Goal: Information Seeking & Learning: Learn about a topic

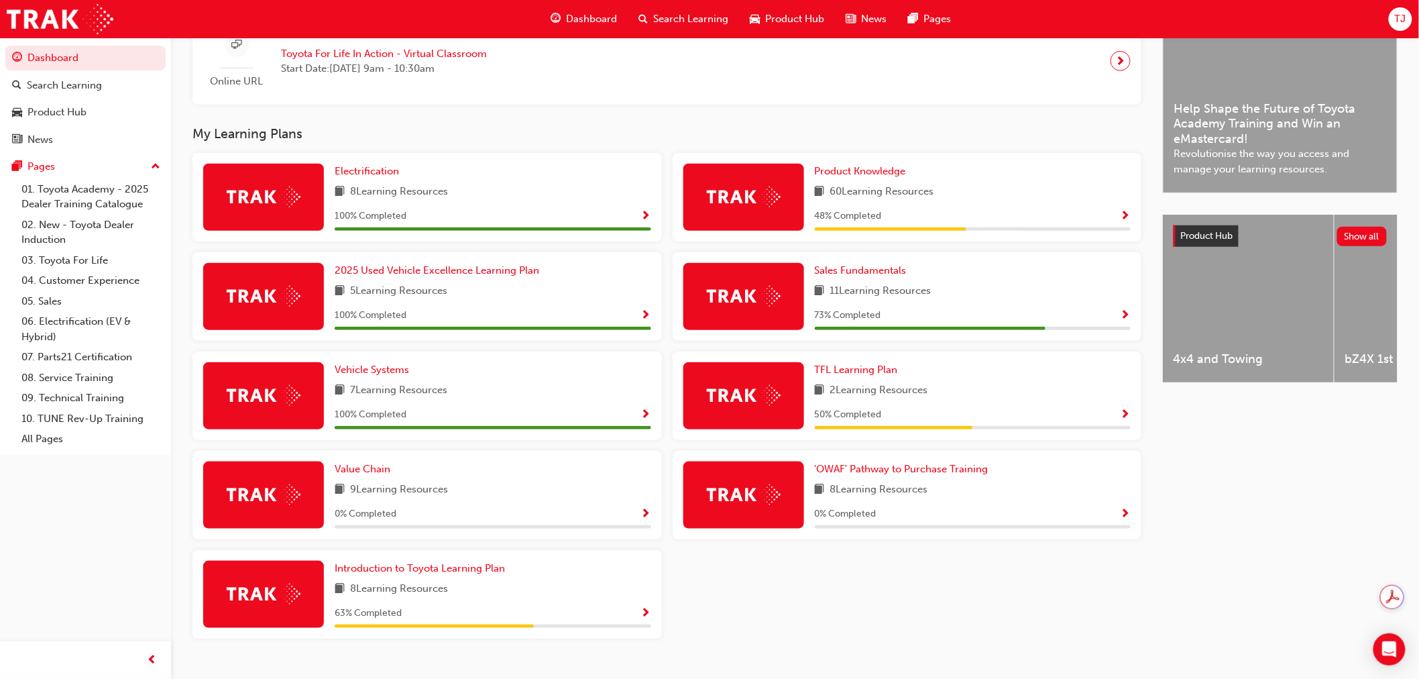
click at [864, 264] on div "Sales Fundamentals 11 Learning Resources 73 % Completed" at bounding box center [907, 296] width 469 height 89
click at [864, 268] on span "Sales Fundamentals" at bounding box center [861, 270] width 92 height 12
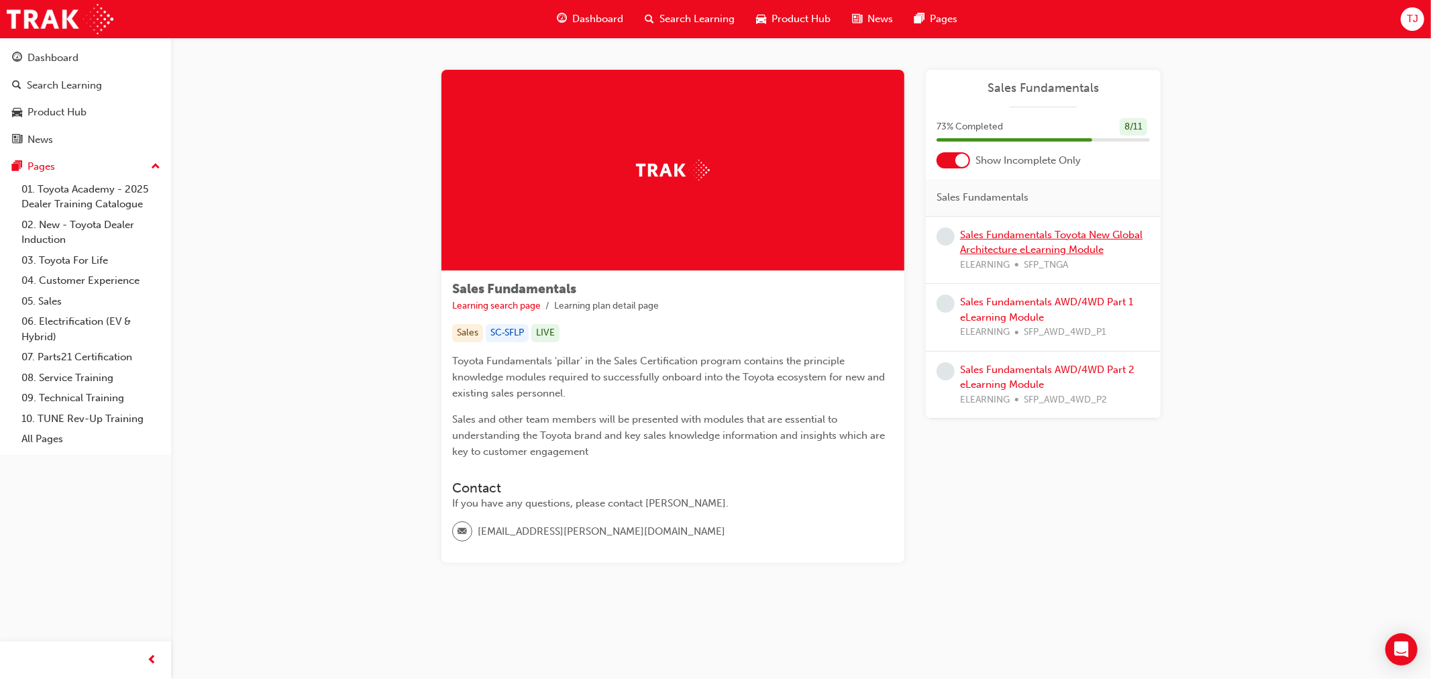
click at [1080, 232] on link "Sales Fundamentals Toyota New Global Architecture eLearning Module" at bounding box center [1051, 242] width 182 height 27
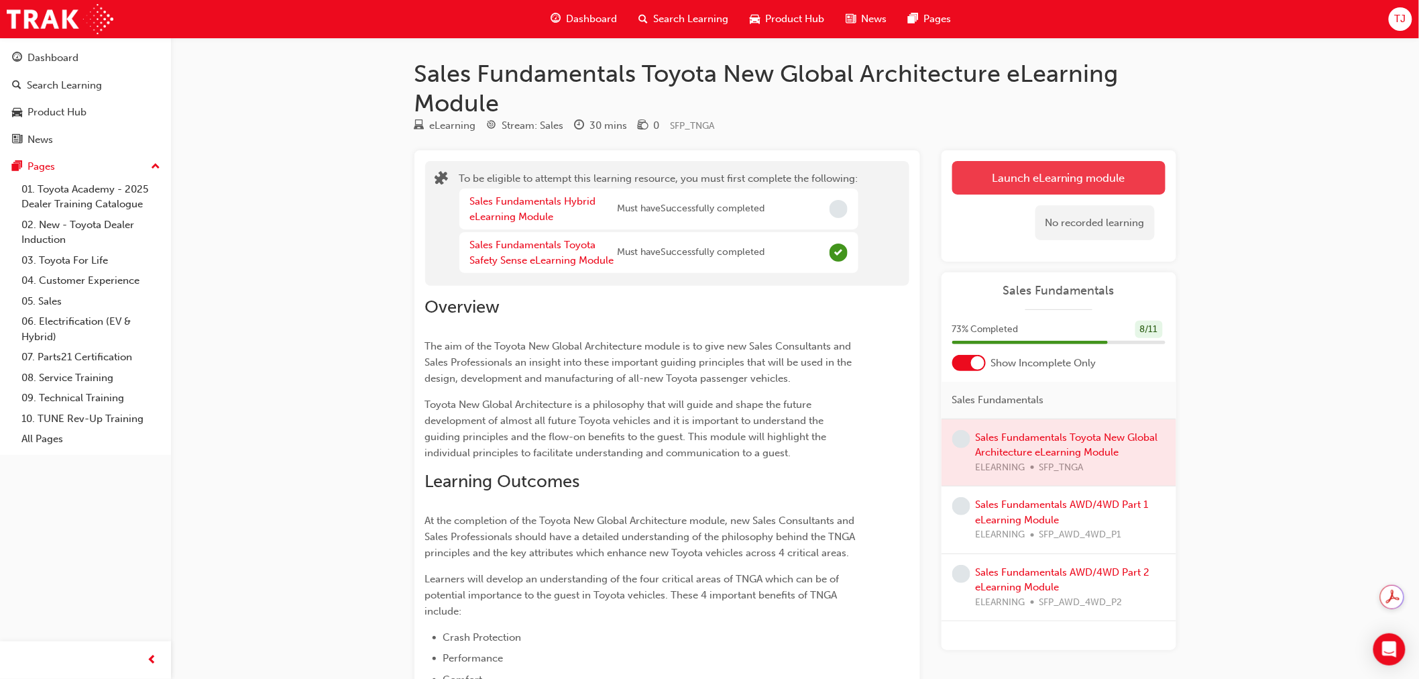
click at [990, 171] on button "Launch eLearning module" at bounding box center [1058, 178] width 213 height 34
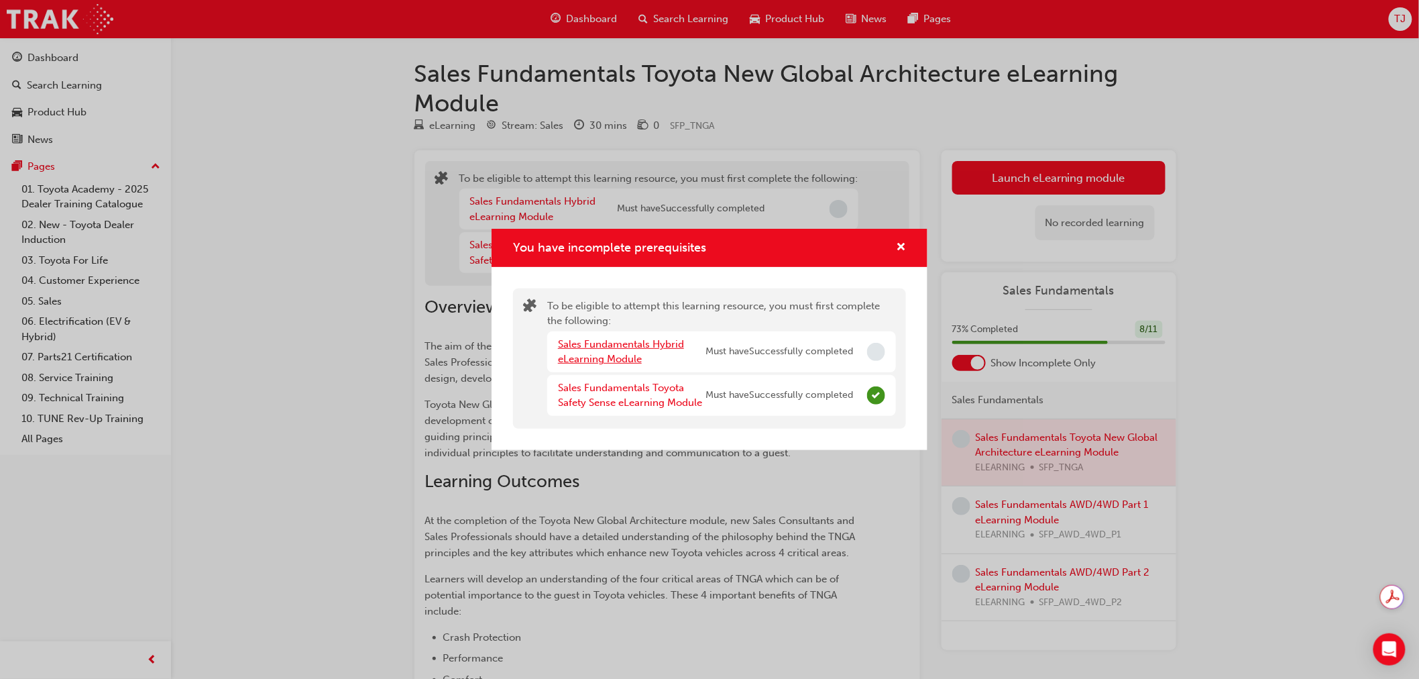
click at [570, 346] on link "Sales Fundamentals Hybrid eLearning Module" at bounding box center [621, 351] width 126 height 27
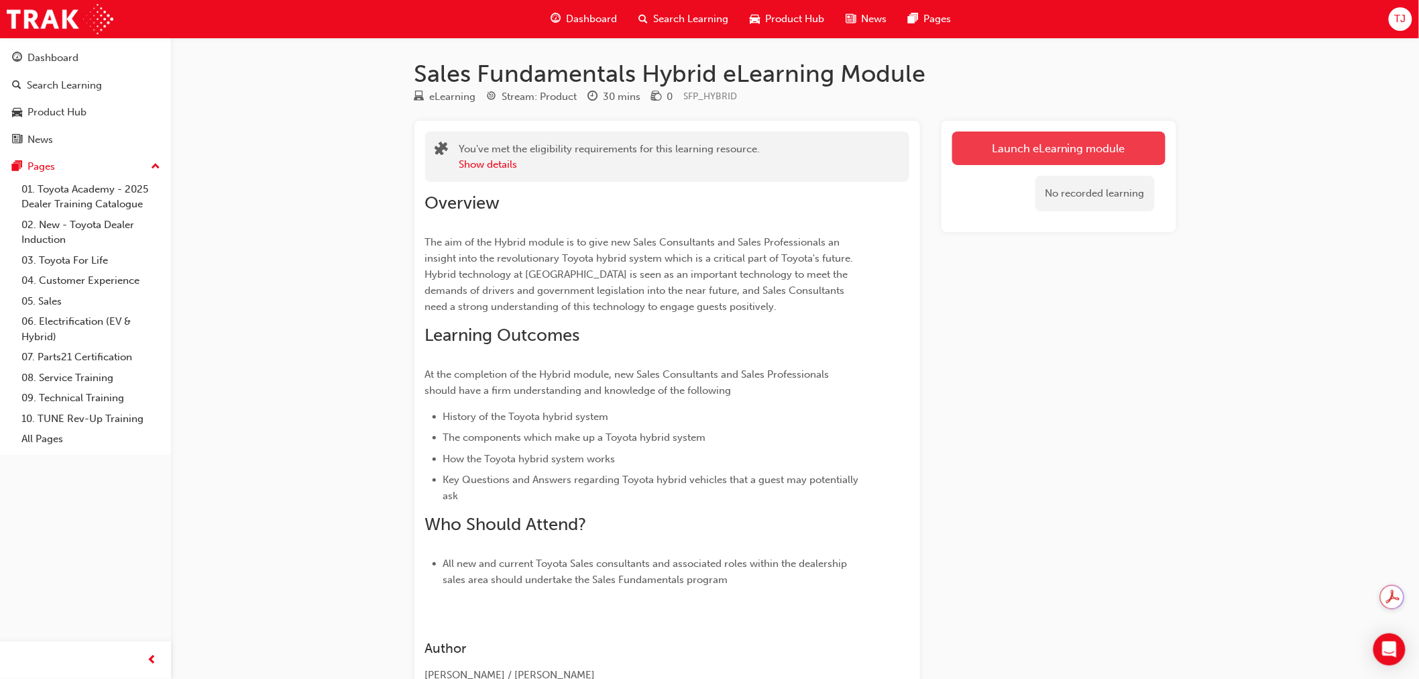
click at [1033, 163] on link "Launch eLearning module" at bounding box center [1058, 148] width 213 height 34
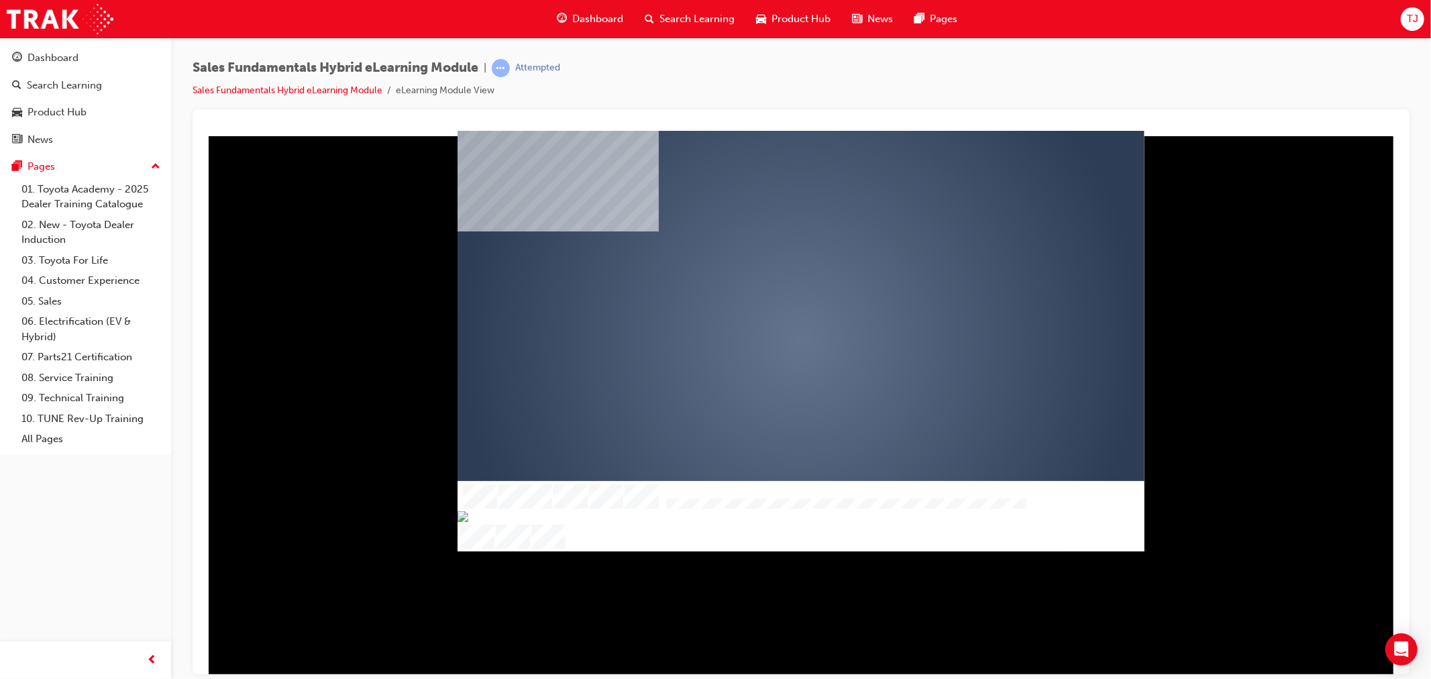
click at [761, 302] on div "play" at bounding box center [761, 302] width 0 height 0
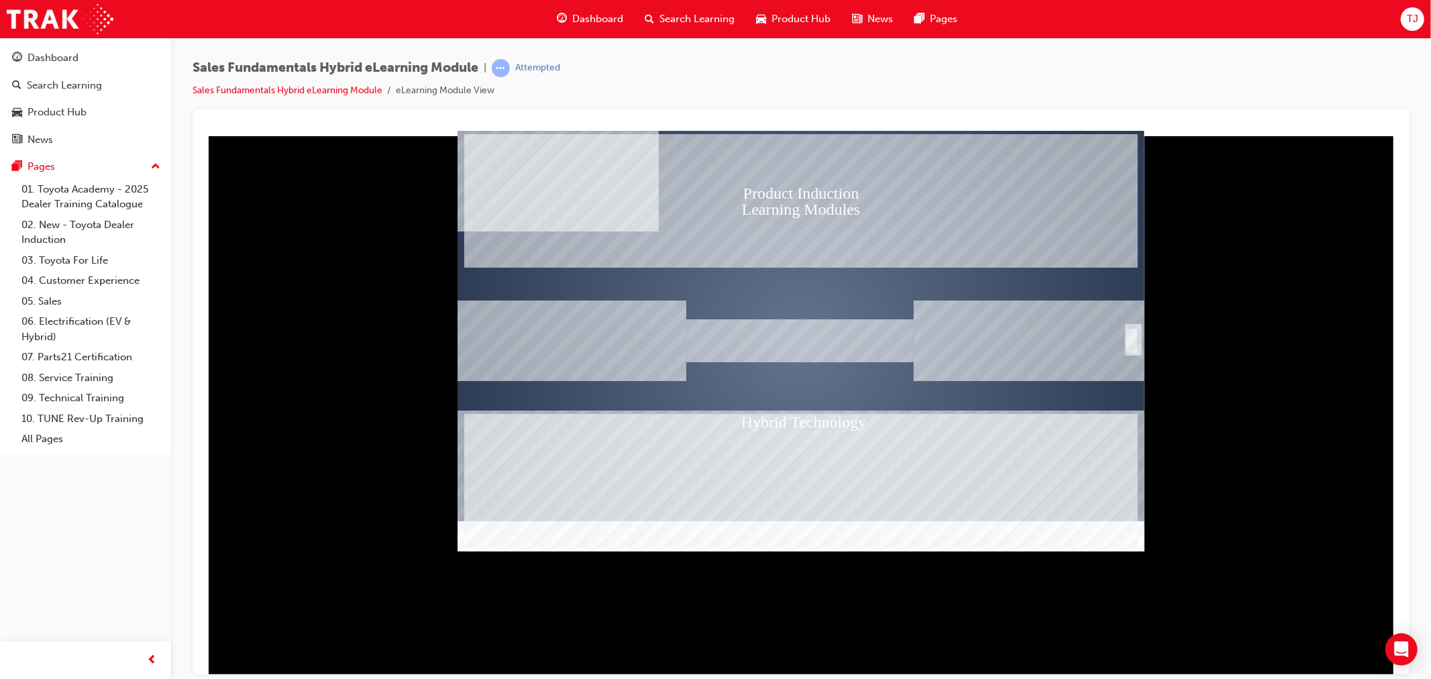
click at [1127, 330] on div "SmartShape" at bounding box center [1130, 340] width 13 height 27
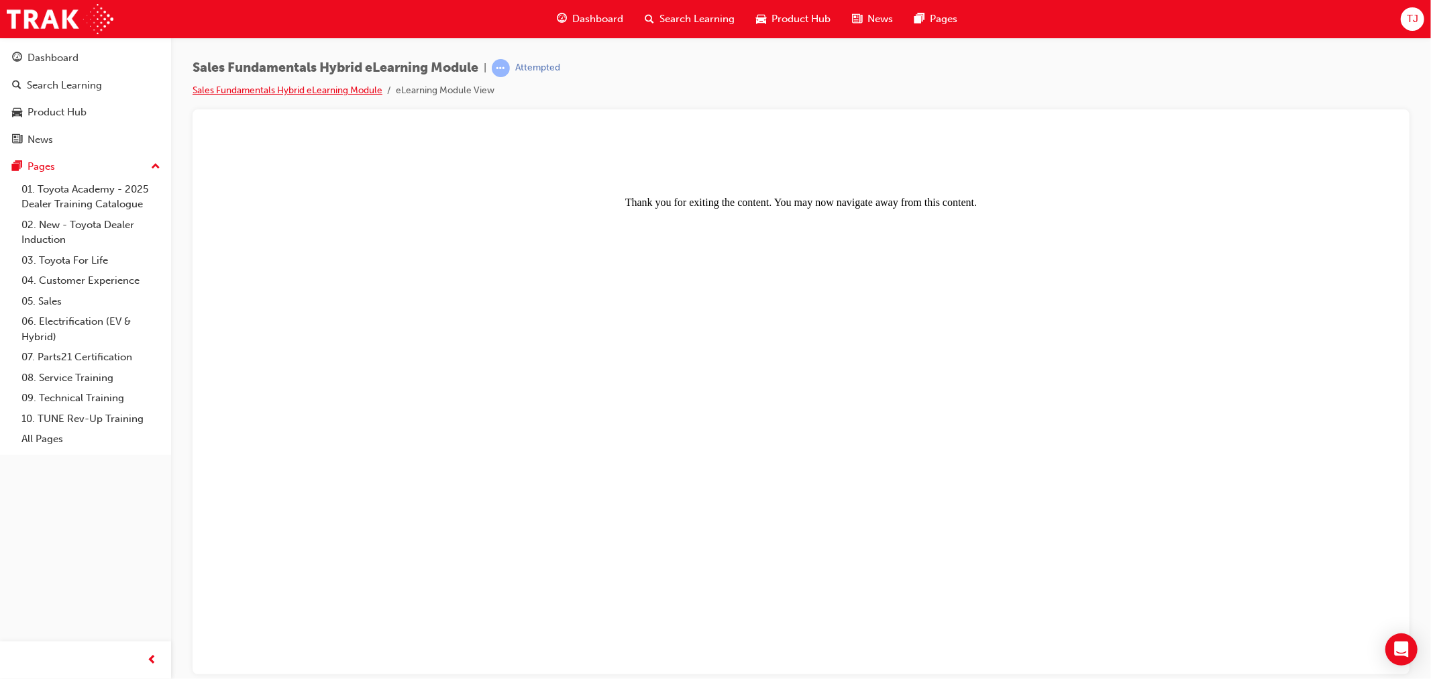
click at [343, 89] on link "Sales Fundamentals Hybrid eLearning Module" at bounding box center [287, 90] width 190 height 11
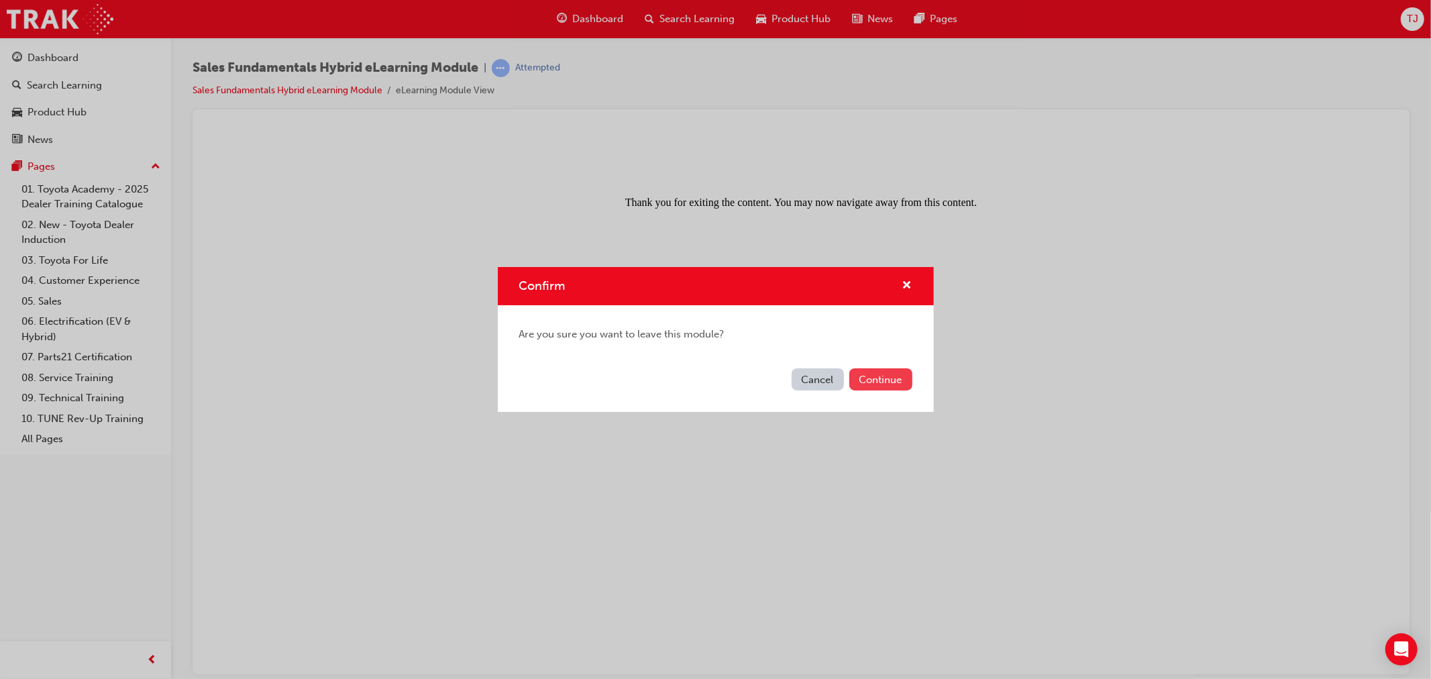
click at [879, 382] on button "Continue" at bounding box center [880, 379] width 63 height 22
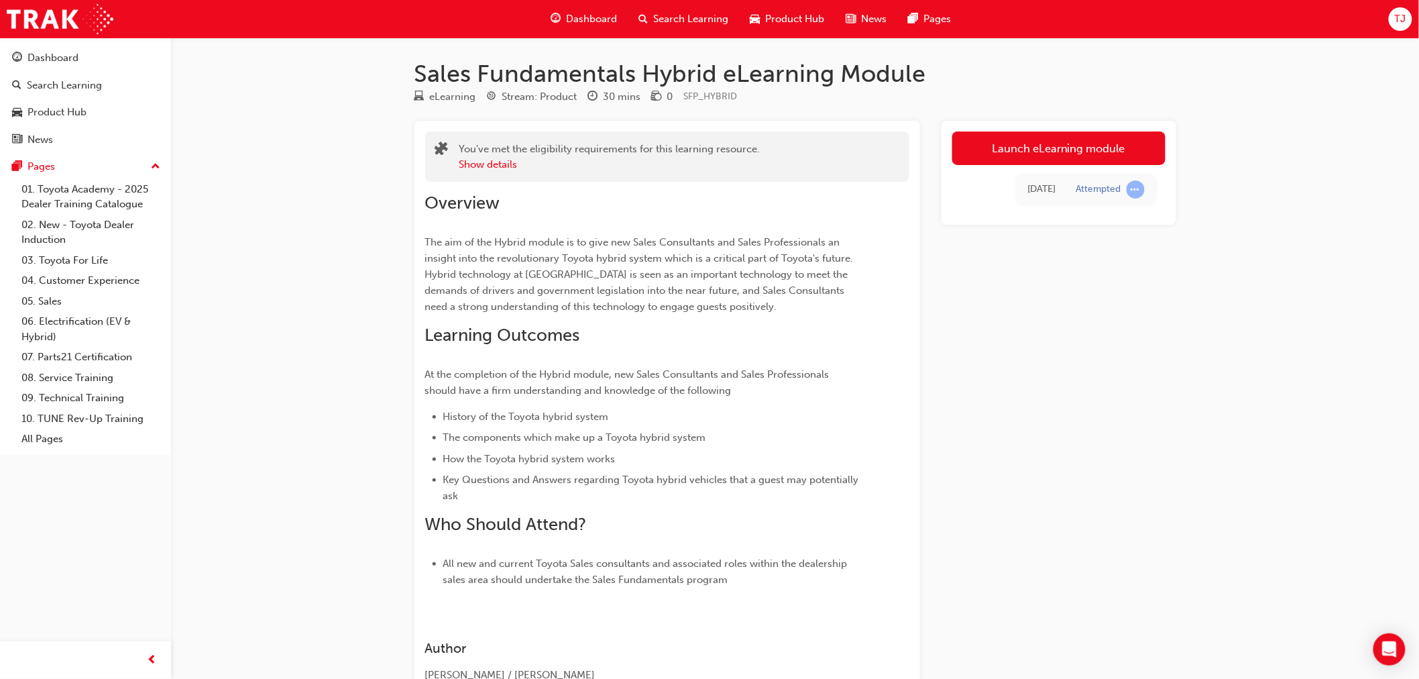
click at [1013, 124] on div "Launch eLearning module [DATE] Attempted" at bounding box center [1059, 173] width 235 height 104
click at [1011, 150] on link "Launch eLearning module" at bounding box center [1058, 148] width 213 height 34
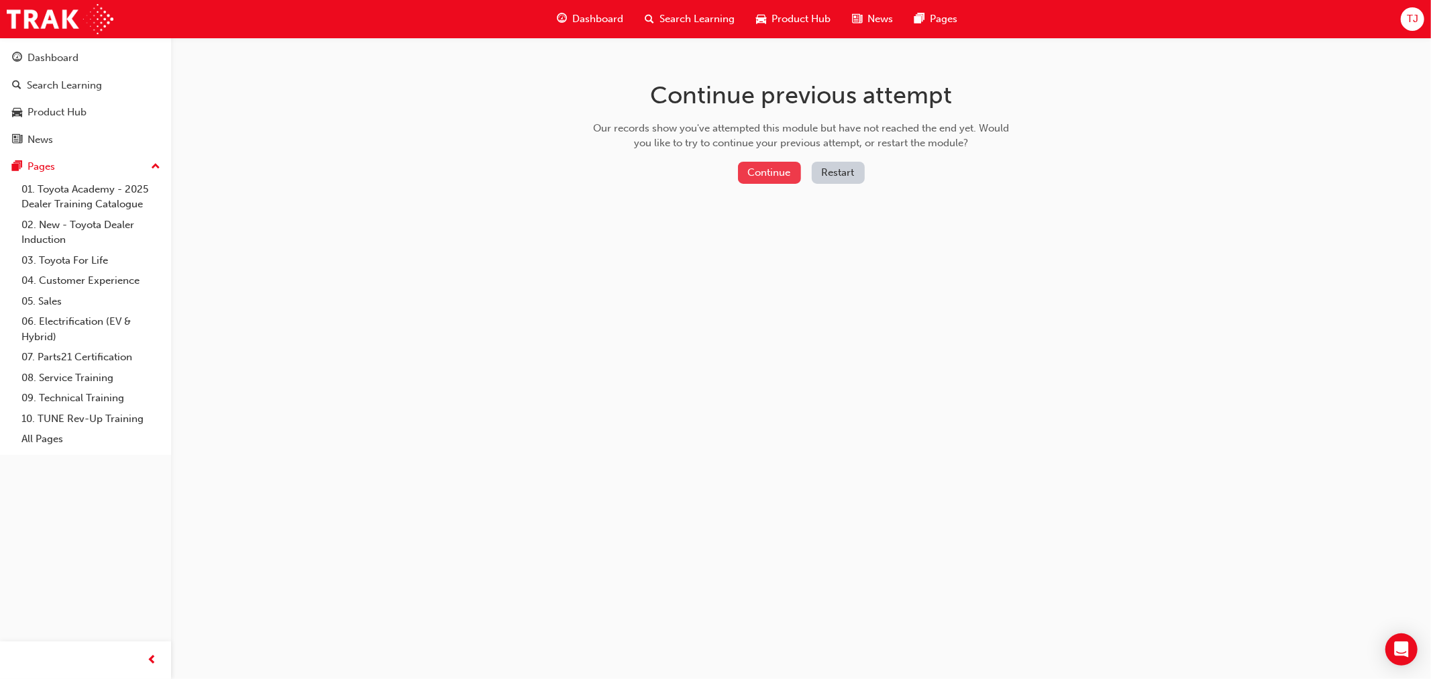
click at [779, 182] on button "Continue" at bounding box center [769, 173] width 63 height 22
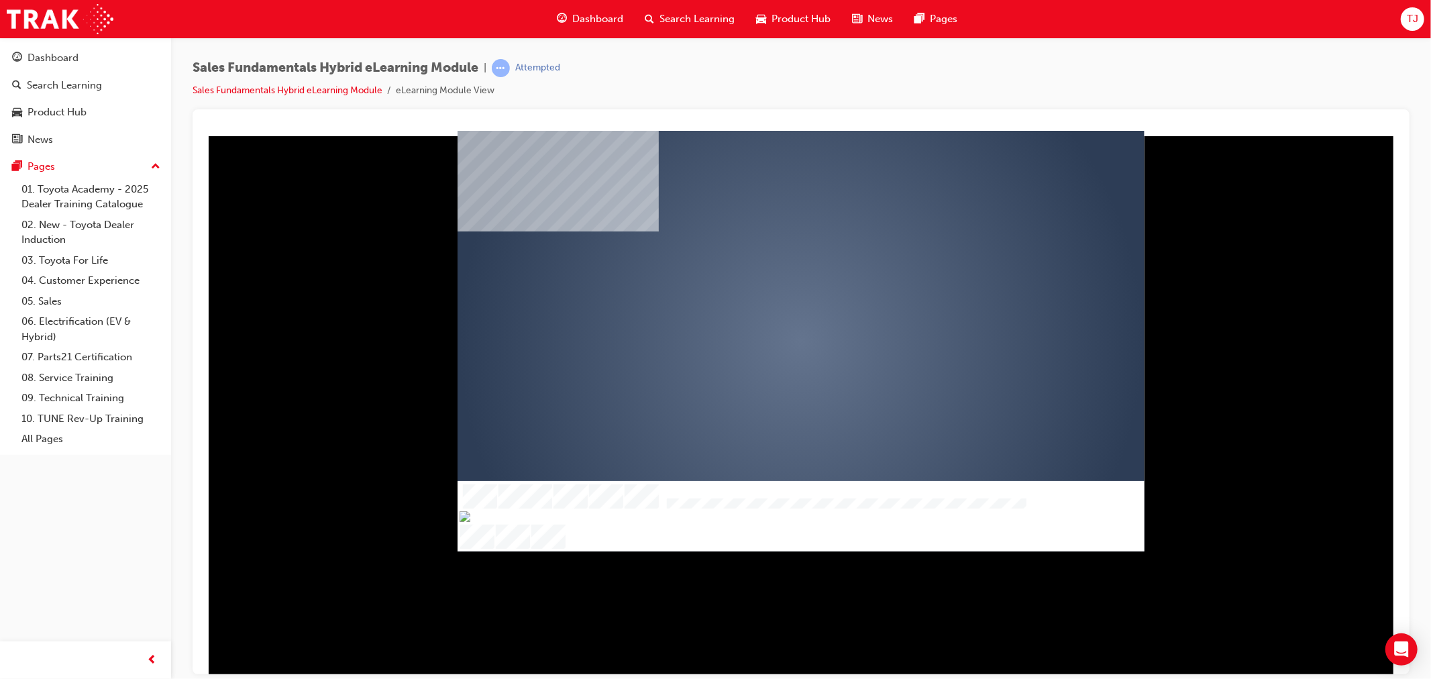
drag, startPoint x: 809, startPoint y: 320, endPoint x: 807, endPoint y: 341, distance: 21.5
click at [761, 302] on div "play" at bounding box center [761, 302] width 0 height 0
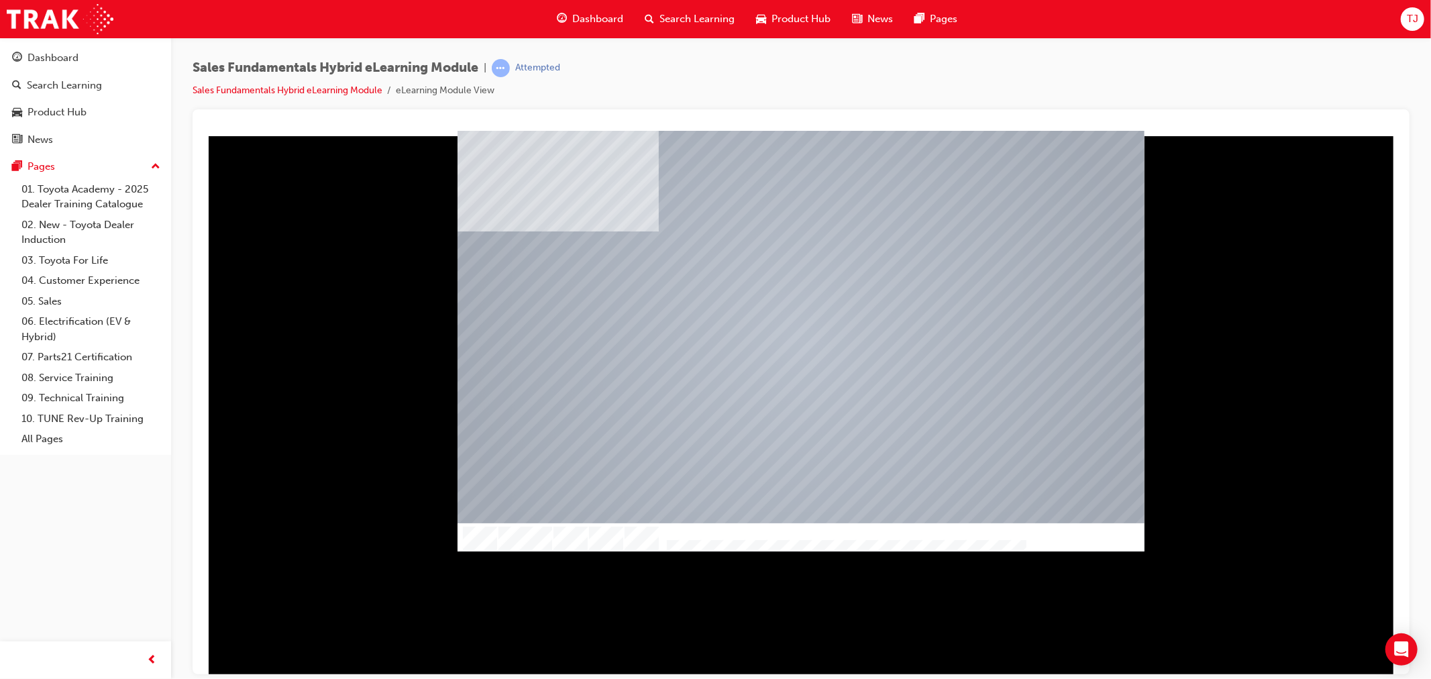
click at [745, 540] on div at bounding box center [800, 551] width 687 height 23
click at [1015, 543] on div at bounding box center [800, 554] width 687 height 23
click at [1012, 545] on div at bounding box center [800, 556] width 687 height 23
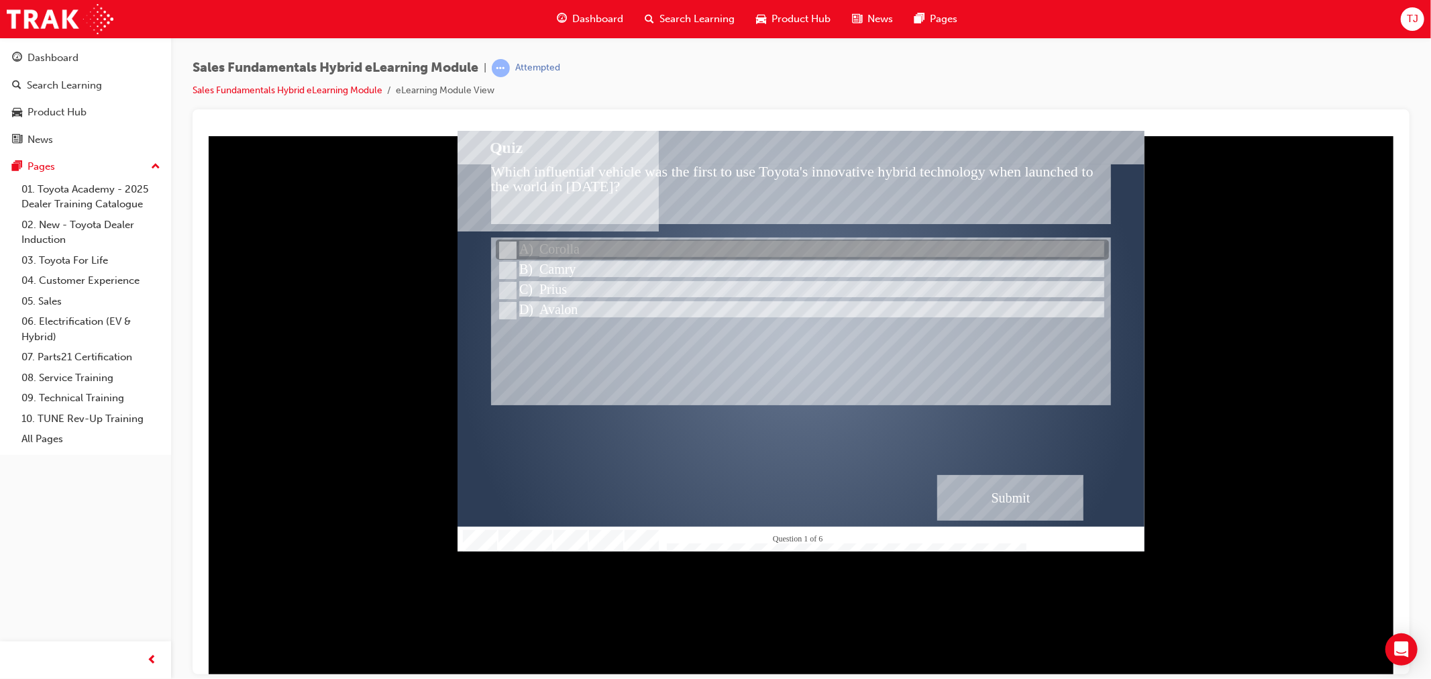
click at [551, 247] on div at bounding box center [801, 250] width 613 height 20
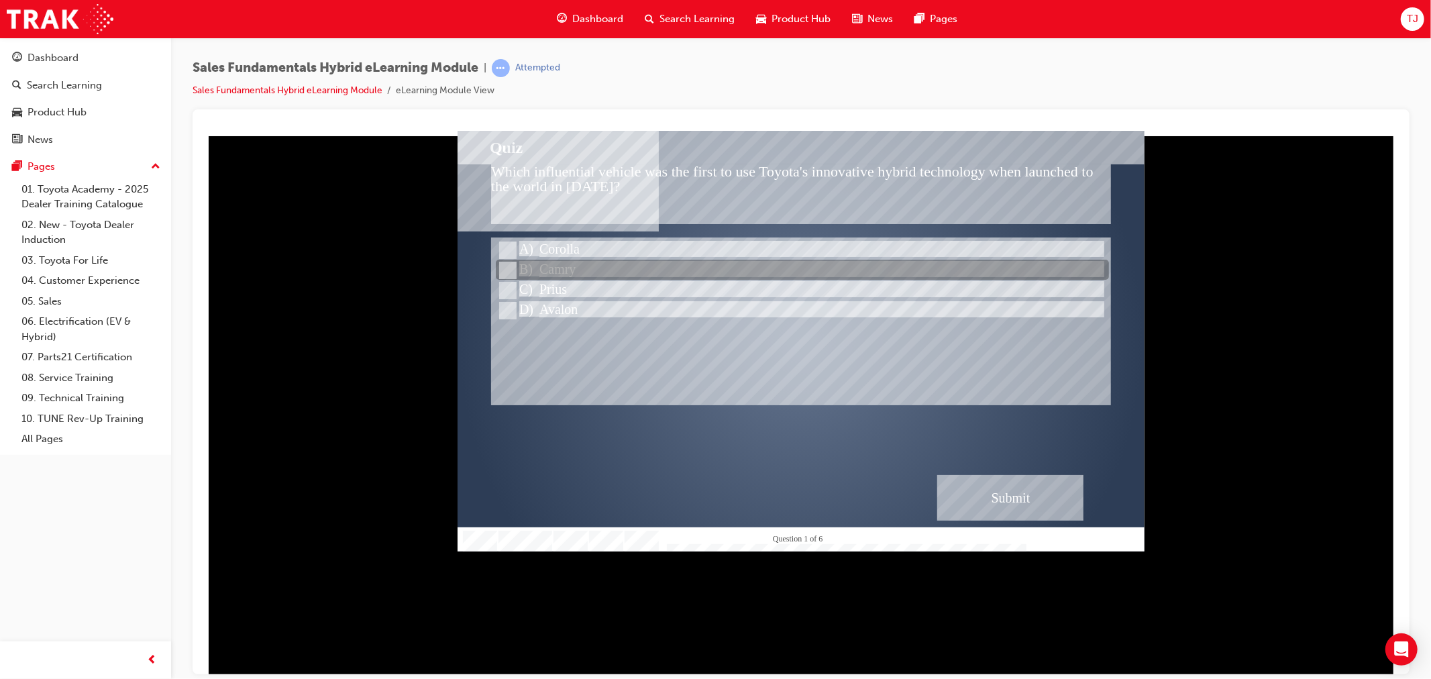
click at [551, 267] on div at bounding box center [801, 270] width 613 height 20
radio input "false"
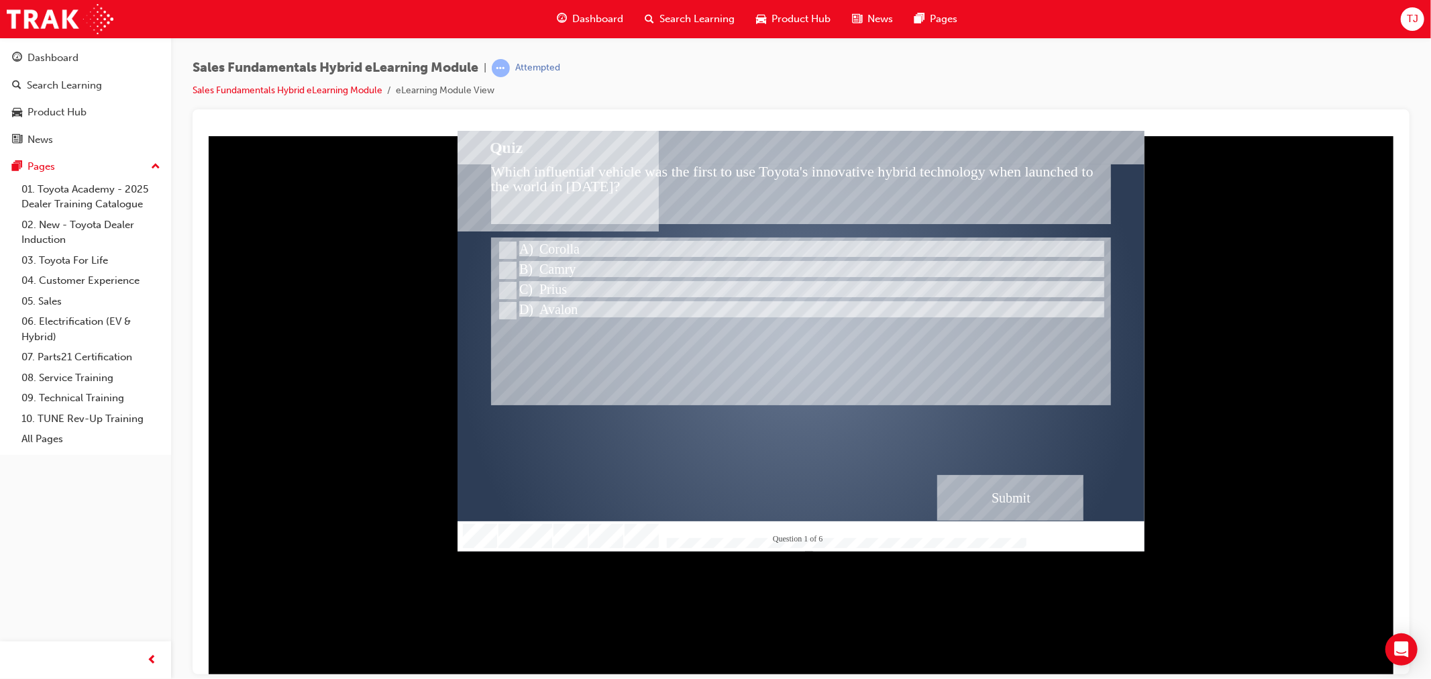
click at [1011, 501] on div "Submit" at bounding box center [1009, 497] width 146 height 46
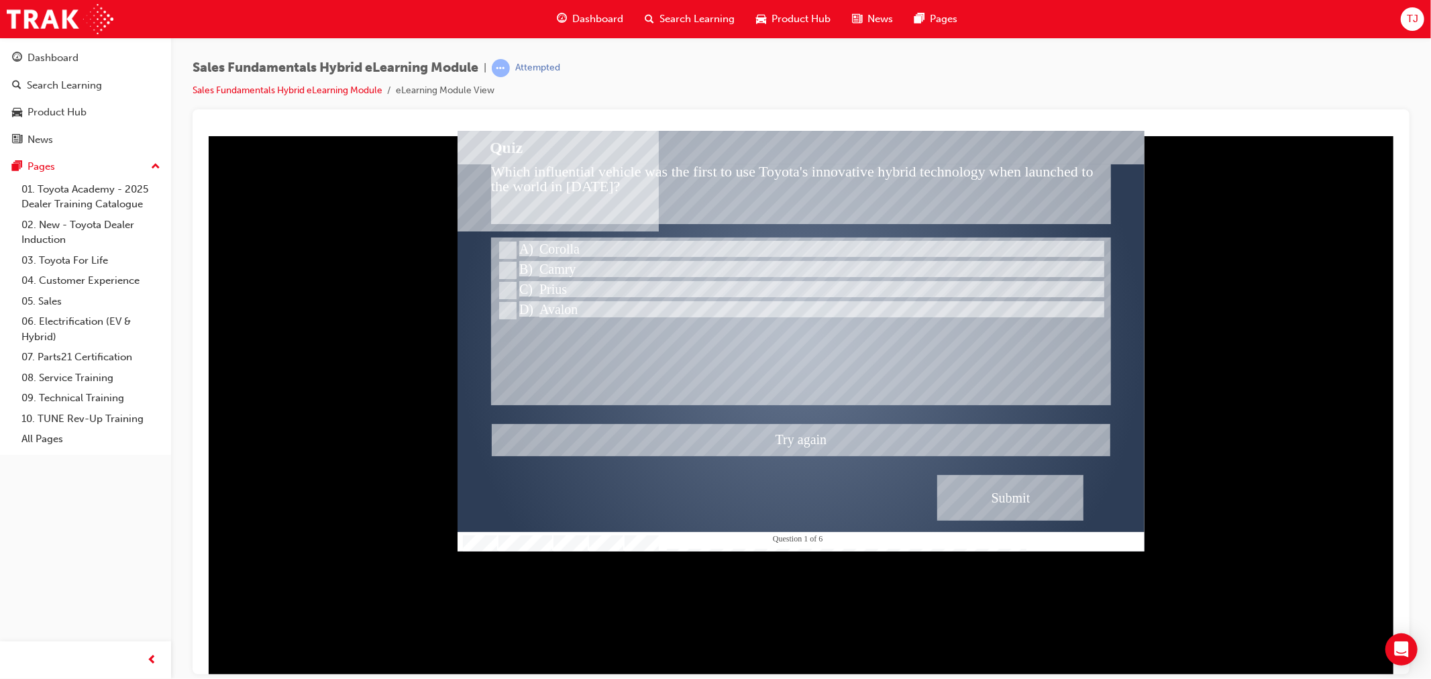
click at [533, 236] on div at bounding box center [800, 340] width 687 height 421
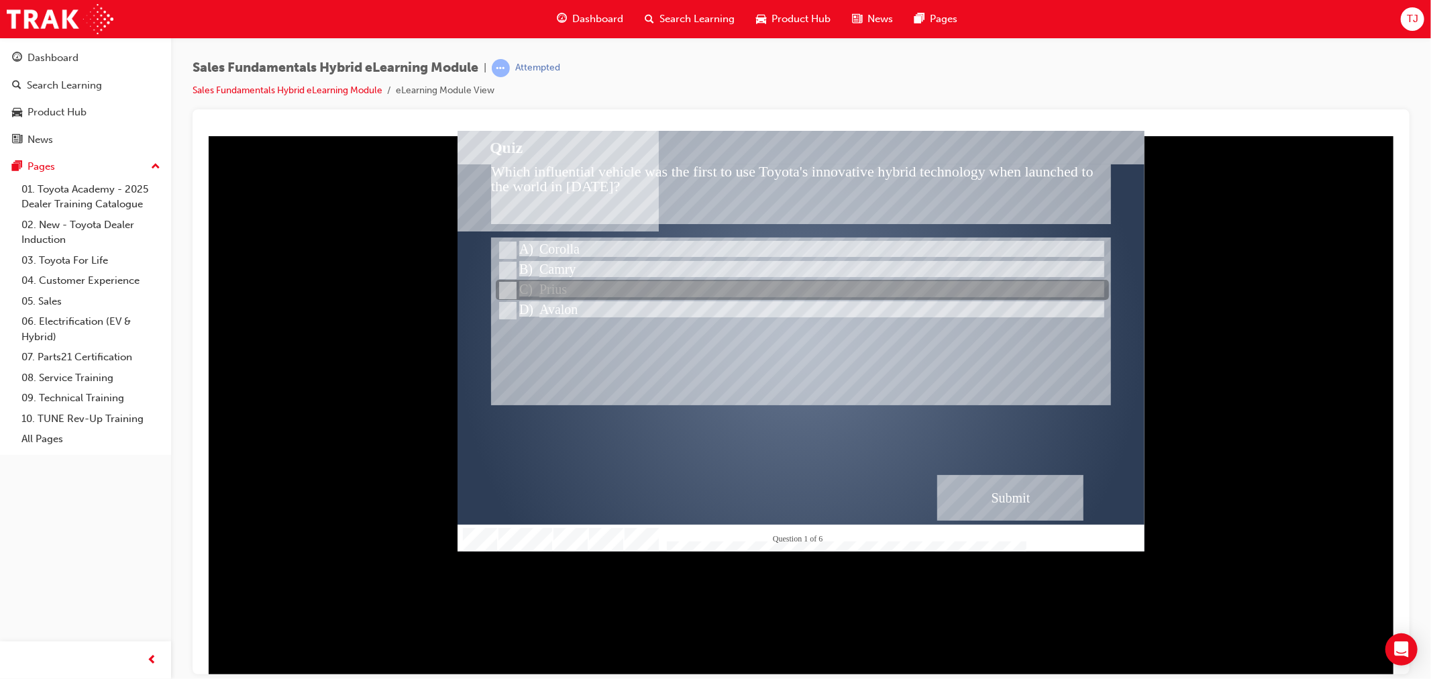
click at [545, 288] on div at bounding box center [801, 290] width 613 height 20
radio input "false"
radio input "true"
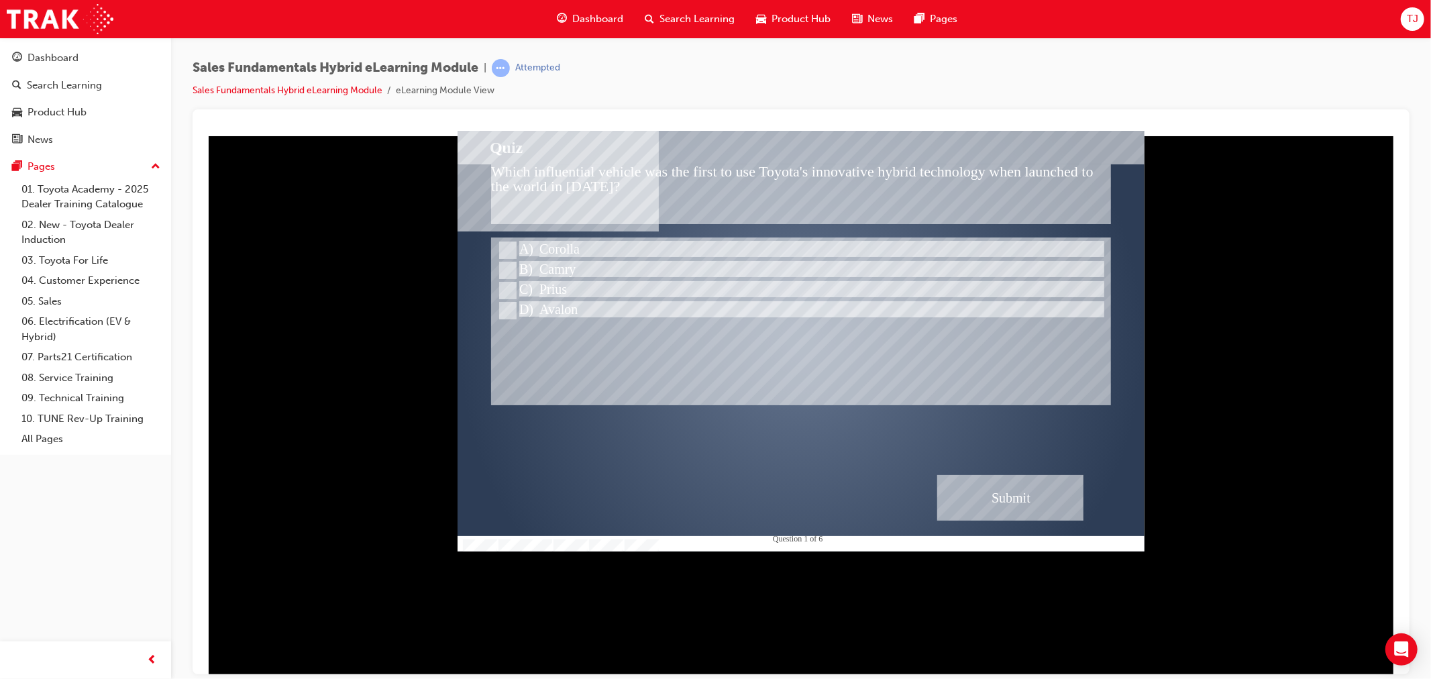
click at [1017, 497] on div "Submit" at bounding box center [1009, 497] width 146 height 46
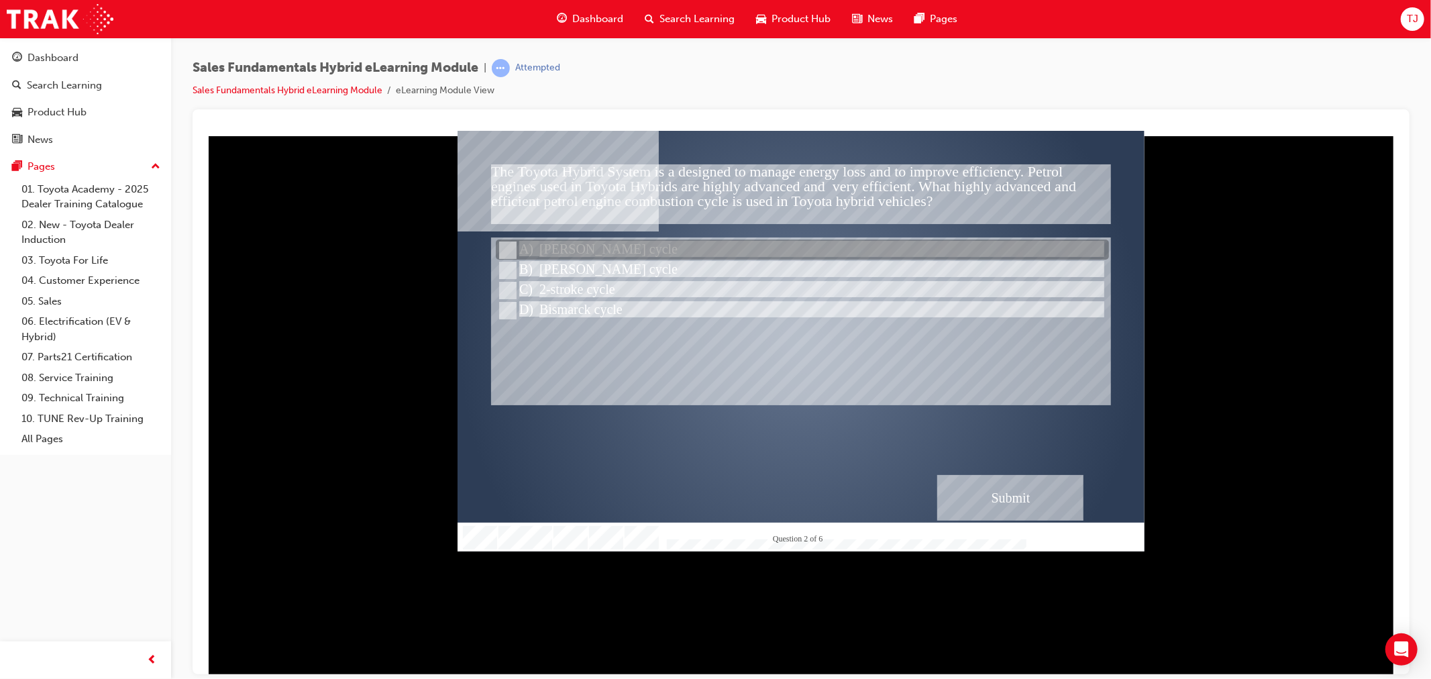
click at [561, 247] on div at bounding box center [801, 250] width 613 height 20
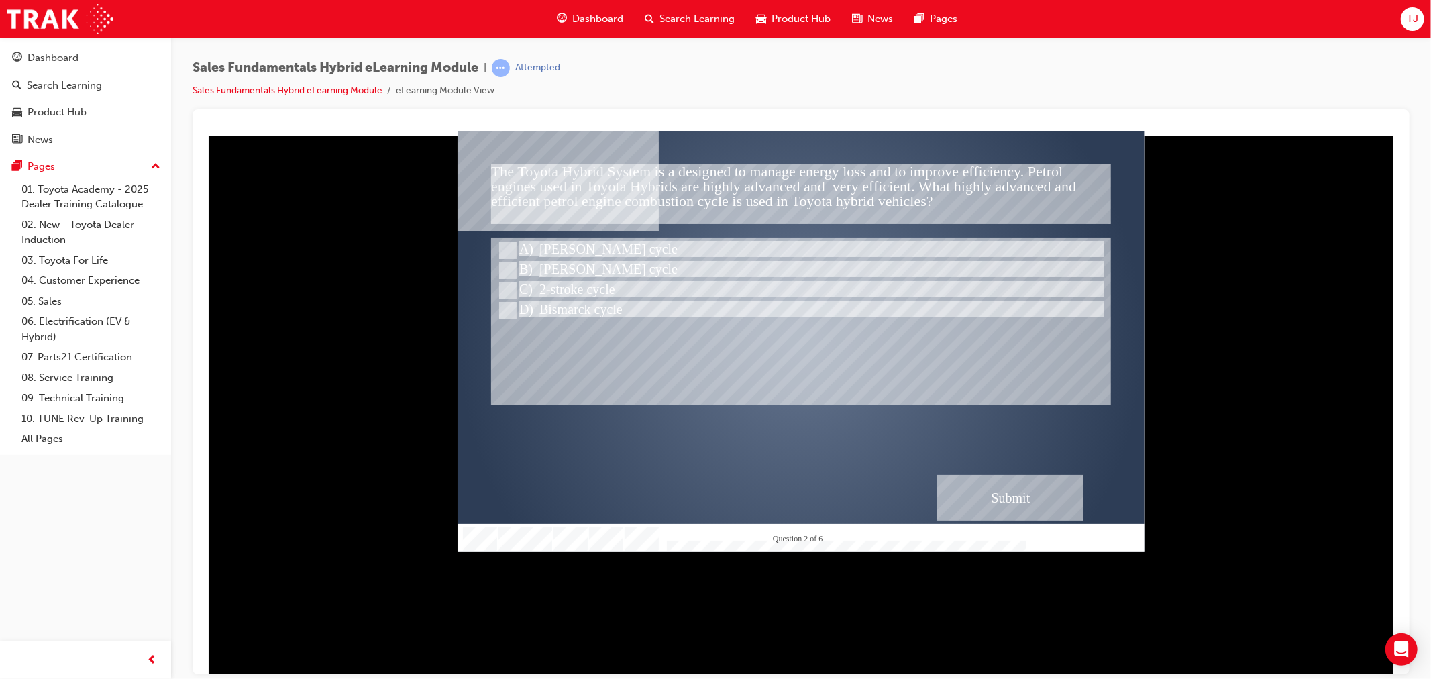
click at [1035, 487] on div "Submit" at bounding box center [1009, 497] width 146 height 46
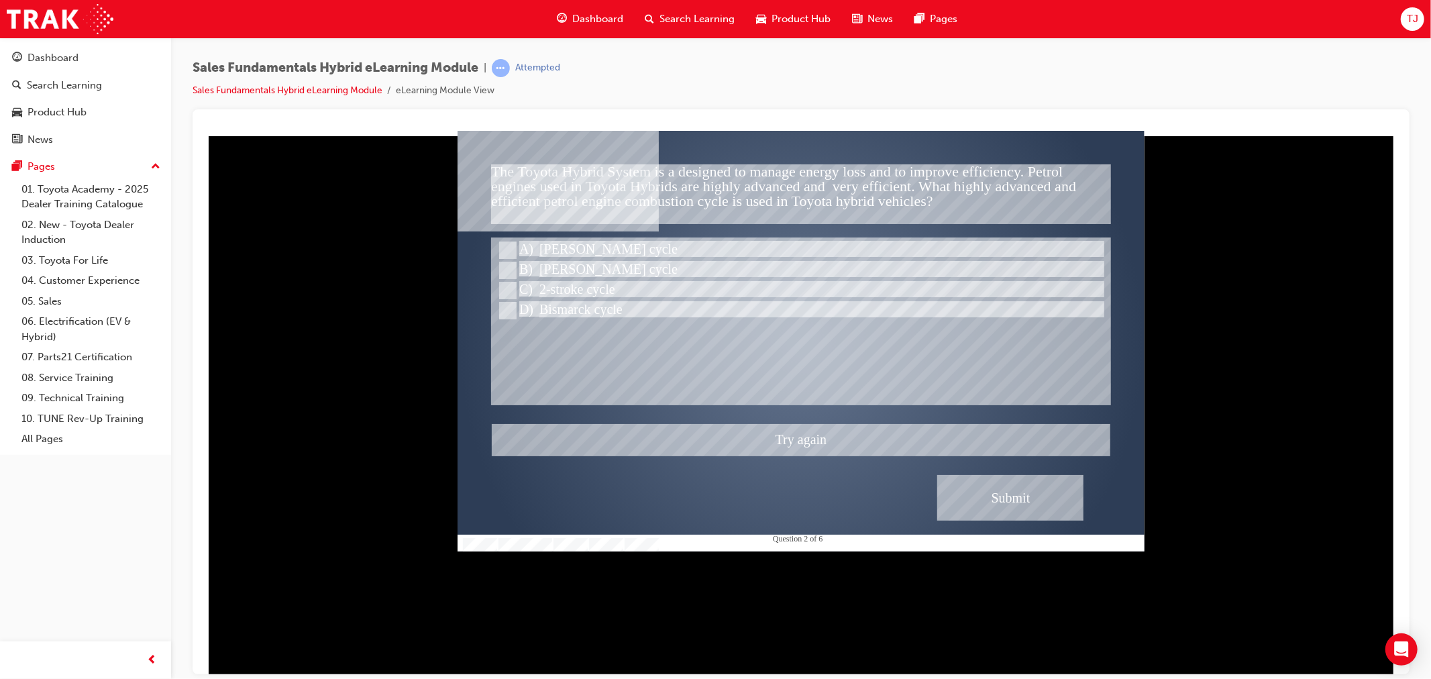
click at [602, 302] on div at bounding box center [800, 340] width 687 height 421
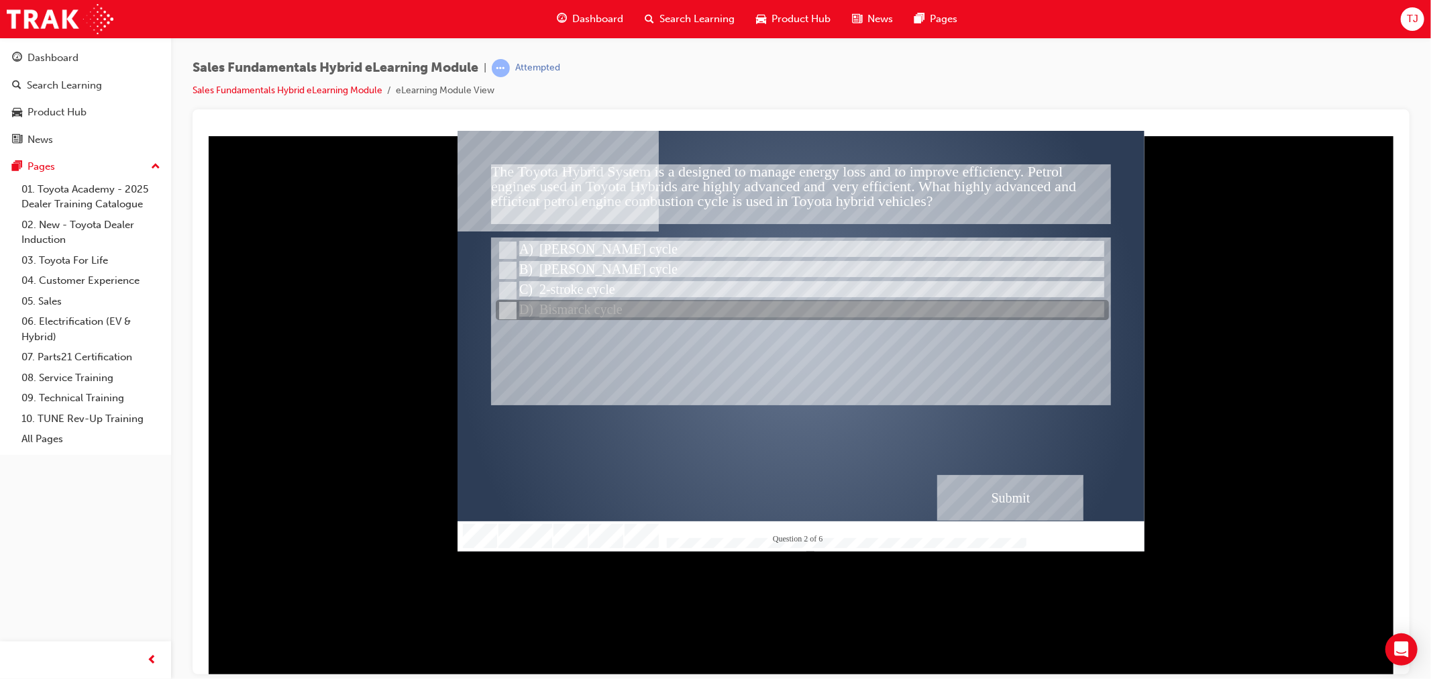
drag, startPoint x: 596, startPoint y: 306, endPoint x: 610, endPoint y: 308, distance: 13.6
click at [596, 306] on div at bounding box center [801, 310] width 613 height 20
radio input "false"
radio input "true"
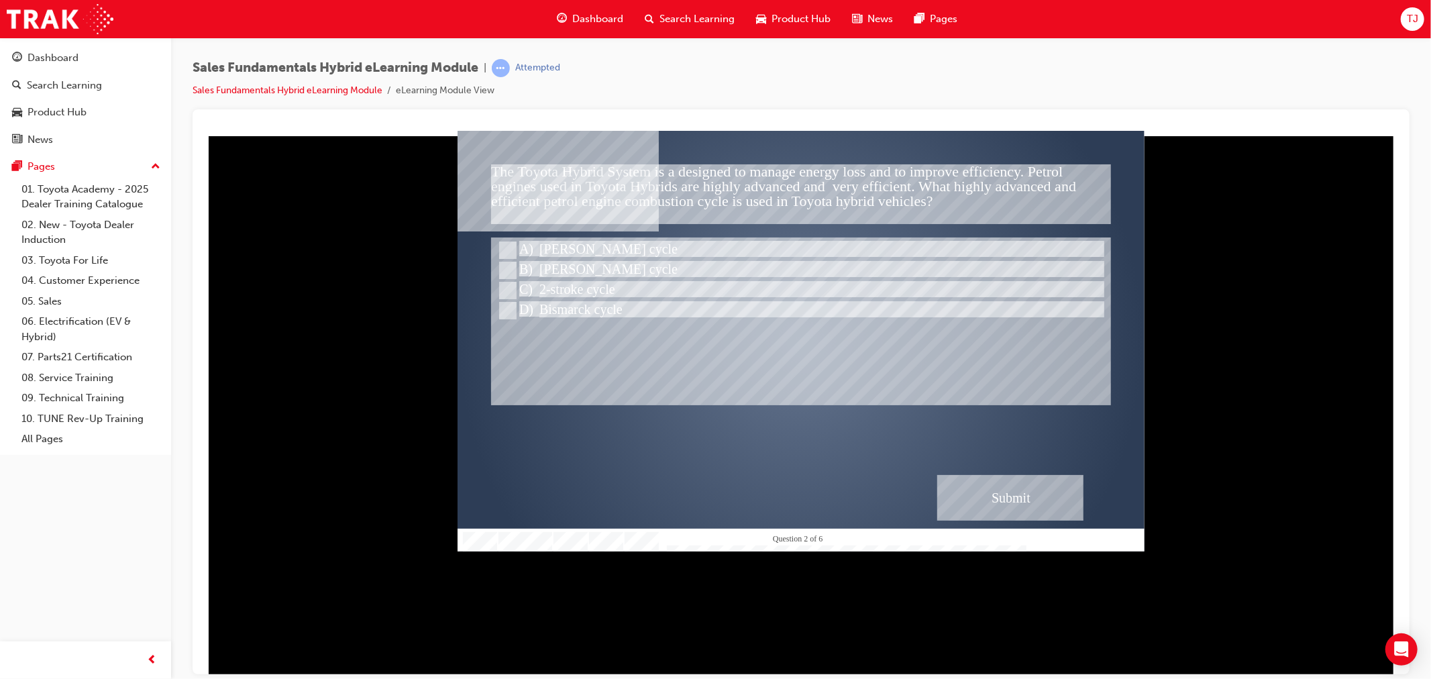
click at [1011, 498] on div "Submit" at bounding box center [1009, 497] width 146 height 46
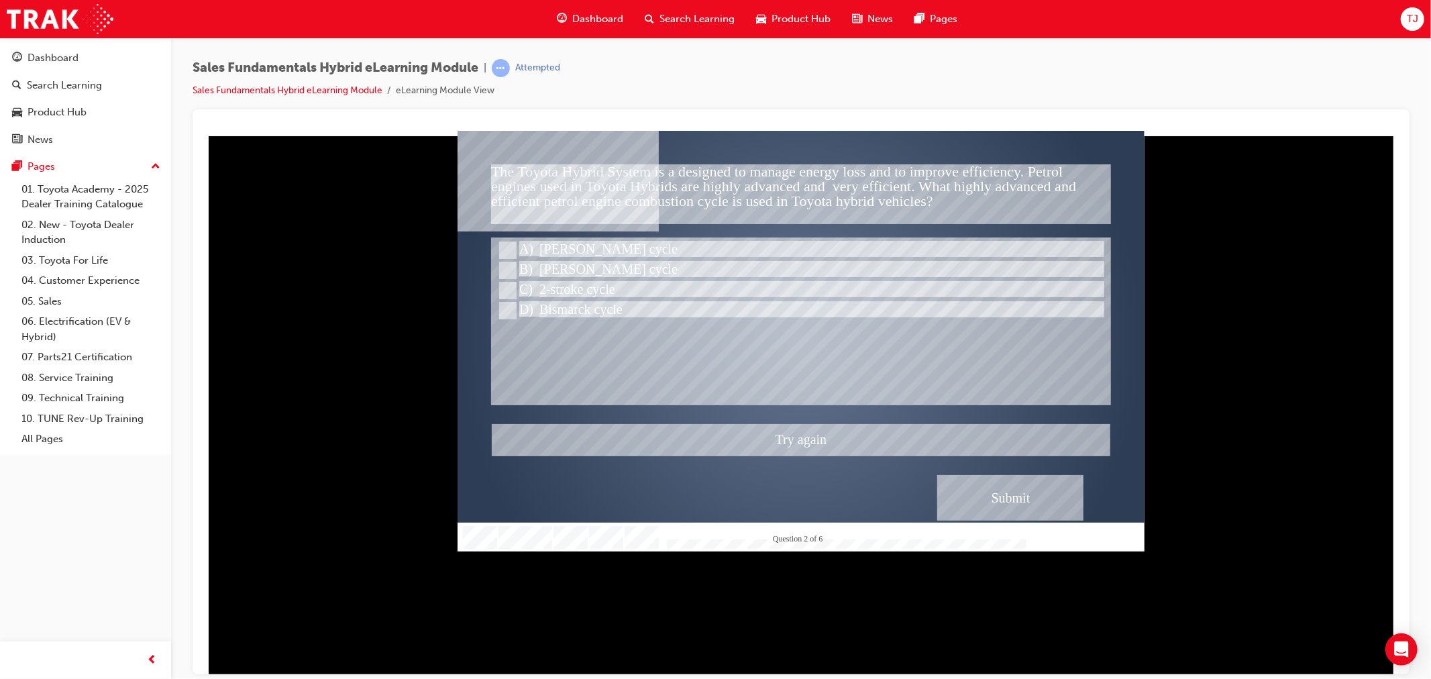
click at [591, 270] on div at bounding box center [800, 340] width 687 height 421
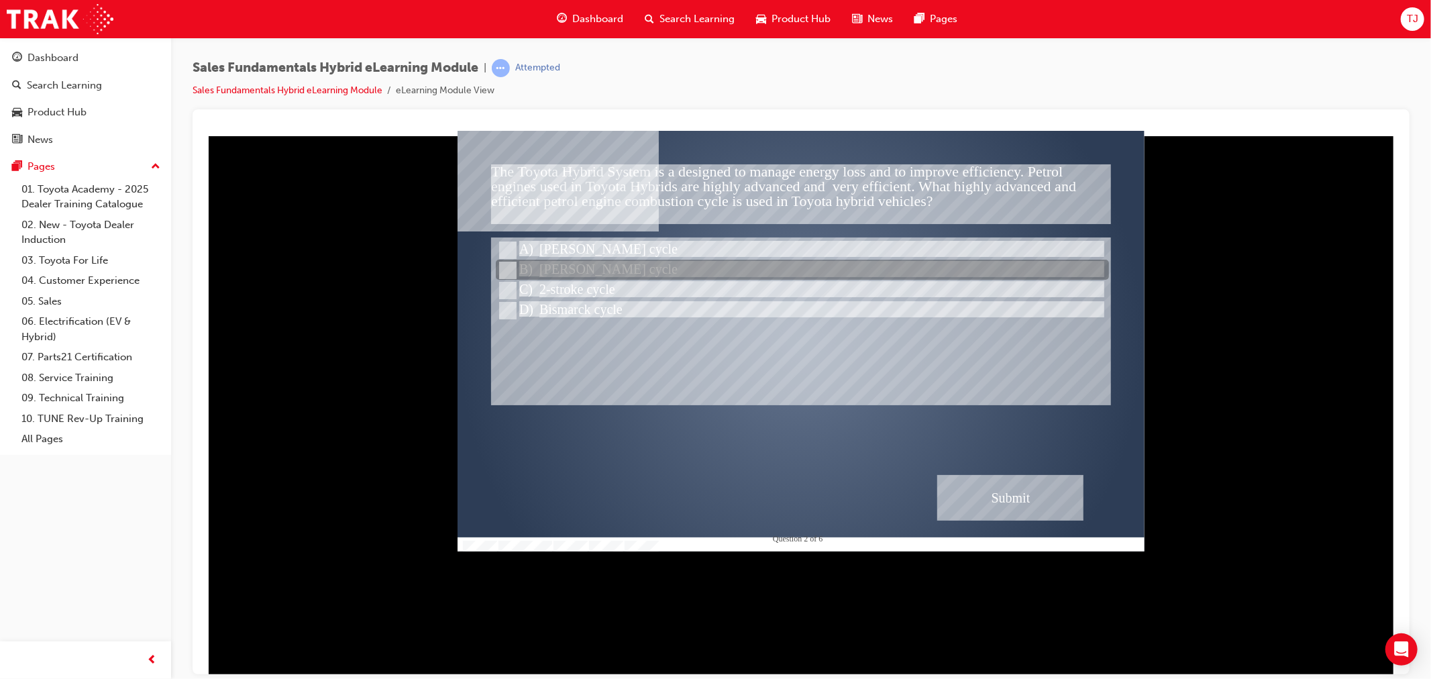
click at [590, 270] on div at bounding box center [801, 270] width 613 height 20
radio input "true"
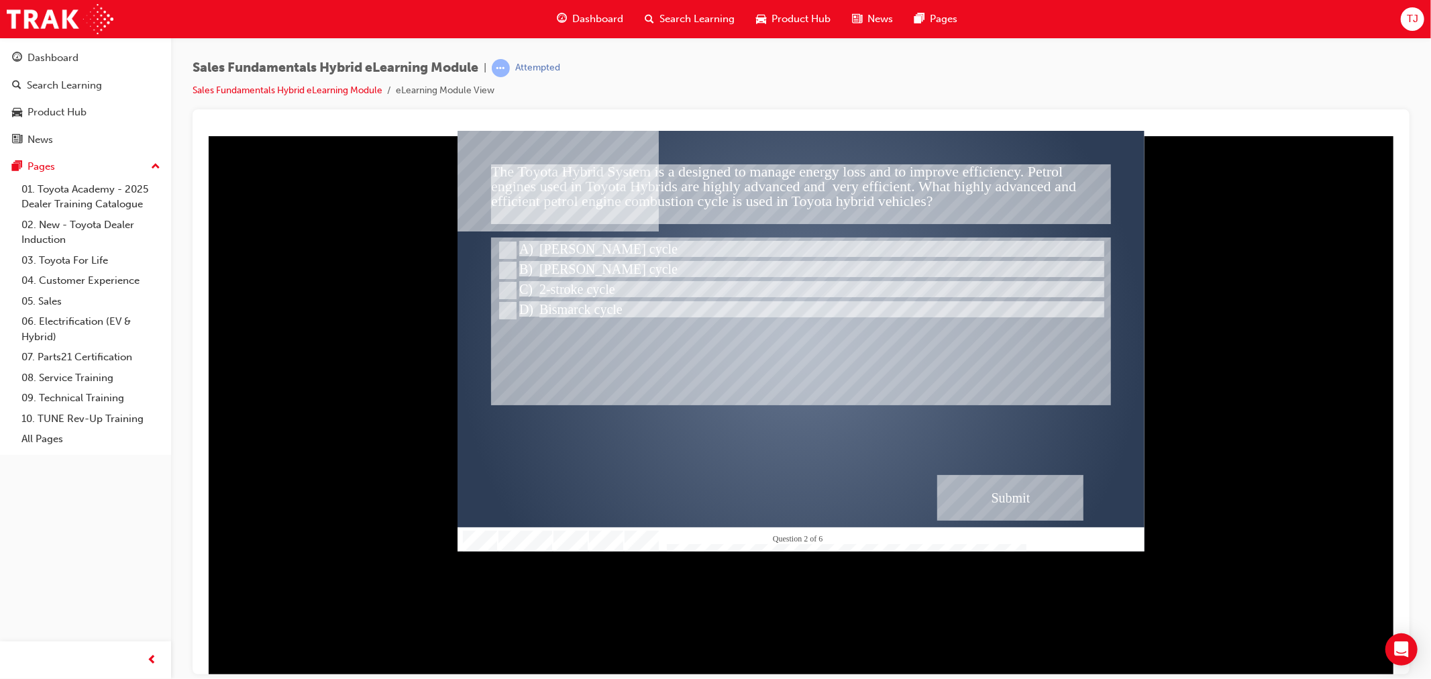
click at [989, 478] on div "Submit" at bounding box center [1009, 497] width 146 height 46
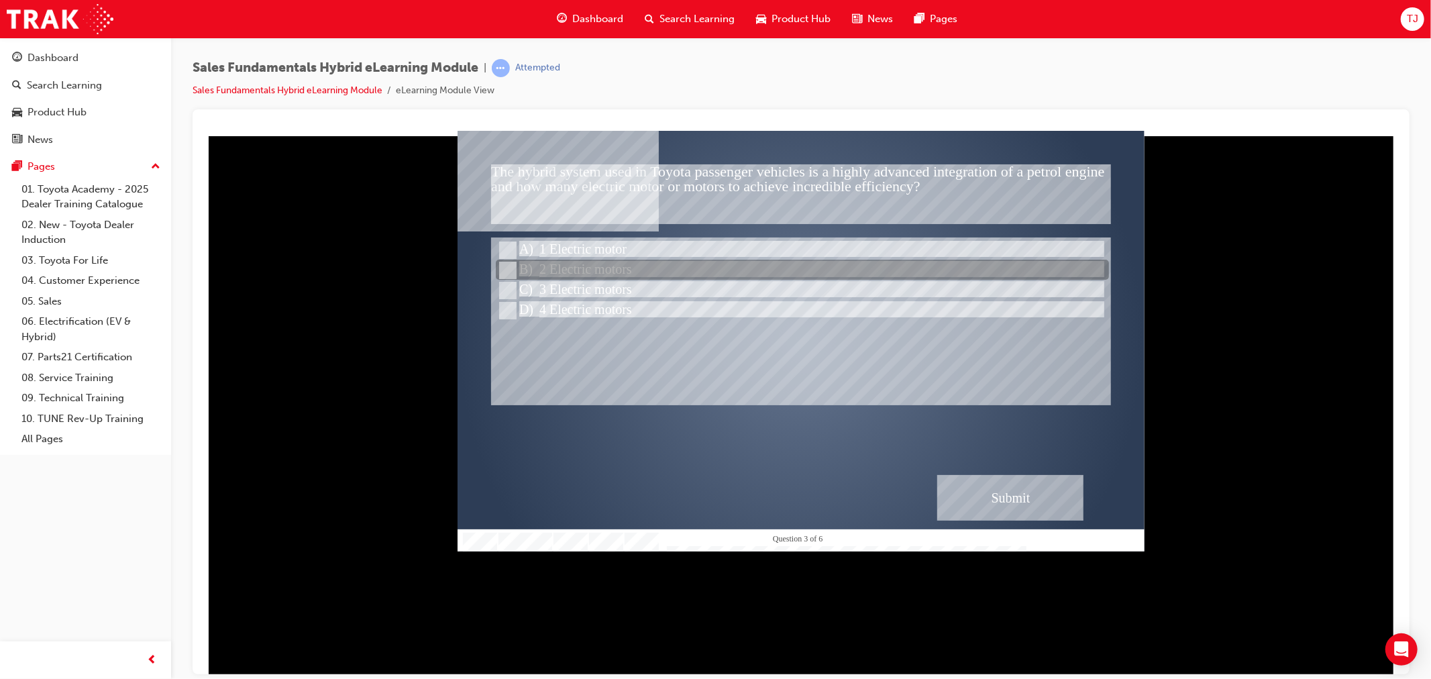
drag, startPoint x: 595, startPoint y: 266, endPoint x: 628, endPoint y: 282, distance: 37.5
click at [594, 266] on div at bounding box center [801, 270] width 613 height 20
radio input "true"
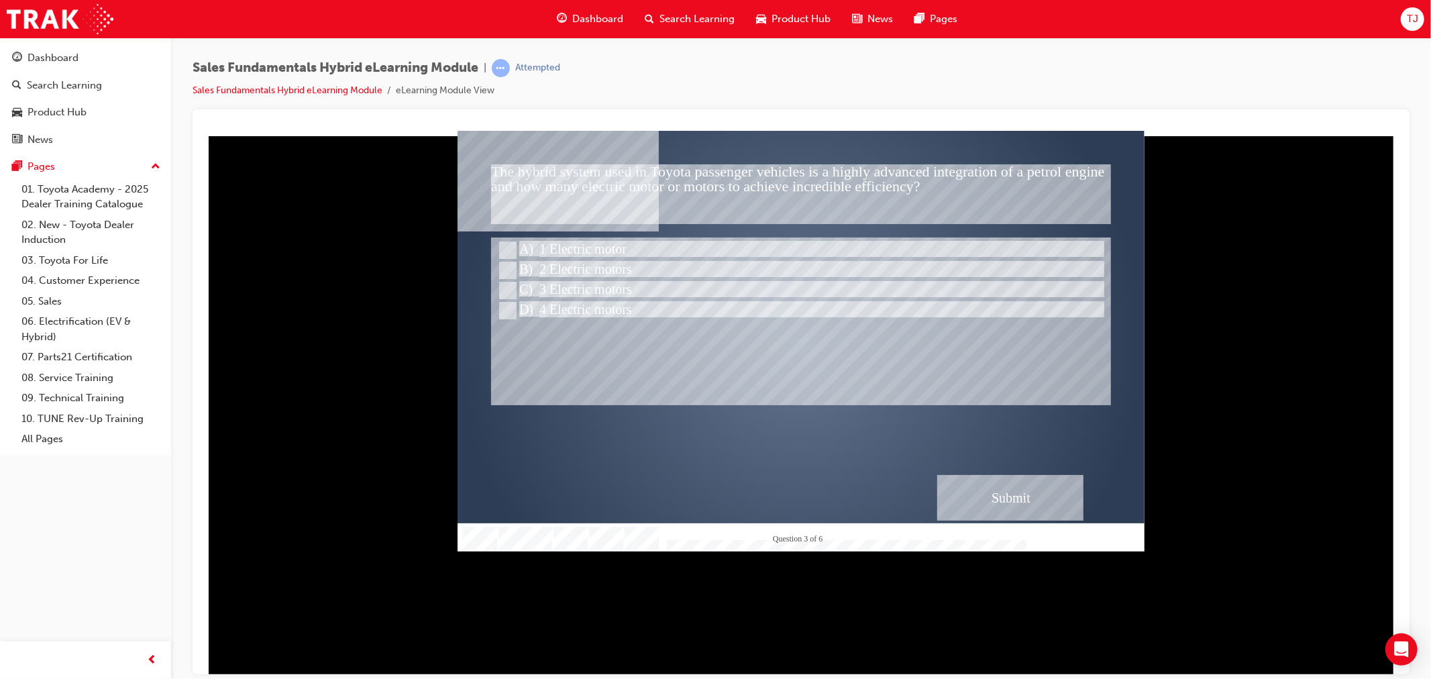
click at [1013, 490] on div "Submit" at bounding box center [1009, 497] width 146 height 46
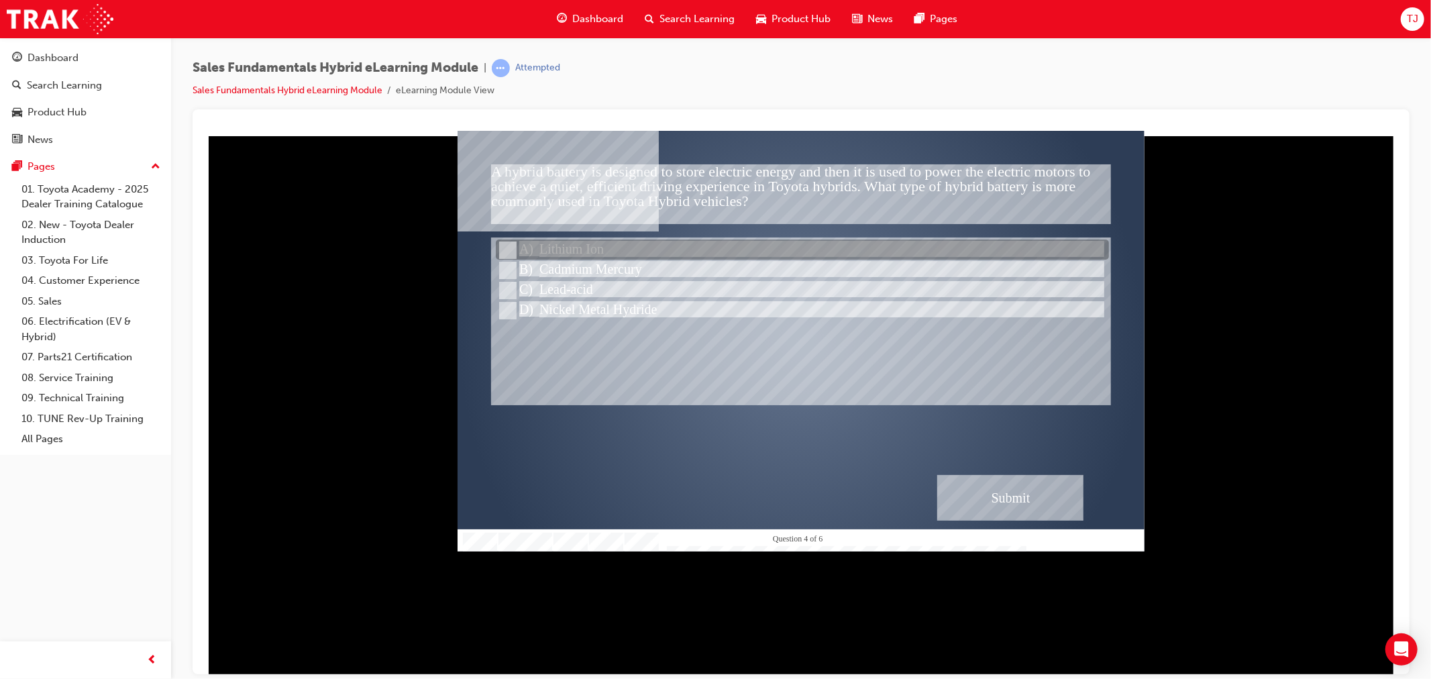
click at [557, 247] on div at bounding box center [801, 250] width 613 height 20
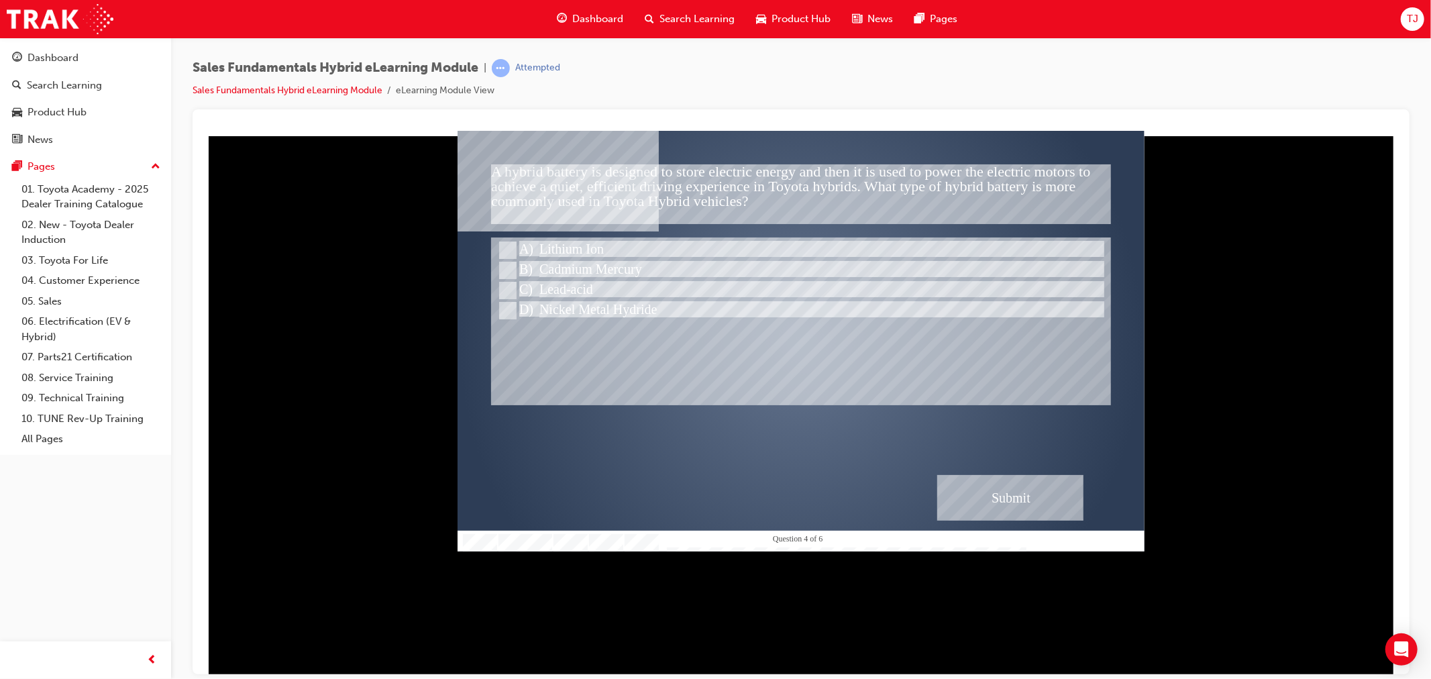
click at [995, 489] on div "Submit" at bounding box center [1009, 497] width 146 height 46
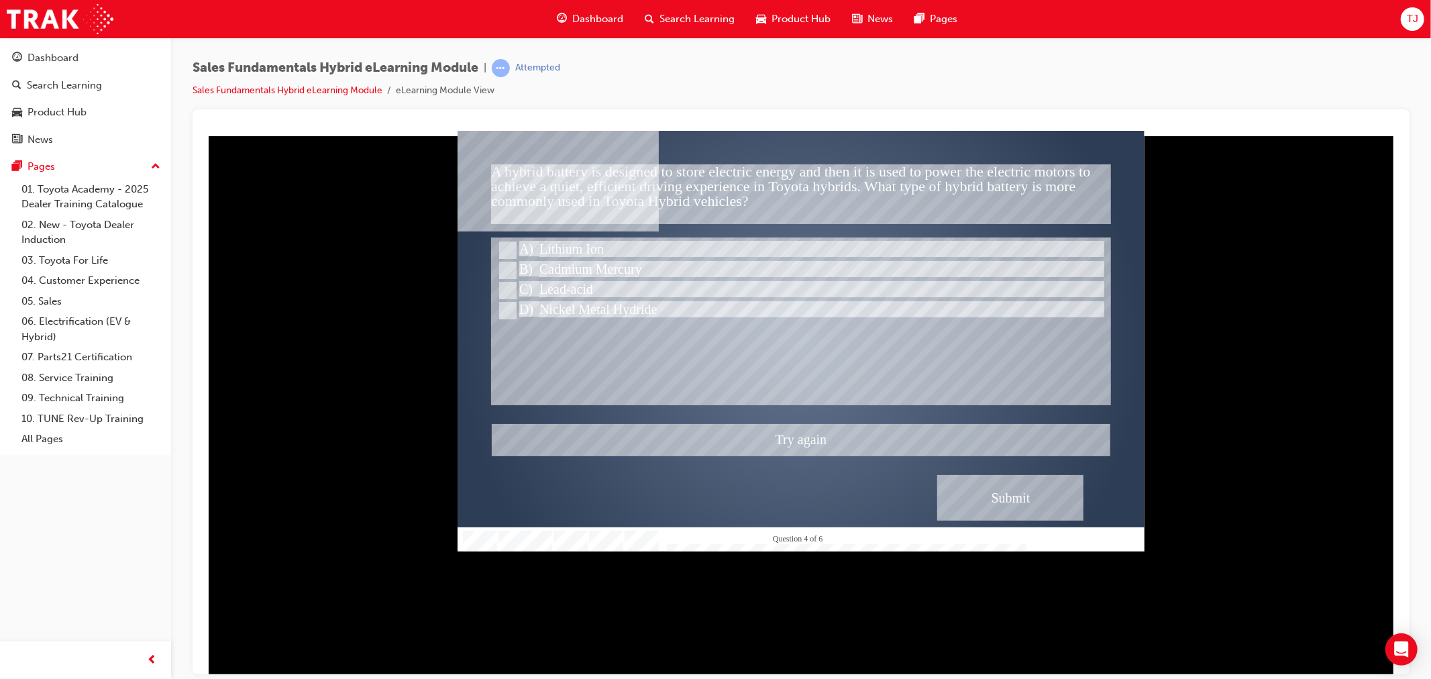
click at [583, 287] on div at bounding box center [800, 340] width 687 height 421
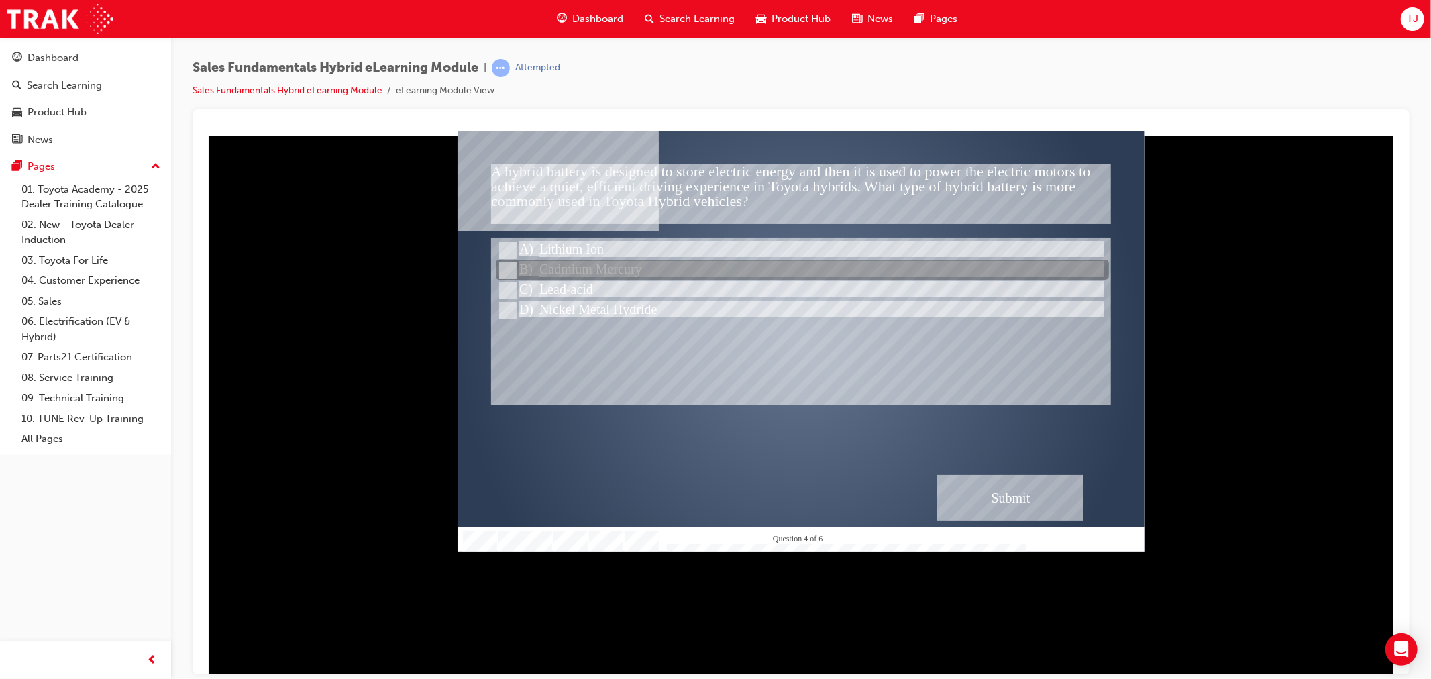
click at [583, 267] on div at bounding box center [801, 270] width 613 height 20
radio input "false"
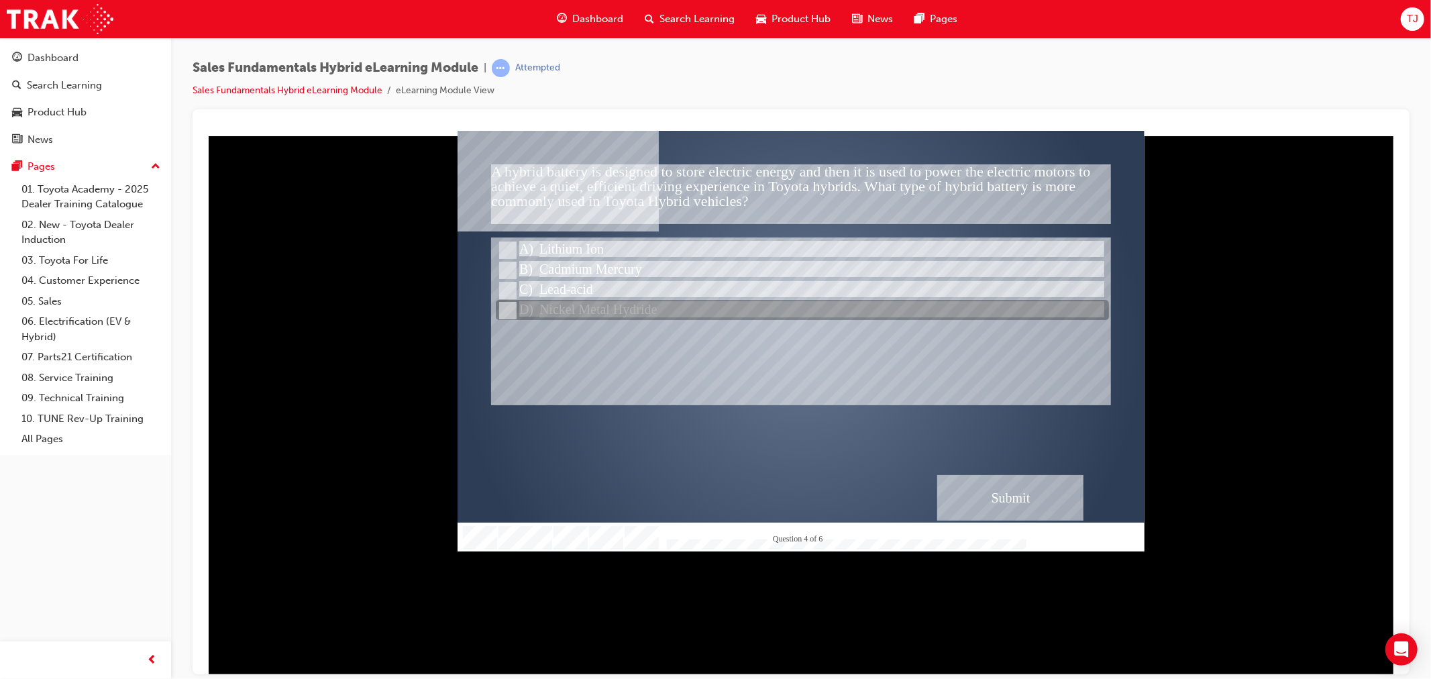
click at [579, 302] on div at bounding box center [801, 310] width 613 height 20
radio input "false"
radio input "true"
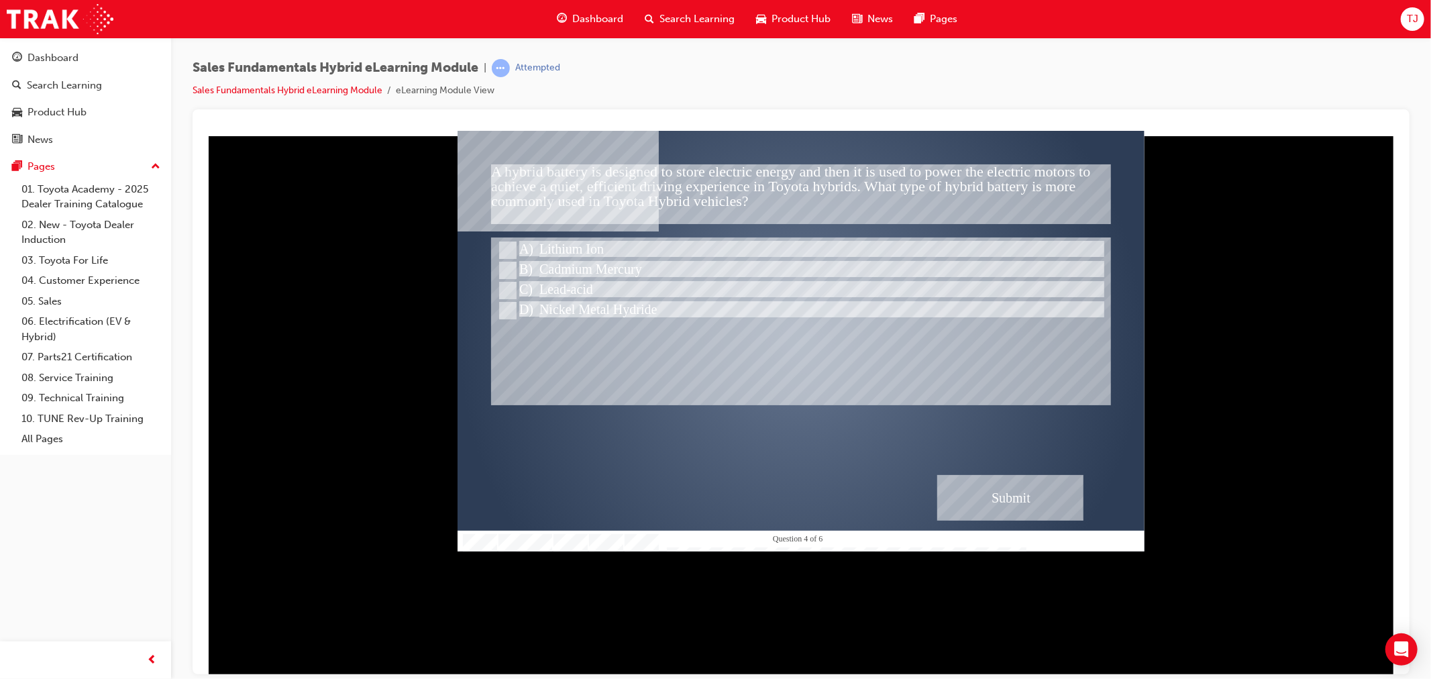
click at [1016, 514] on div "Submit" at bounding box center [1009, 497] width 146 height 46
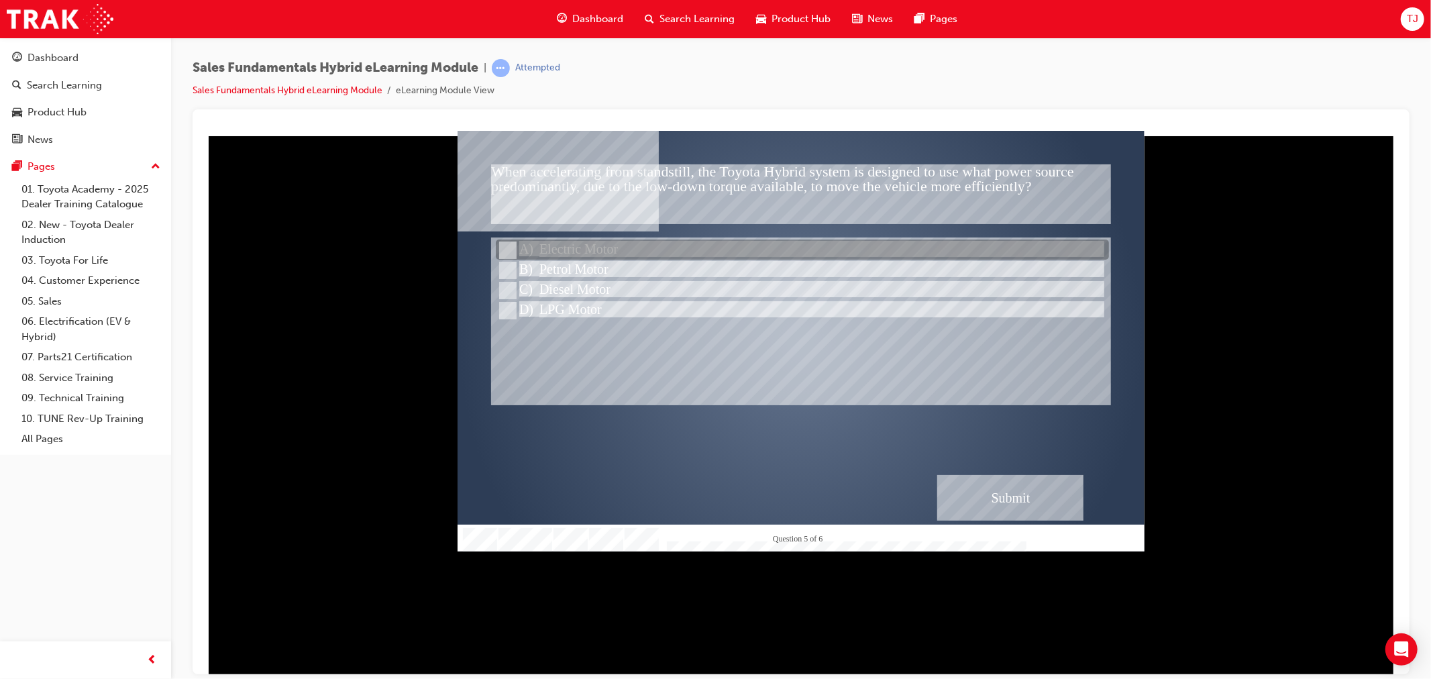
click at [643, 250] on div at bounding box center [801, 250] width 613 height 20
radio input "true"
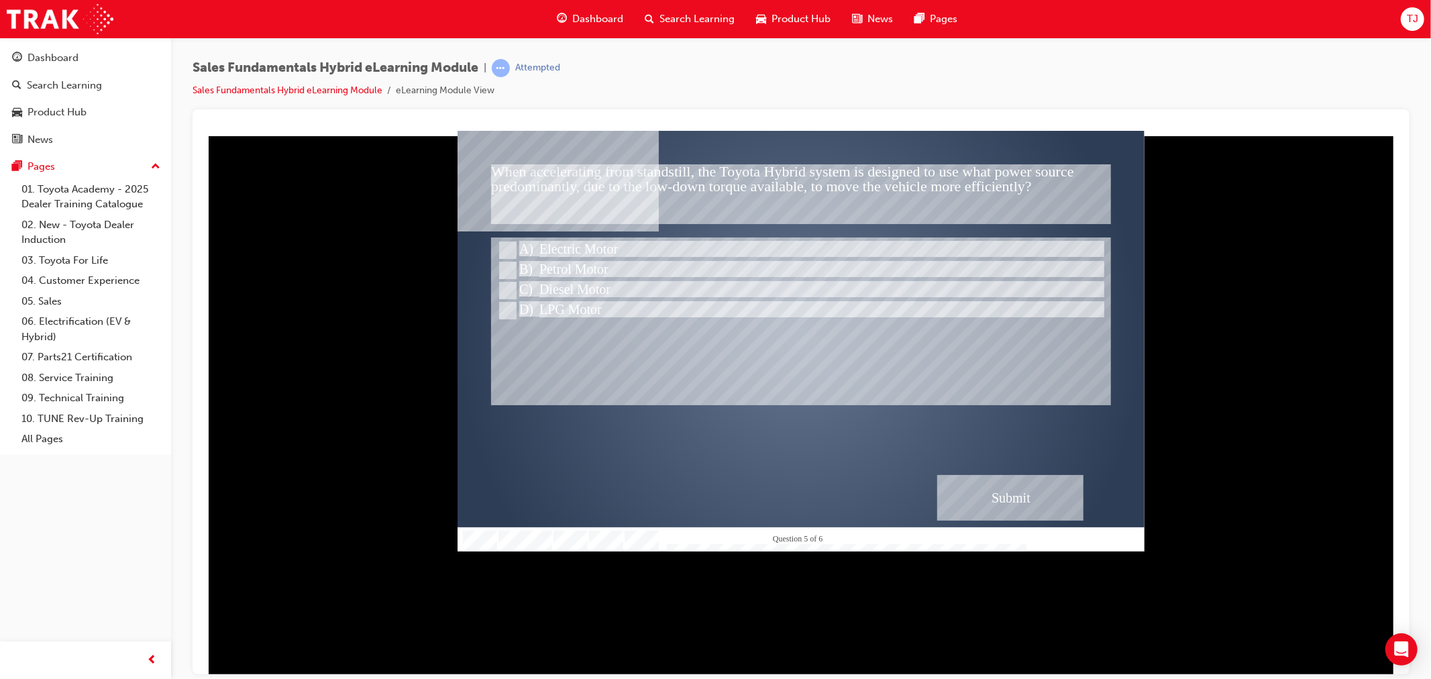
click at [999, 502] on div "Submit" at bounding box center [1009, 497] width 146 height 46
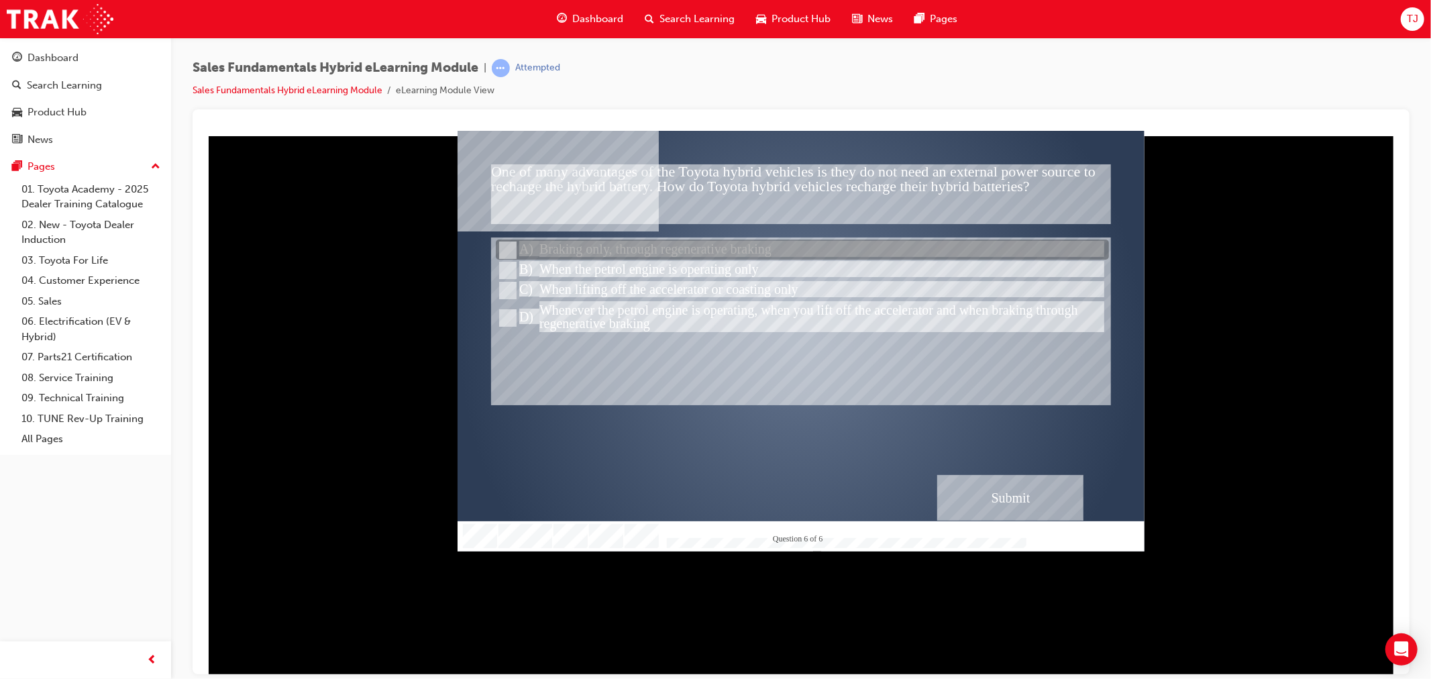
click at [592, 245] on div at bounding box center [801, 250] width 613 height 20
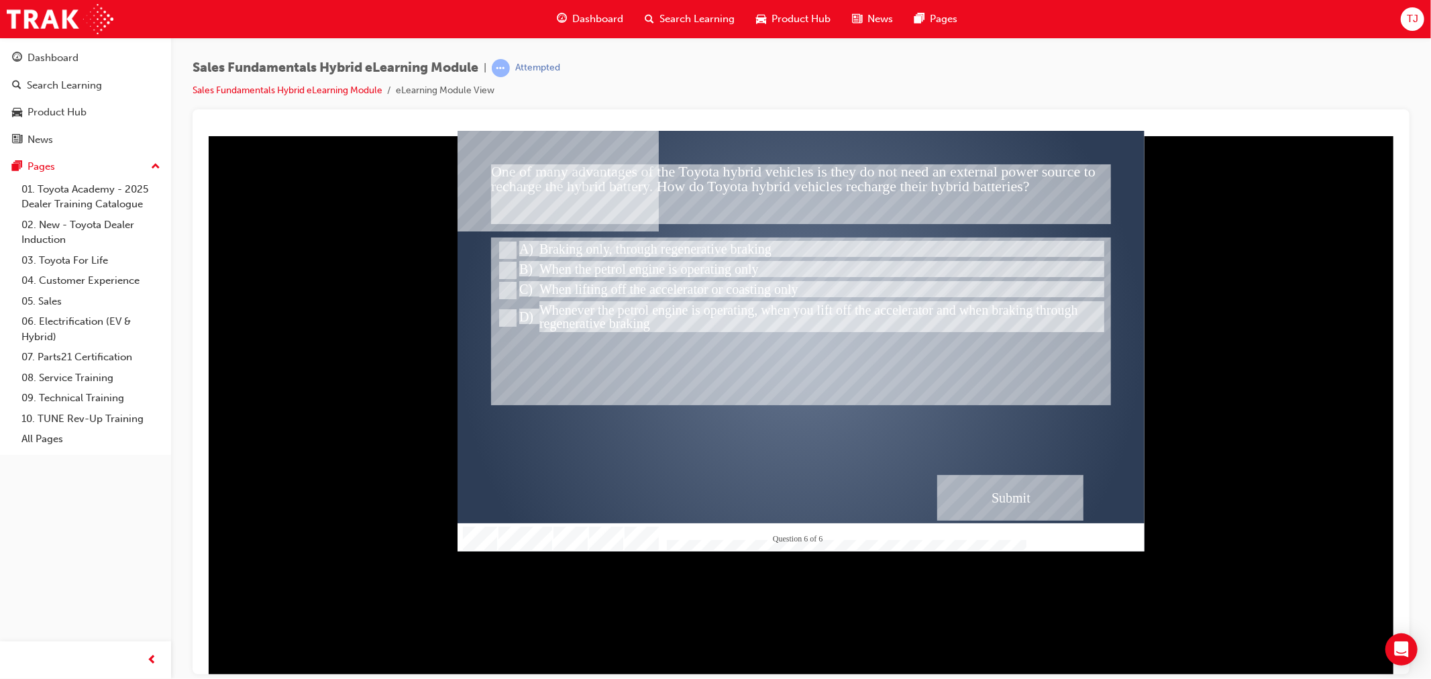
click at [957, 488] on div "Submit" at bounding box center [1009, 497] width 146 height 46
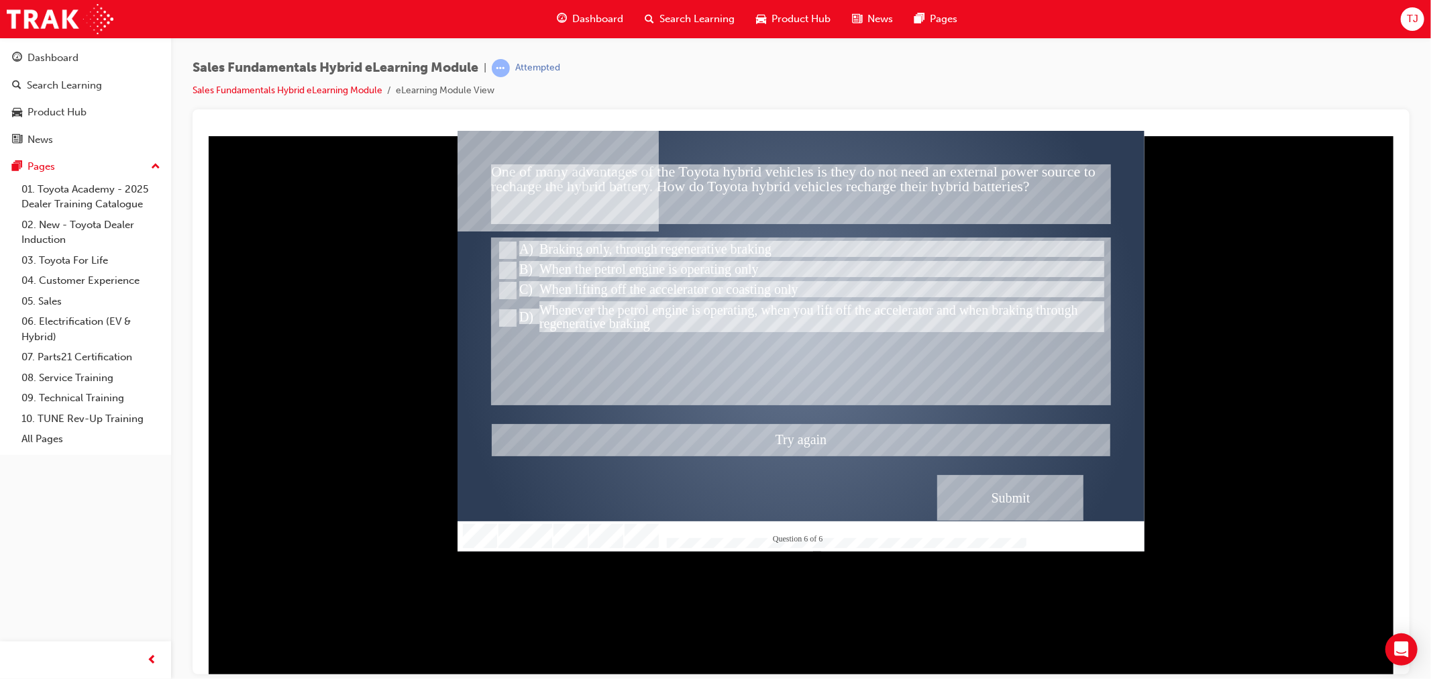
click at [634, 316] on div at bounding box center [800, 340] width 687 height 421
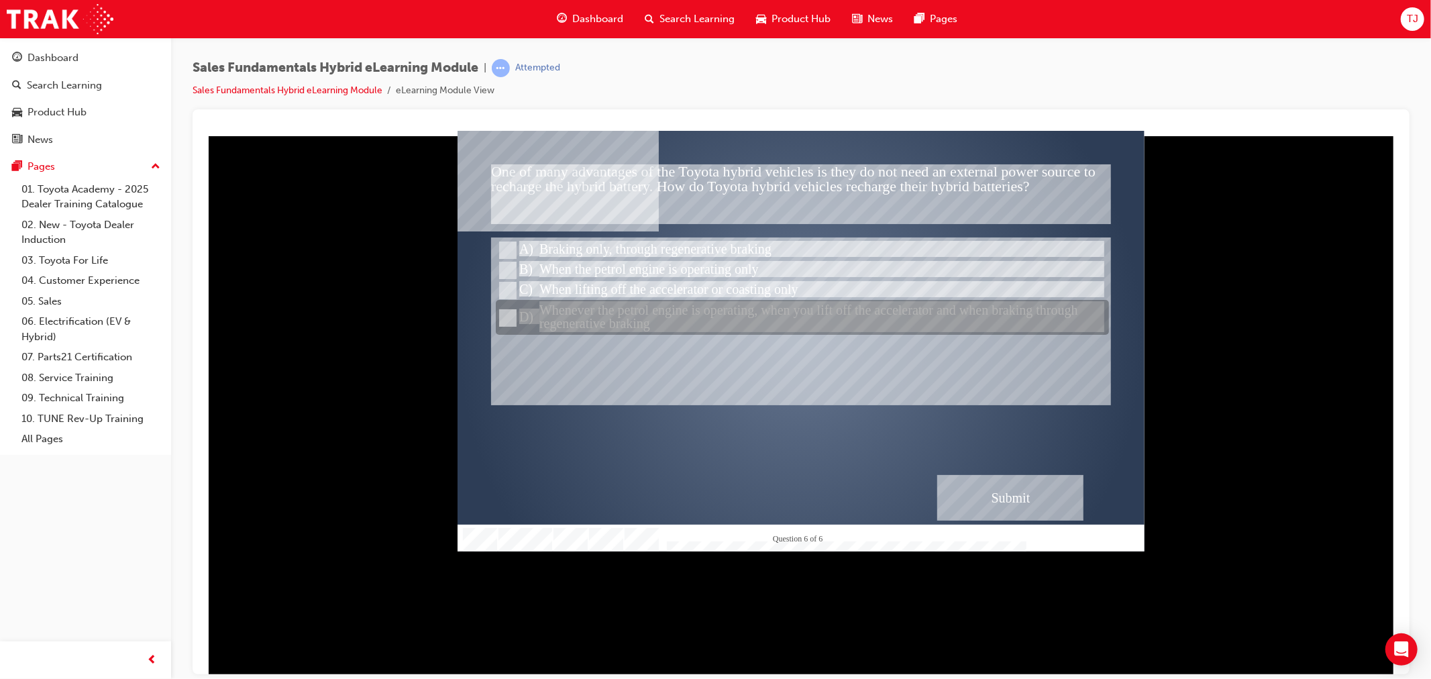
click at [622, 306] on div at bounding box center [801, 317] width 613 height 35
radio input "false"
radio input "true"
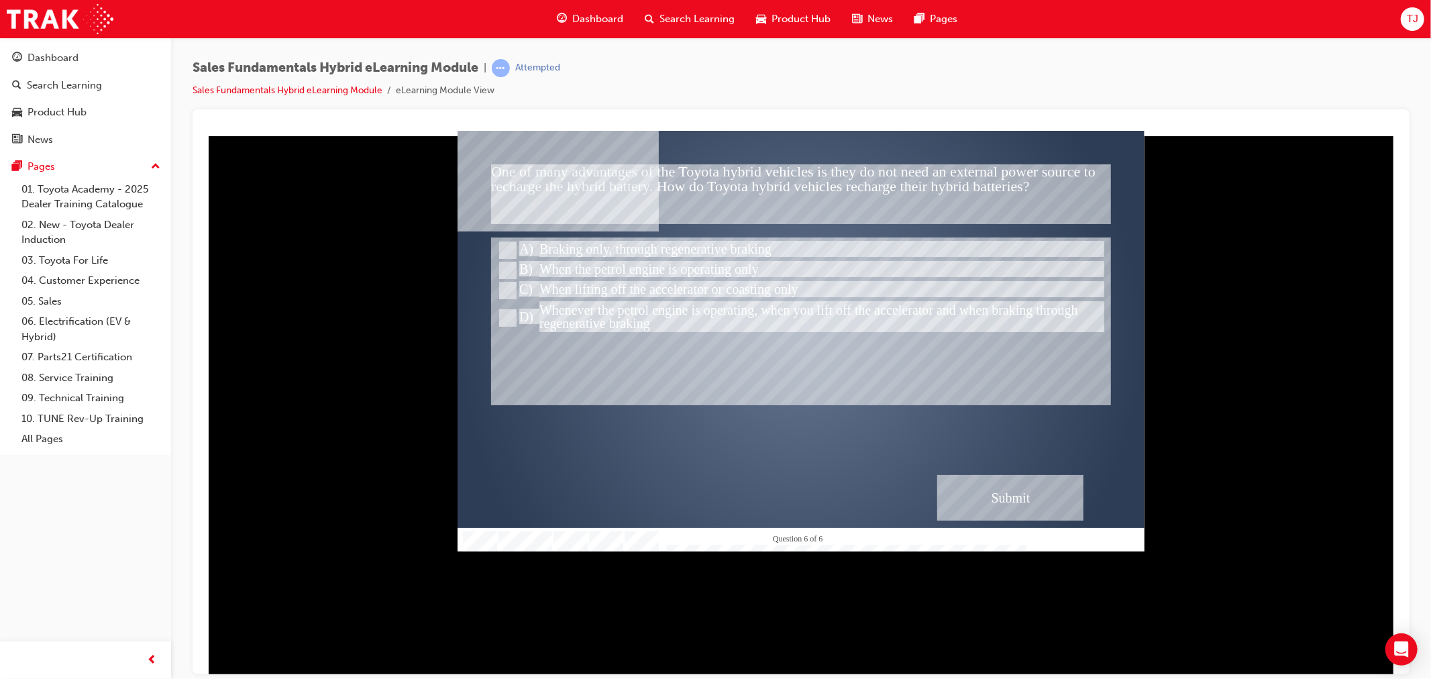
click at [999, 450] on div "Correct - Click anywhere or press ‘y’ to continue." at bounding box center [800, 445] width 619 height 45
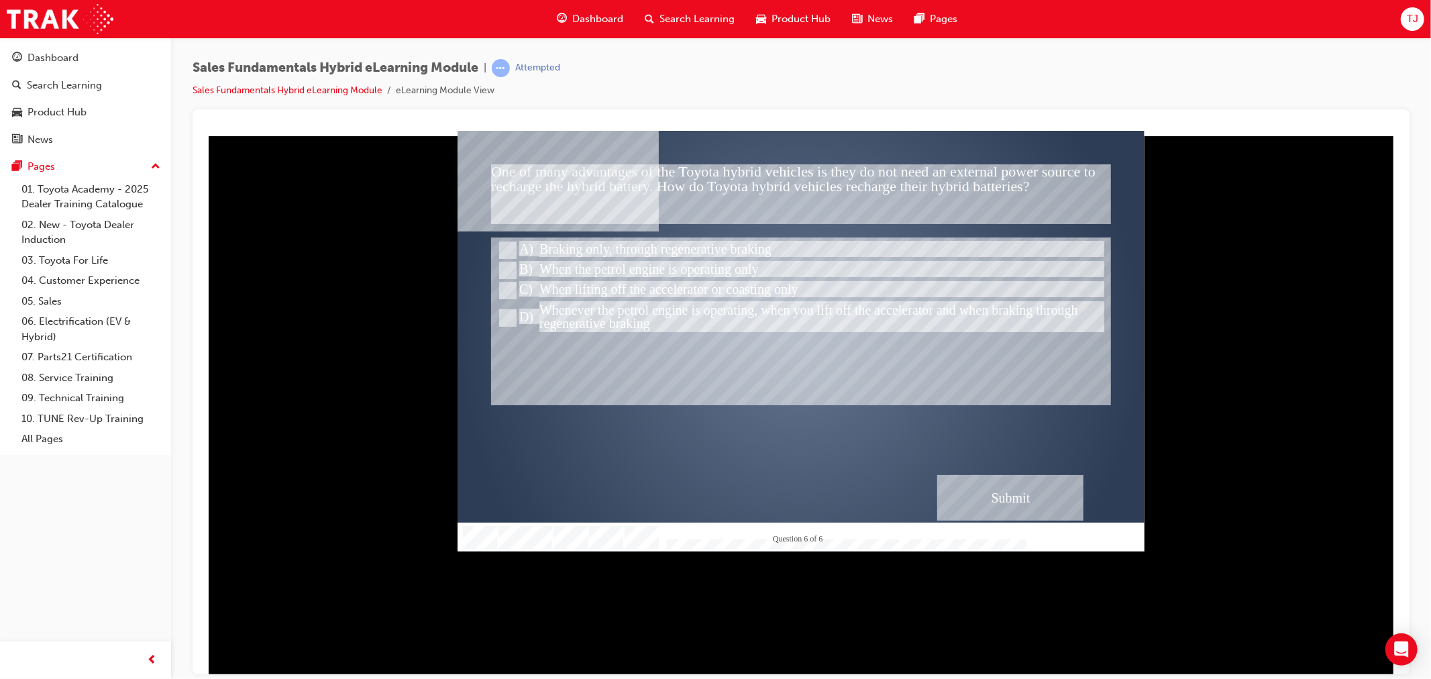
click at [995, 486] on div "Submit" at bounding box center [1009, 497] width 146 height 46
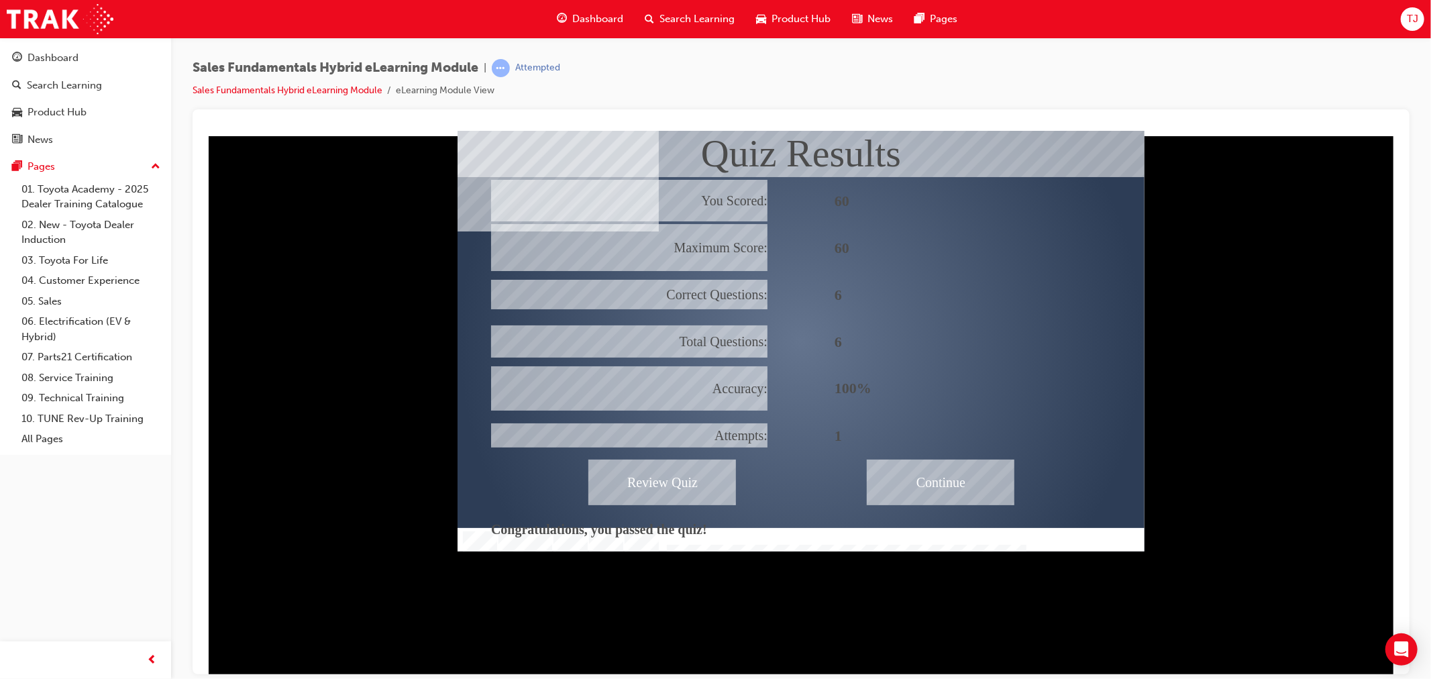
click at [916, 476] on div "Continue" at bounding box center [940, 482] width 148 height 46
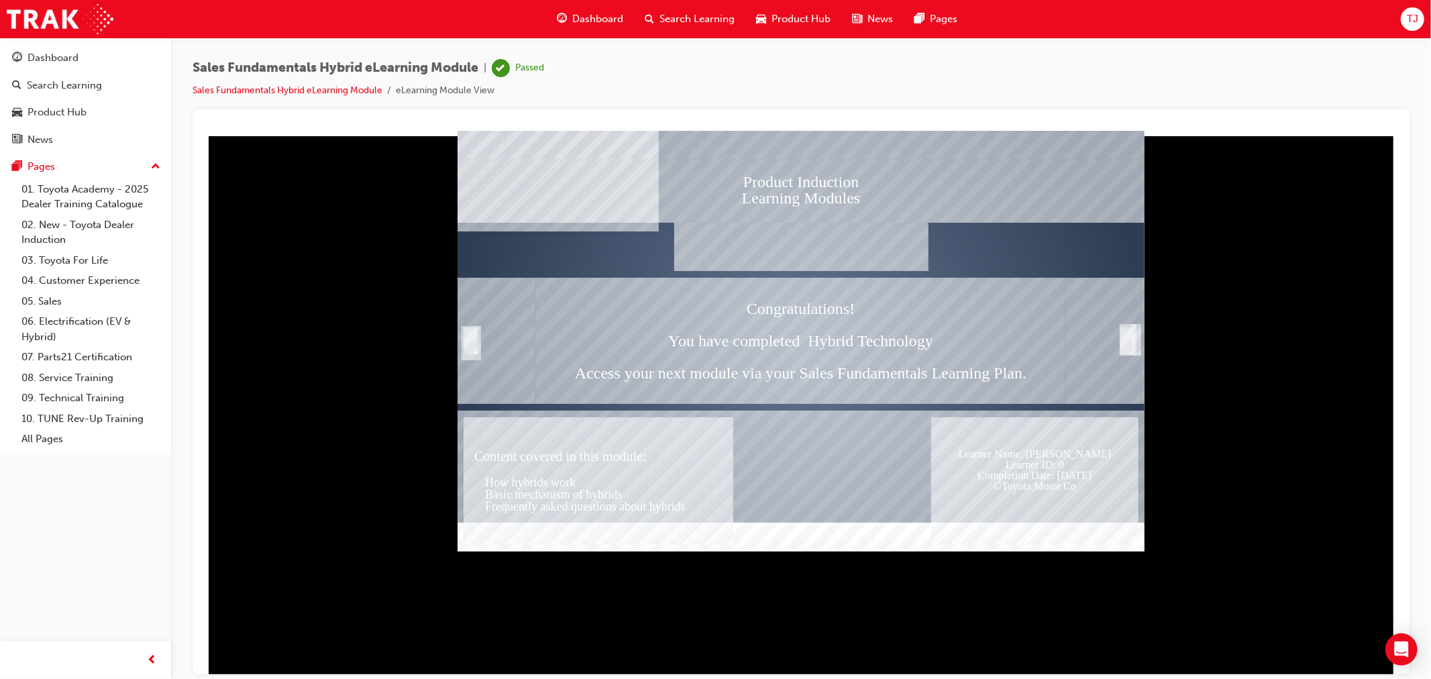
click at [744, 539] on div at bounding box center [800, 550] width 687 height 23
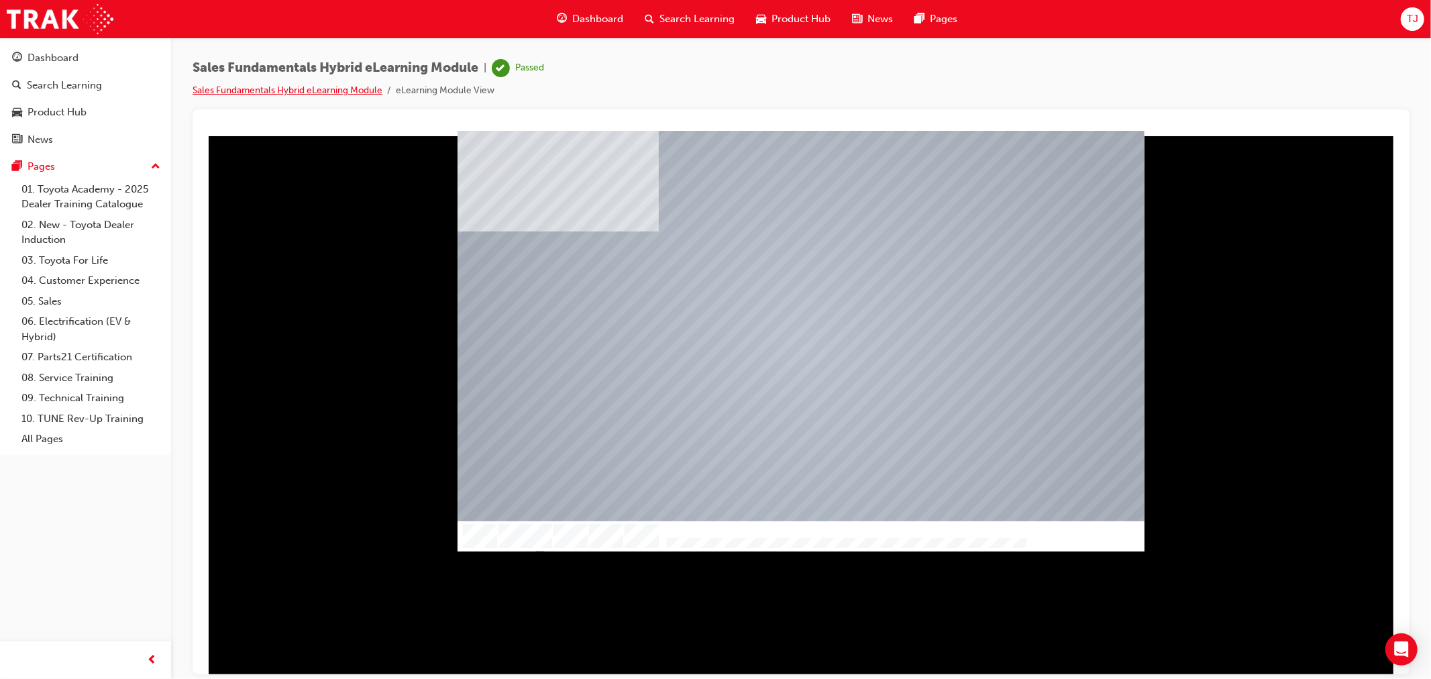
click at [351, 92] on link "Sales Fundamentals Hybrid eLearning Module" at bounding box center [287, 90] width 190 height 11
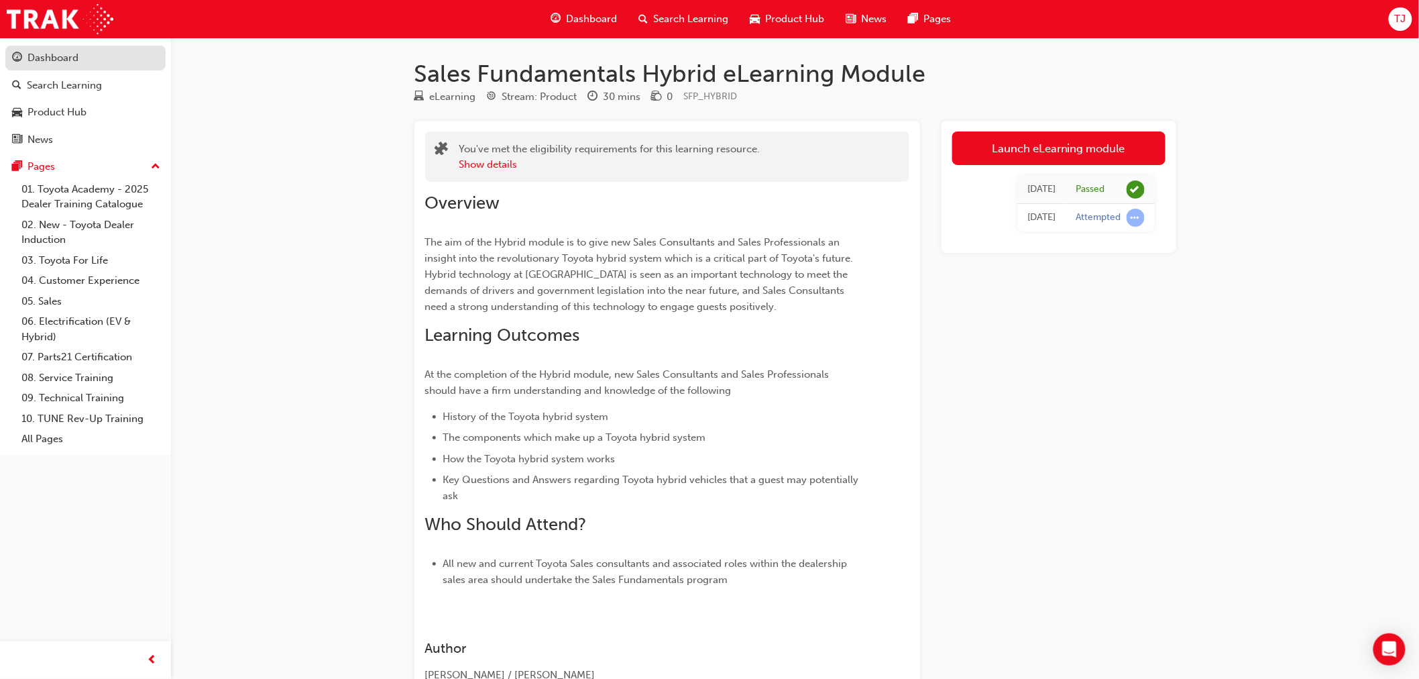
click at [69, 55] on div "Dashboard" at bounding box center [52, 57] width 51 height 15
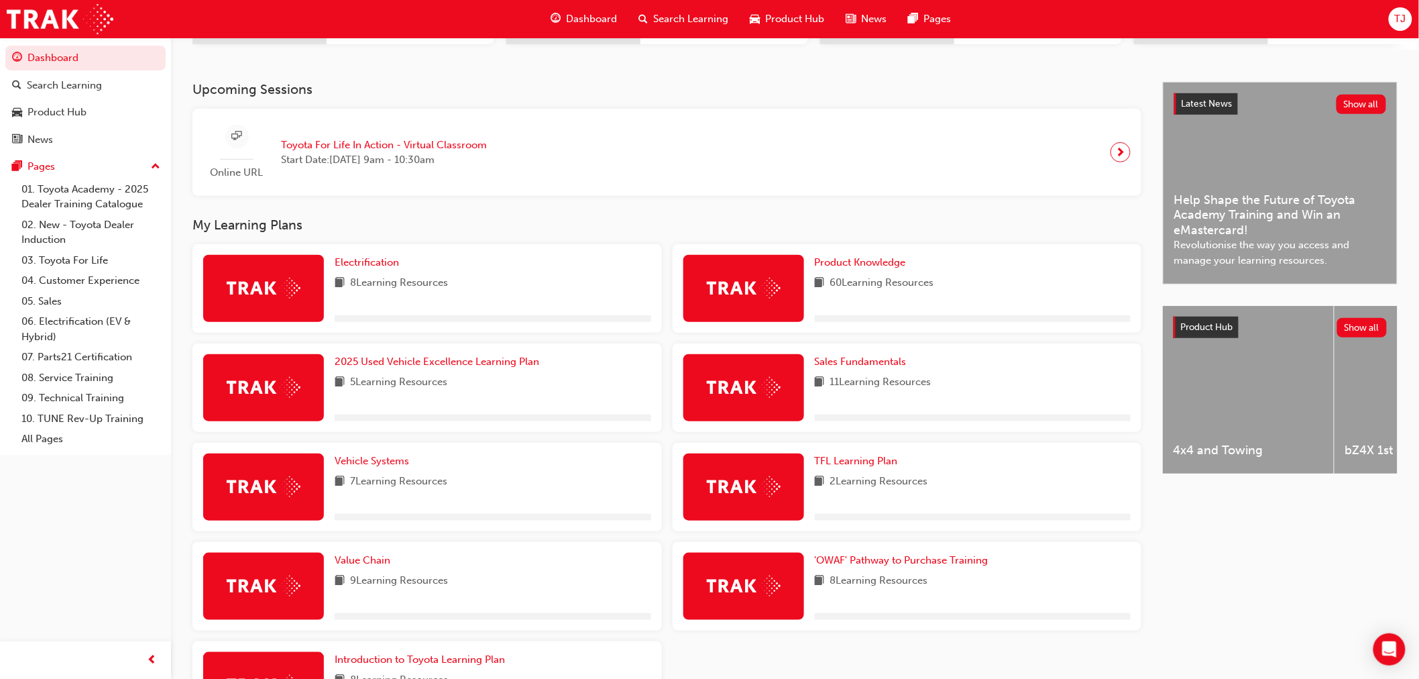
scroll to position [298, 0]
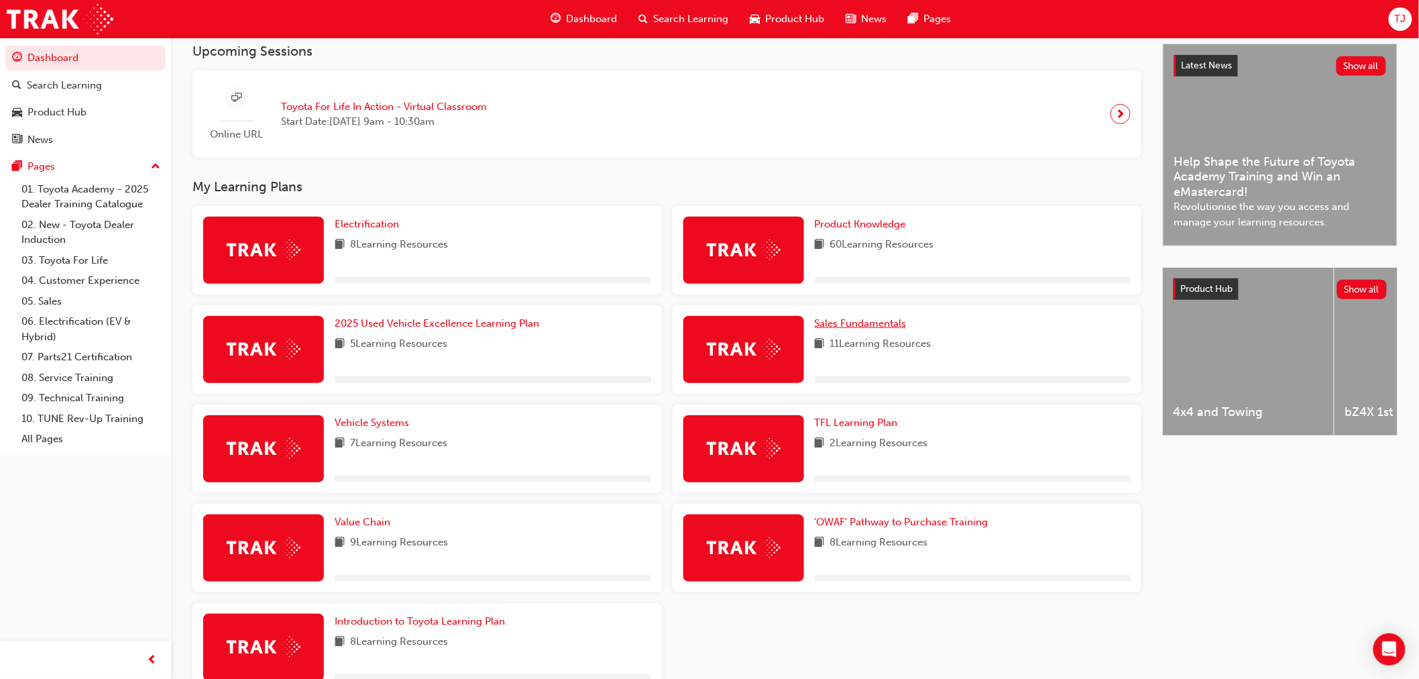
click at [834, 327] on span "Sales Fundamentals" at bounding box center [861, 323] width 92 height 12
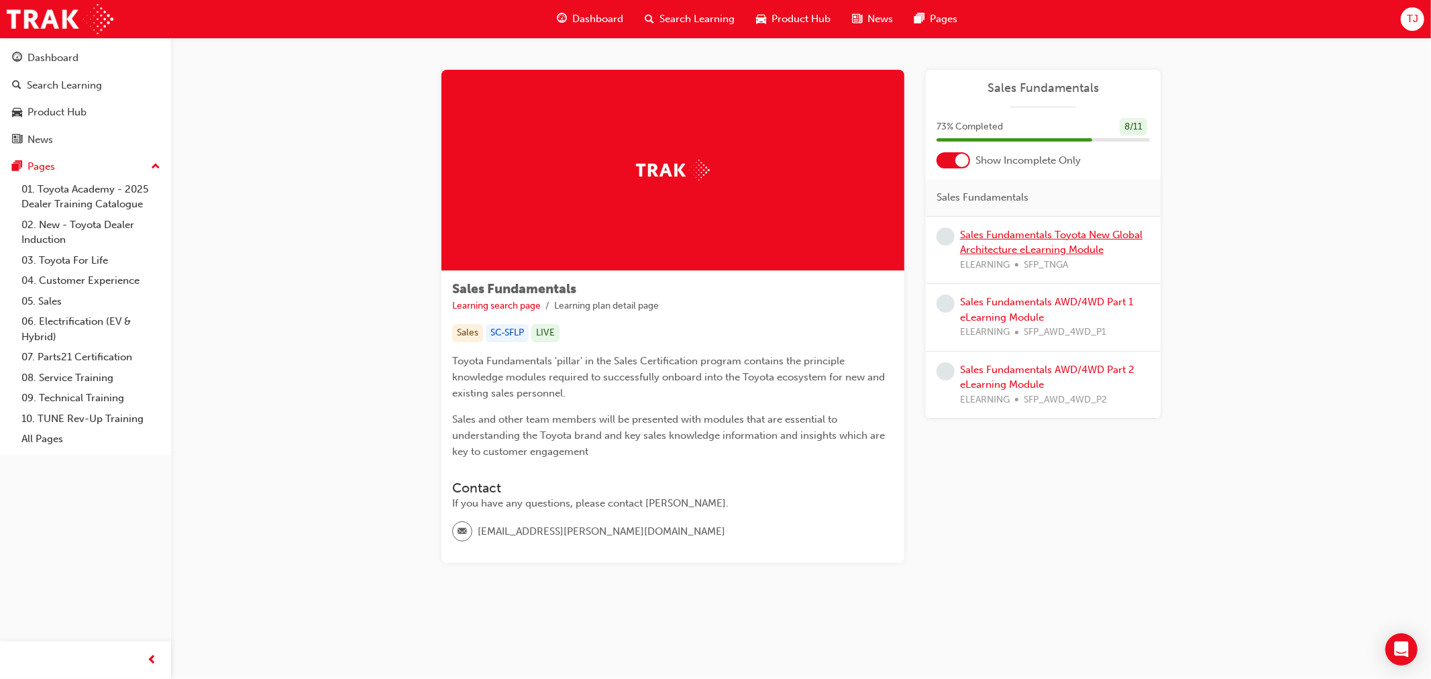
click at [1060, 247] on link "Sales Fundamentals Toyota New Global Architecture eLearning Module" at bounding box center [1051, 242] width 182 height 27
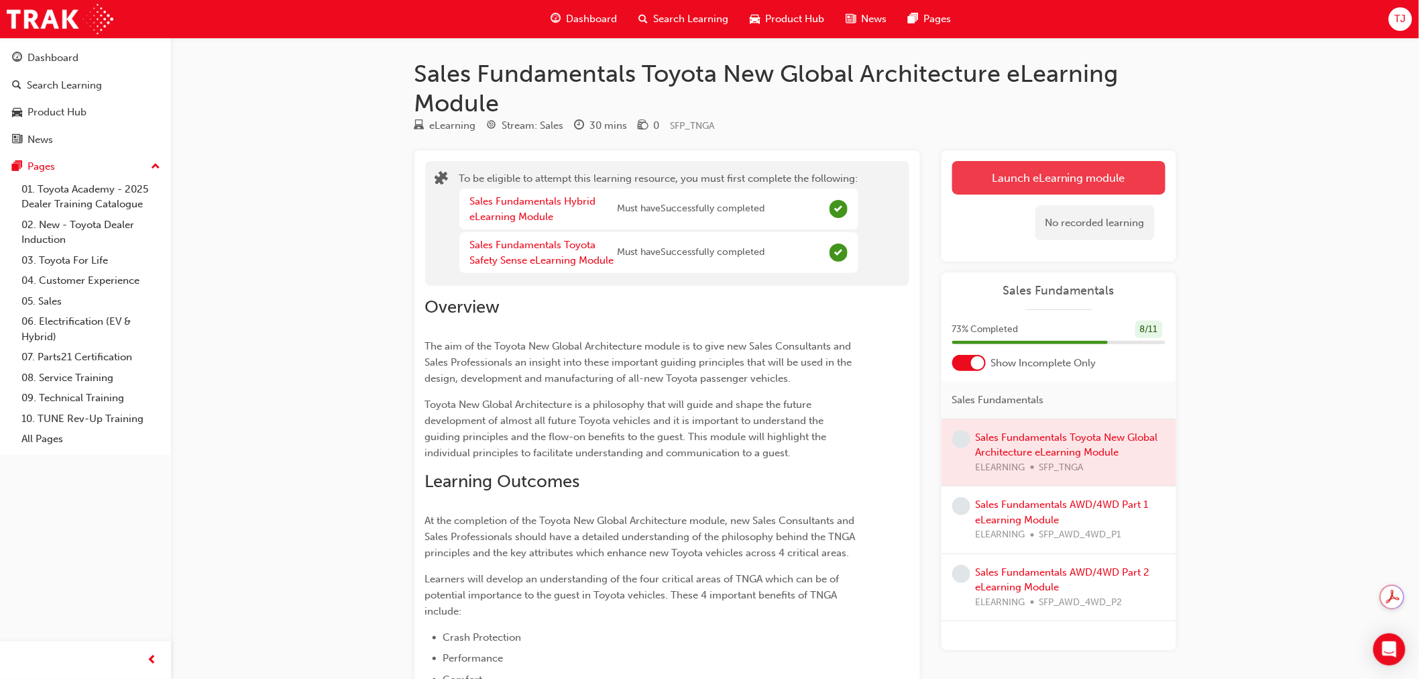
click at [1003, 161] on button "Launch eLearning module" at bounding box center [1058, 178] width 213 height 34
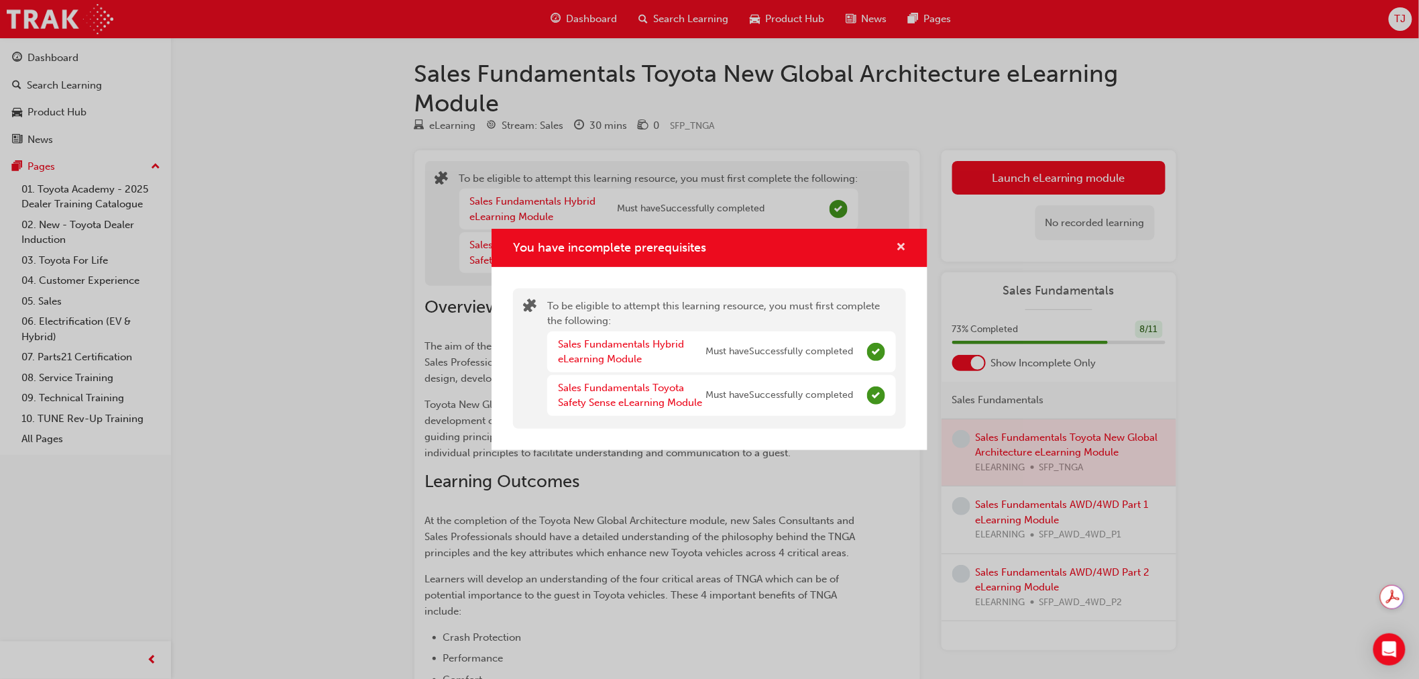
click at [897, 242] on span "cross-icon" at bounding box center [901, 248] width 10 height 12
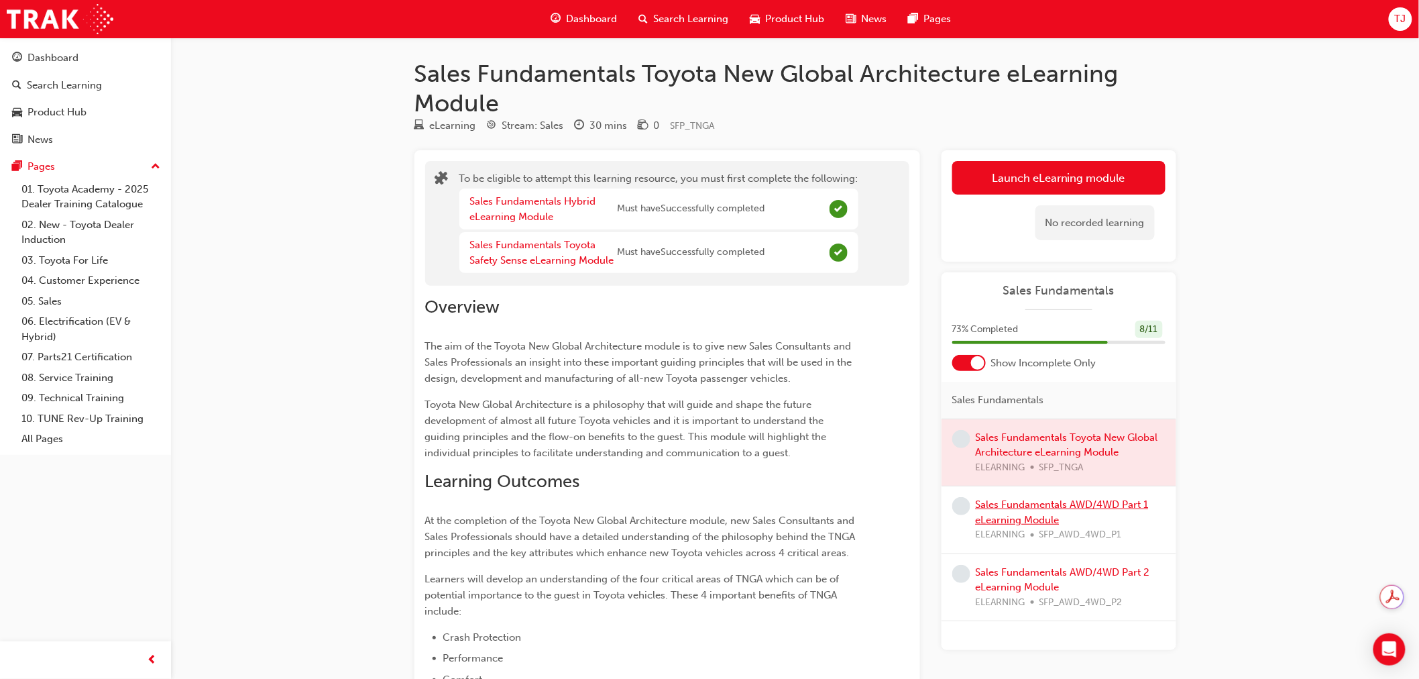
click at [1013, 511] on link "Sales Fundamentals AWD/4WD Part 1 eLearning Module" at bounding box center [1062, 511] width 173 height 27
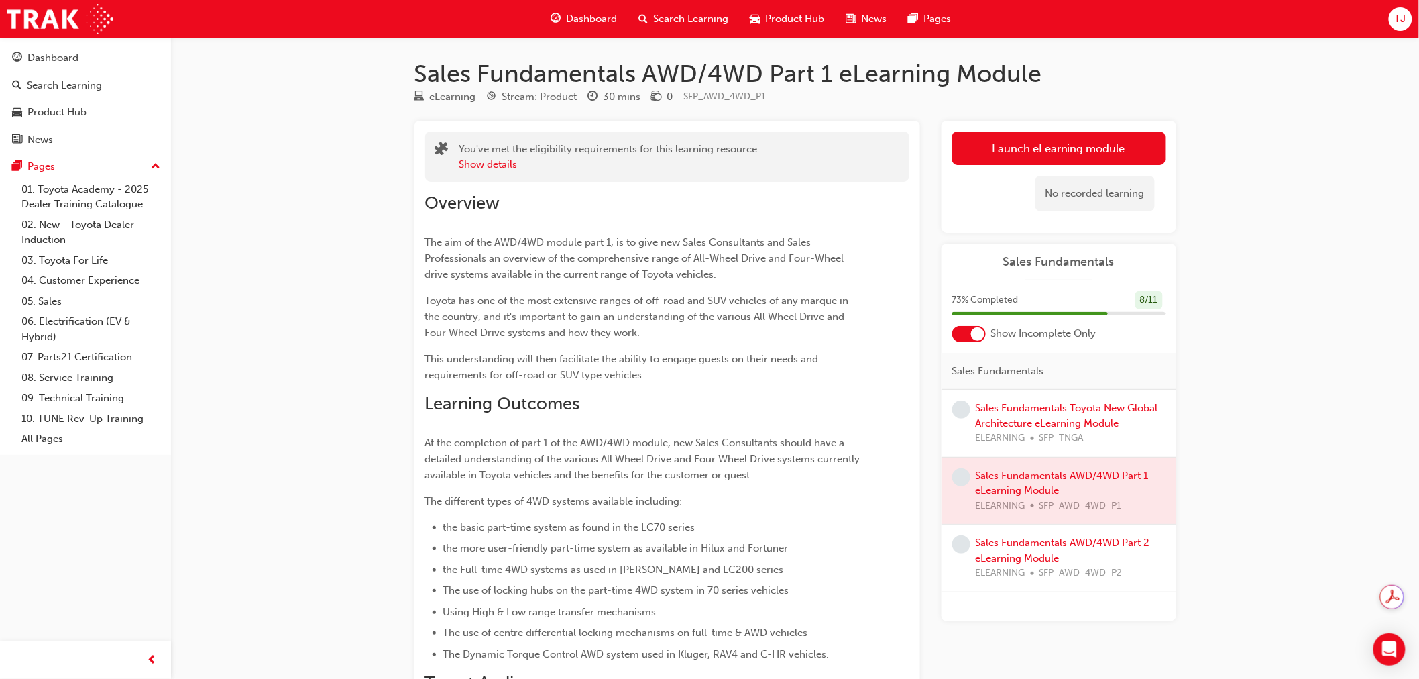
click at [1021, 154] on link "Launch eLearning module" at bounding box center [1058, 148] width 213 height 34
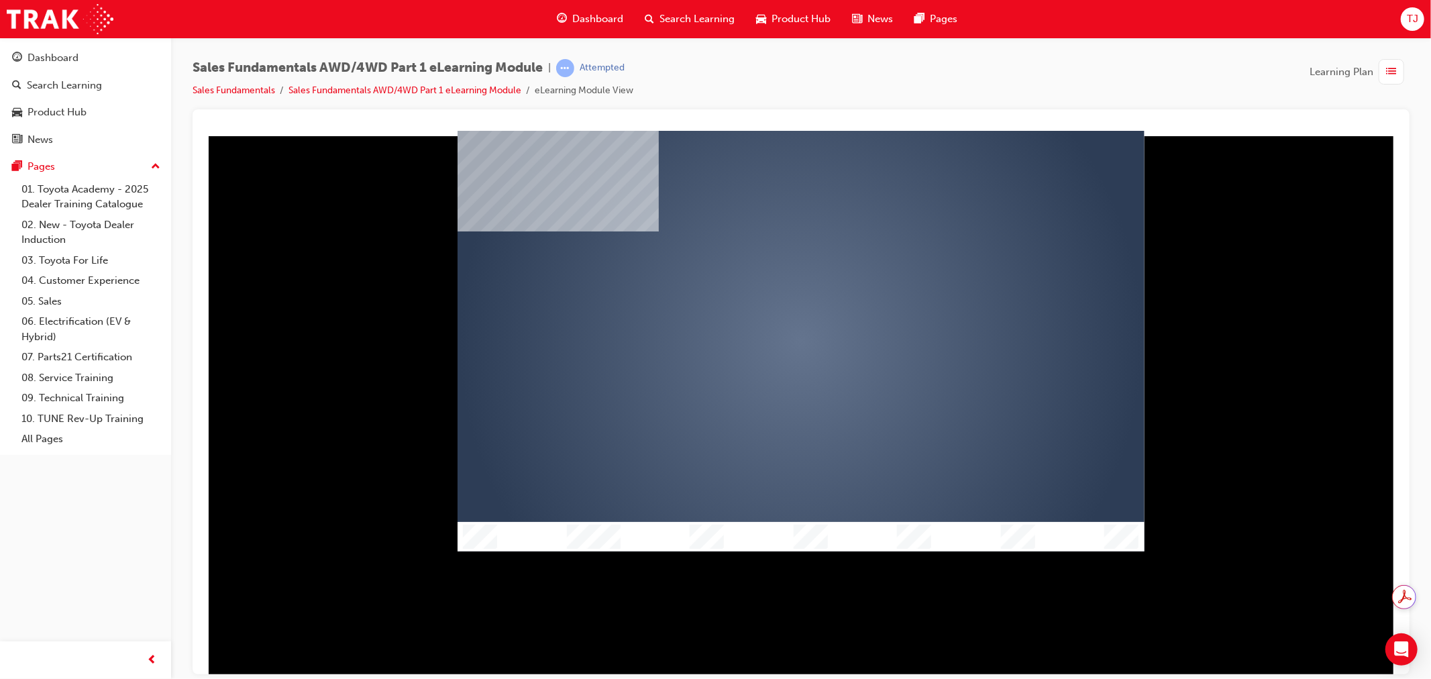
click at [761, 302] on div "play" at bounding box center [761, 302] width 0 height 0
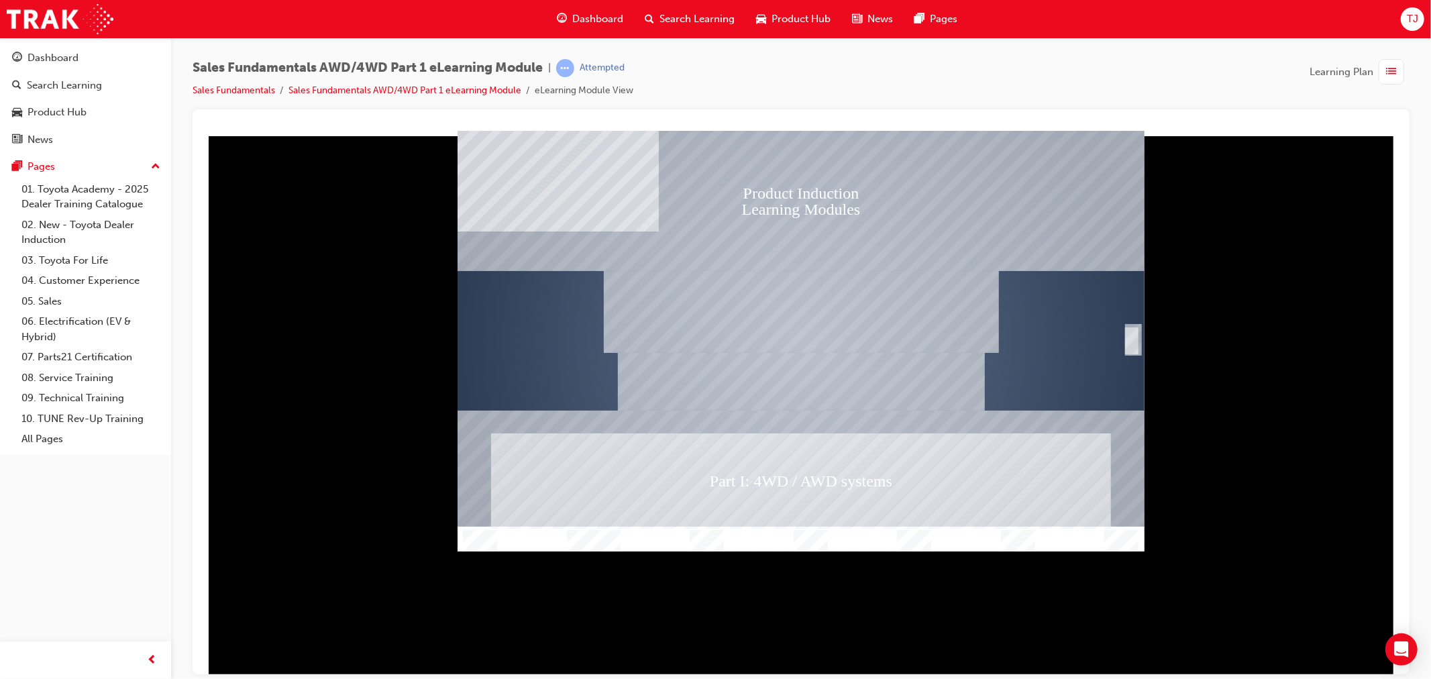
click at [1130, 327] on div "SmartShape" at bounding box center [1130, 340] width 13 height 27
click at [1128, 339] on div "SmartShape" at bounding box center [1130, 340] width 13 height 27
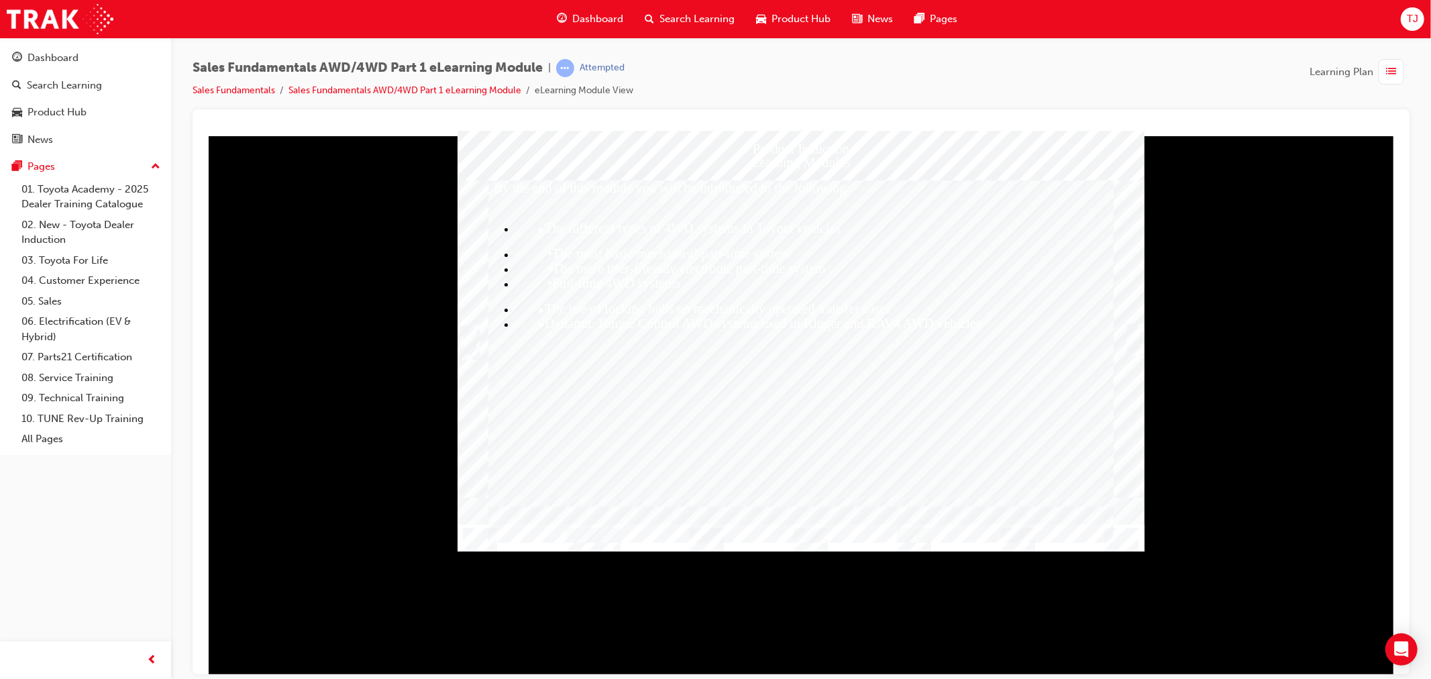
click at [1139, 347] on div at bounding box center [800, 338] width 687 height 317
click at [1136, 335] on div "Trigger this button to continue" at bounding box center [1132, 339] width 13 height 27
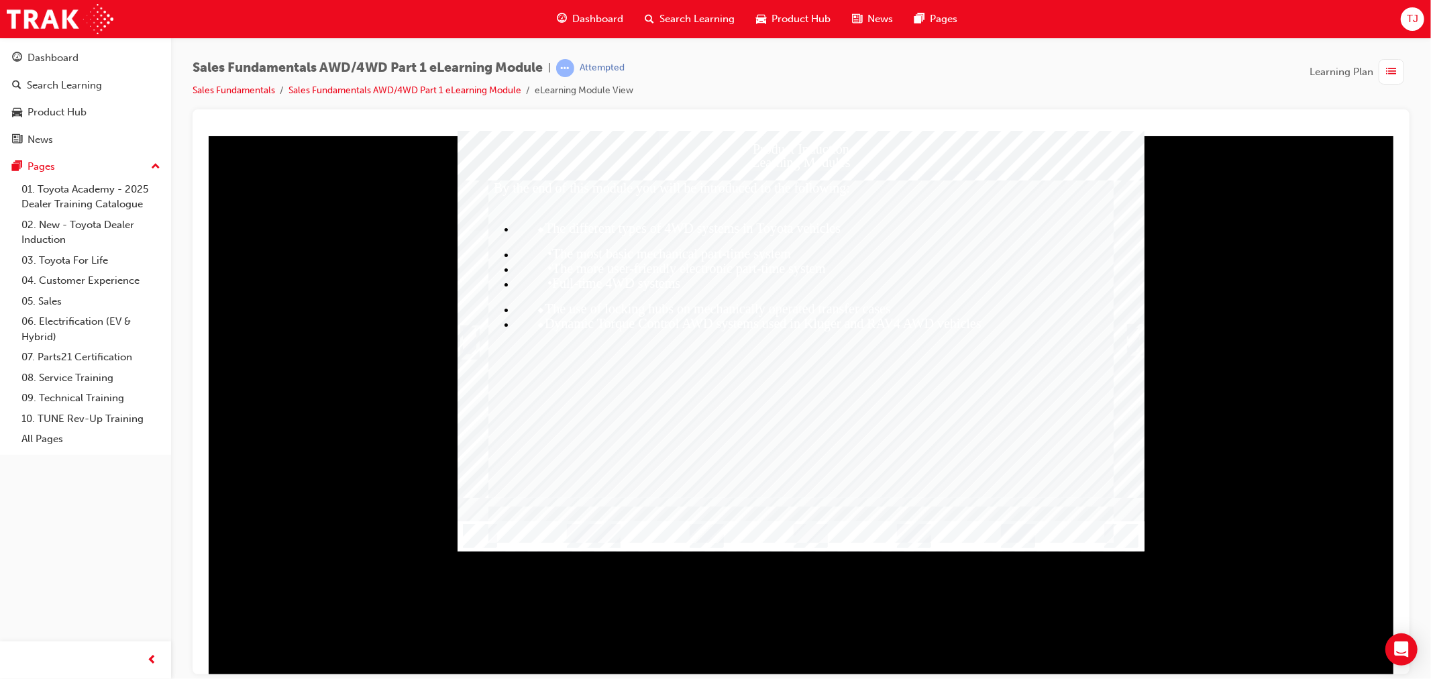
click at [1136, 335] on div "Trigger this button to continue" at bounding box center [1132, 339] width 13 height 27
click at [1135, 335] on div "Trigger this button to continue" at bounding box center [1132, 339] width 13 height 27
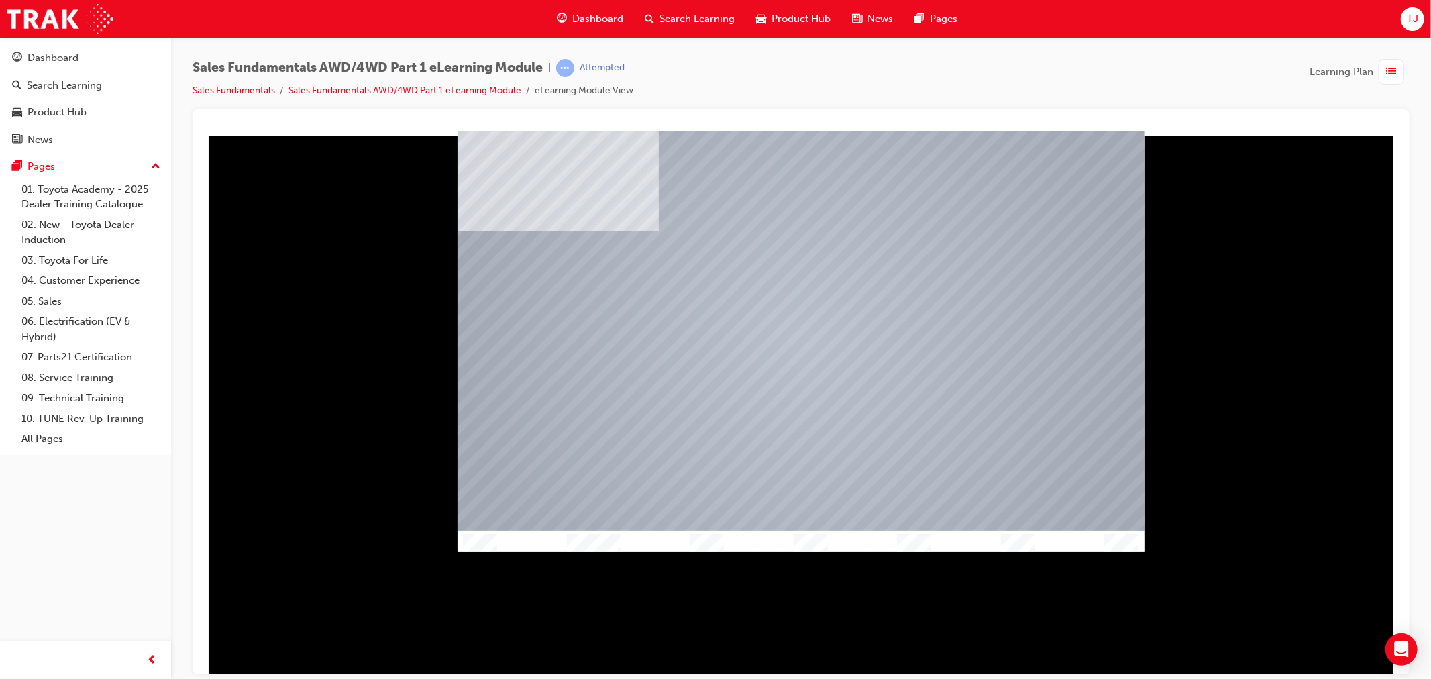
click at [1135, 335] on div at bounding box center [800, 340] width 687 height 393
click at [816, 529] on div "Table Of Contents Exit Slide Title Welcome Content Conclusion Exit" at bounding box center [800, 340] width 687 height 421
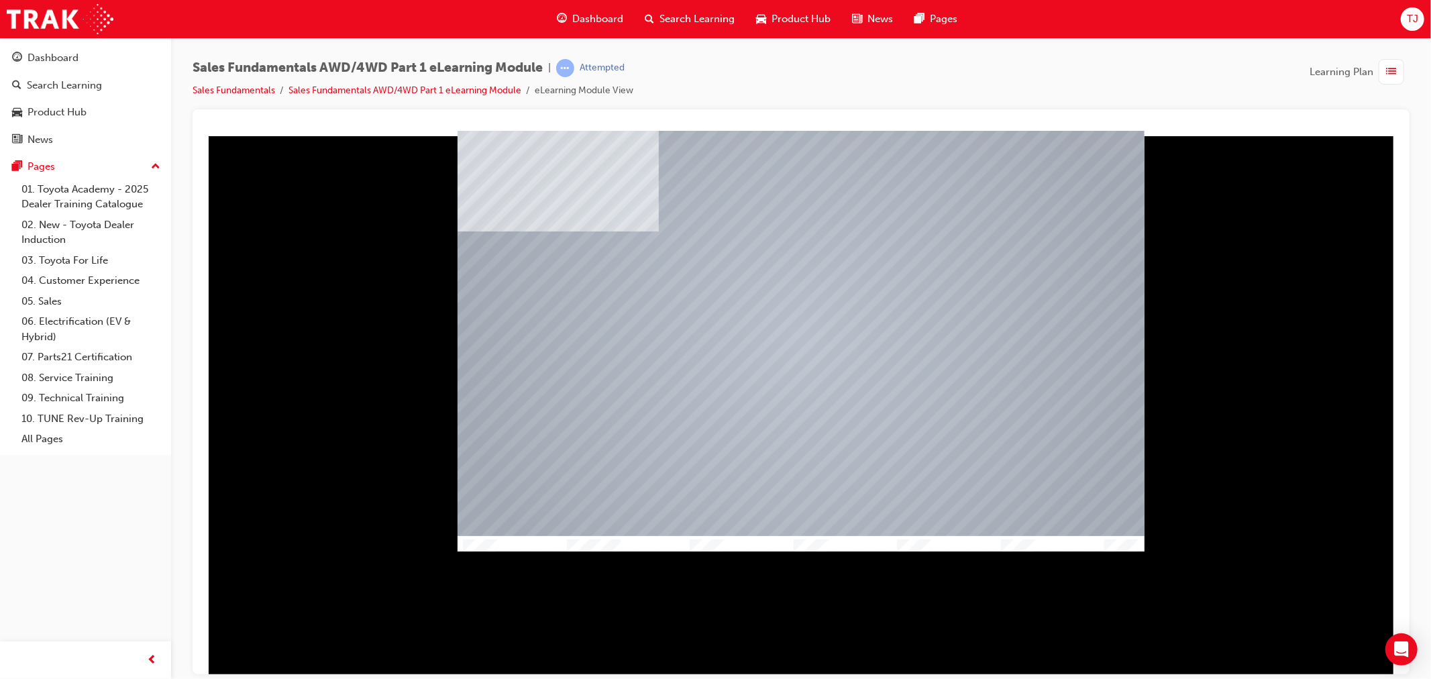
click at [816, 535] on div at bounding box center [800, 550] width 687 height 30
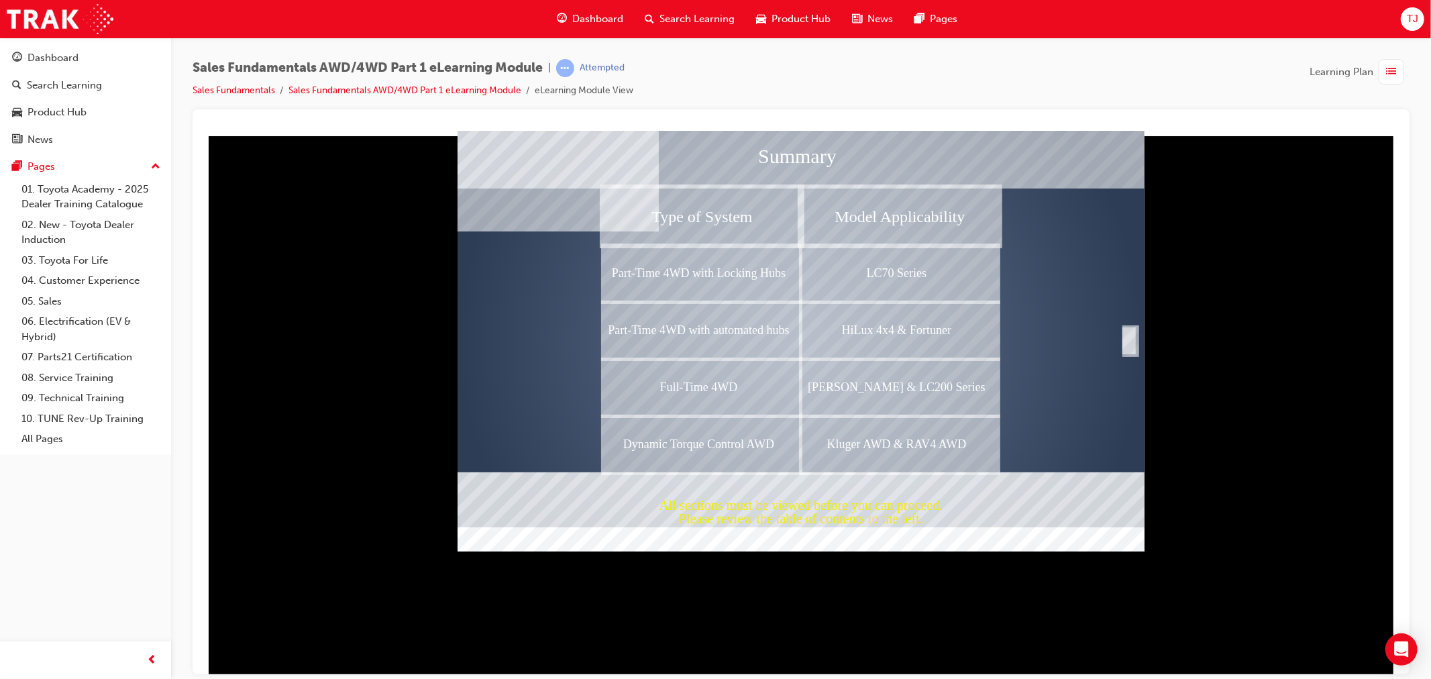
click at [704, 254] on div "Part-Time 4WD with Locking Hubs" at bounding box center [701, 272] width 198 height 57
click at [1133, 336] on div "Completion" at bounding box center [1127, 340] width 13 height 27
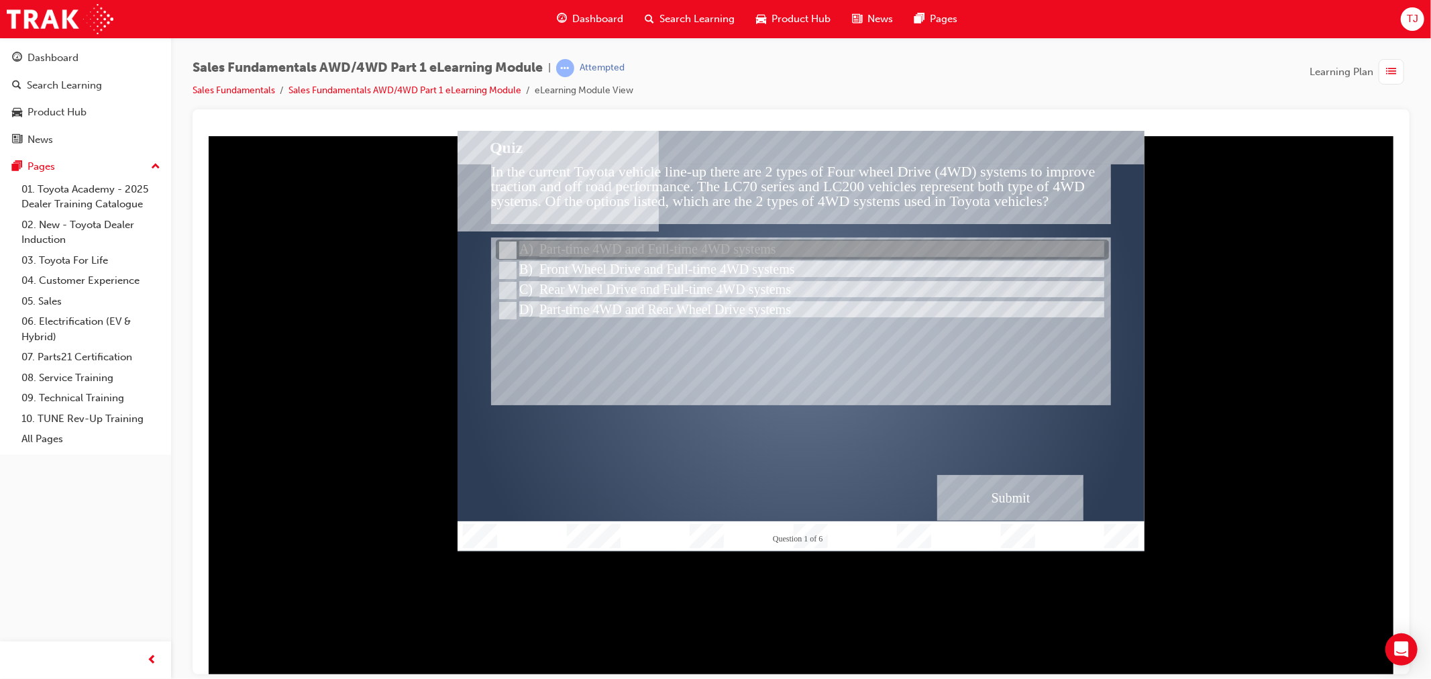
click at [604, 249] on div at bounding box center [801, 250] width 613 height 20
radio input "true"
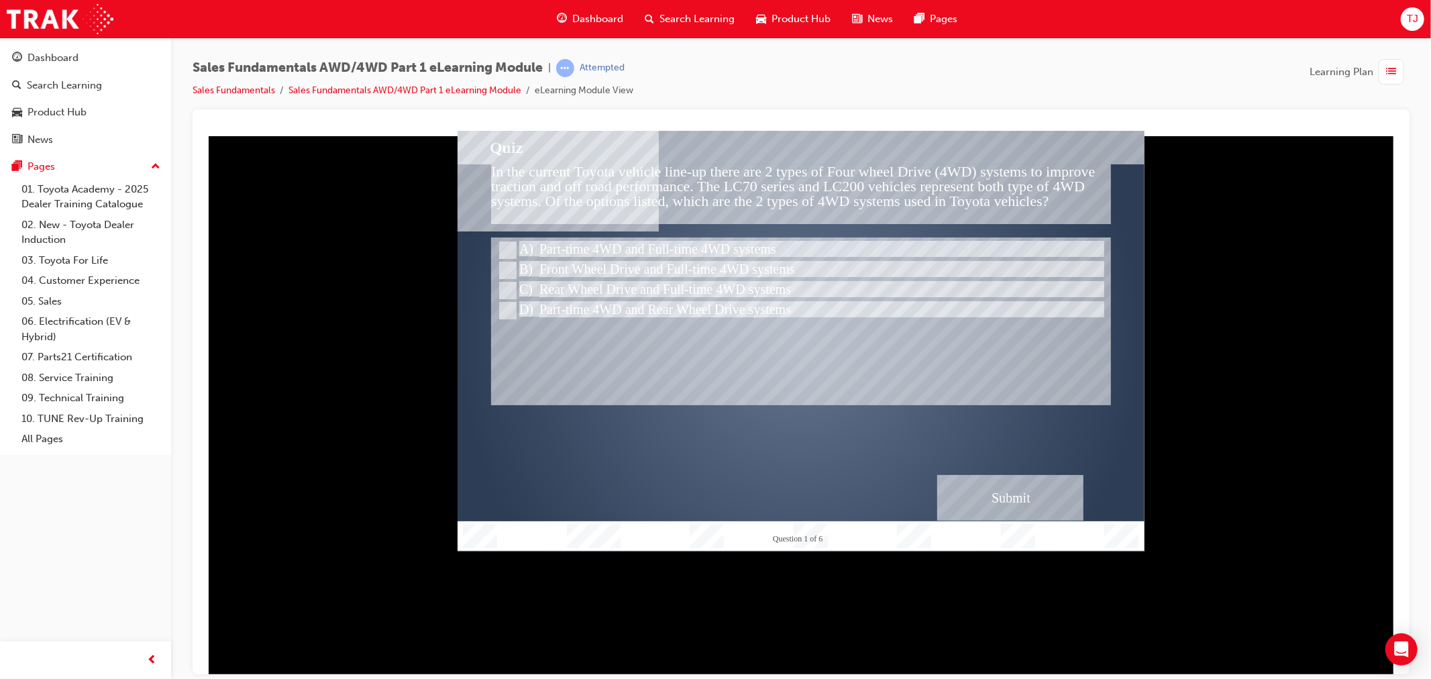
click at [1014, 495] on div "Submit" at bounding box center [1009, 497] width 146 height 46
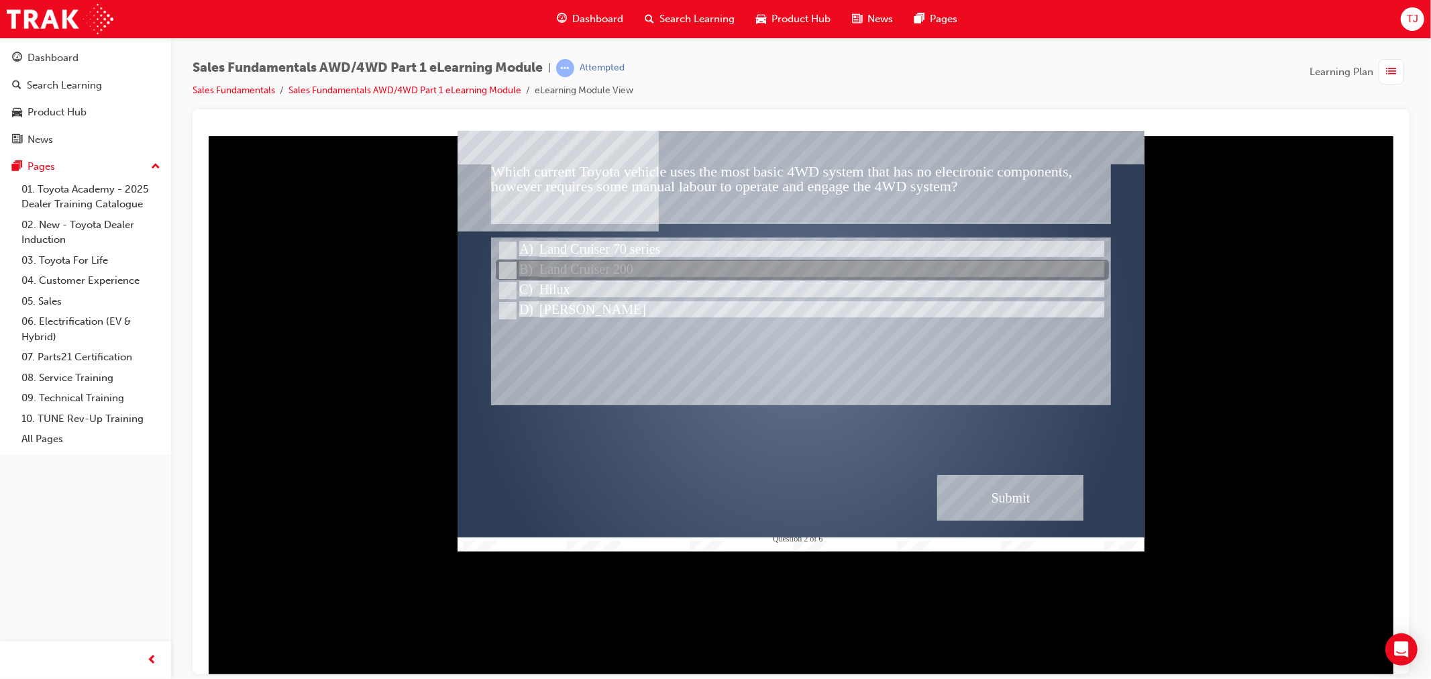
click at [681, 256] on div at bounding box center [801, 250] width 613 height 20
radio input "true"
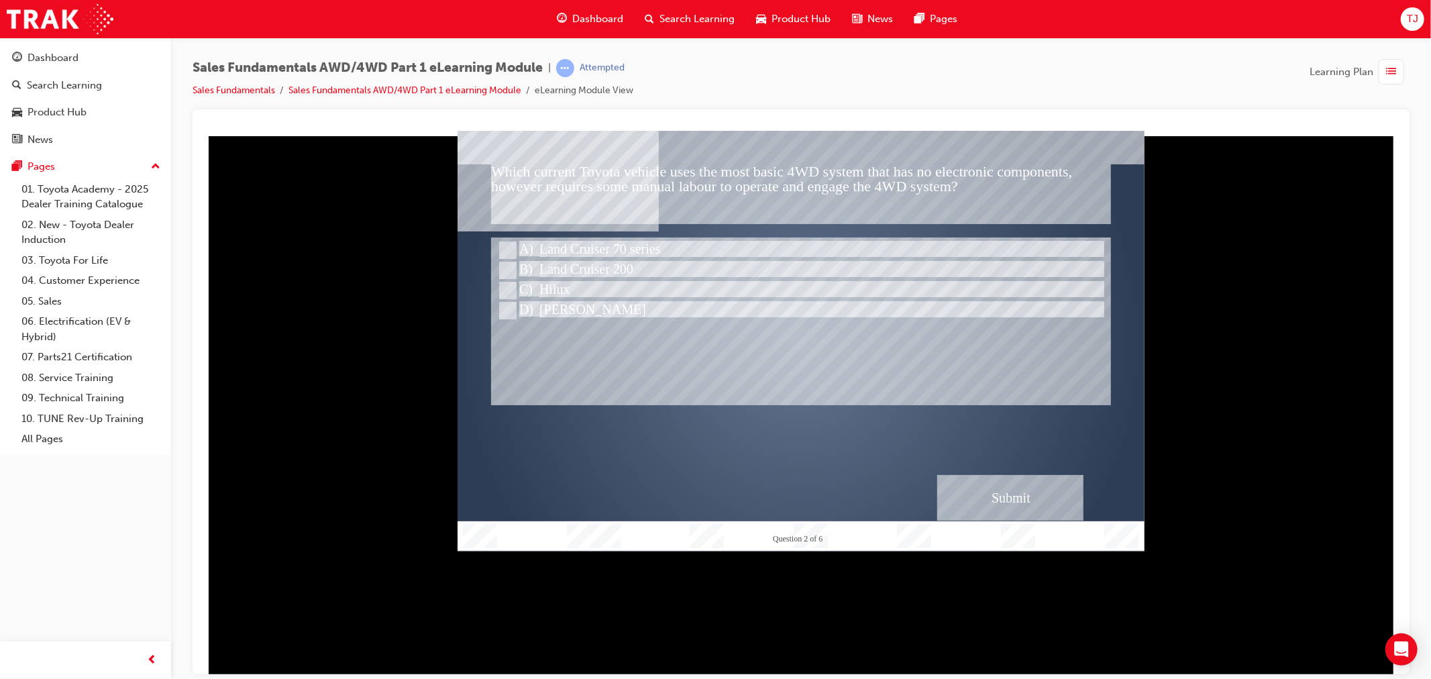
click at [973, 480] on div "Submit" at bounding box center [1009, 497] width 146 height 46
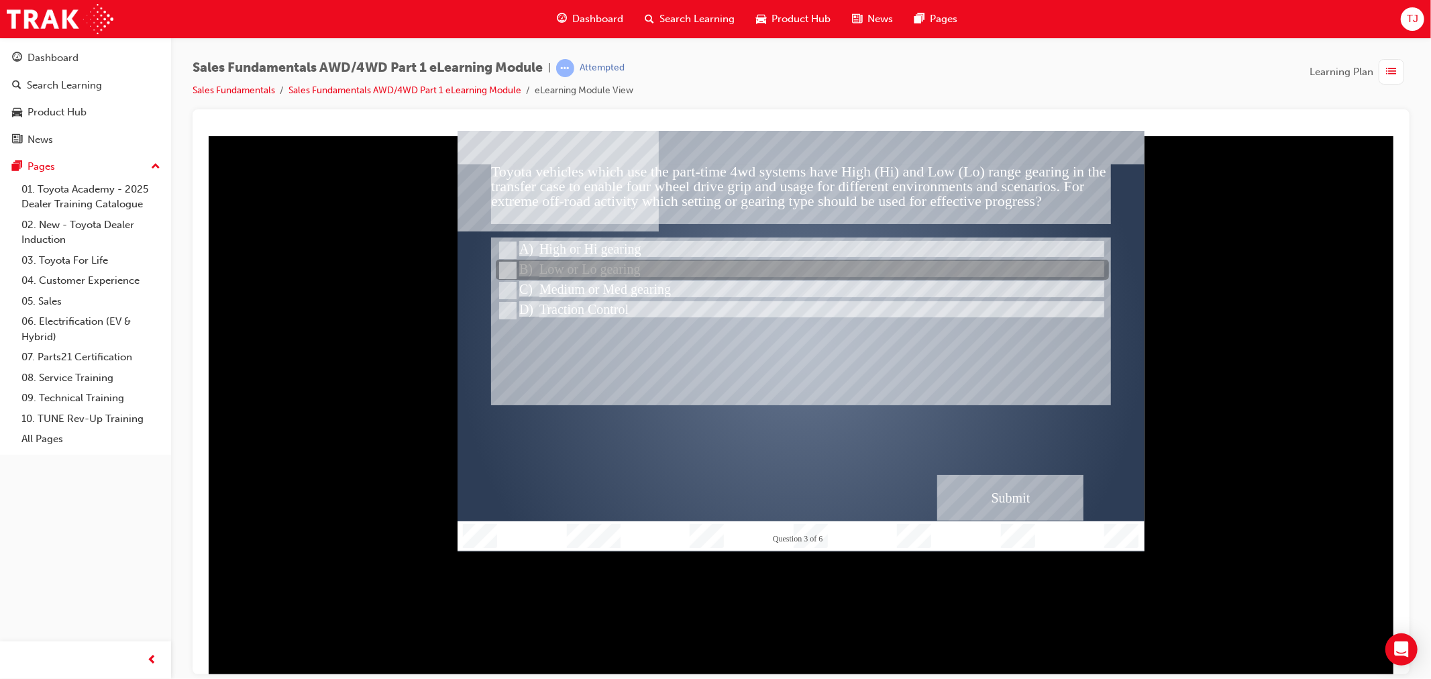
click at [718, 274] on div at bounding box center [801, 270] width 613 height 20
radio input "true"
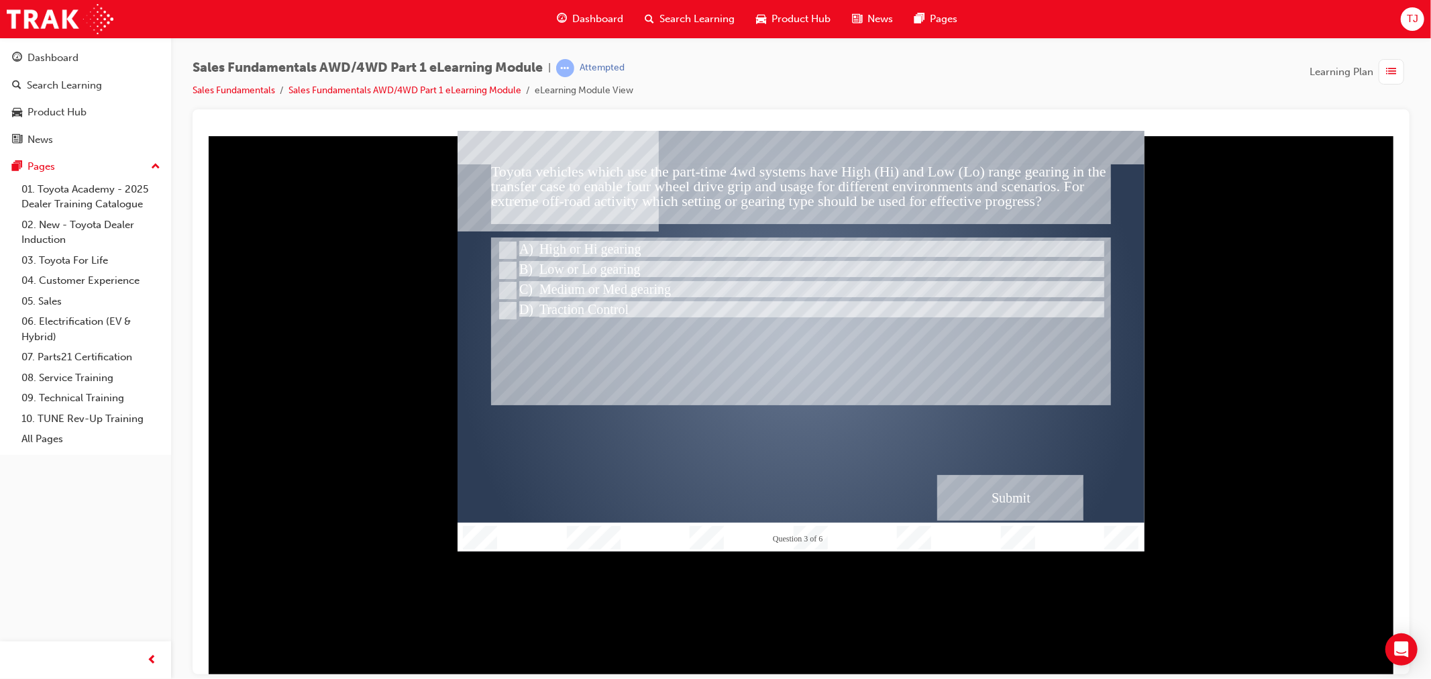
click at [962, 483] on div "Submit" at bounding box center [1009, 497] width 146 height 46
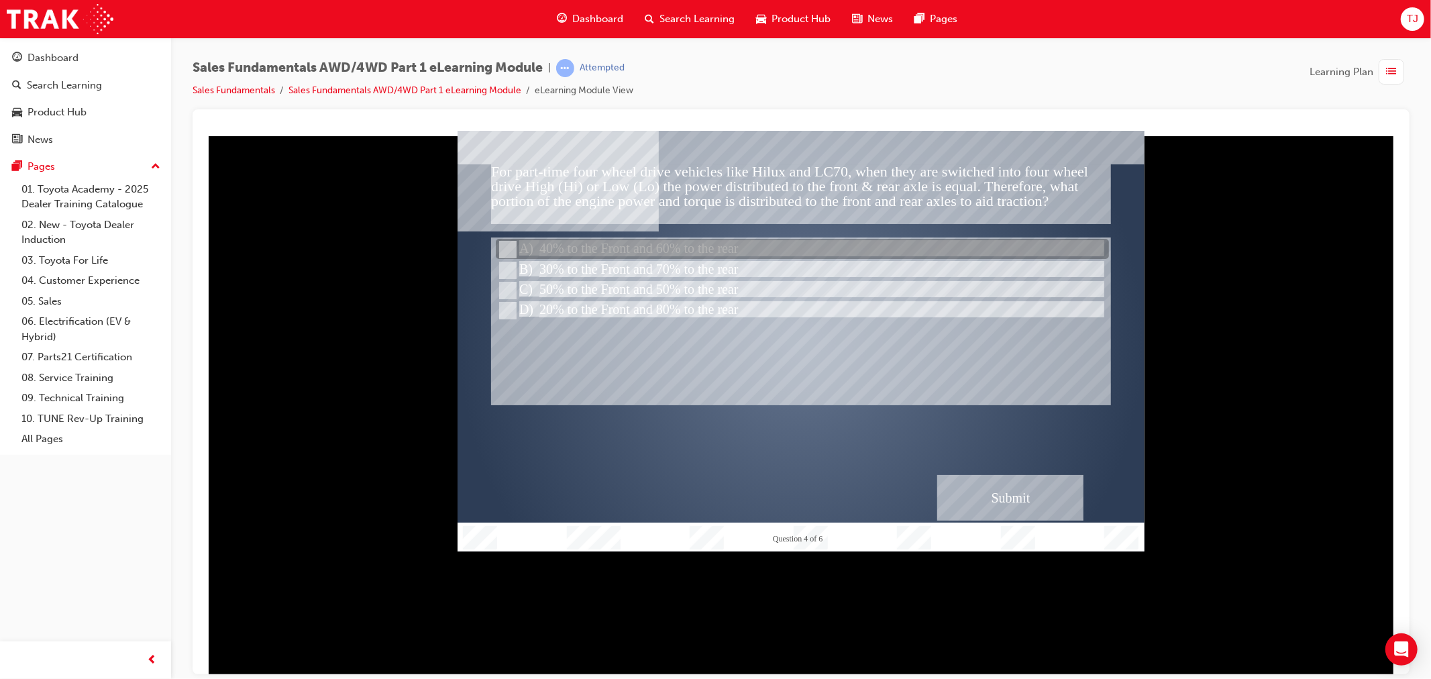
click at [674, 250] on div at bounding box center [801, 249] width 613 height 20
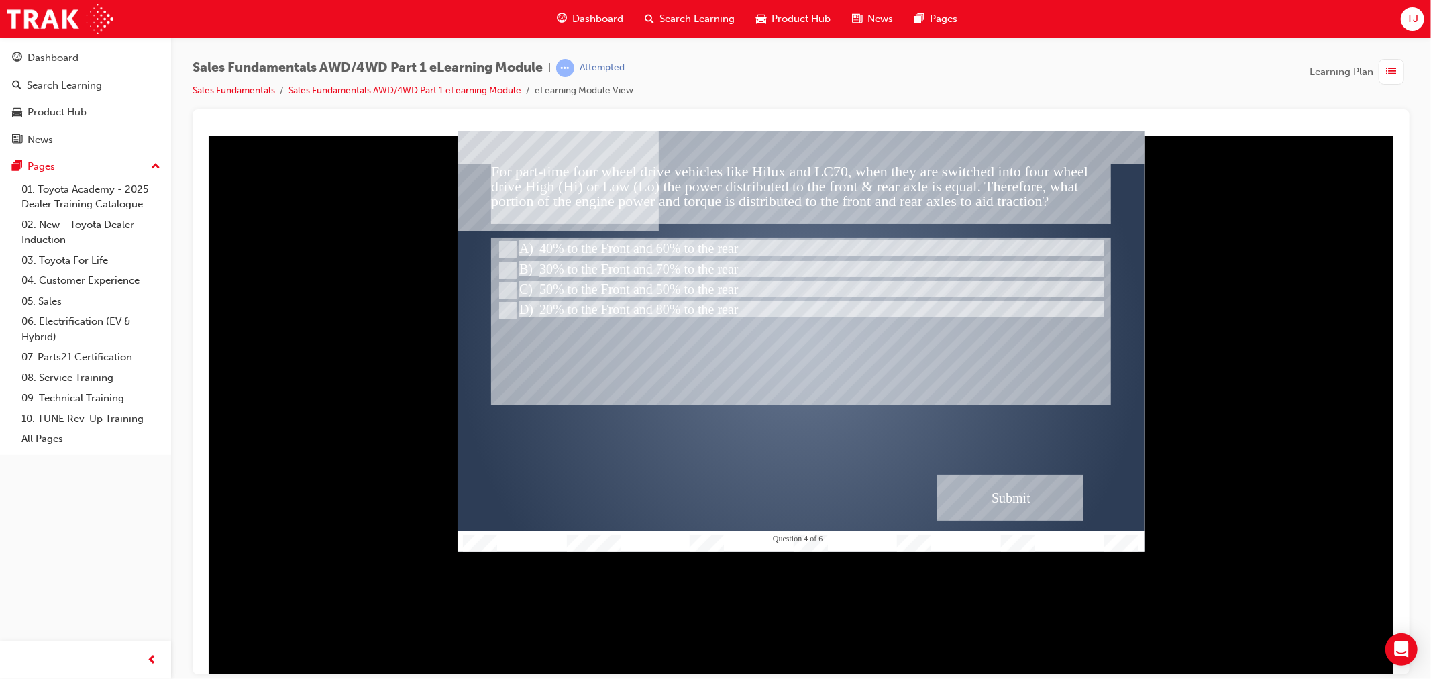
click at [1006, 475] on div "Submit" at bounding box center [1009, 497] width 146 height 46
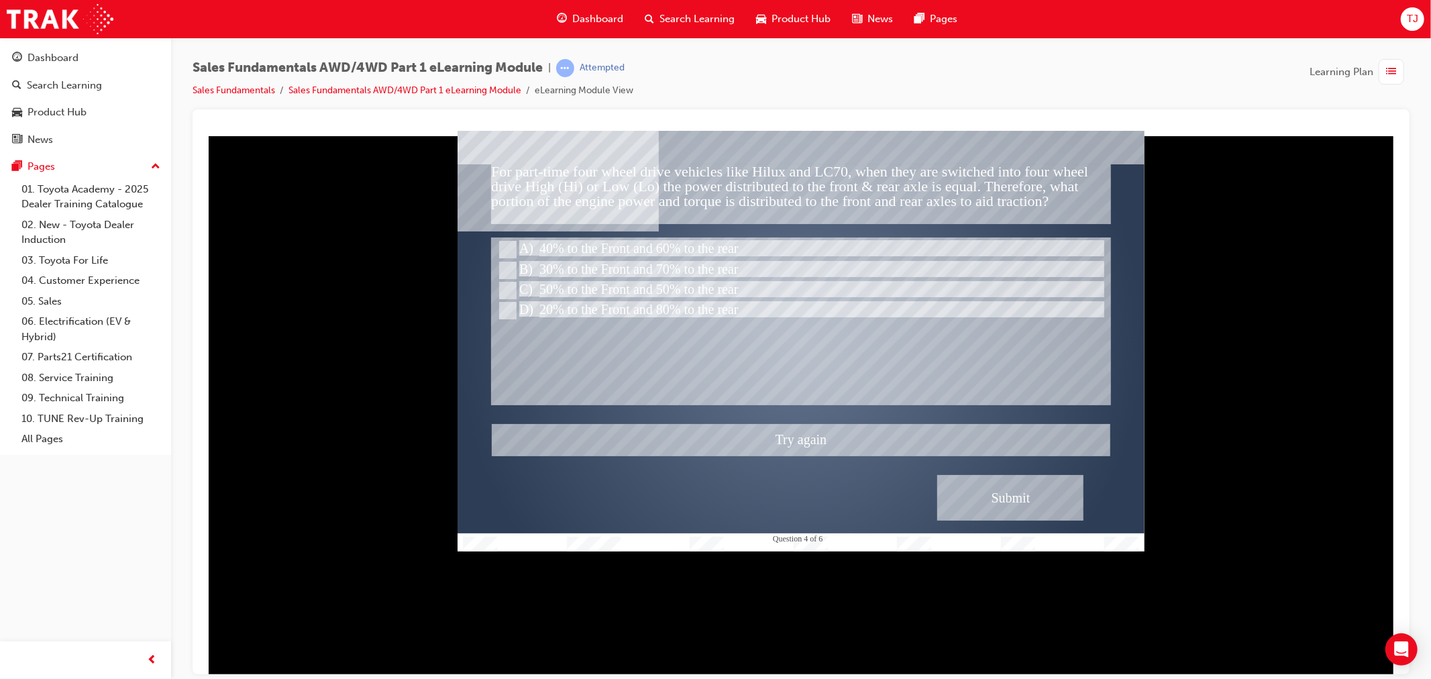
click at [681, 285] on div at bounding box center [800, 340] width 687 height 421
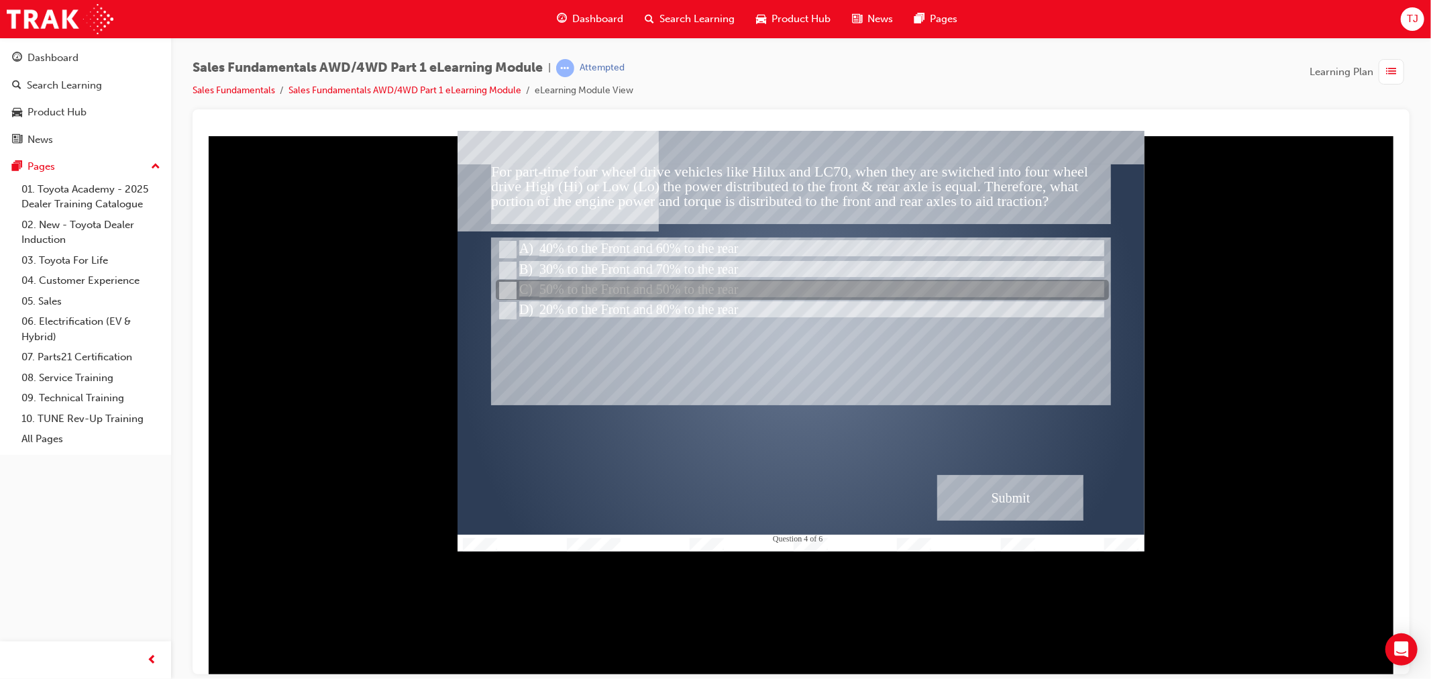
click at [697, 288] on div at bounding box center [801, 290] width 613 height 20
radio input "false"
radio input "true"
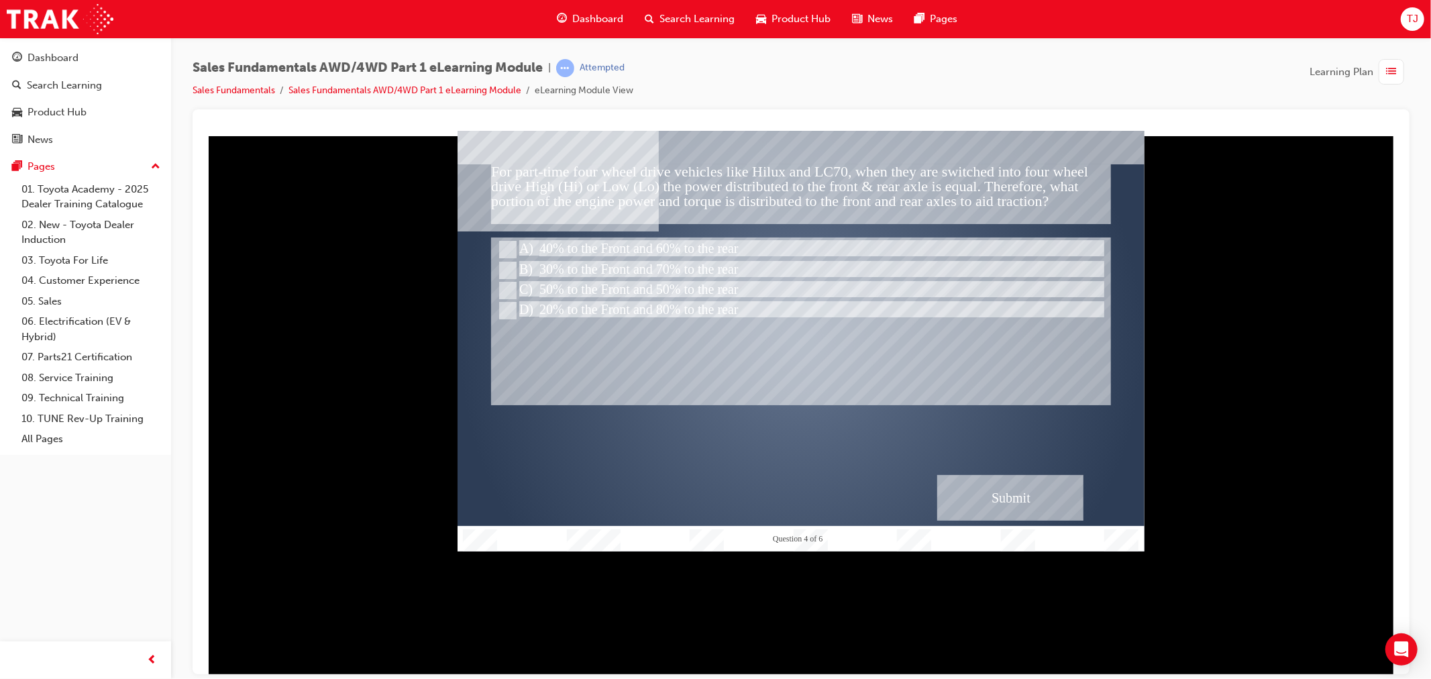
click at [1015, 478] on div "Submit" at bounding box center [1009, 497] width 146 height 46
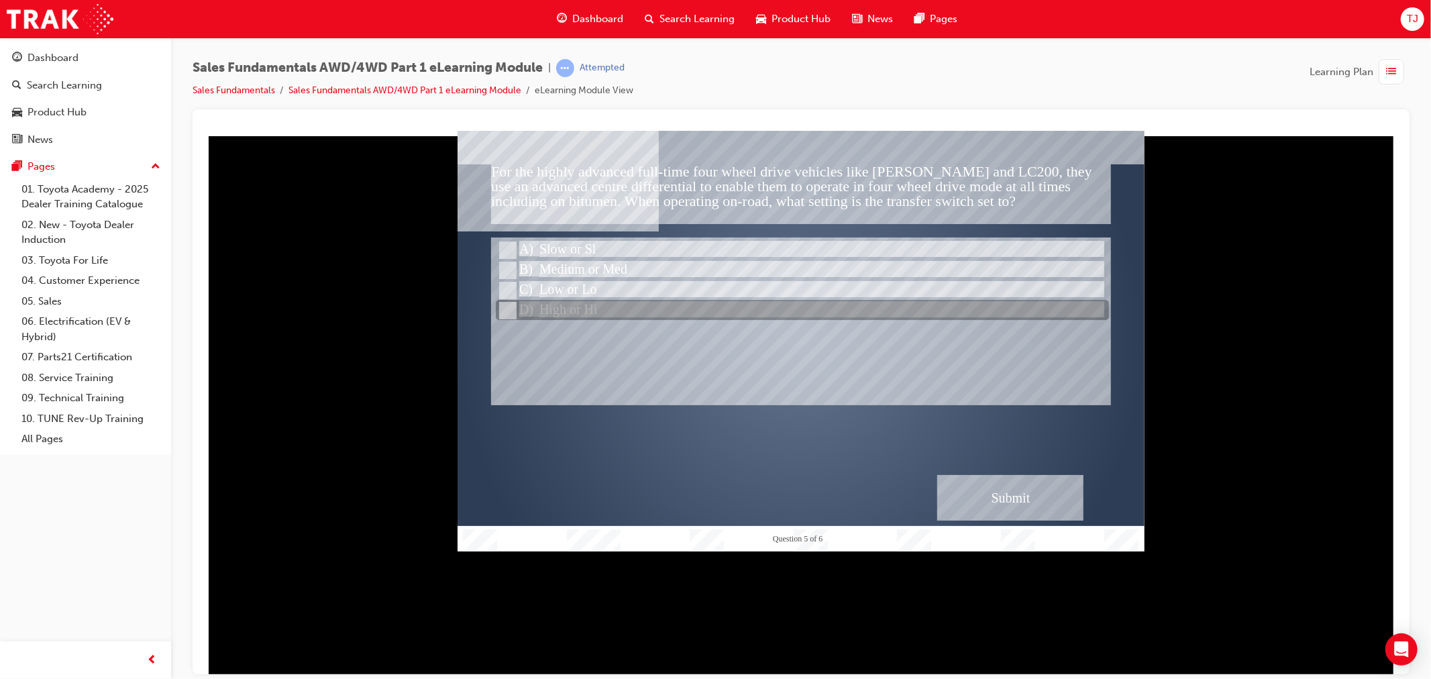
click at [576, 313] on div at bounding box center [801, 310] width 613 height 20
radio input "true"
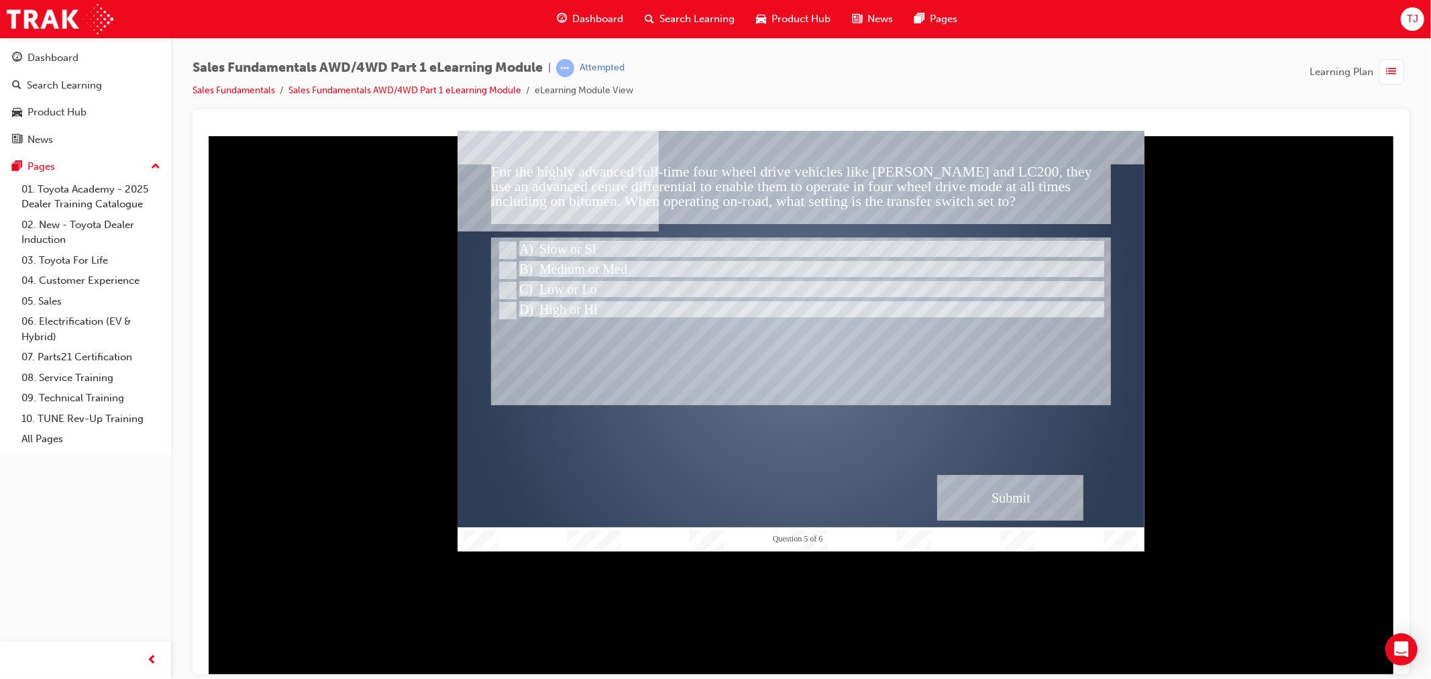
click at [1003, 500] on div "Submit" at bounding box center [1009, 497] width 146 height 46
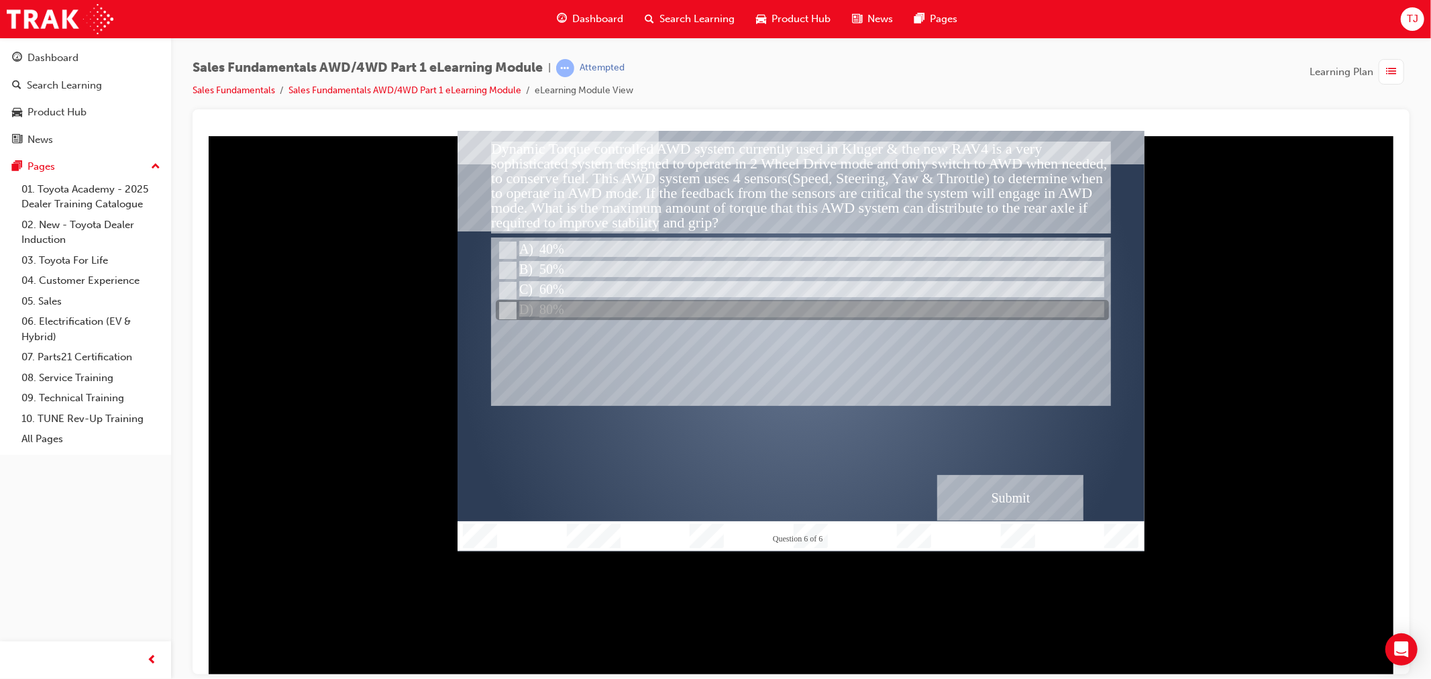
click at [591, 305] on div at bounding box center [801, 310] width 613 height 20
radio input "true"
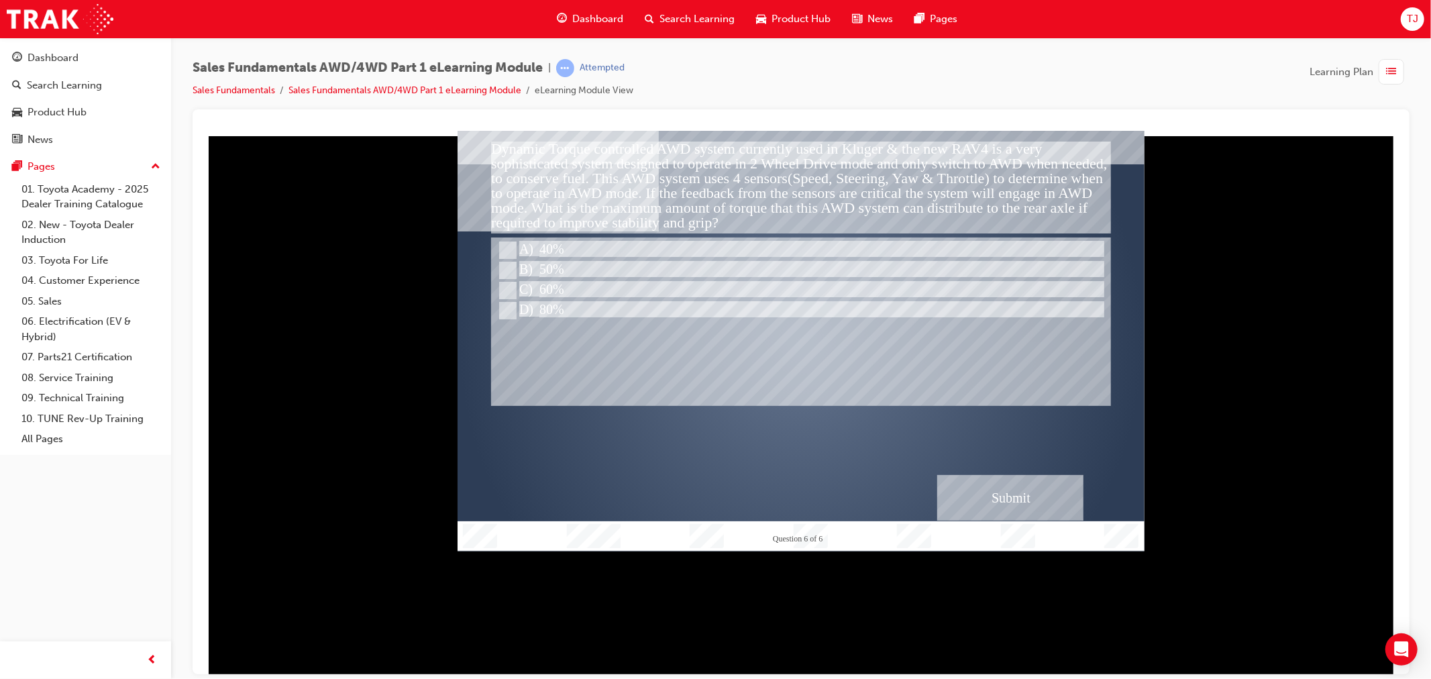
click at [986, 492] on div "Submit" at bounding box center [1009, 497] width 146 height 46
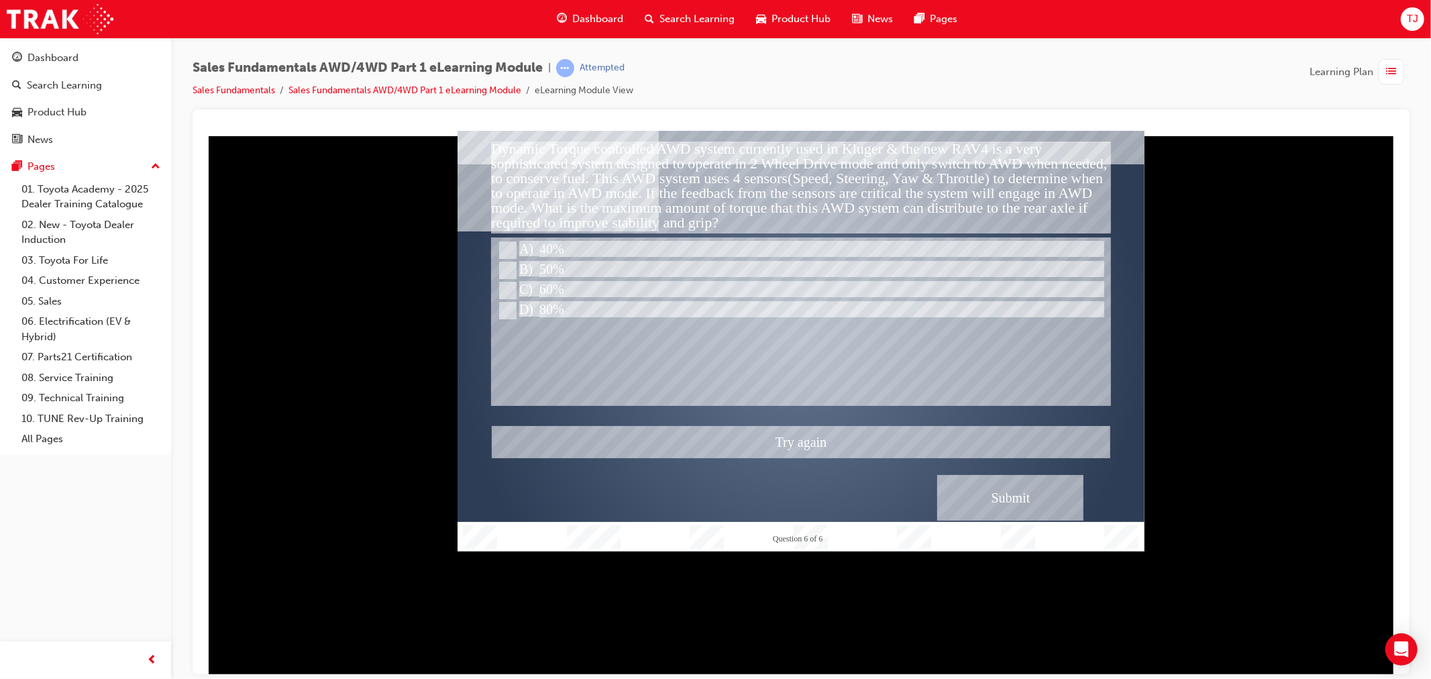
click at [547, 275] on div at bounding box center [800, 340] width 687 height 421
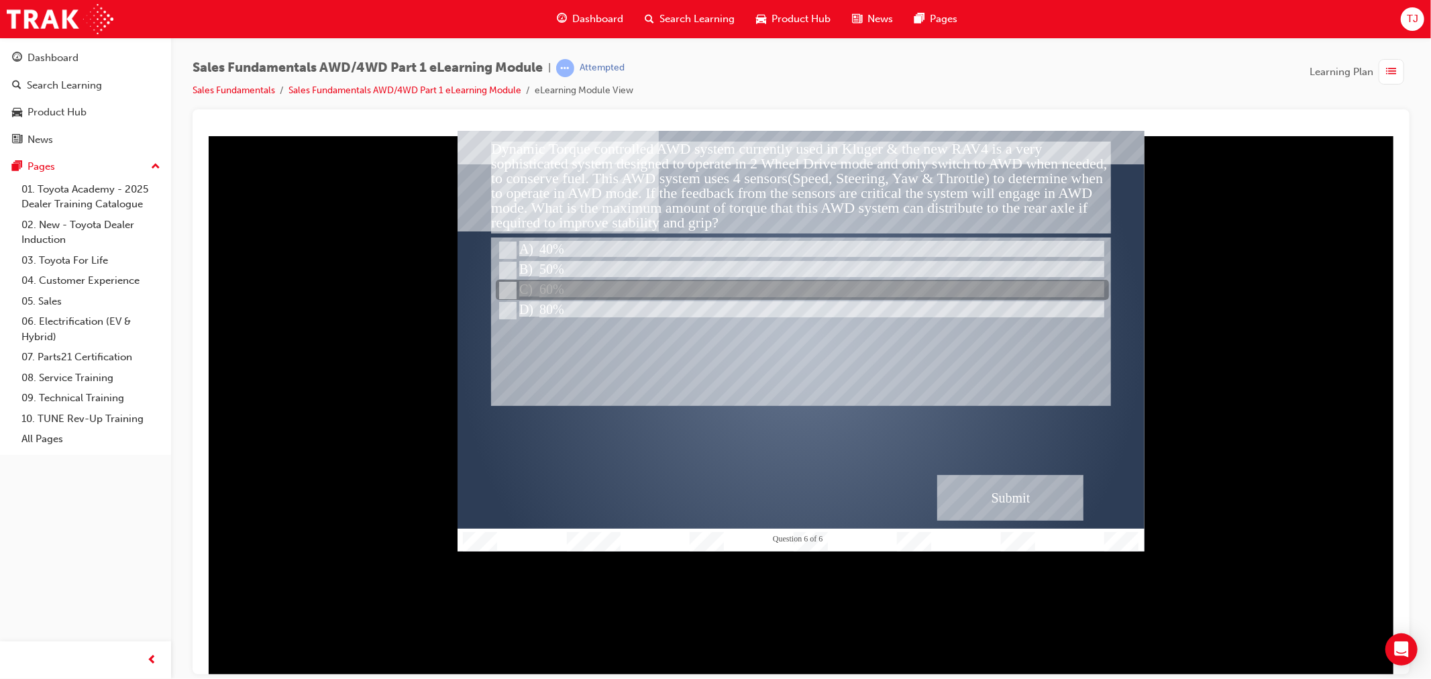
click at [547, 284] on div at bounding box center [801, 290] width 613 height 20
radio input "true"
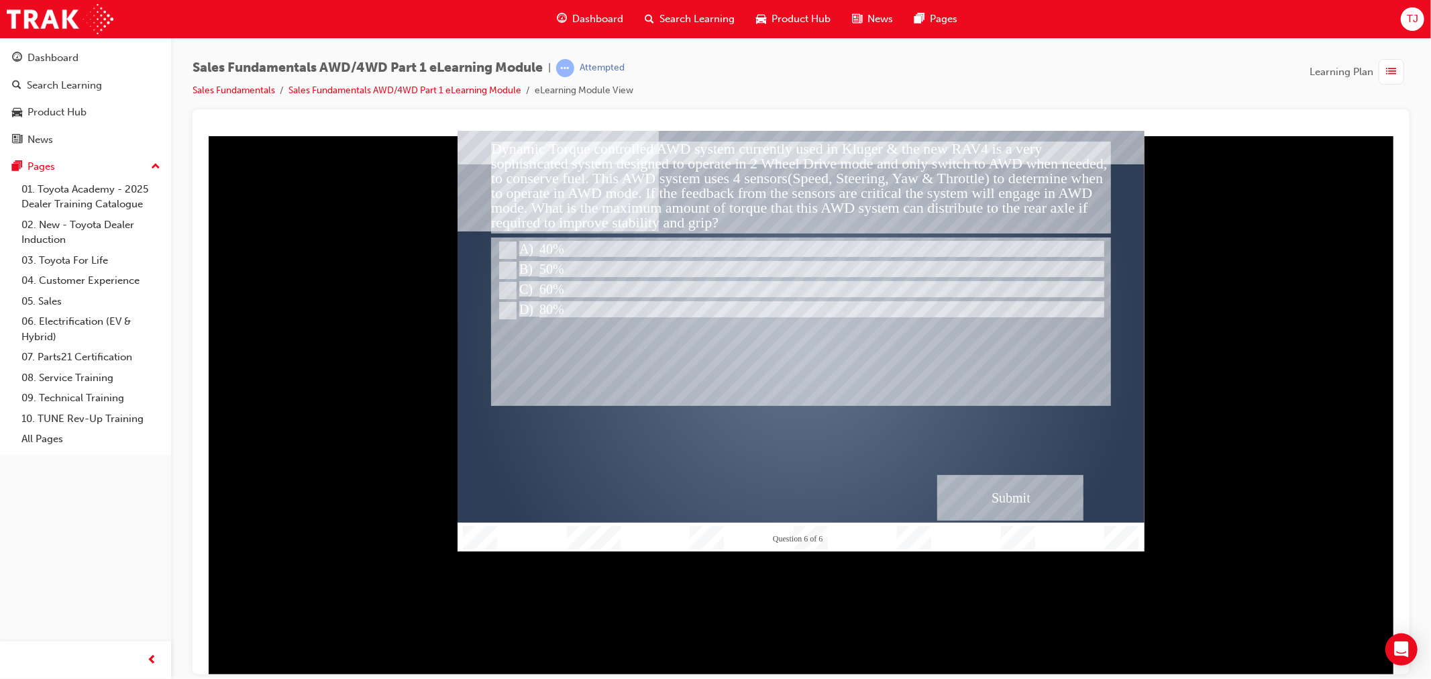
click at [1015, 480] on div "Submit" at bounding box center [1009, 497] width 146 height 46
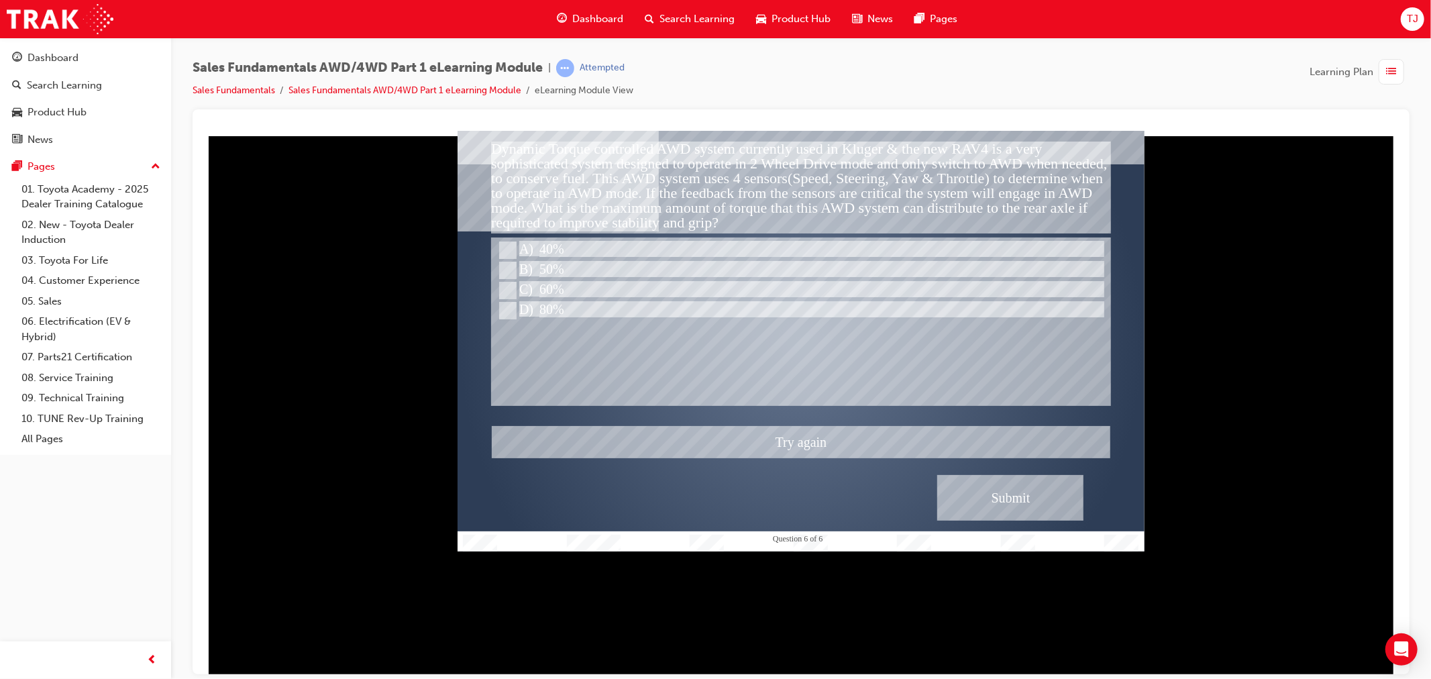
click at [540, 262] on div at bounding box center [800, 340] width 687 height 421
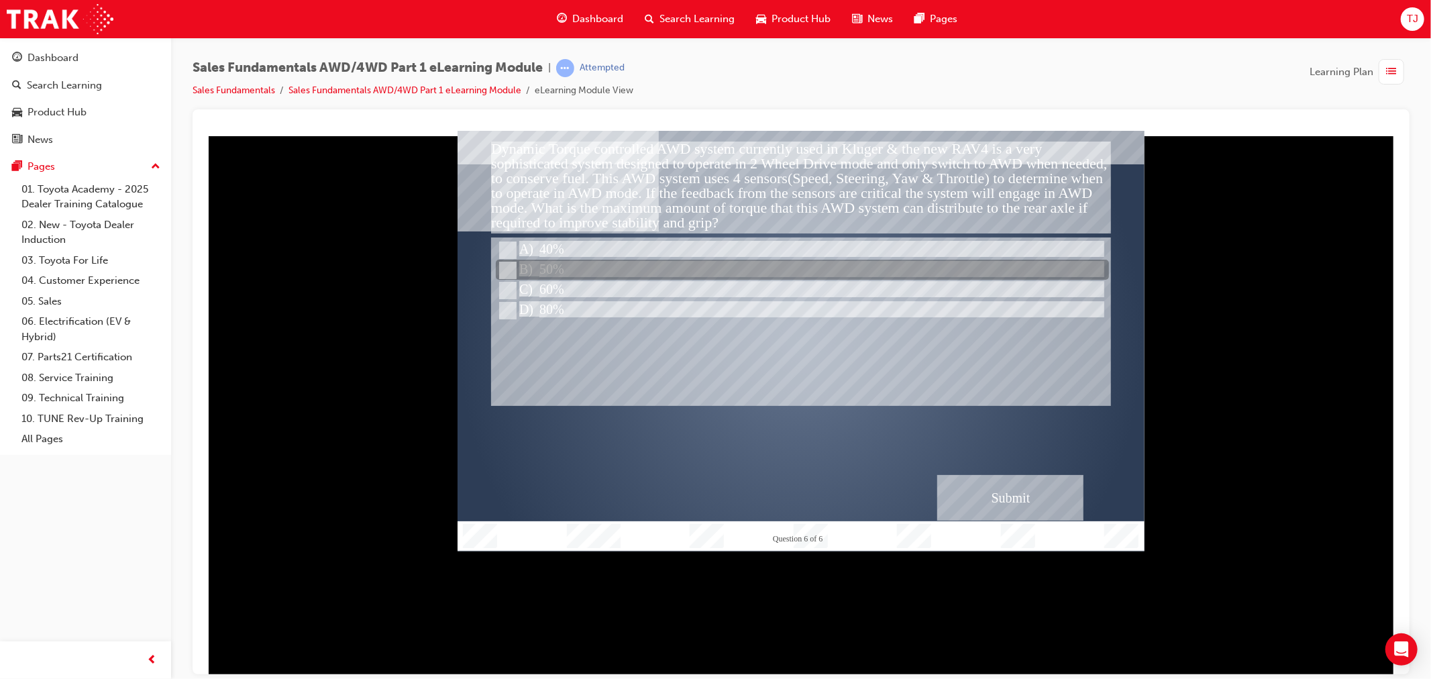
click at [545, 263] on div at bounding box center [801, 270] width 613 height 20
radio input "true"
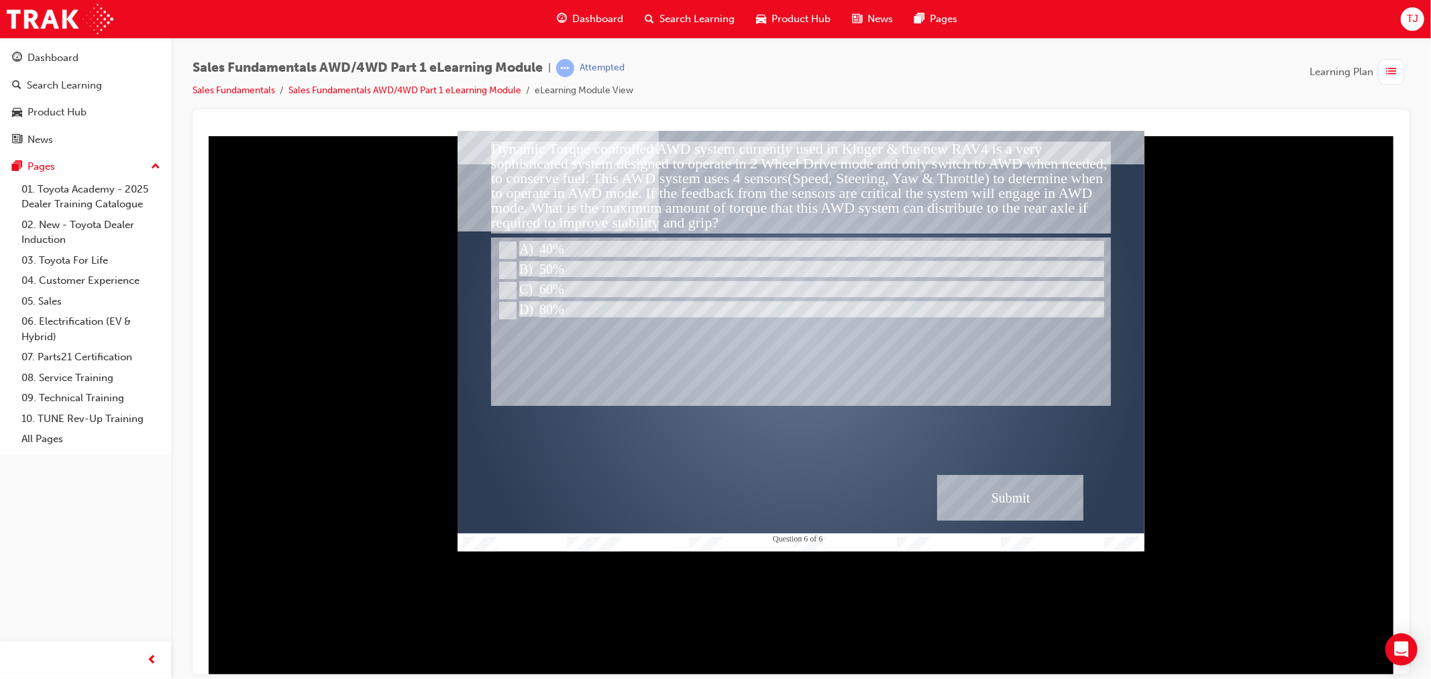
drag, startPoint x: 1064, startPoint y: 528, endPoint x: 1015, endPoint y: 500, distance: 56.5
click at [1062, 528] on div "" at bounding box center [800, 341] width 687 height 386
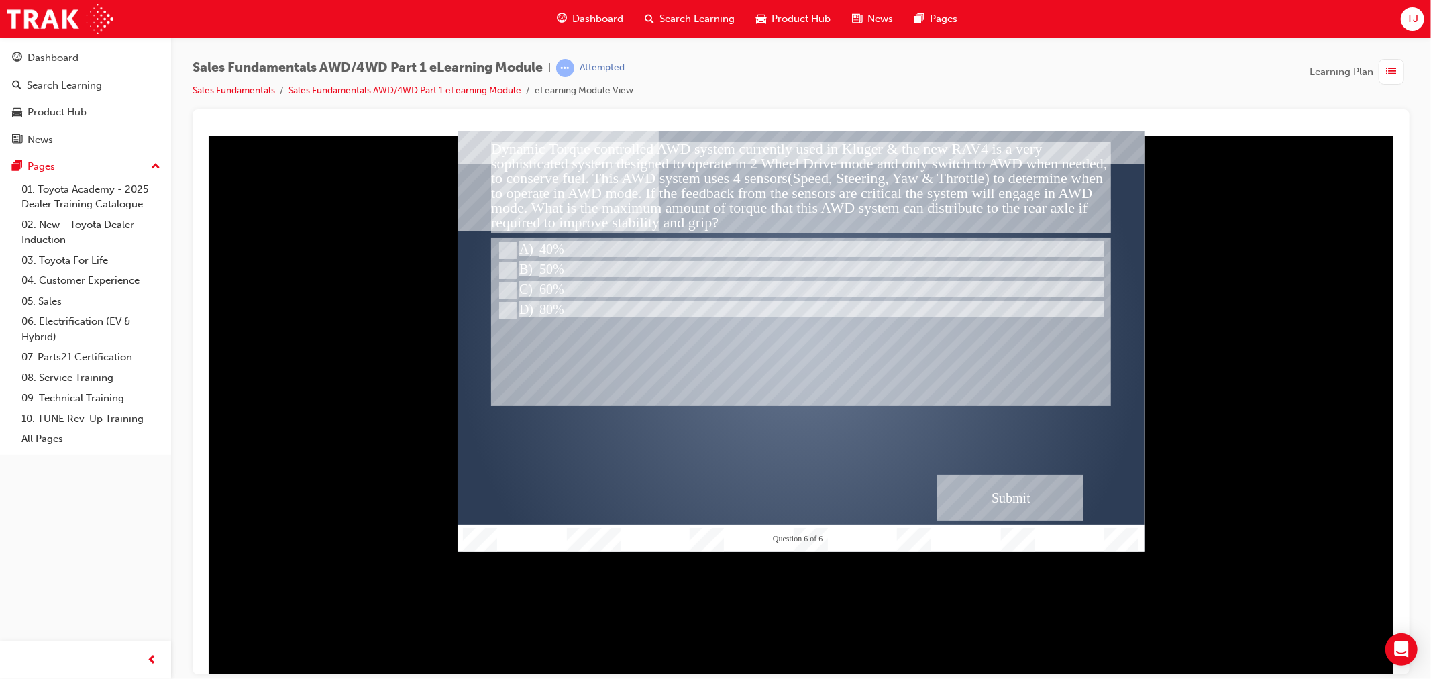
click at [995, 485] on div "Submit" at bounding box center [1009, 497] width 146 height 46
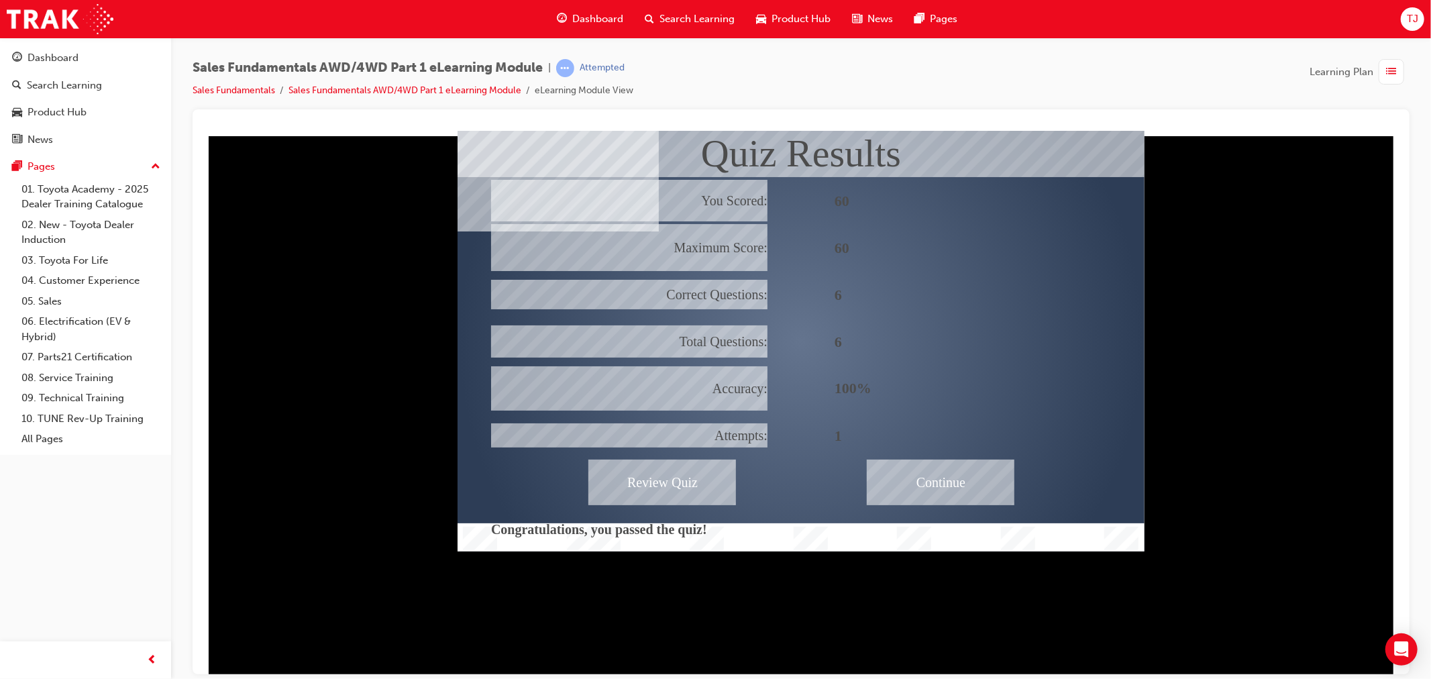
click at [928, 478] on div "Continue" at bounding box center [940, 482] width 148 height 46
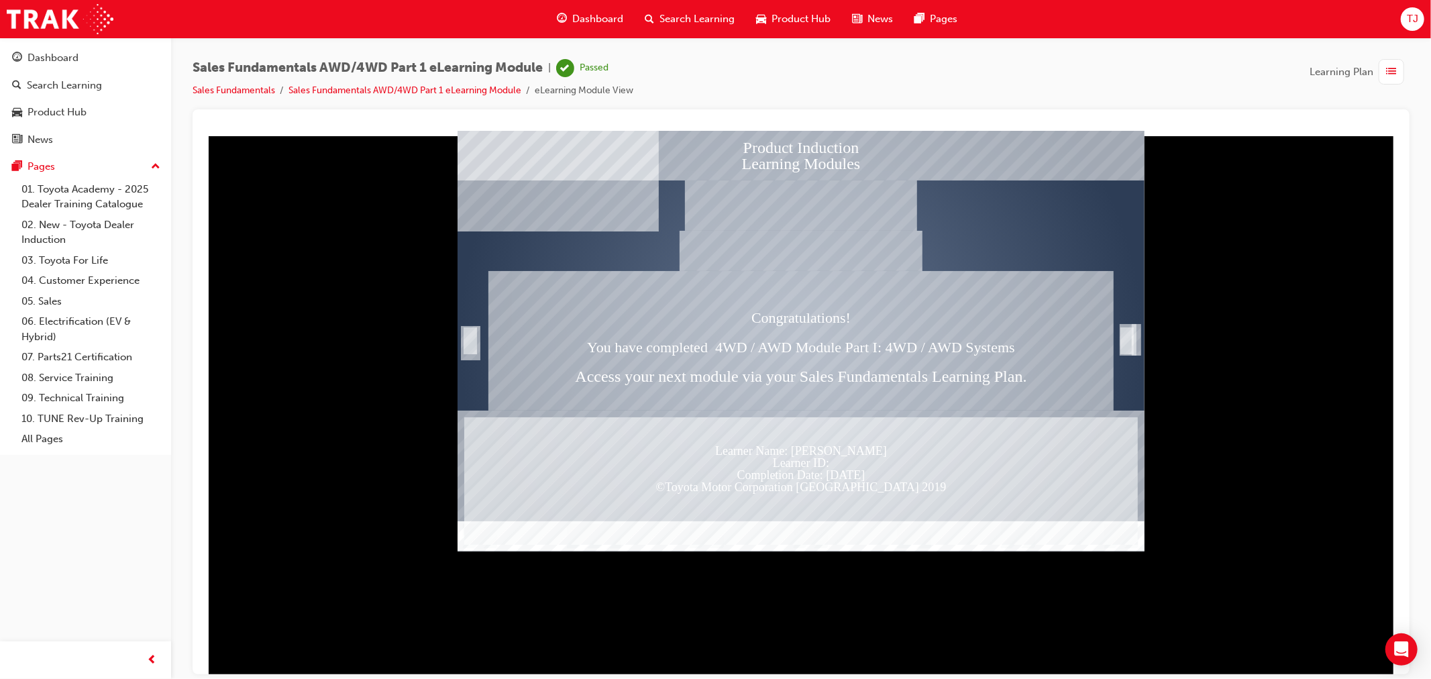
click at [1129, 337] on div "Trigger this button to exit" at bounding box center [1125, 340] width 13 height 27
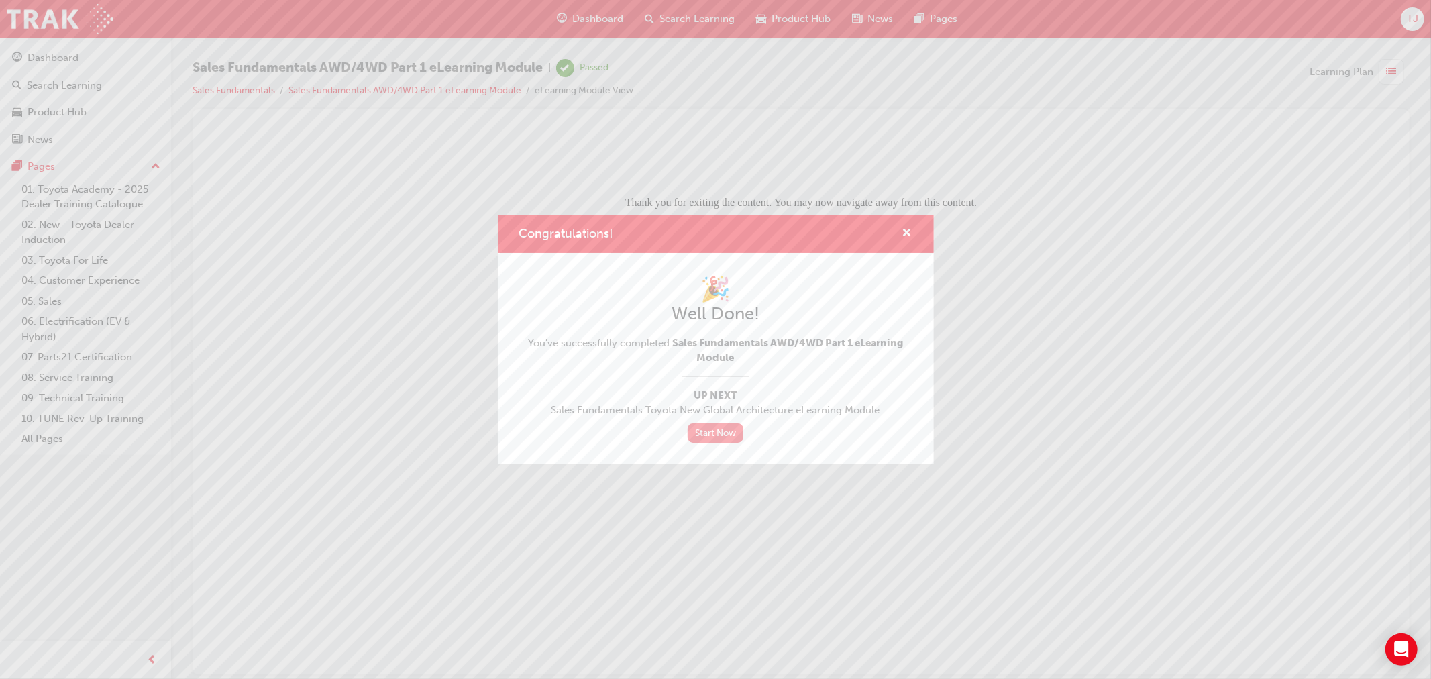
click at [726, 436] on link "Start Now" at bounding box center [715, 432] width 56 height 19
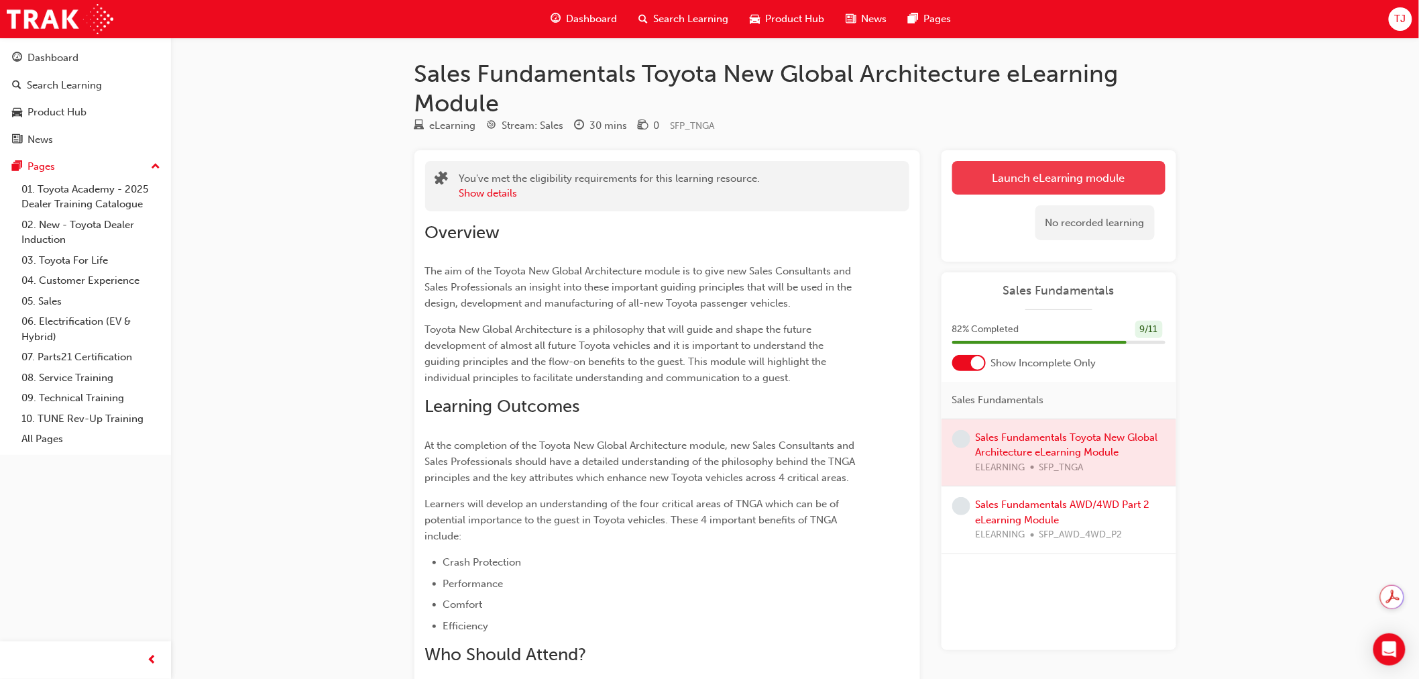
click at [1010, 192] on link "Launch eLearning module" at bounding box center [1058, 178] width 213 height 34
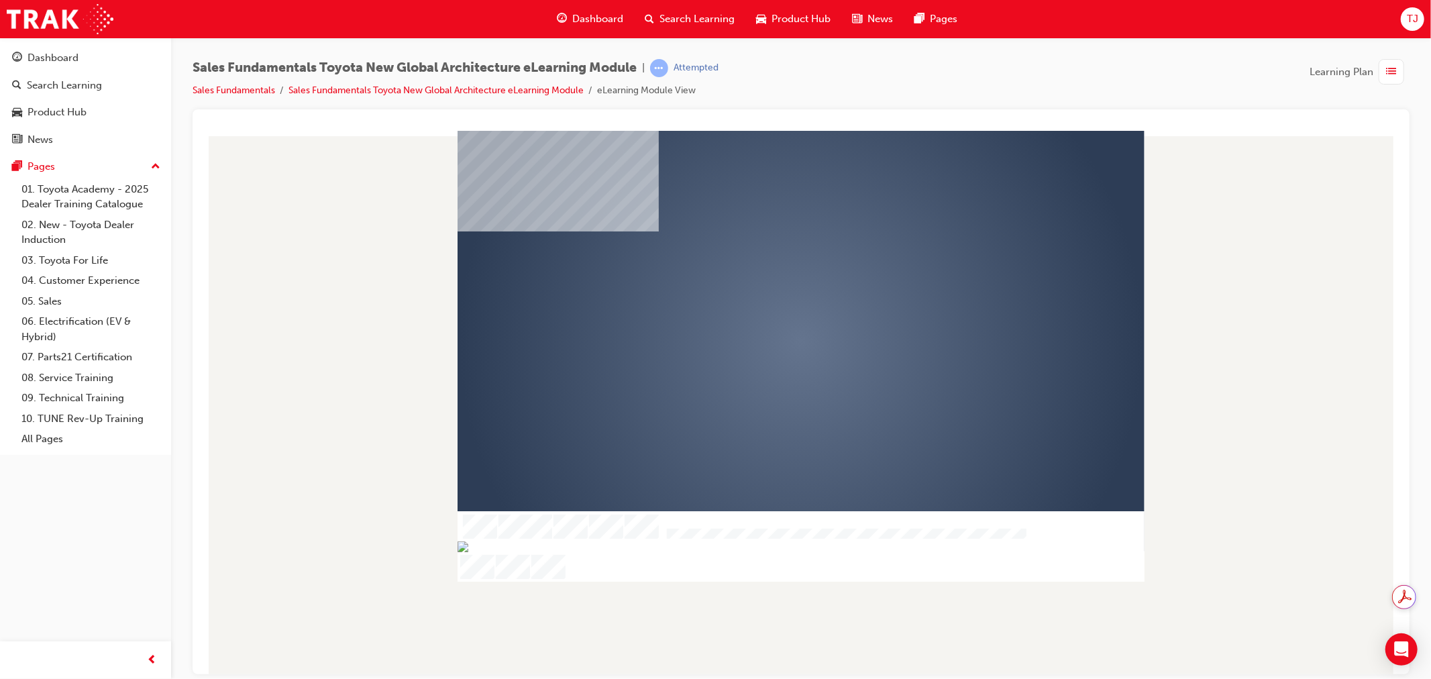
click at [761, 302] on div "play" at bounding box center [761, 302] width 0 height 0
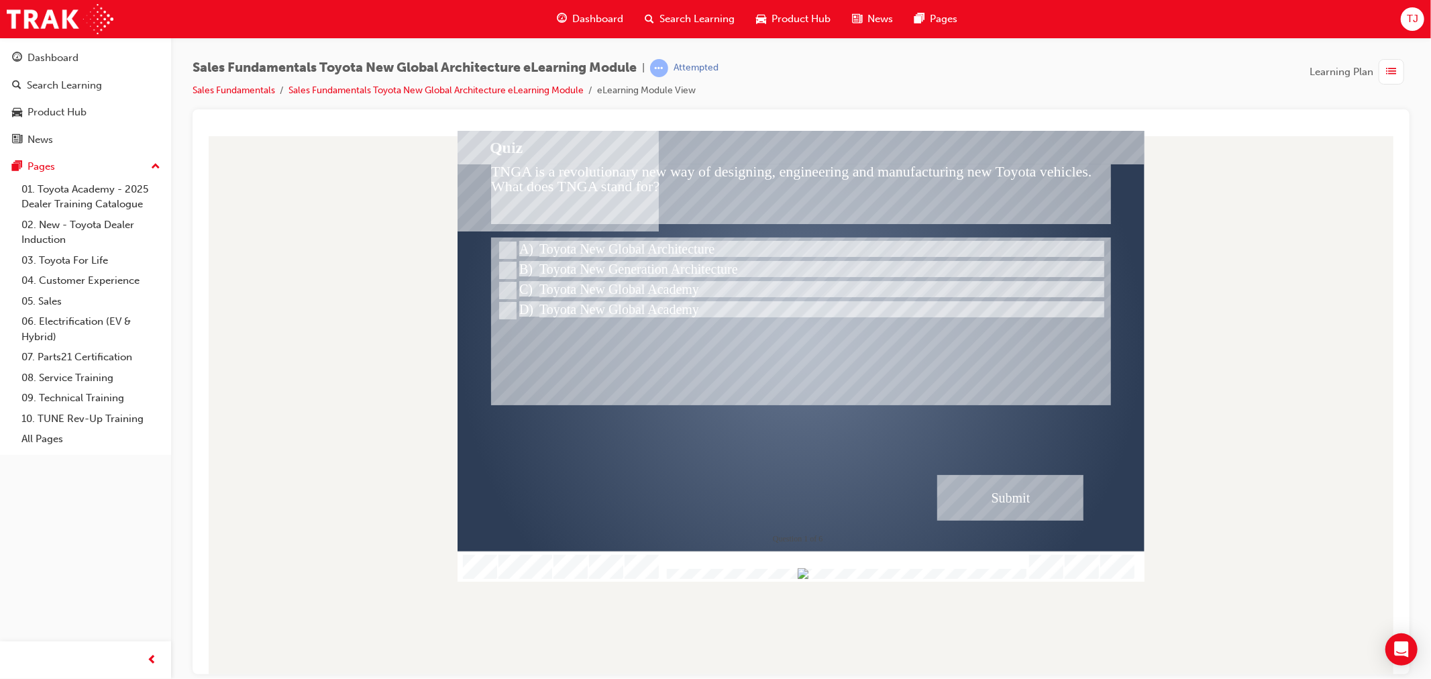
drag, startPoint x: 671, startPoint y: 569, endPoint x: 1030, endPoint y: 573, distance: 359.5
click at [1030, 573] on div at bounding box center [800, 566] width 687 height 30
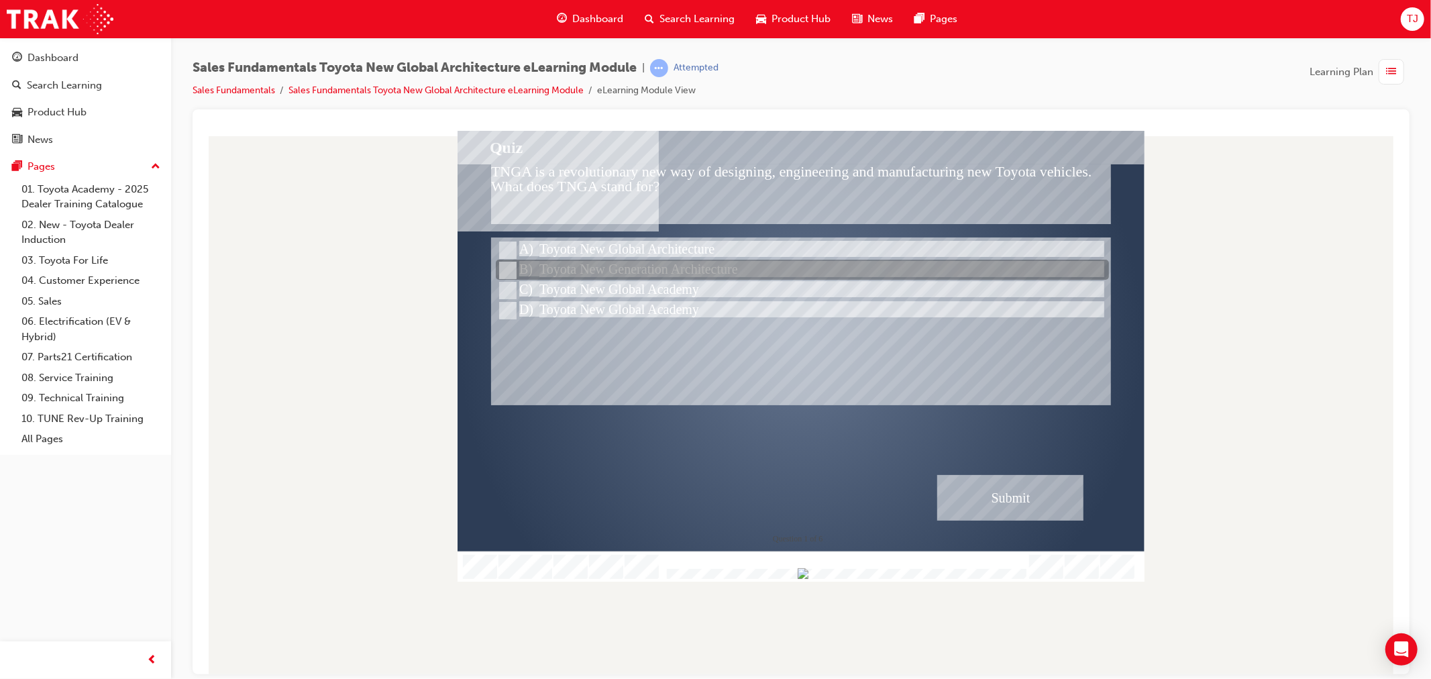
click at [518, 263] on div at bounding box center [801, 270] width 613 height 20
radio input "true"
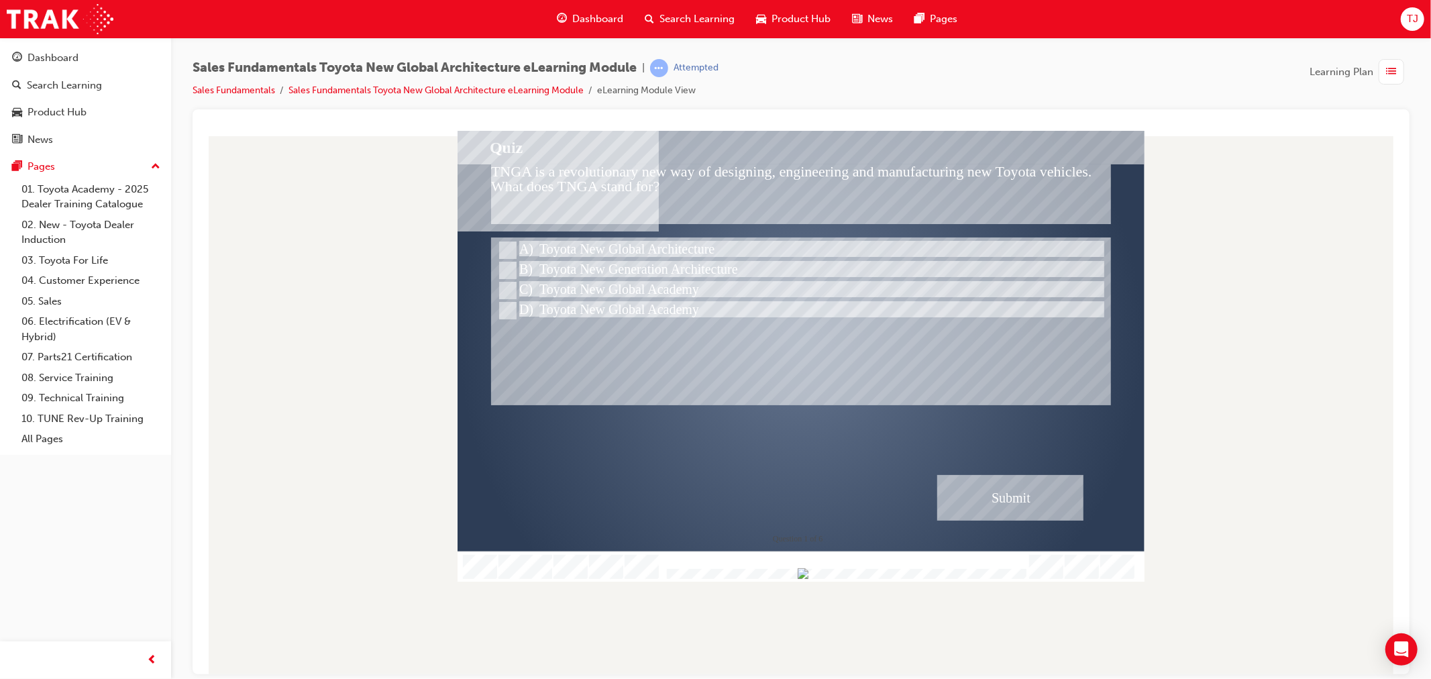
click at [994, 488] on div "Submit" at bounding box center [1009, 497] width 146 height 46
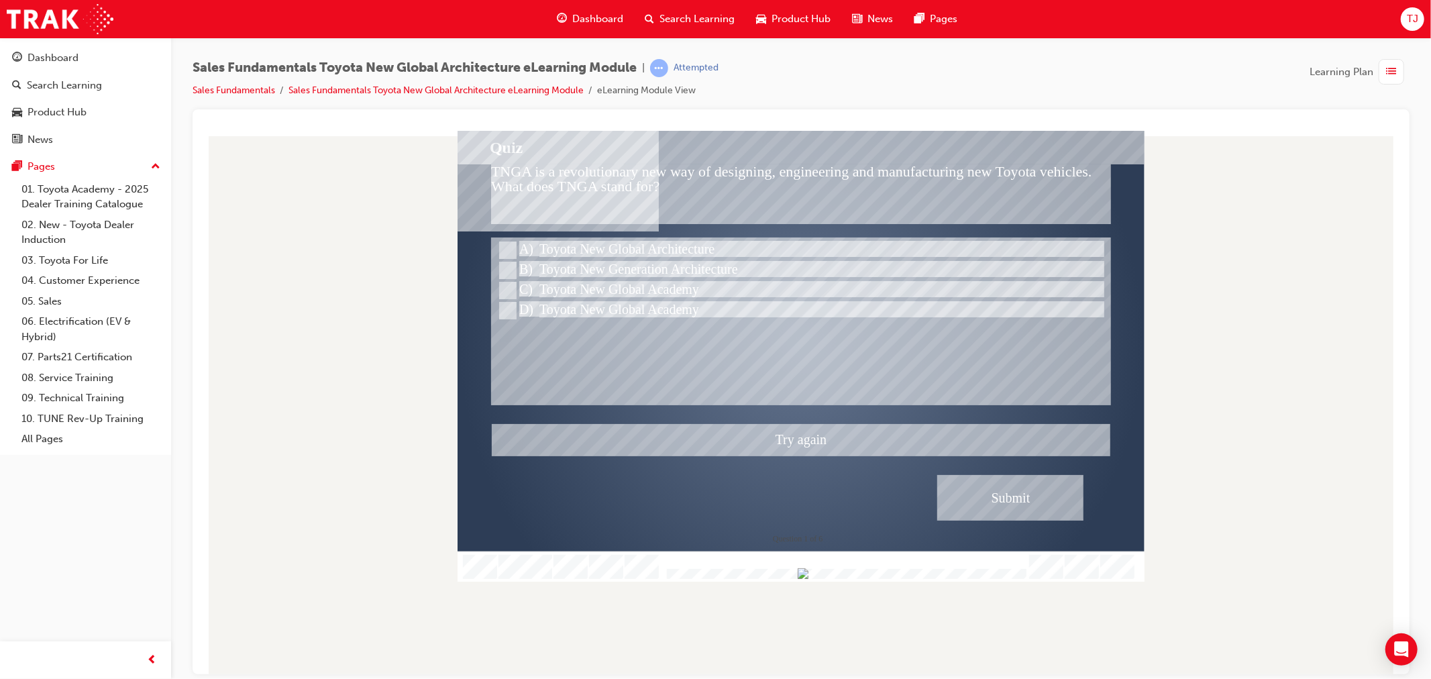
click at [608, 249] on div at bounding box center [800, 355] width 687 height 451
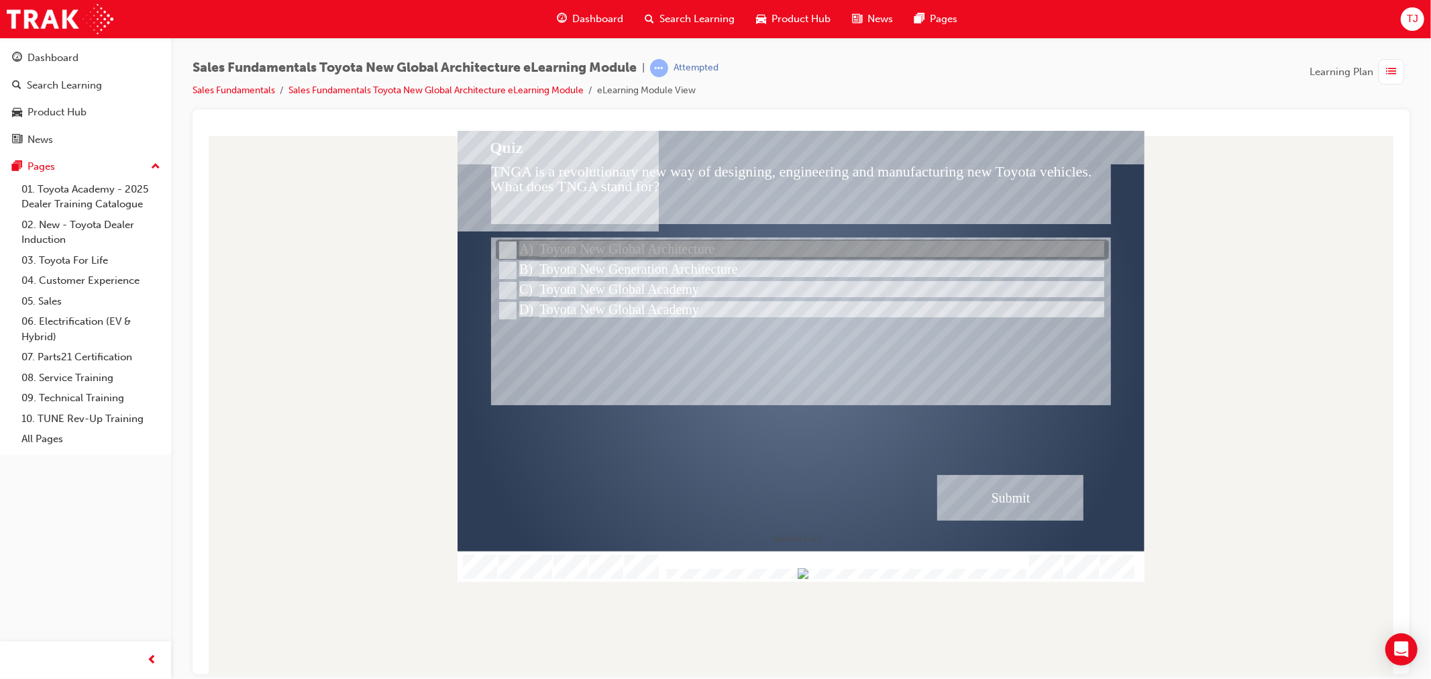
click at [670, 252] on div at bounding box center [801, 250] width 613 height 20
radio input "true"
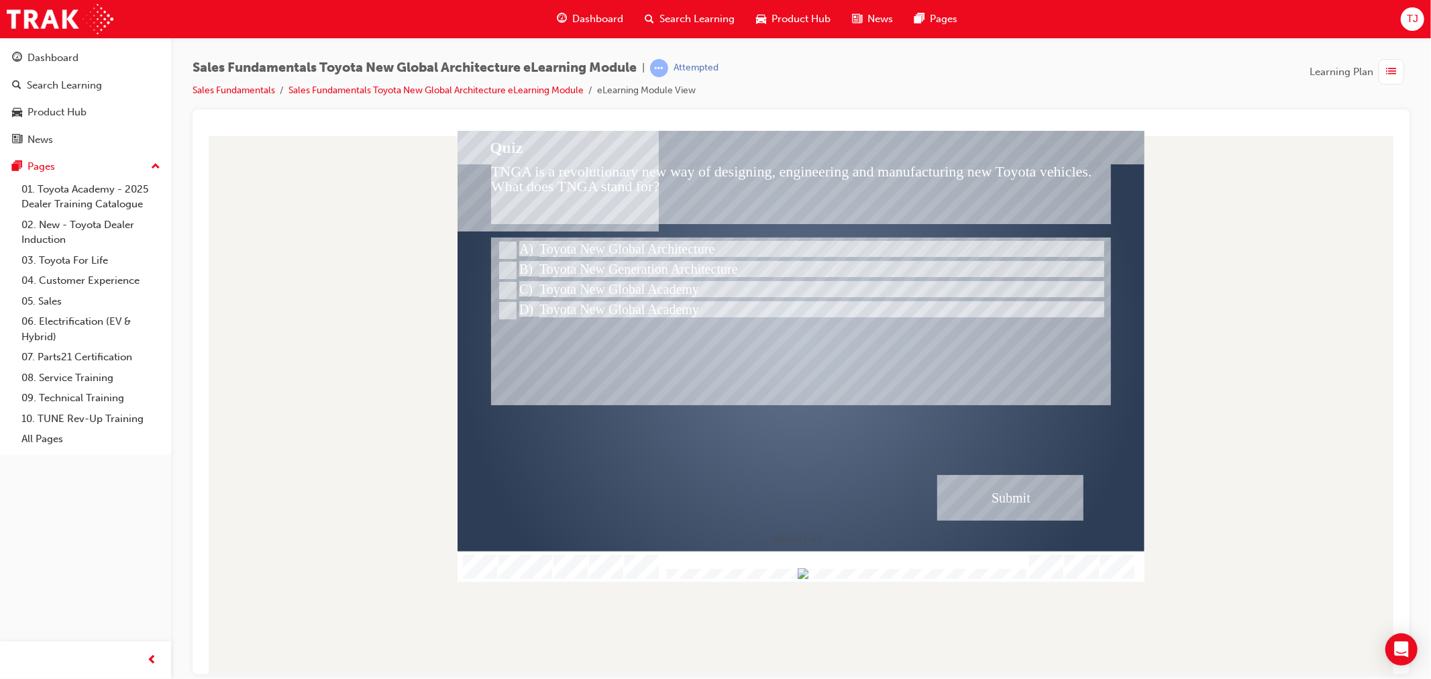
click at [1023, 500] on div "Submit" at bounding box center [1009, 497] width 146 height 46
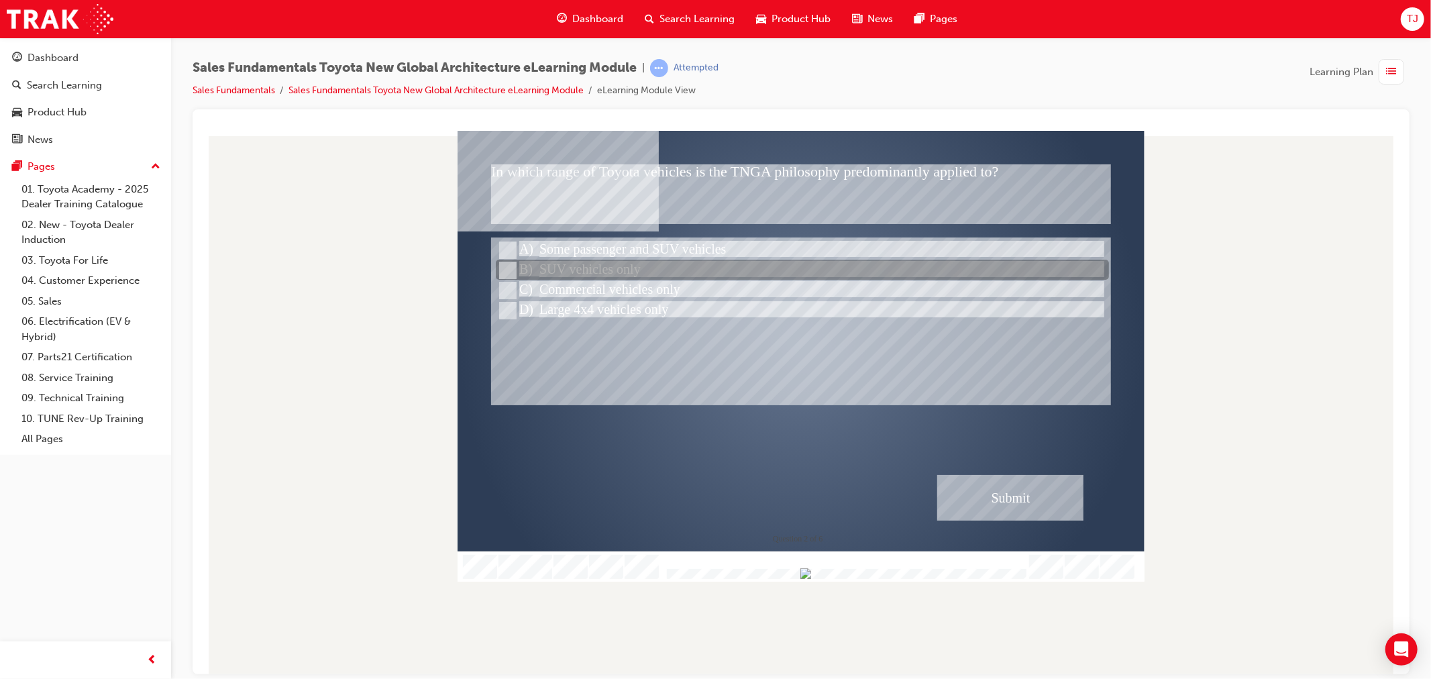
click at [647, 270] on div at bounding box center [801, 270] width 613 height 20
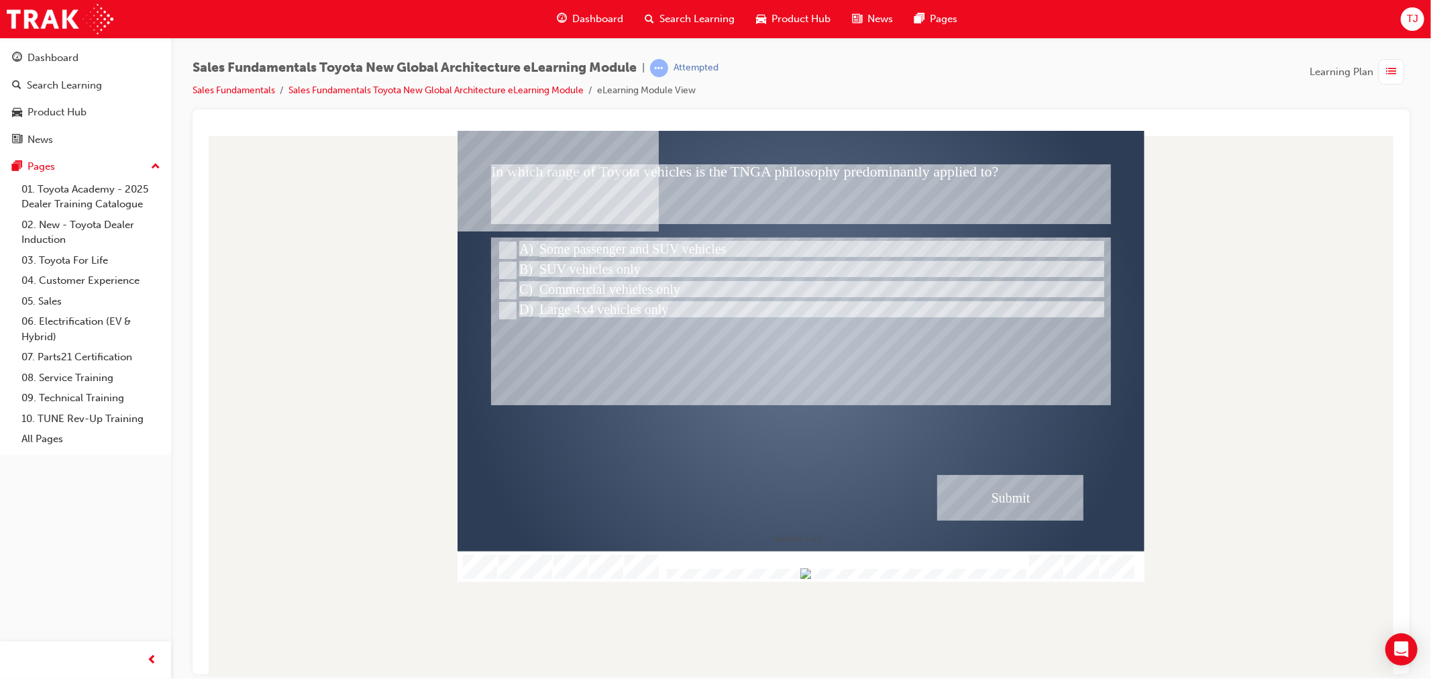
click at [1013, 474] on div "In which range of Toyota vehicles is the TNGA philosophy predominantly applied …" at bounding box center [800, 355] width 687 height 451
click at [997, 486] on div "Submit" at bounding box center [1009, 497] width 146 height 46
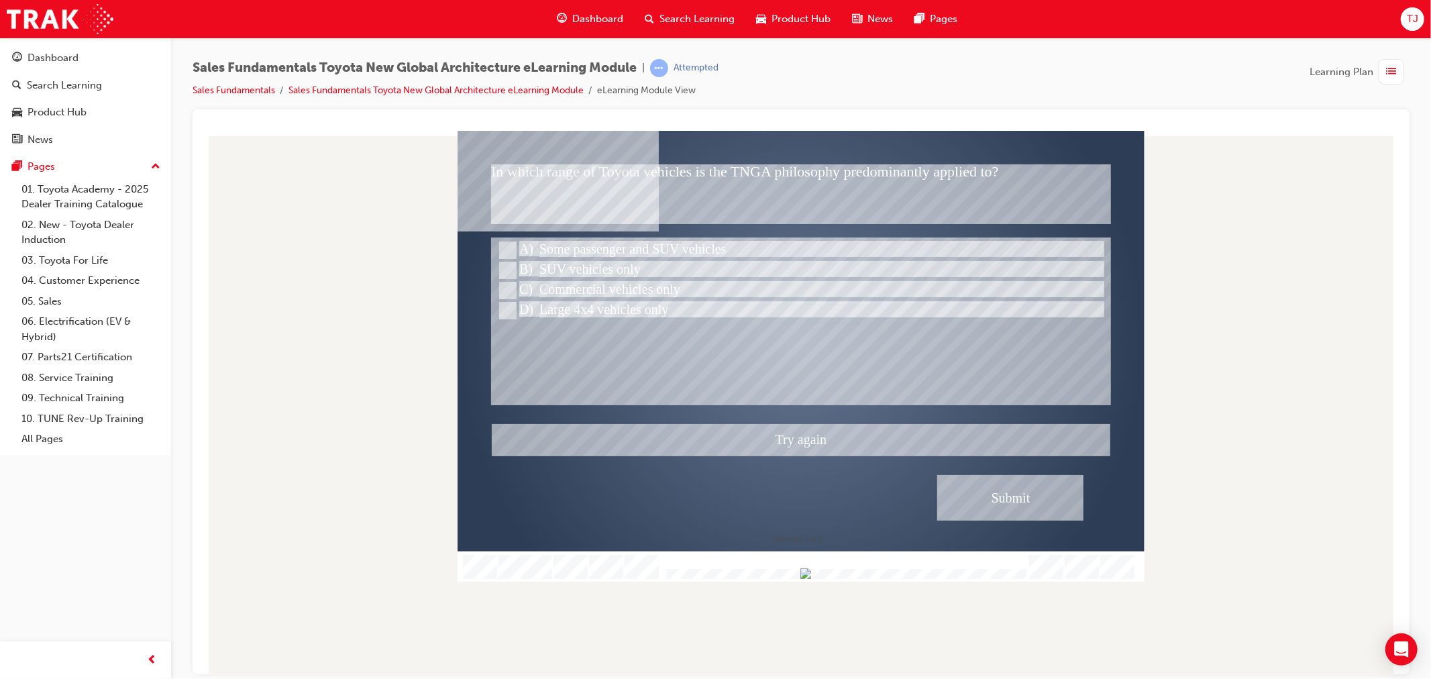
click at [657, 311] on div at bounding box center [800, 355] width 687 height 451
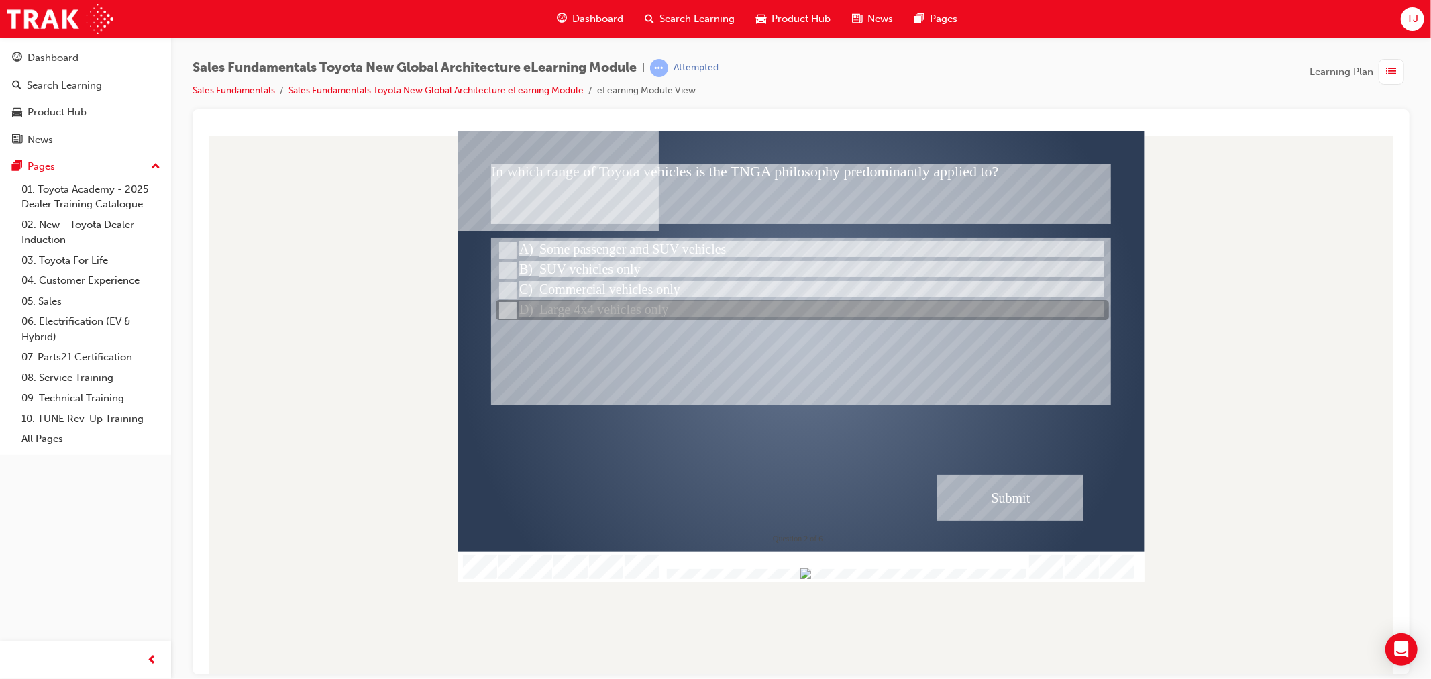
click at [654, 303] on div at bounding box center [801, 310] width 613 height 20
radio input "false"
radio input "true"
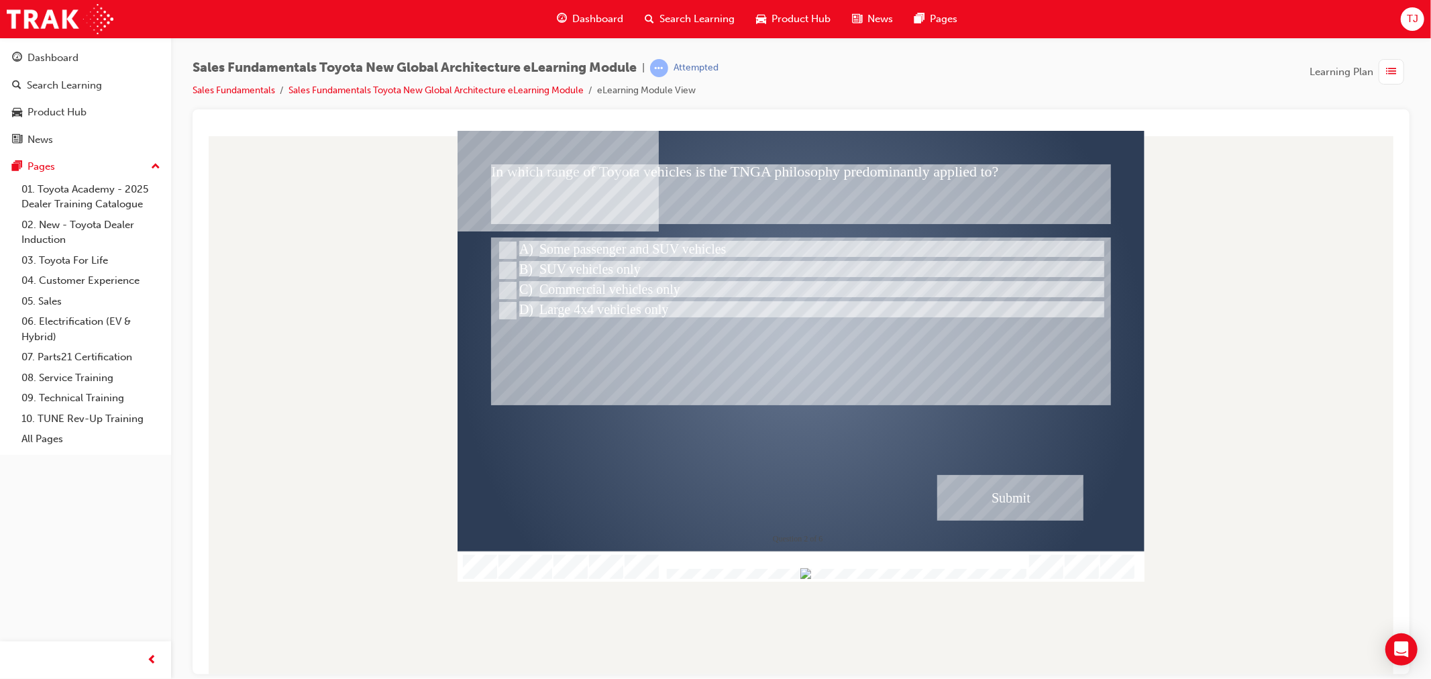
click at [978, 495] on div "Submit" at bounding box center [1009, 497] width 146 height 46
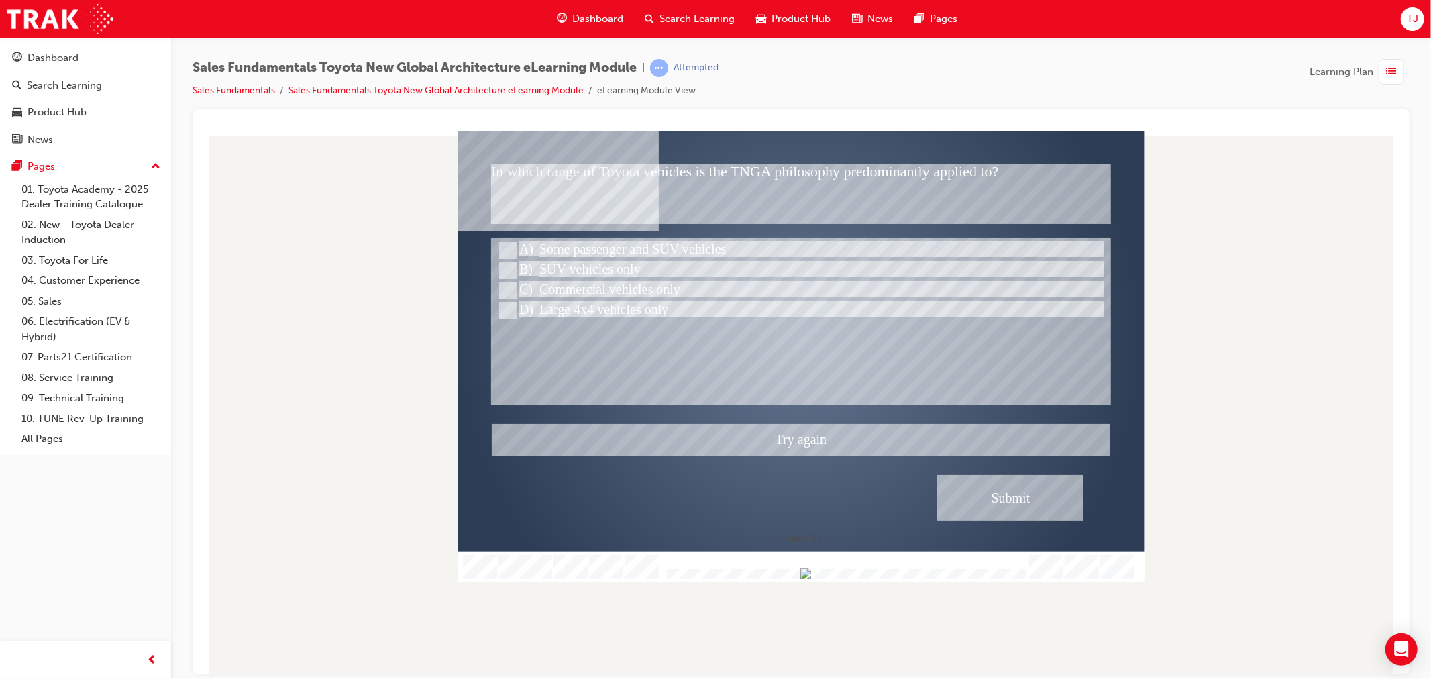
click at [668, 243] on div at bounding box center [800, 355] width 687 height 451
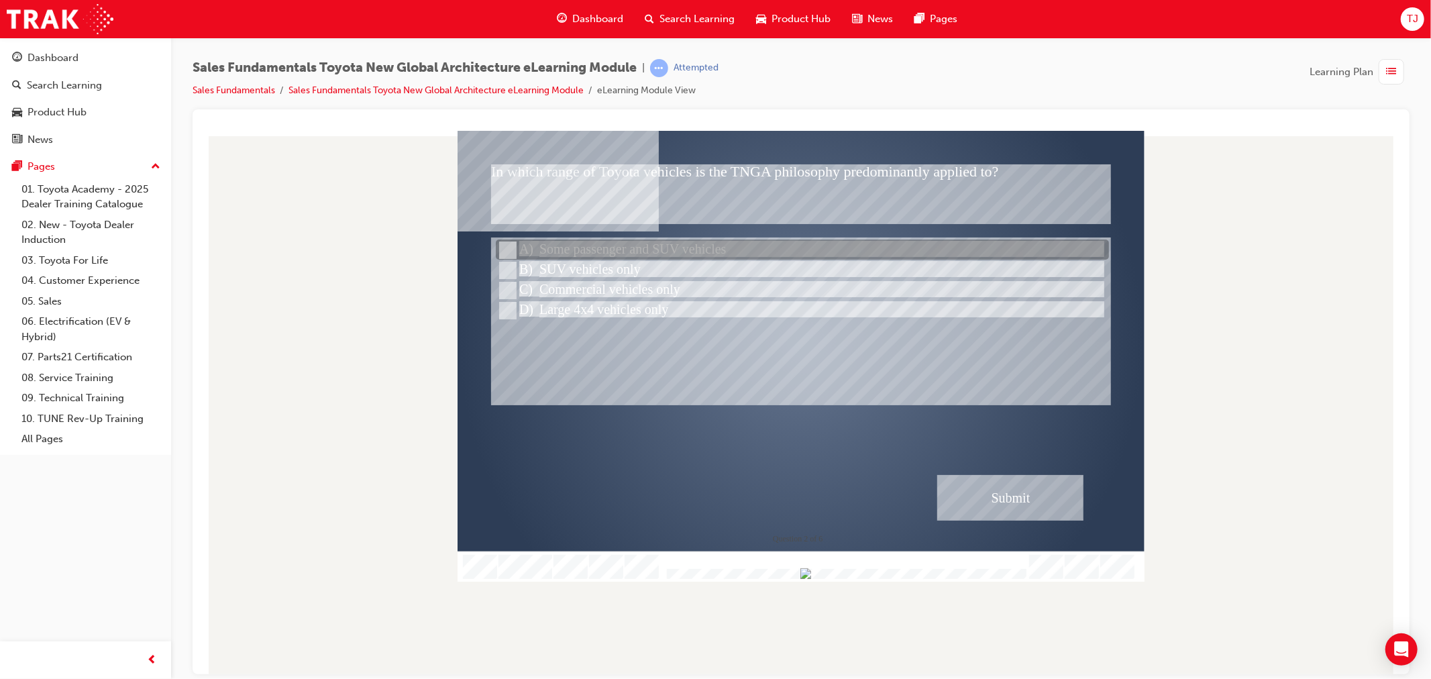
click at [668, 243] on div at bounding box center [801, 250] width 613 height 20
radio input "true"
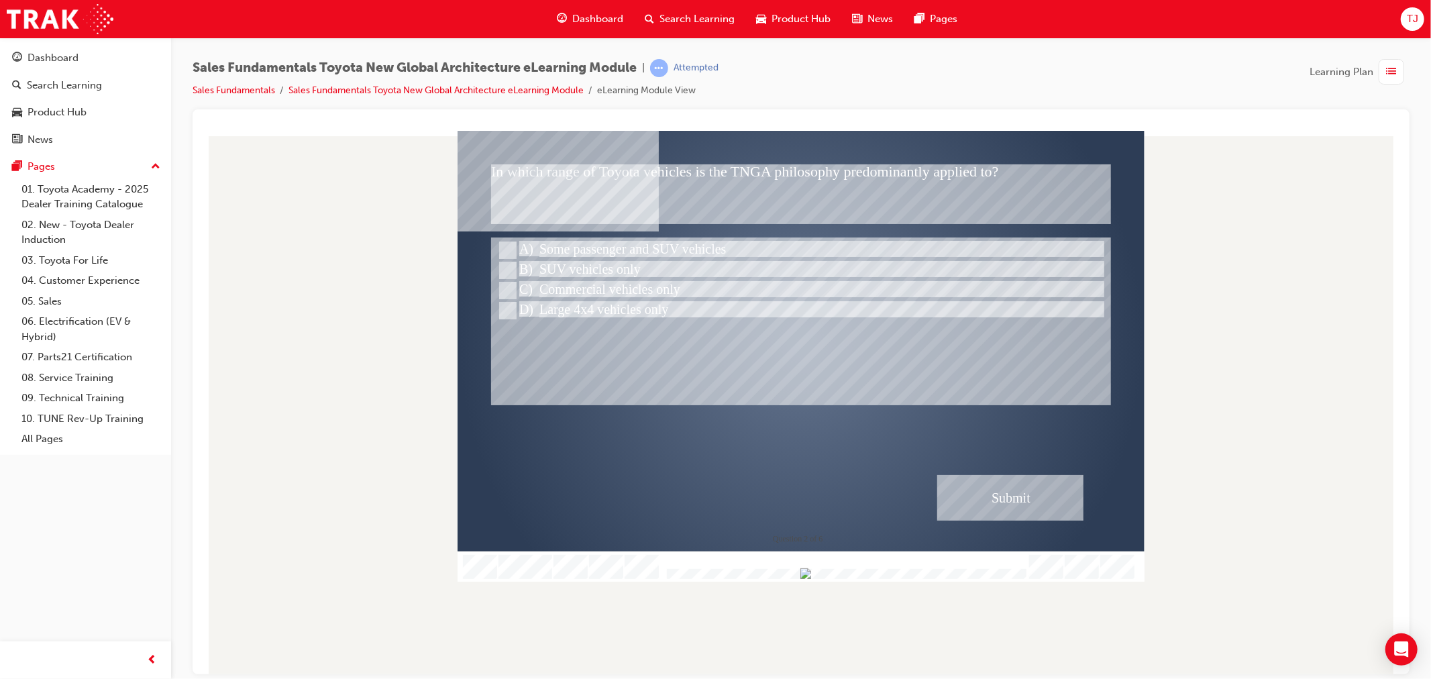
click at [1003, 504] on div "Submit" at bounding box center [1009, 497] width 146 height 46
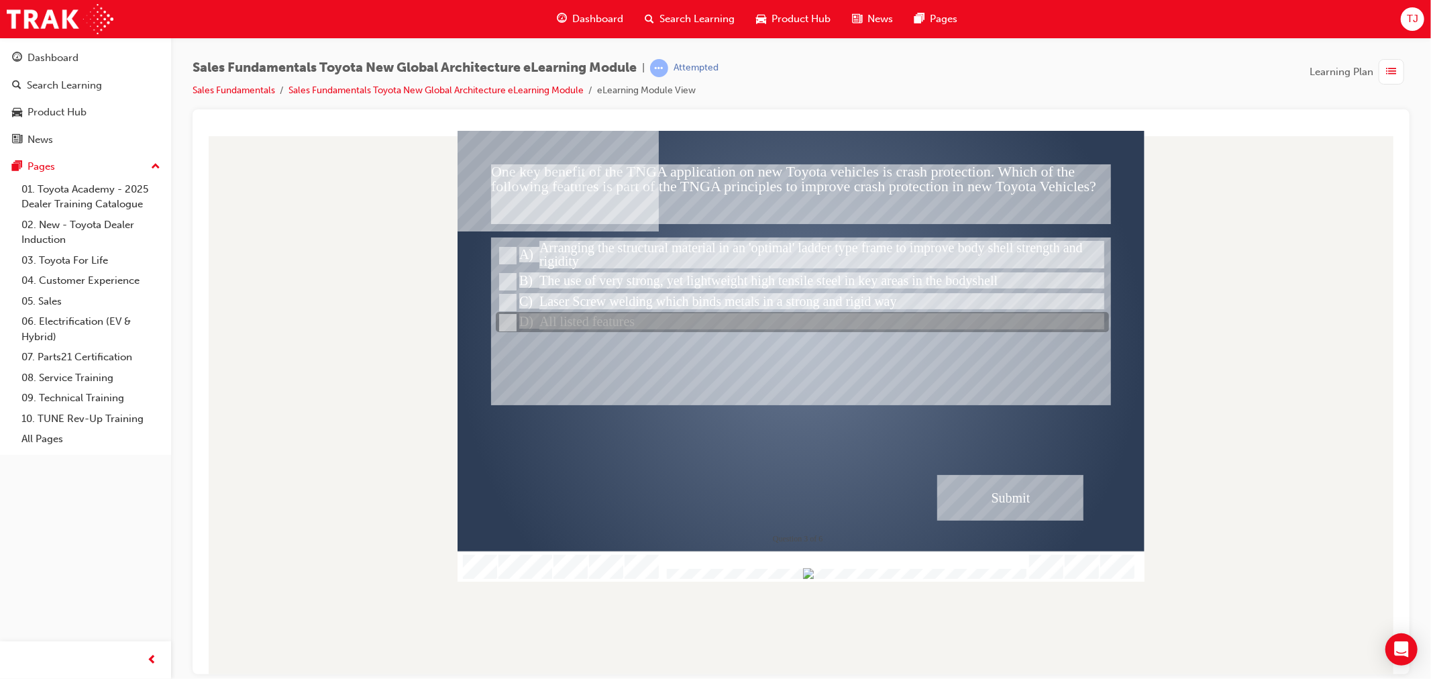
click at [604, 317] on div at bounding box center [801, 323] width 613 height 20
radio input "true"
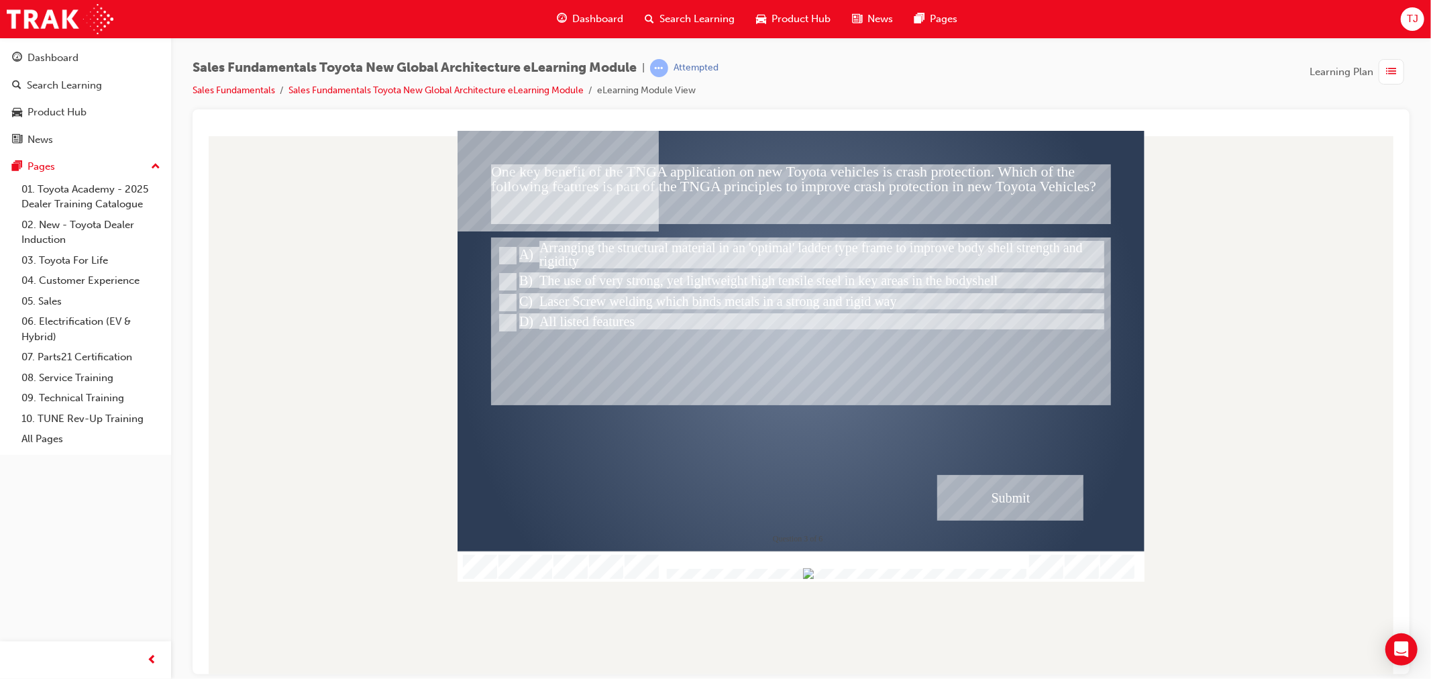
click at [1029, 466] on div "Correct - Click anywhere or press ‘y’ to continue." at bounding box center [800, 445] width 619 height 45
click at [1019, 485] on div "Submit" at bounding box center [1009, 497] width 146 height 46
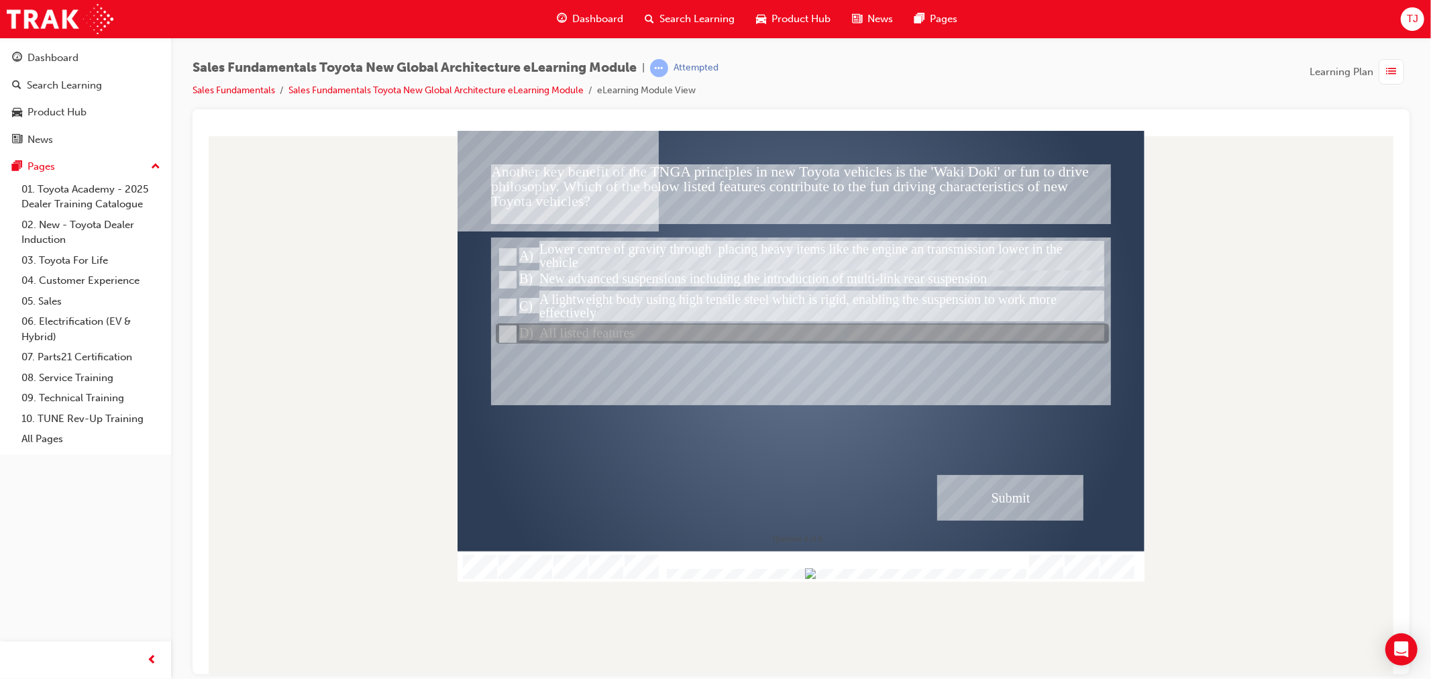
click at [655, 324] on div at bounding box center [801, 334] width 613 height 20
radio input "true"
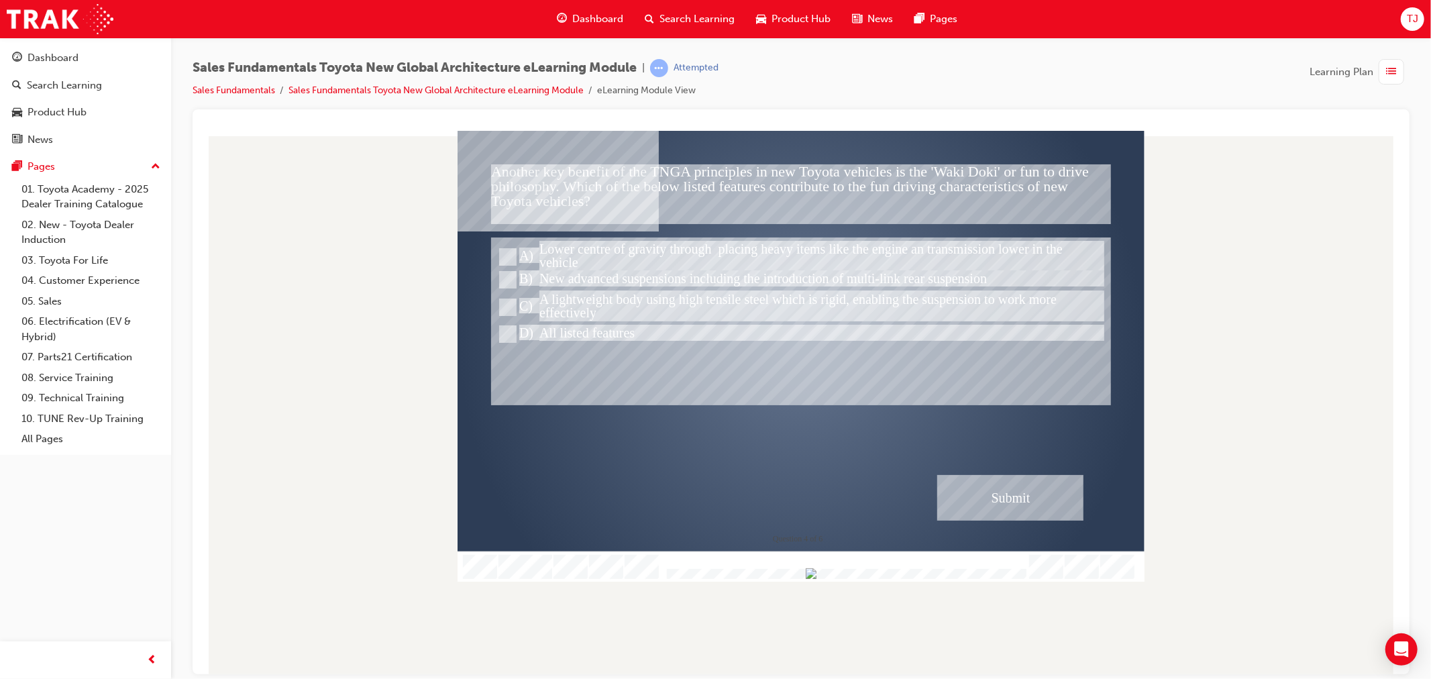
click at [946, 477] on div "Submit" at bounding box center [1009, 497] width 146 height 46
click at [643, 337] on div at bounding box center [801, 334] width 613 height 20
radio input "true"
click at [1007, 518] on div "Submit" at bounding box center [1009, 497] width 146 height 46
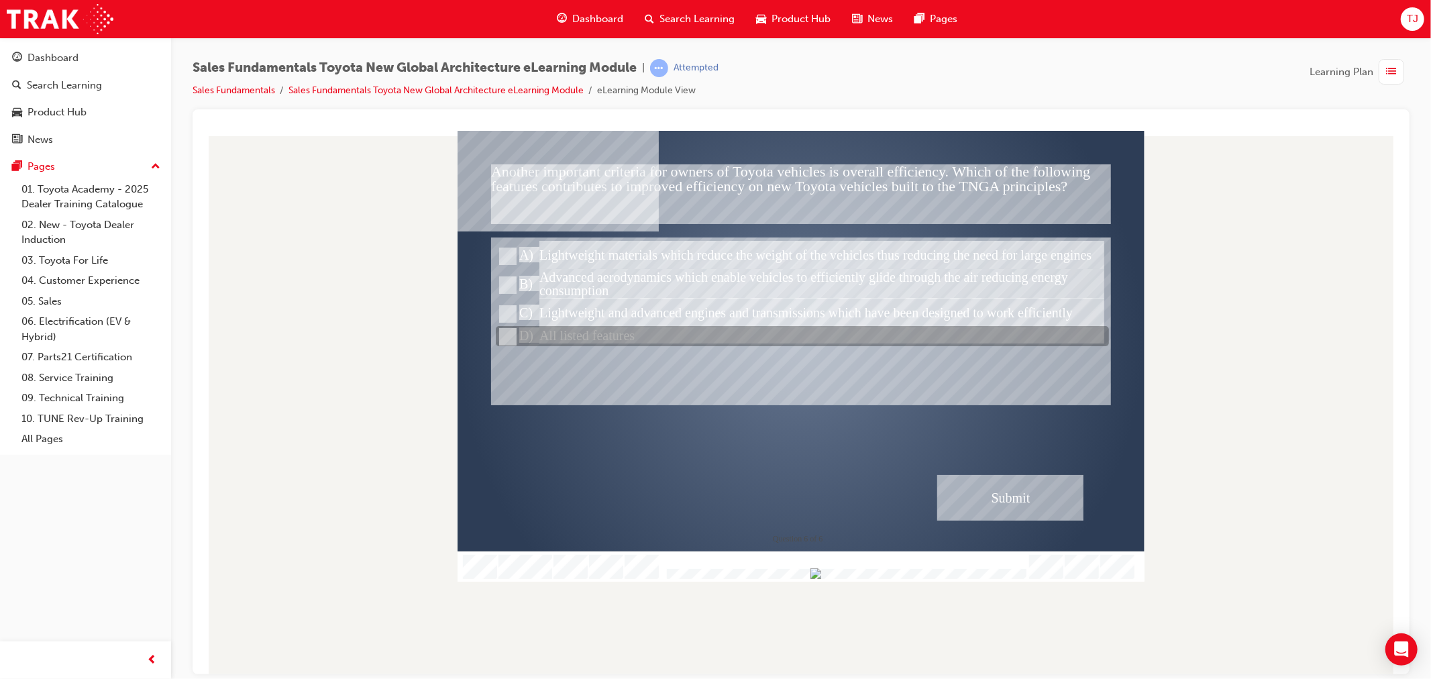
drag, startPoint x: 644, startPoint y: 333, endPoint x: 680, endPoint y: 357, distance: 43.9
click at [644, 332] on div at bounding box center [801, 337] width 613 height 20
radio input "true"
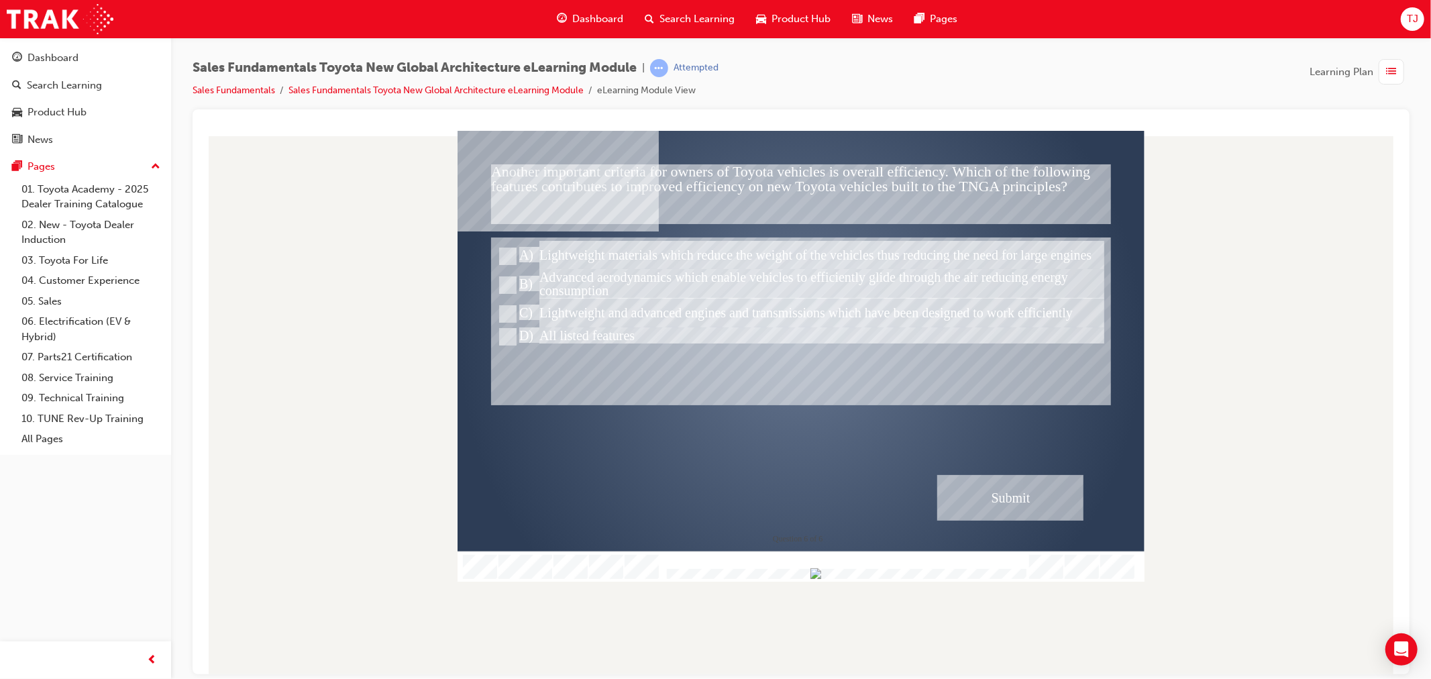
click at [983, 511] on div "Submit" at bounding box center [1009, 497] width 146 height 46
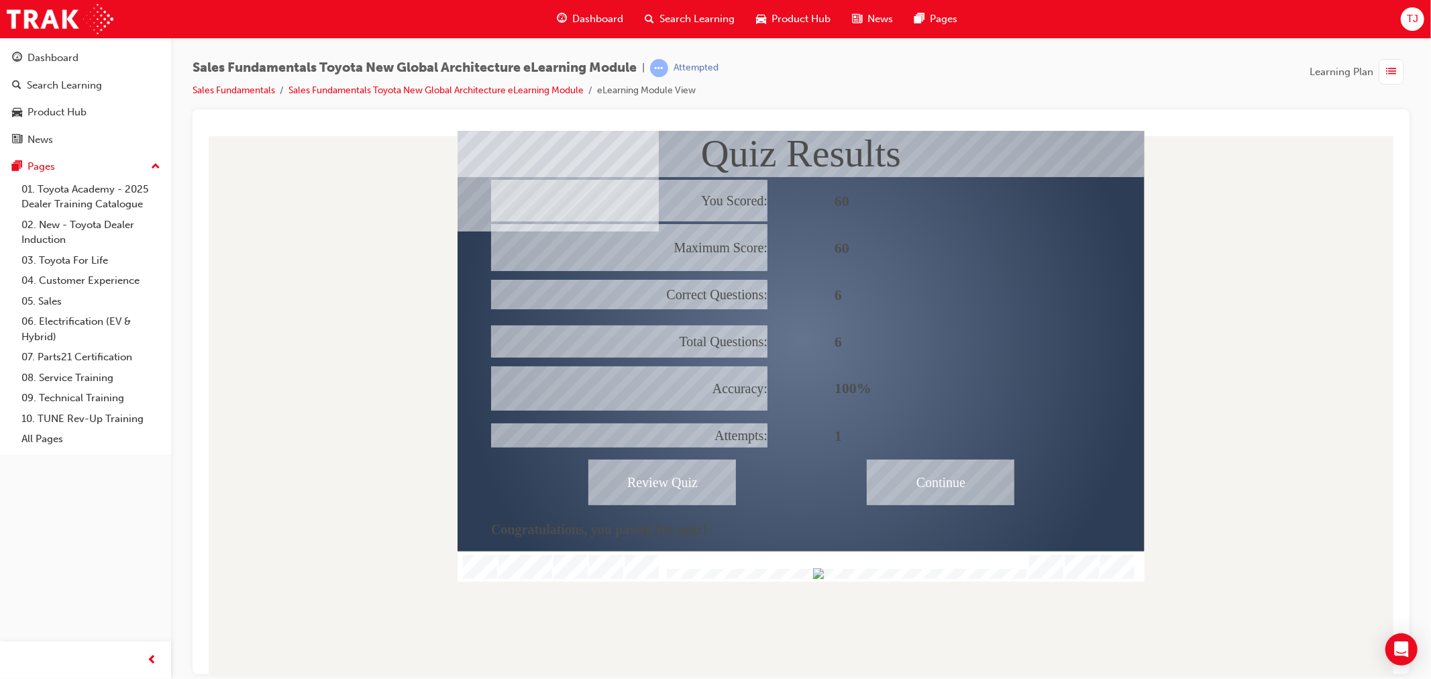
click at [936, 482] on div "Continue" at bounding box center [940, 482] width 148 height 46
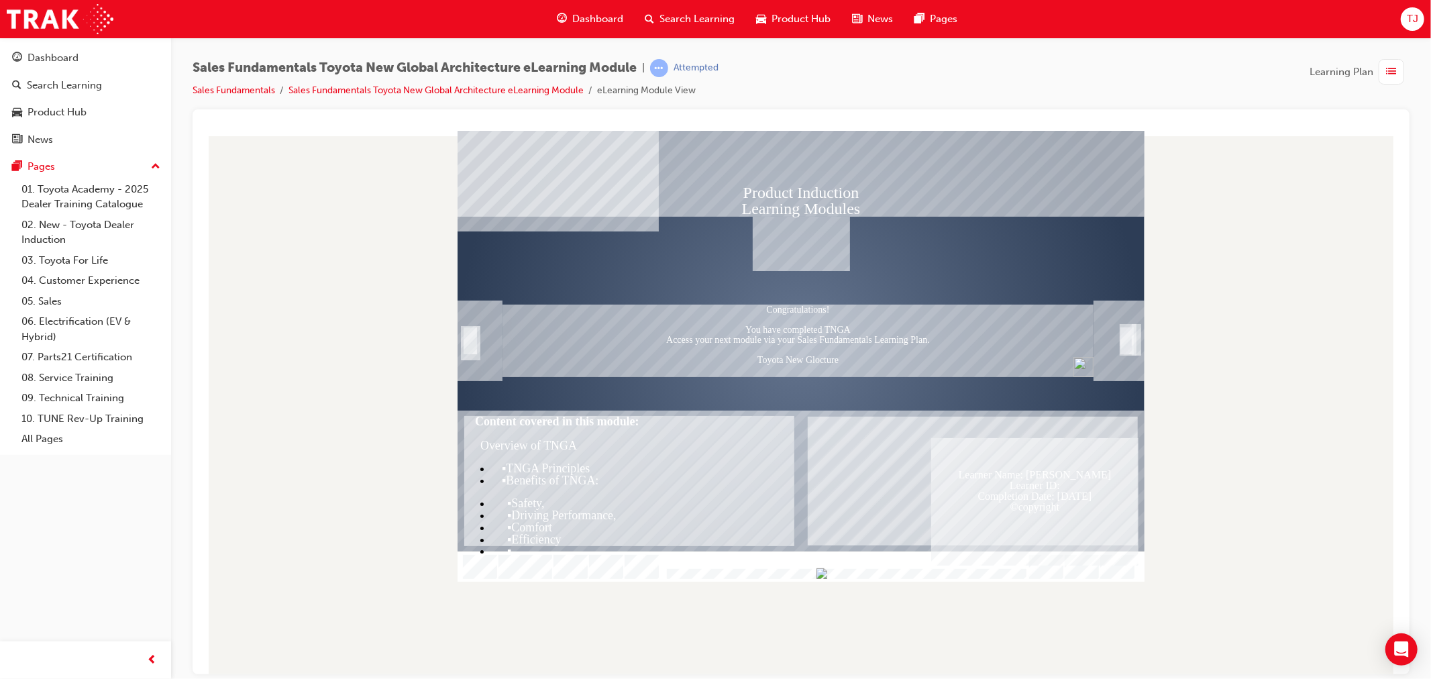
click at [1154, 341] on div at bounding box center [800, 401] width 1195 height 543
click at [1131, 339] on div "Product Induction Learning Modules Congratulations! You have completed TNGA Acc…" at bounding box center [800, 355] width 687 height 451
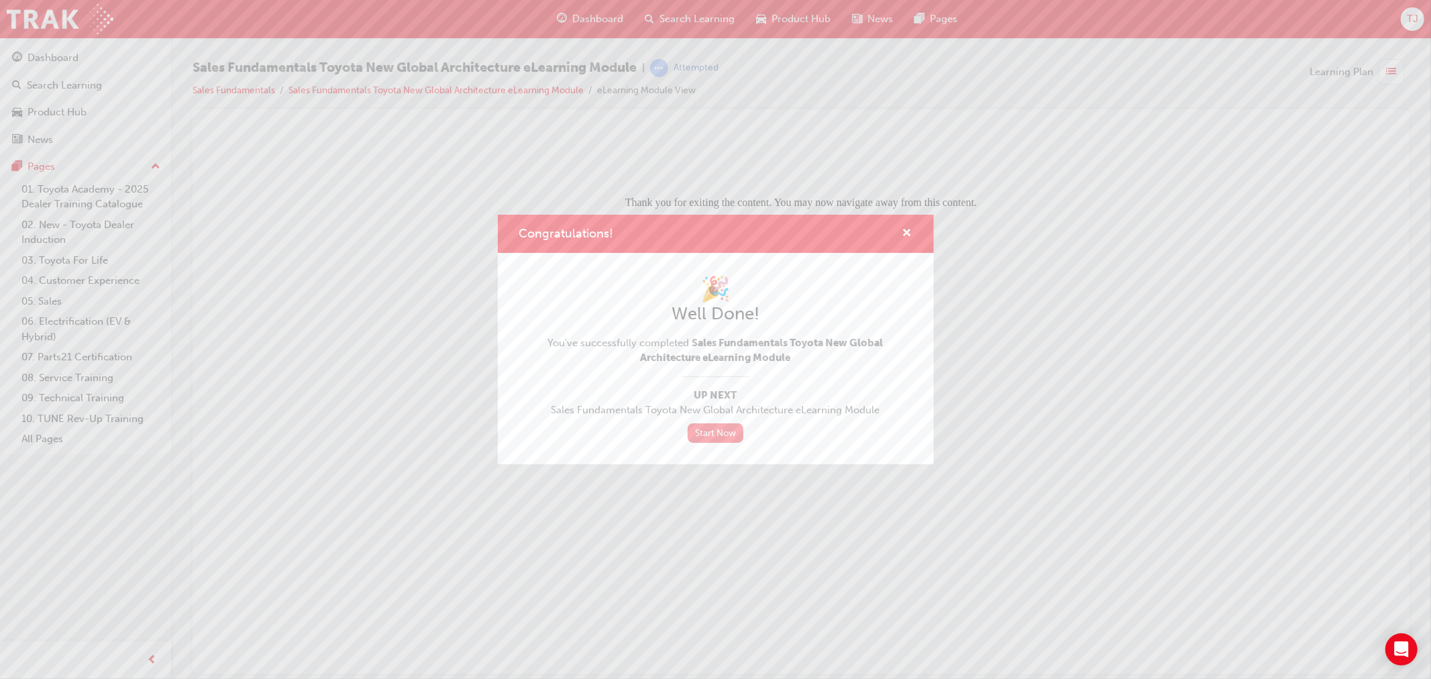
click at [715, 433] on link "Start Now" at bounding box center [715, 432] width 56 height 19
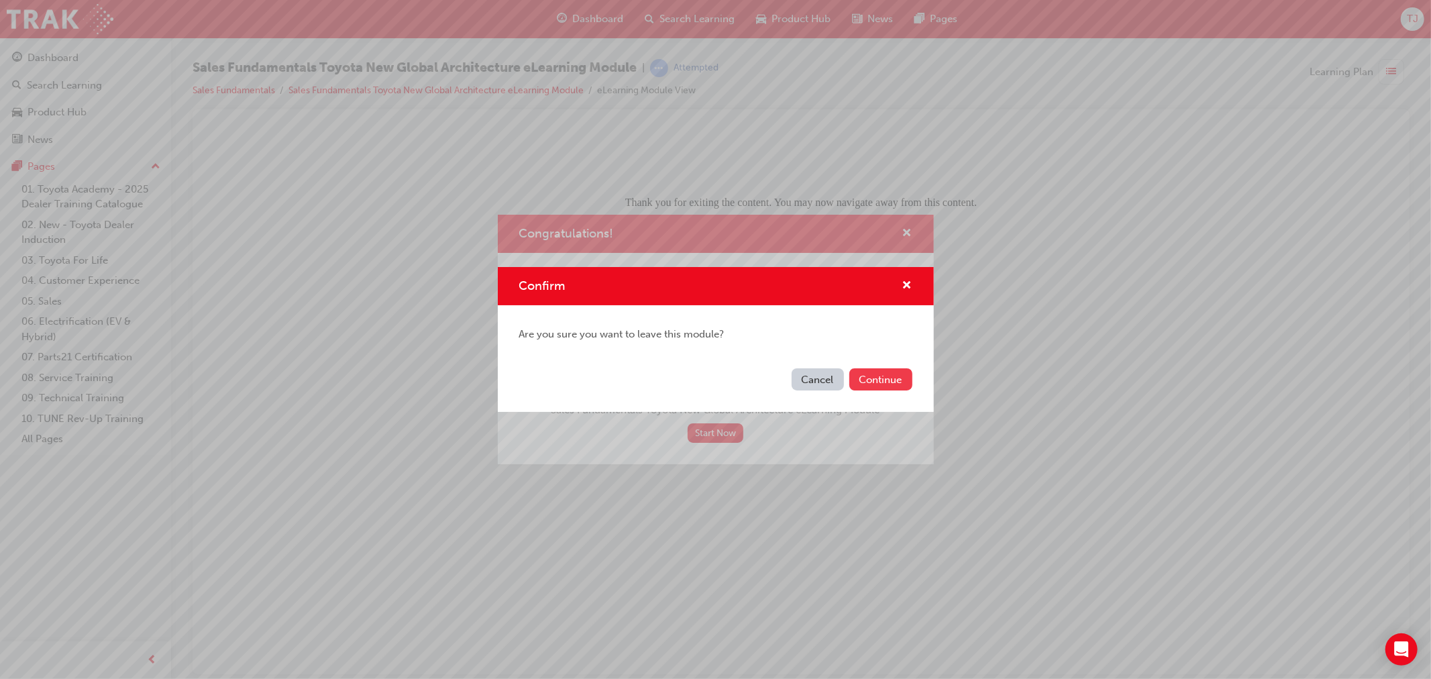
click at [877, 383] on button "Continue" at bounding box center [880, 379] width 63 height 22
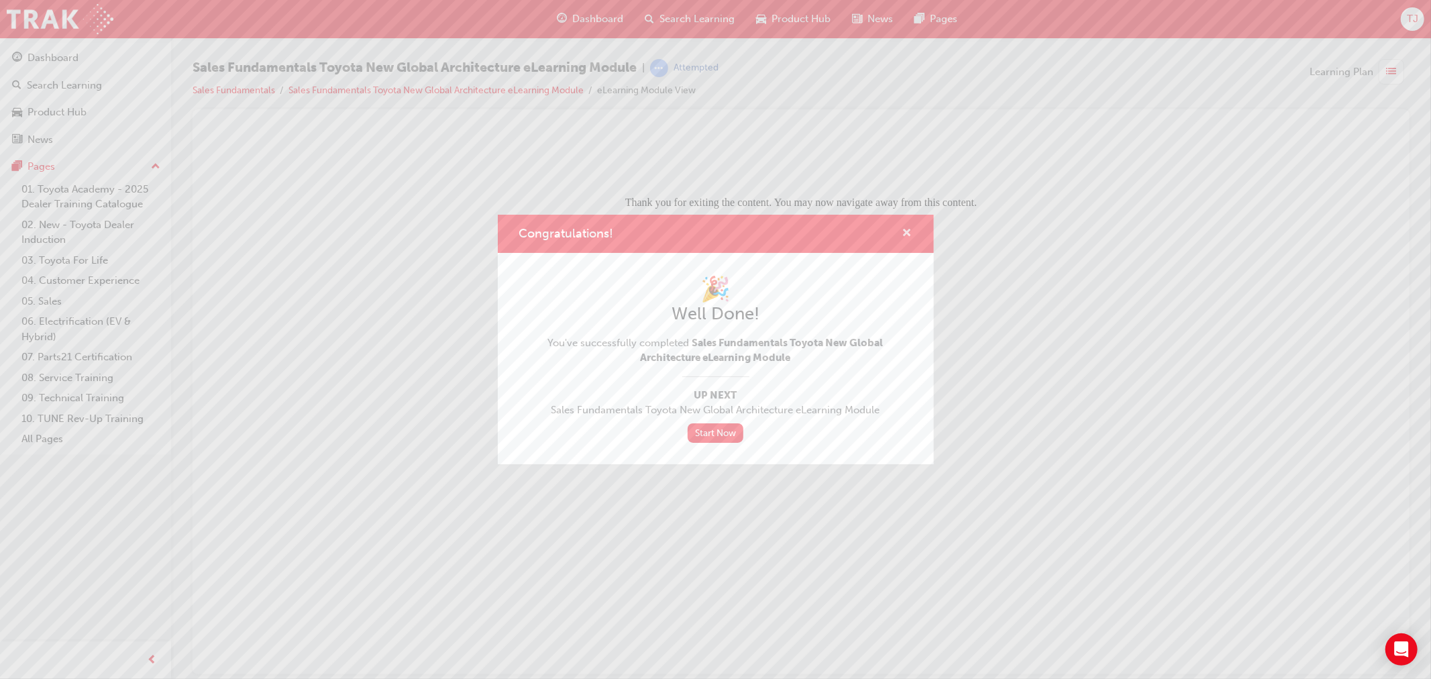
click at [907, 230] on span "cross-icon" at bounding box center [907, 234] width 10 height 12
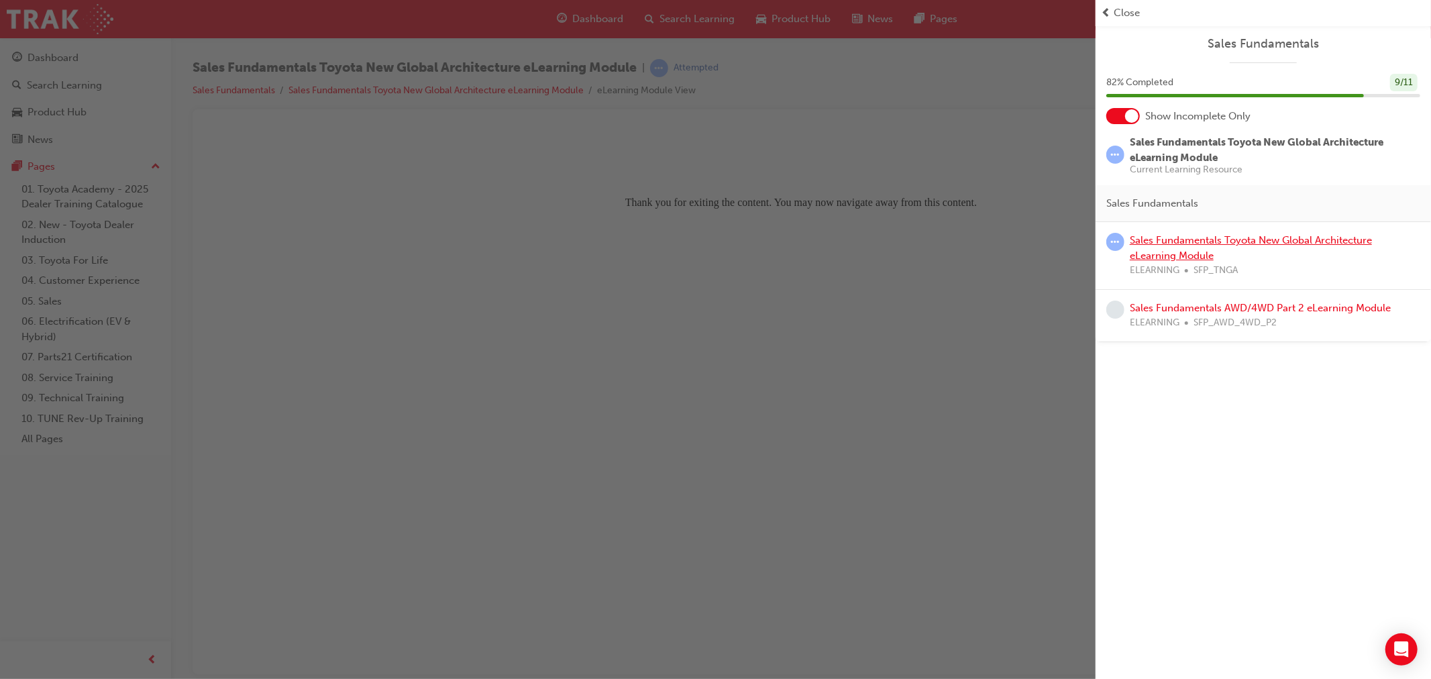
click at [1167, 238] on link "Sales Fundamentals Toyota New Global Architecture eLearning Module" at bounding box center [1250, 247] width 242 height 27
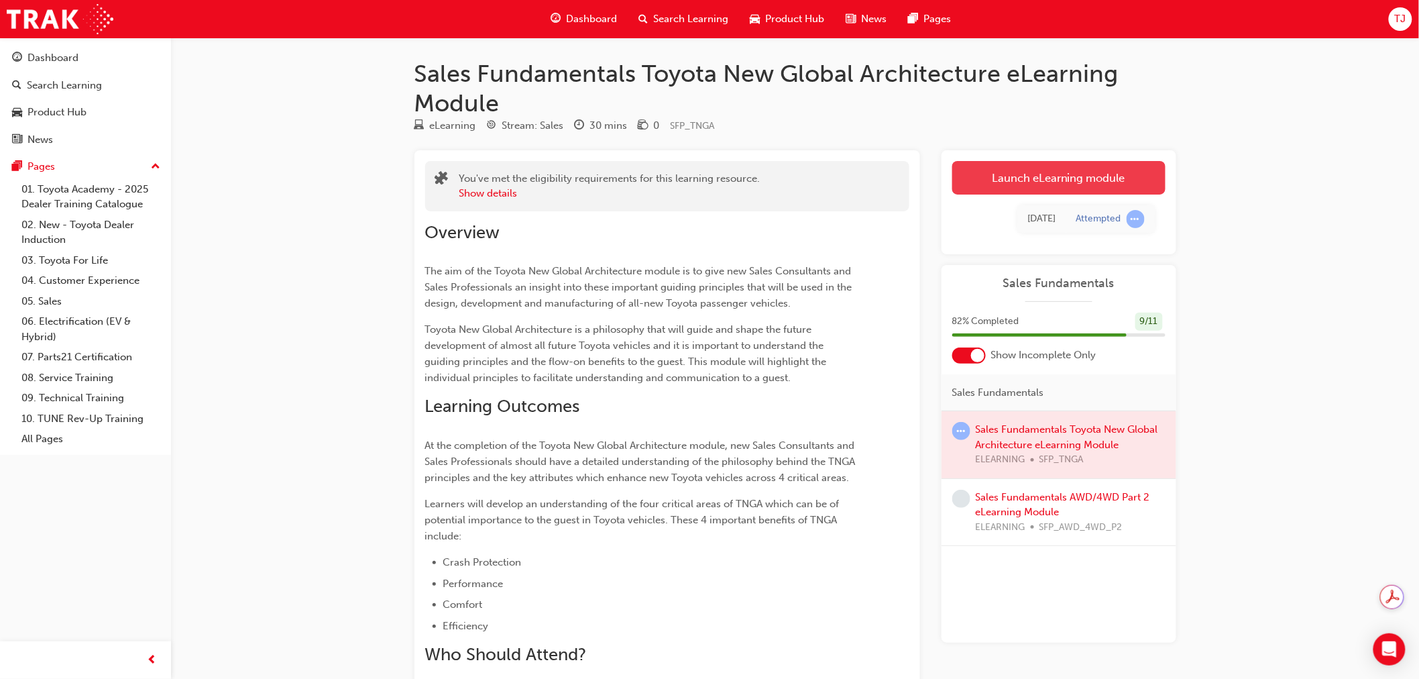
click at [1035, 170] on link "Launch eLearning module" at bounding box center [1058, 178] width 213 height 34
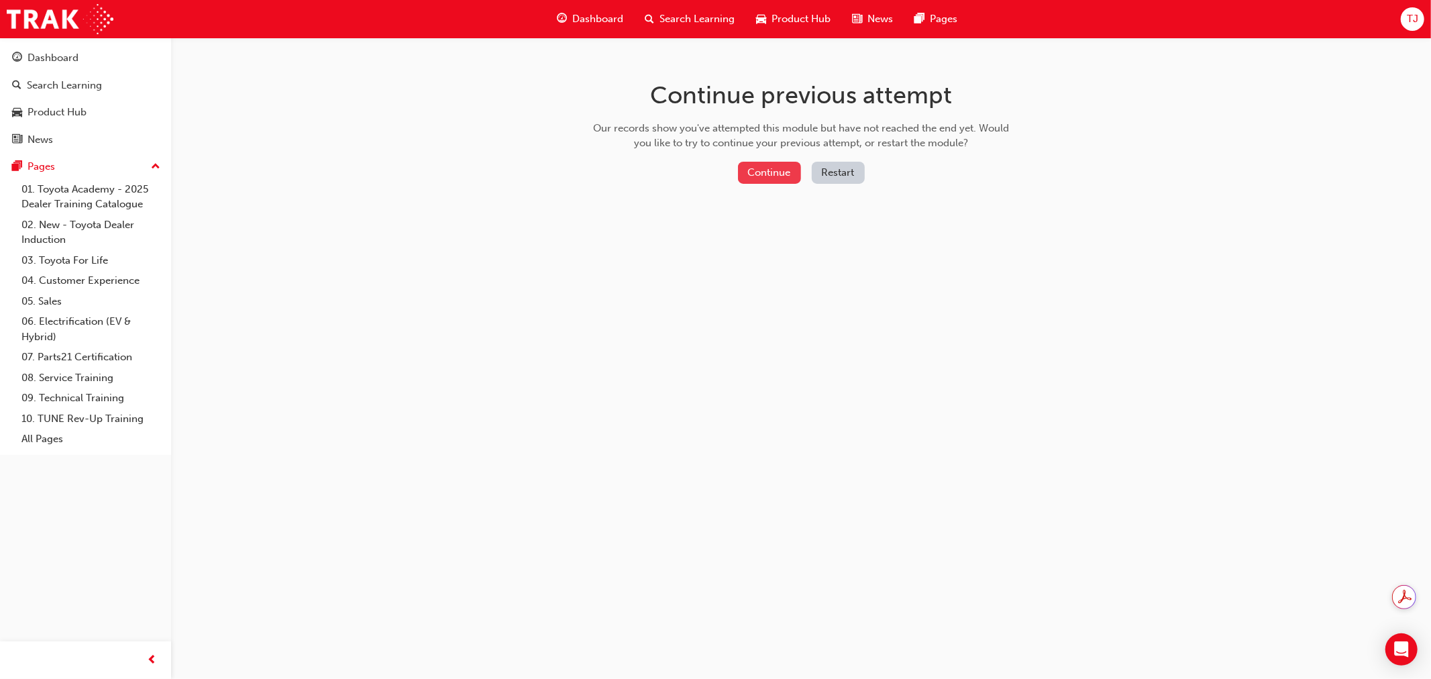
click at [754, 175] on button "Continue" at bounding box center [769, 173] width 63 height 22
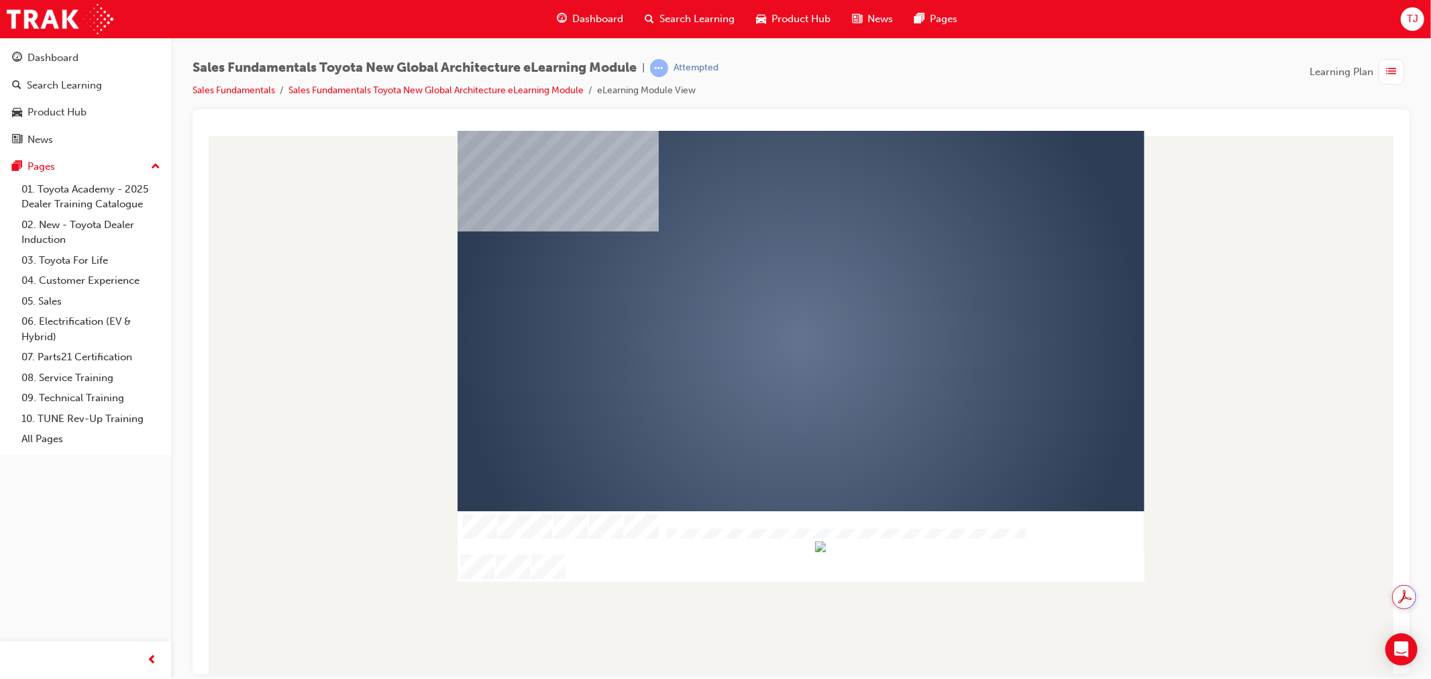
click at [761, 302] on div "play" at bounding box center [761, 302] width 0 height 0
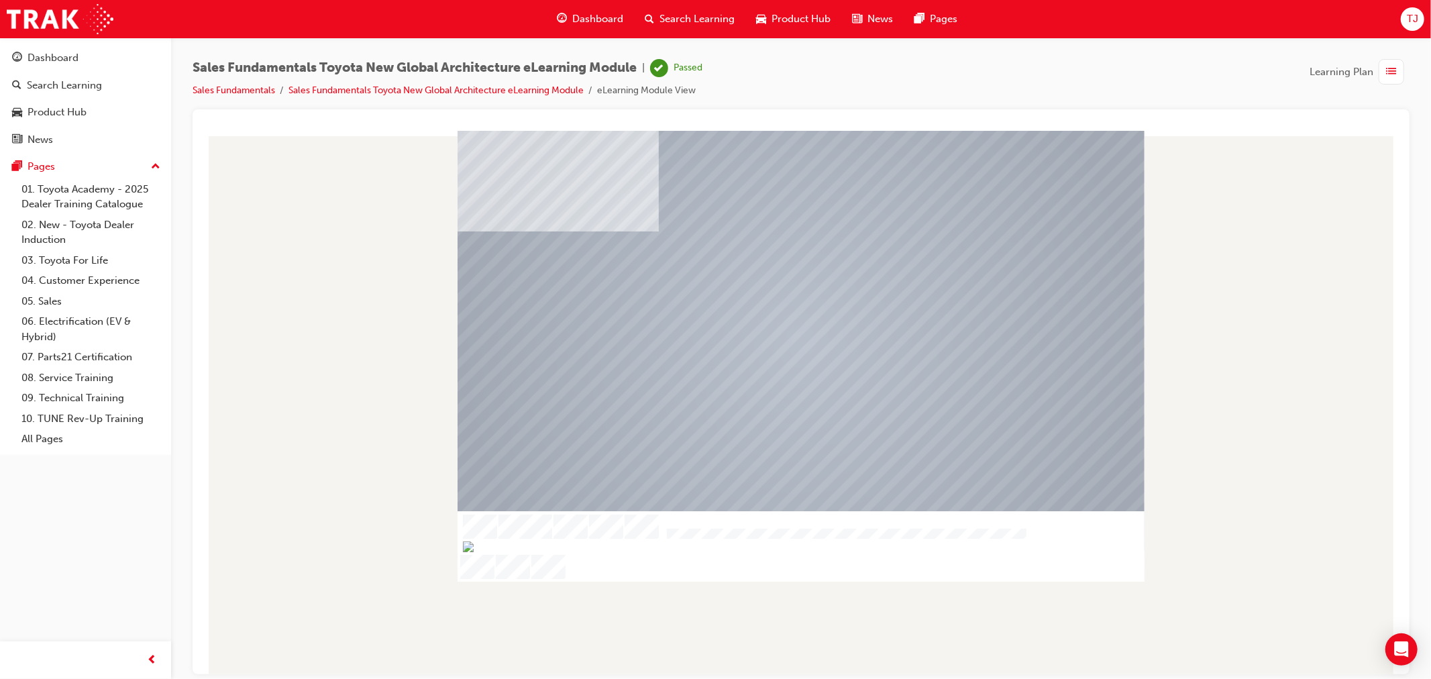
click at [213, 80] on div "Sales Fundamentals Toyota New Global Architecture eLearning Module | Passed Sal…" at bounding box center [447, 79] width 510 height 40
click at [215, 88] on link "Sales Fundamentals" at bounding box center [233, 90] width 82 height 11
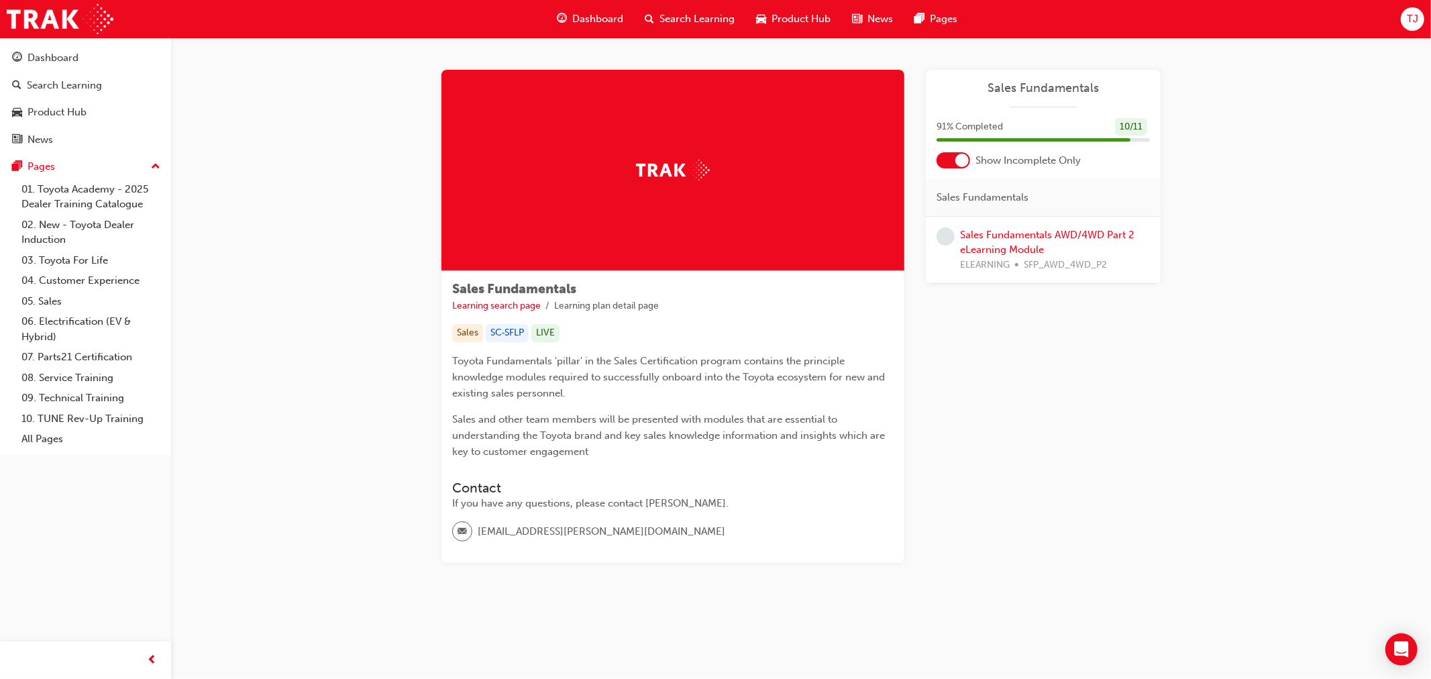
click at [1040, 227] on div "Sales Fundamentals AWD/4WD Part 2 eLearning Module ELEARNING SFP_AWD_4WD_P2" at bounding box center [1055, 250] width 190 height 46
click at [1038, 231] on link "Sales Fundamentals AWD/4WD Part 2 eLearning Module" at bounding box center [1047, 242] width 174 height 27
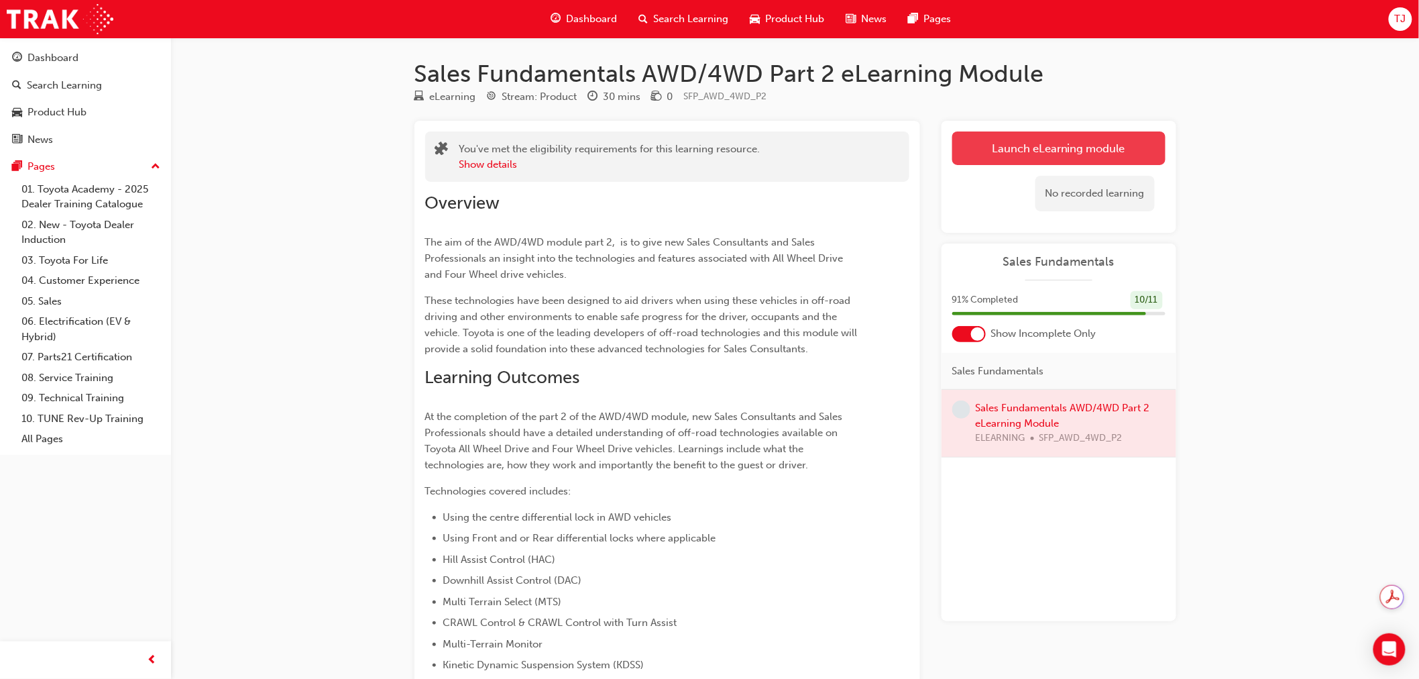
click at [989, 163] on link "Launch eLearning module" at bounding box center [1058, 148] width 213 height 34
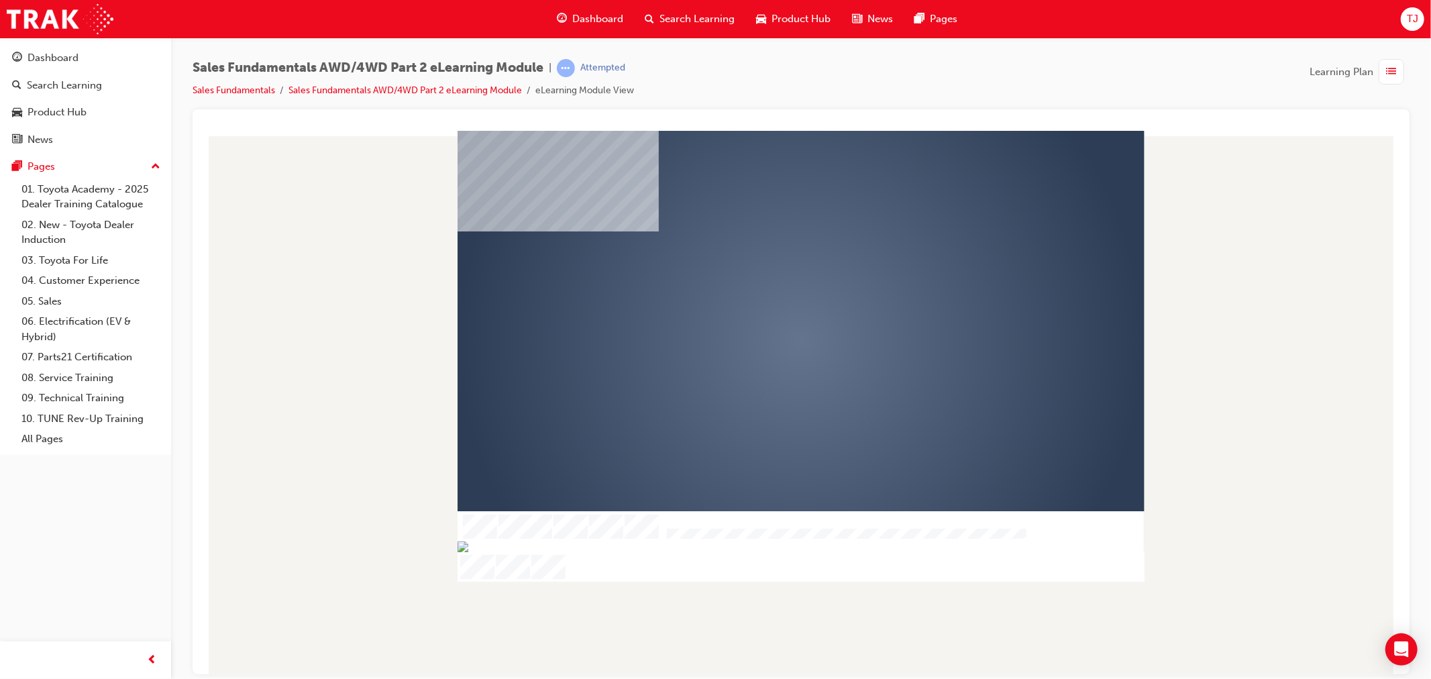
click at [761, 302] on div "play" at bounding box center [761, 302] width 0 height 0
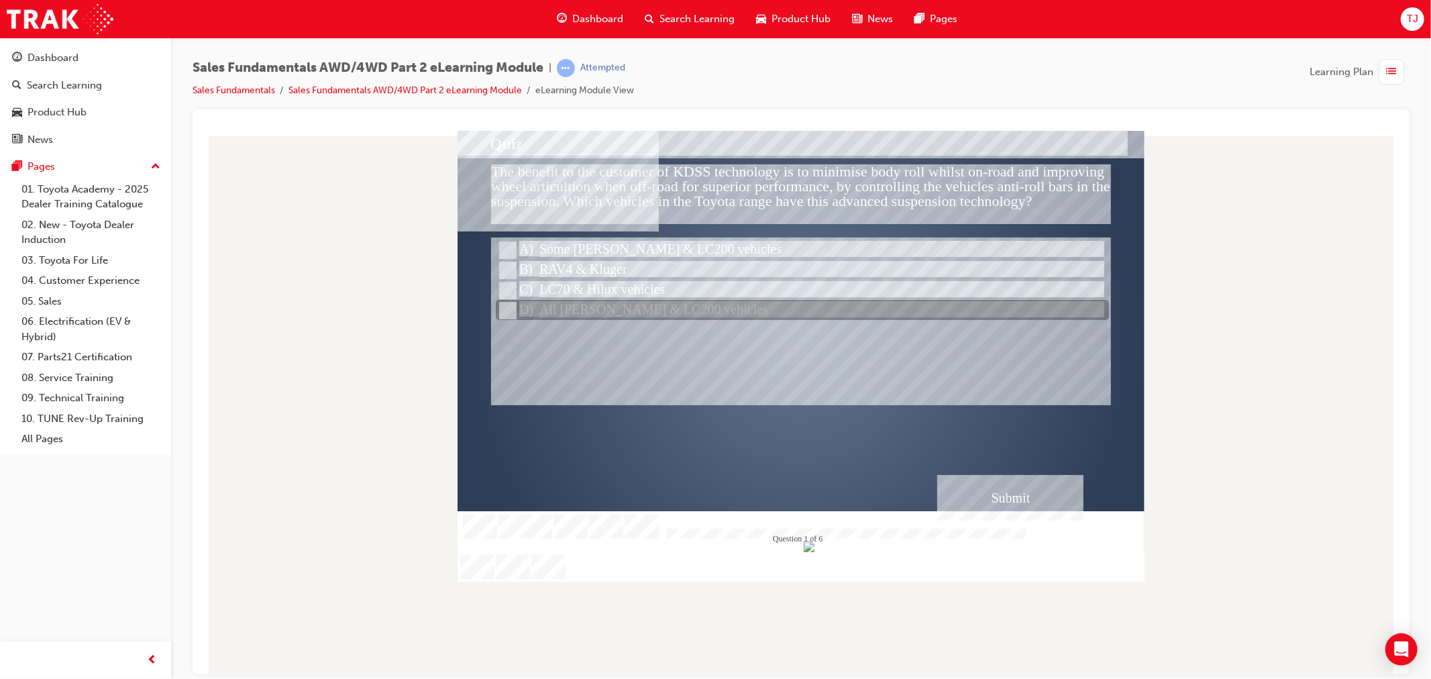
click at [604, 303] on div at bounding box center [801, 310] width 613 height 20
radio input "true"
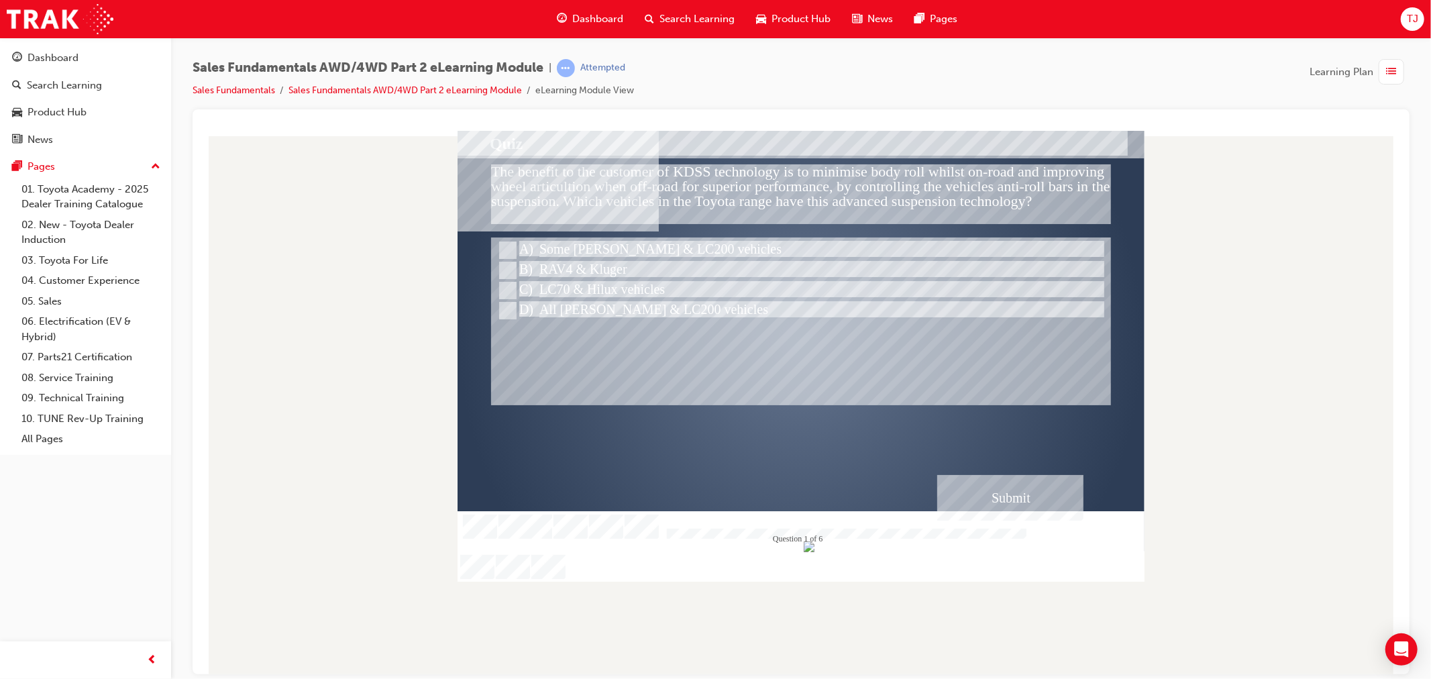
click at [996, 481] on div "Submit" at bounding box center [1009, 497] width 146 height 46
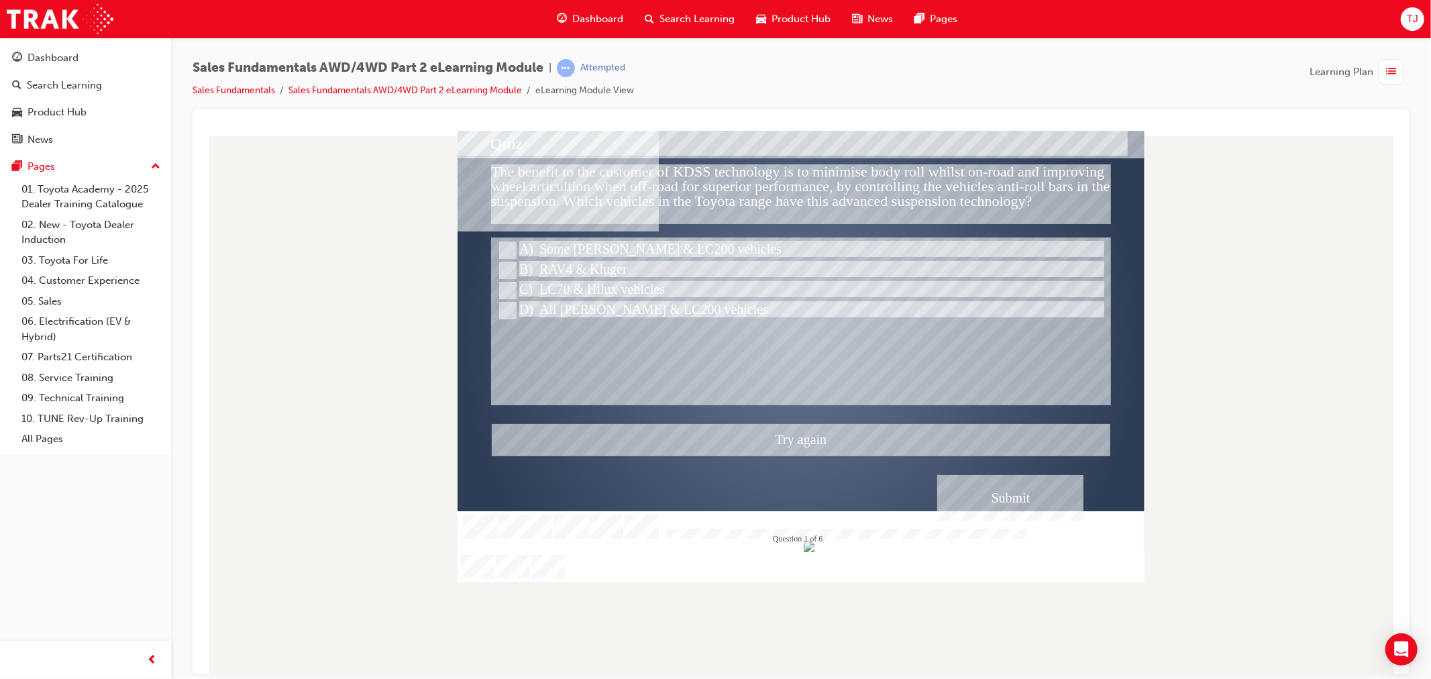
click at [590, 270] on div at bounding box center [800, 355] width 687 height 451
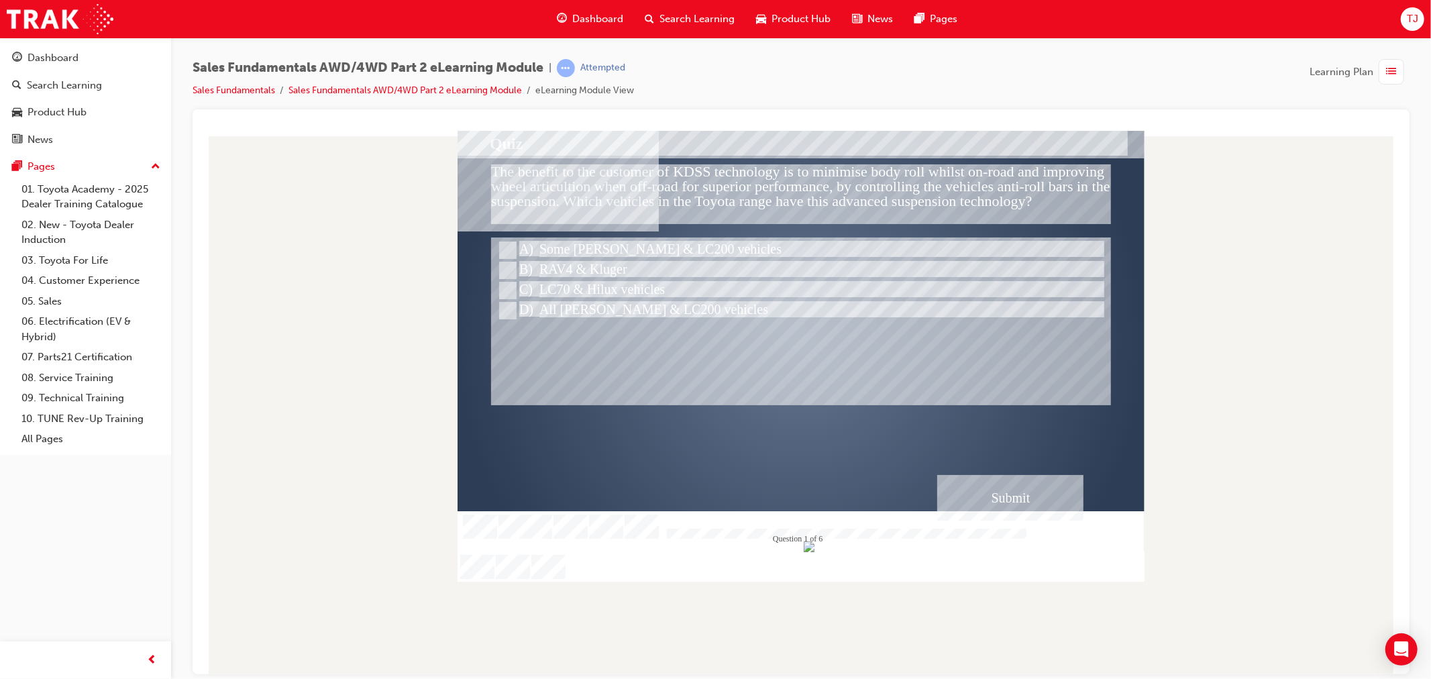
drag, startPoint x: 974, startPoint y: 461, endPoint x: 1006, endPoint y: 485, distance: 39.3
click at [976, 463] on div "Correct - Click anywhere or press ‘y’ to continue." at bounding box center [800, 445] width 619 height 45
click at [1021, 506] on div "Submit" at bounding box center [1009, 497] width 146 height 46
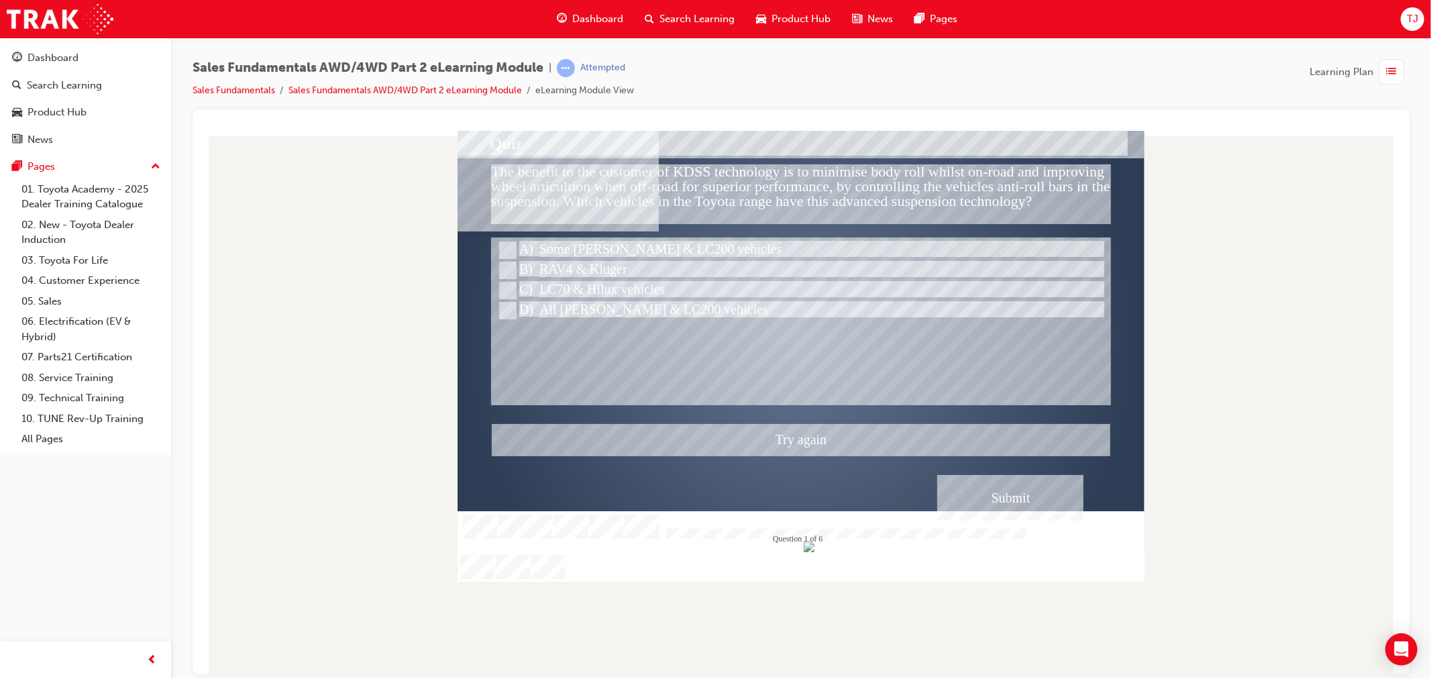
click at [610, 287] on div at bounding box center [800, 355] width 687 height 451
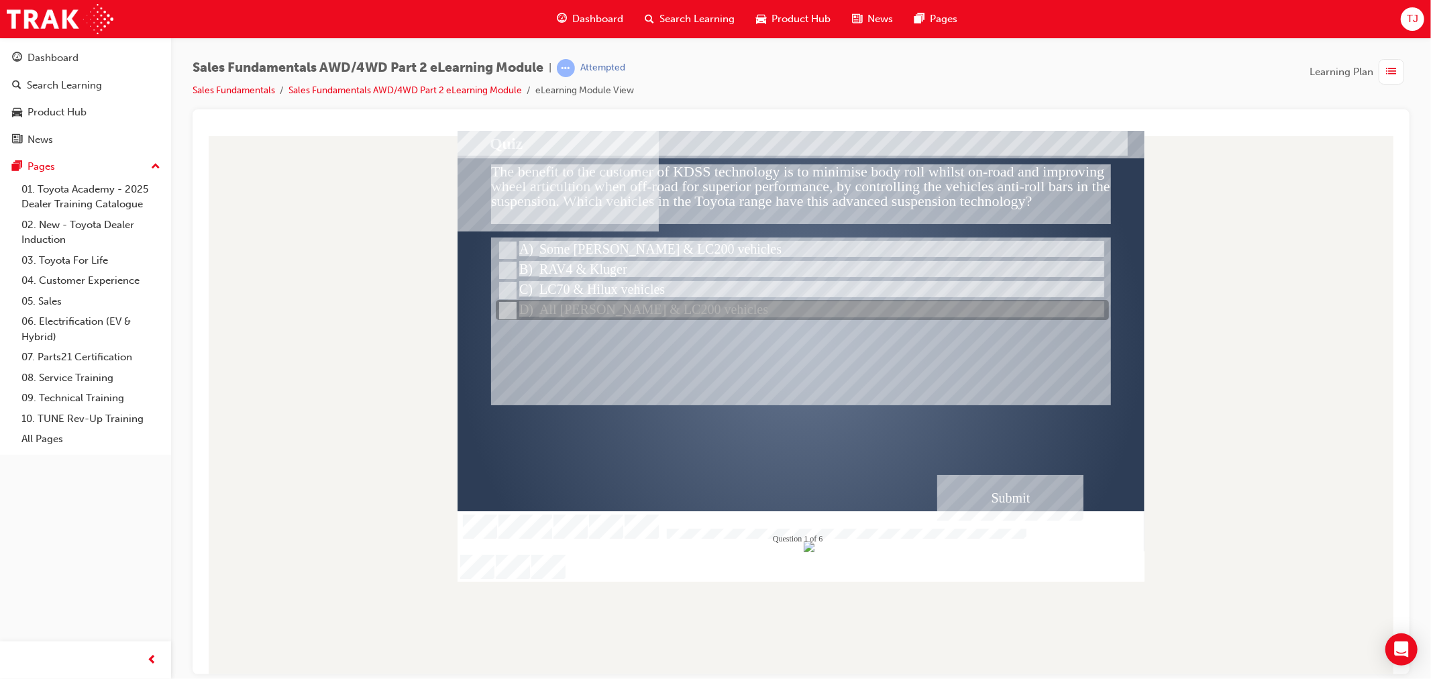
click at [610, 302] on div at bounding box center [801, 310] width 613 height 20
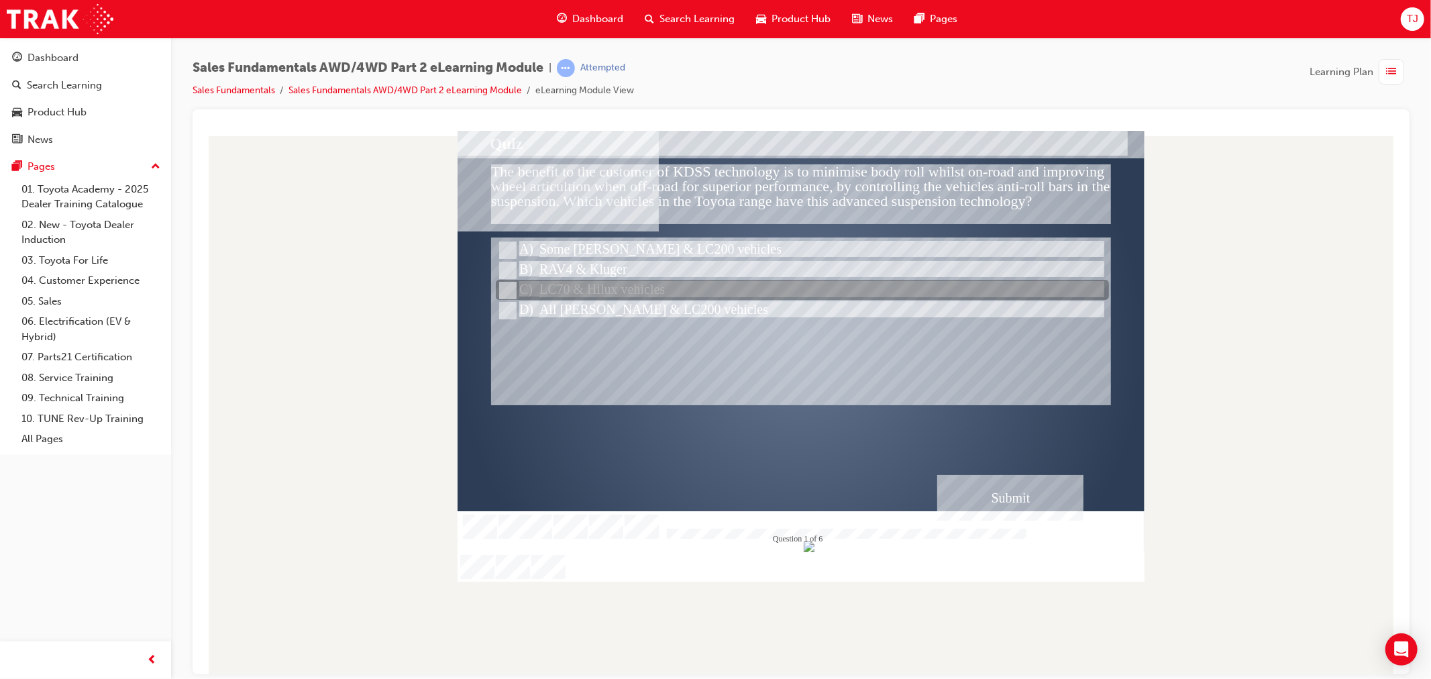
click at [598, 286] on div at bounding box center [801, 290] width 613 height 20
radio input "true"
click at [598, 286] on div at bounding box center [801, 290] width 613 height 20
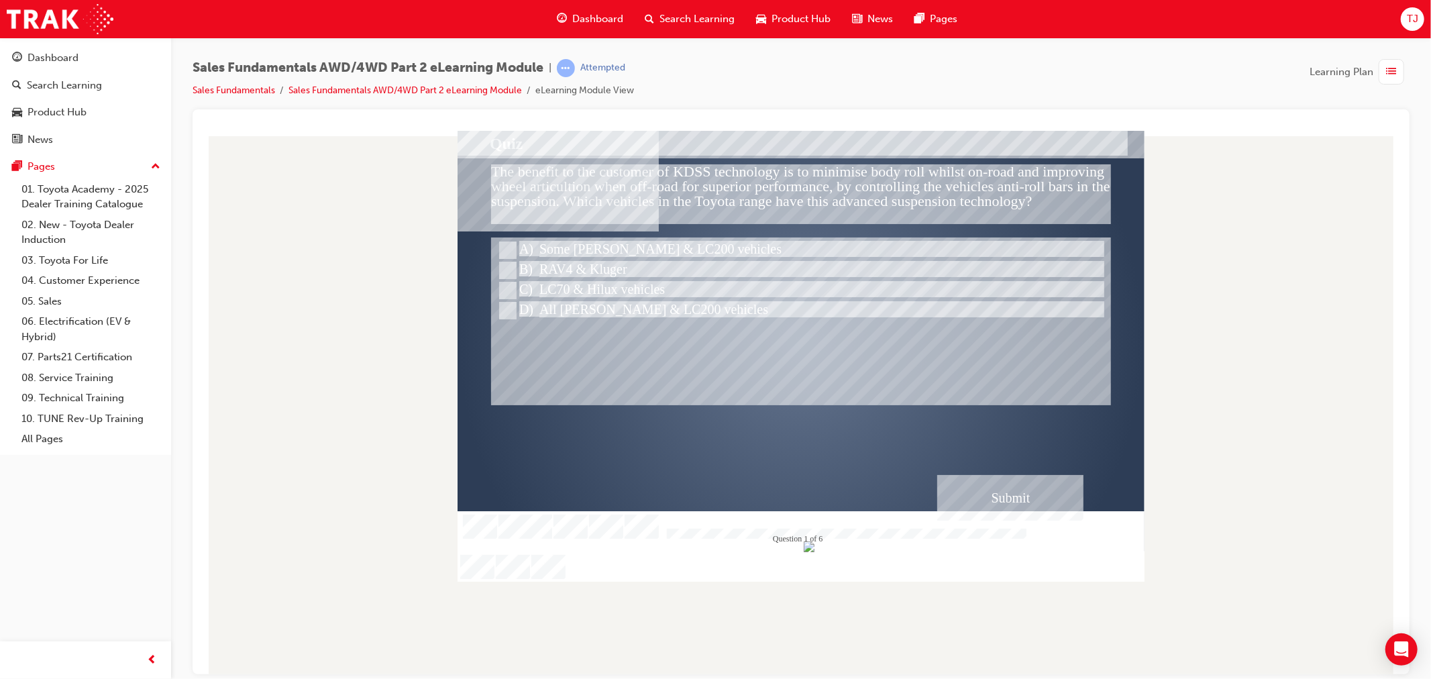
drag, startPoint x: 910, startPoint y: 451, endPoint x: 977, endPoint y: 484, distance: 74.7
click at [915, 455] on div "Correct - Click anywhere or press ‘y’ to continue." at bounding box center [800, 445] width 619 height 45
click at [977, 484] on div "Submit" at bounding box center [1009, 497] width 146 height 46
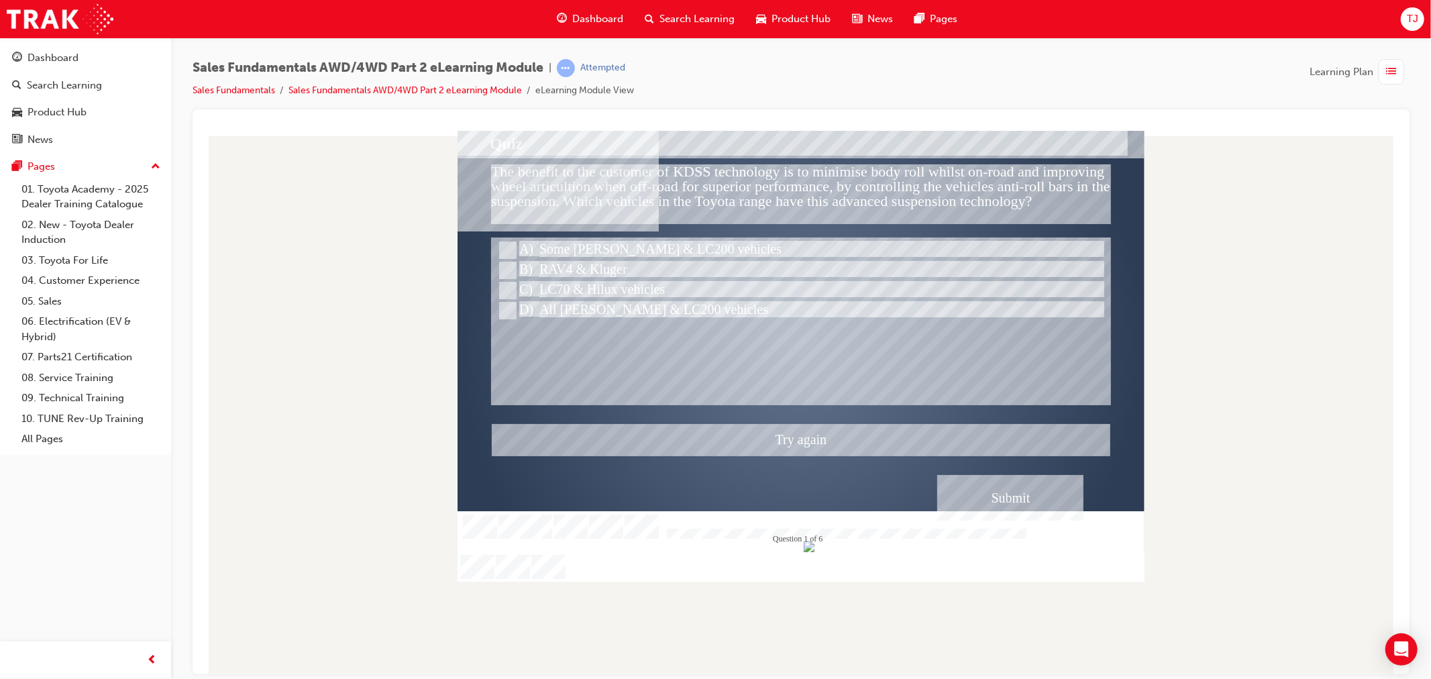
click at [539, 261] on div at bounding box center [800, 355] width 687 height 451
click at [539, 261] on div at bounding box center [801, 270] width 613 height 20
radio input "true"
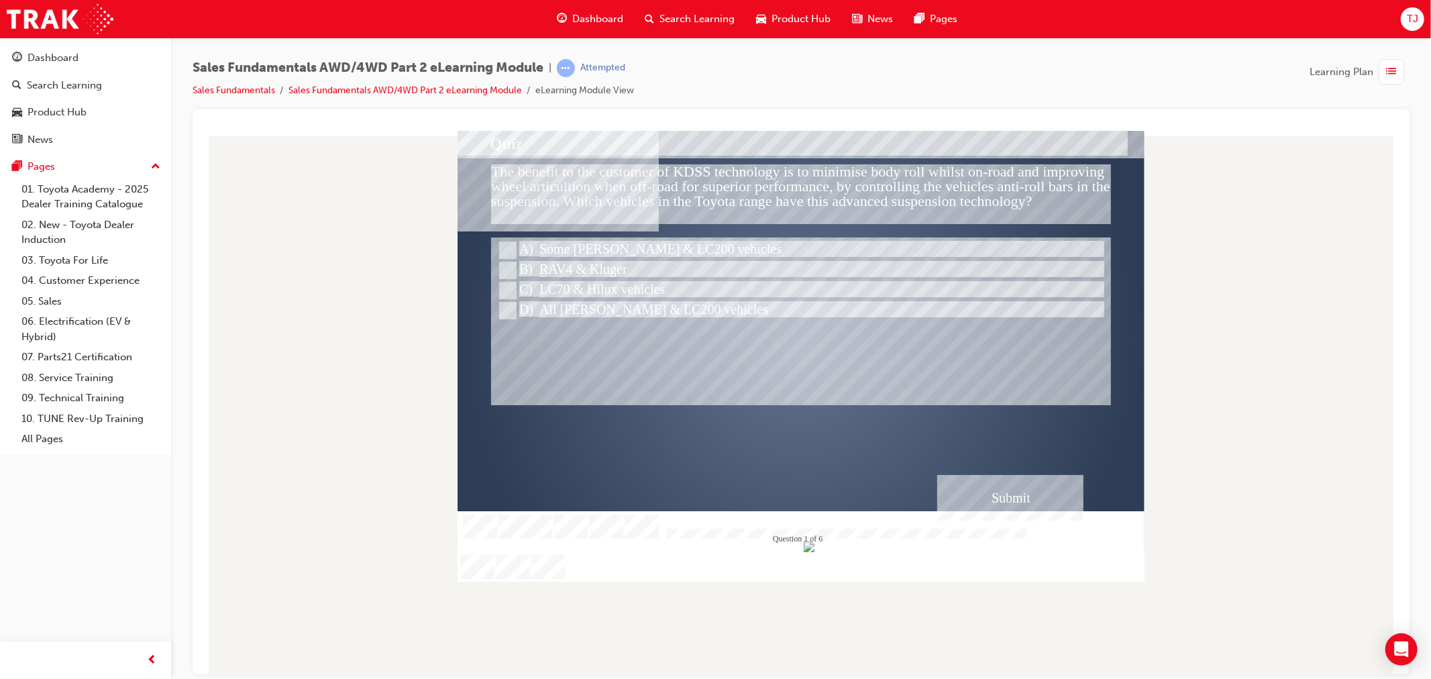
click at [1001, 488] on div "Submit" at bounding box center [1009, 497] width 146 height 46
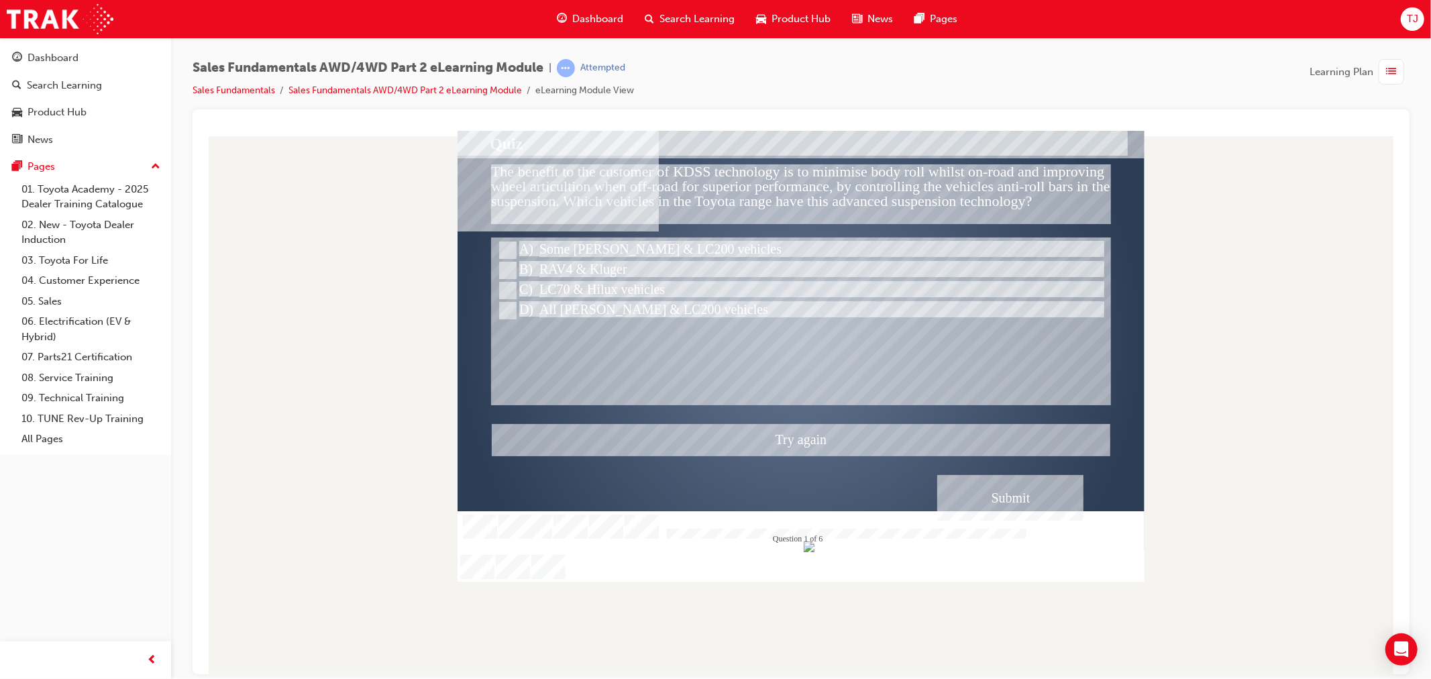
click at [630, 243] on div at bounding box center [800, 355] width 687 height 451
click at [630, 243] on div at bounding box center [801, 250] width 613 height 20
radio input "true"
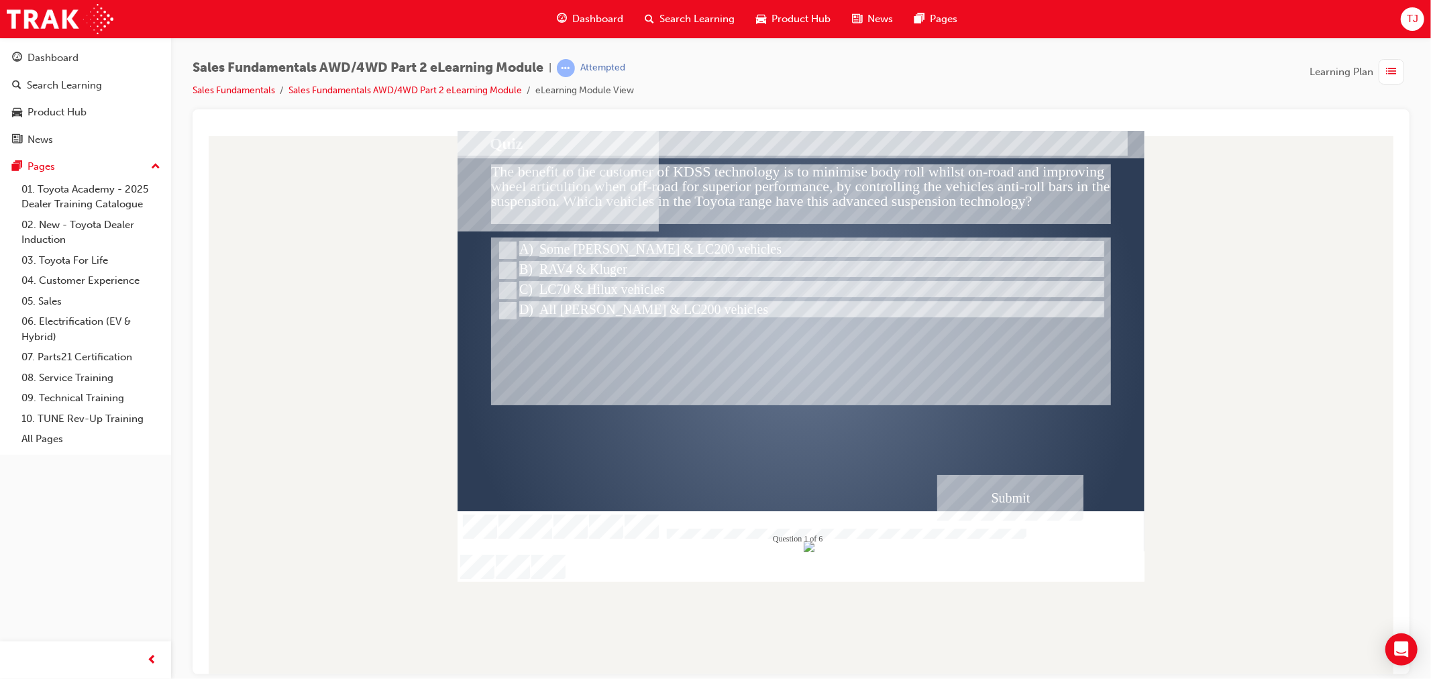
click at [1077, 547] on div "" at bounding box center [800, 352] width 687 height 421
click at [962, 483] on div "Submit" at bounding box center [1009, 497] width 146 height 46
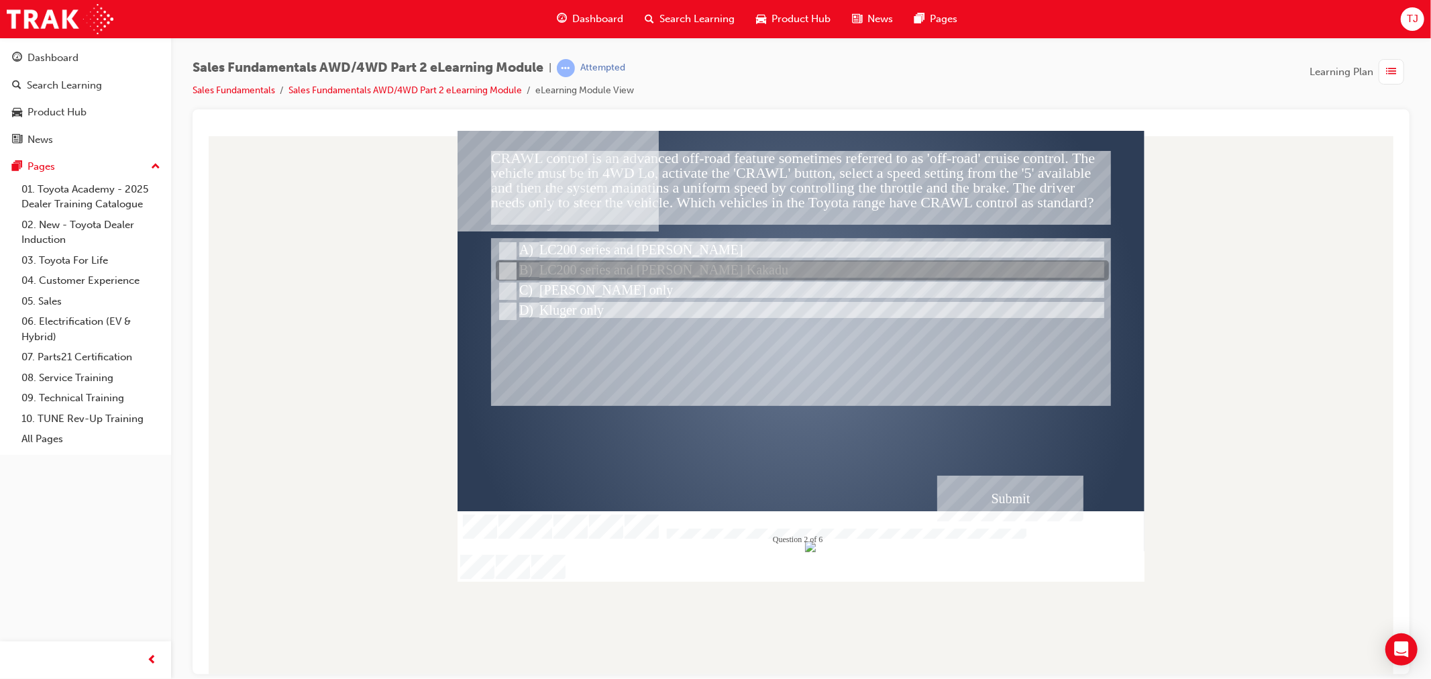
click at [602, 279] on div at bounding box center [801, 271] width 613 height 20
radio input "true"
click at [602, 279] on div at bounding box center [801, 271] width 613 height 20
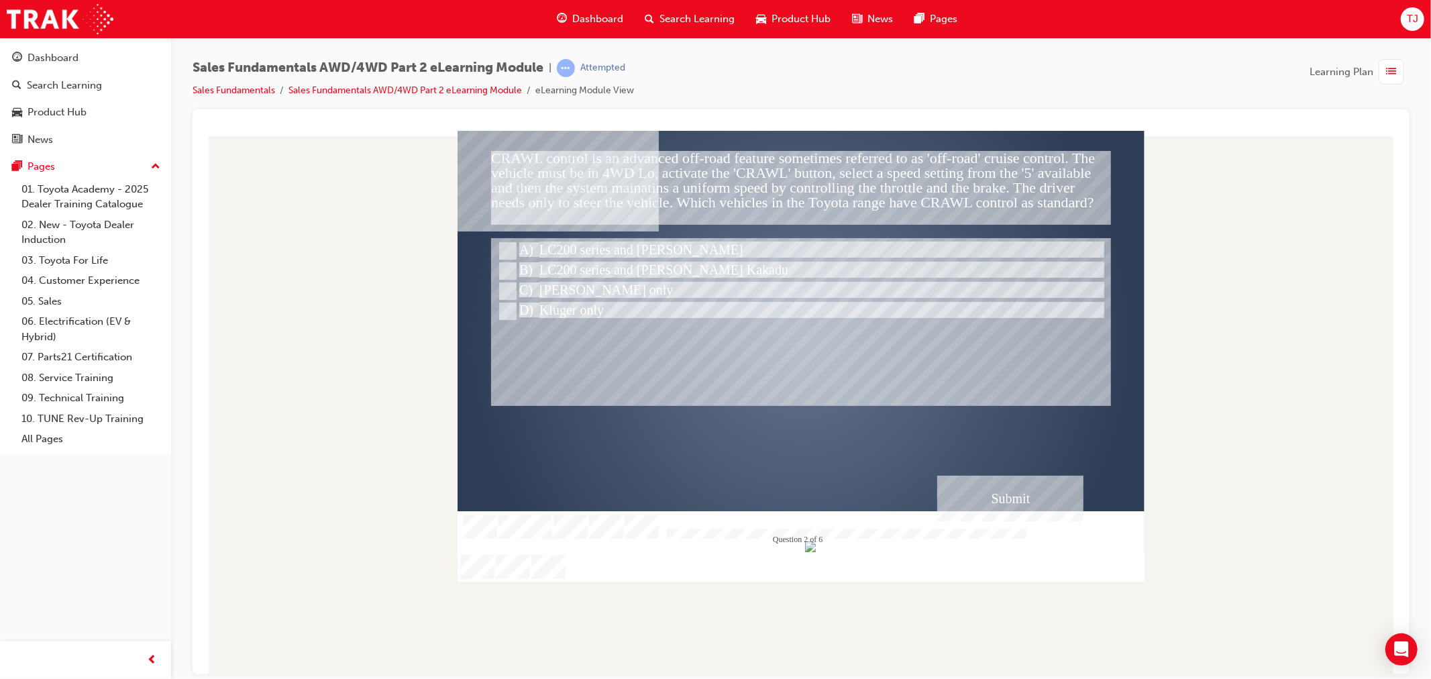
click at [1007, 469] on div "" at bounding box center [800, 352] width 687 height 421
click at [1030, 497] on div "Submit" at bounding box center [1009, 498] width 146 height 46
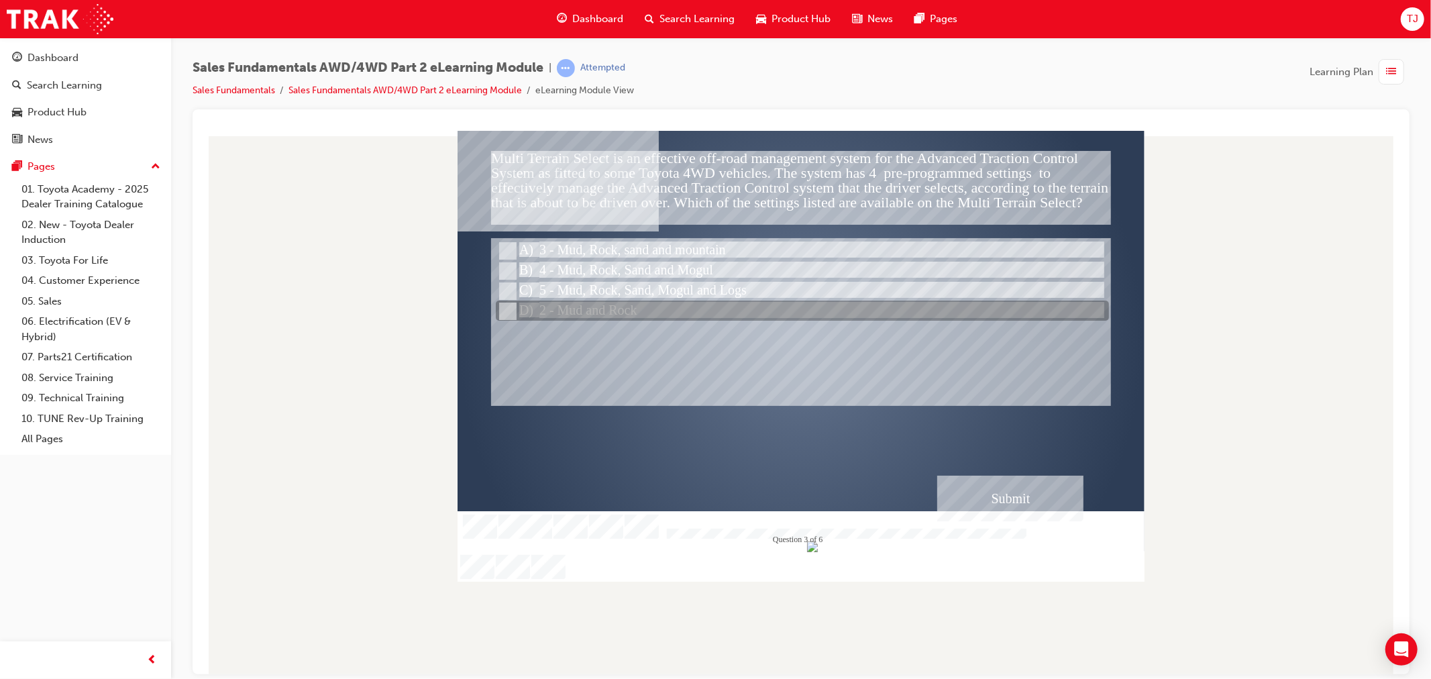
click at [613, 304] on div at bounding box center [801, 311] width 613 height 20
radio input "true"
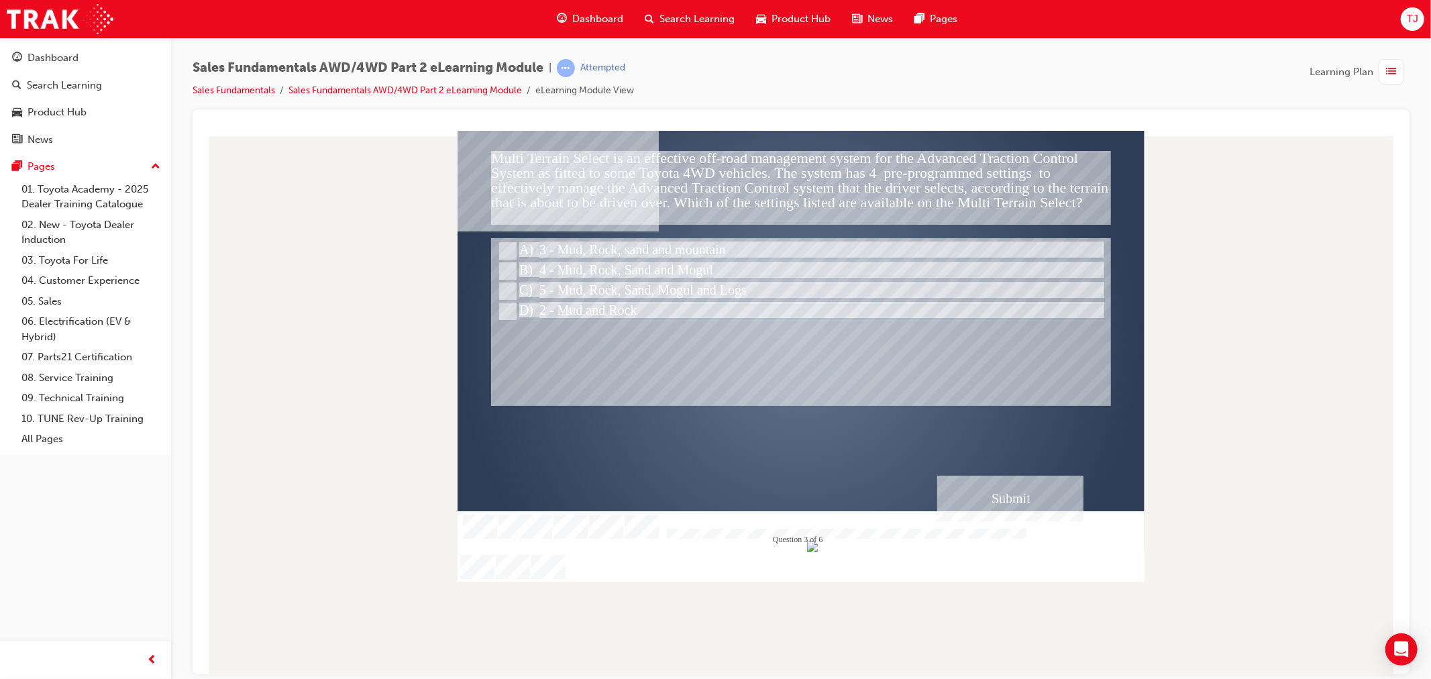
click at [981, 508] on div "Submit" at bounding box center [1009, 498] width 146 height 46
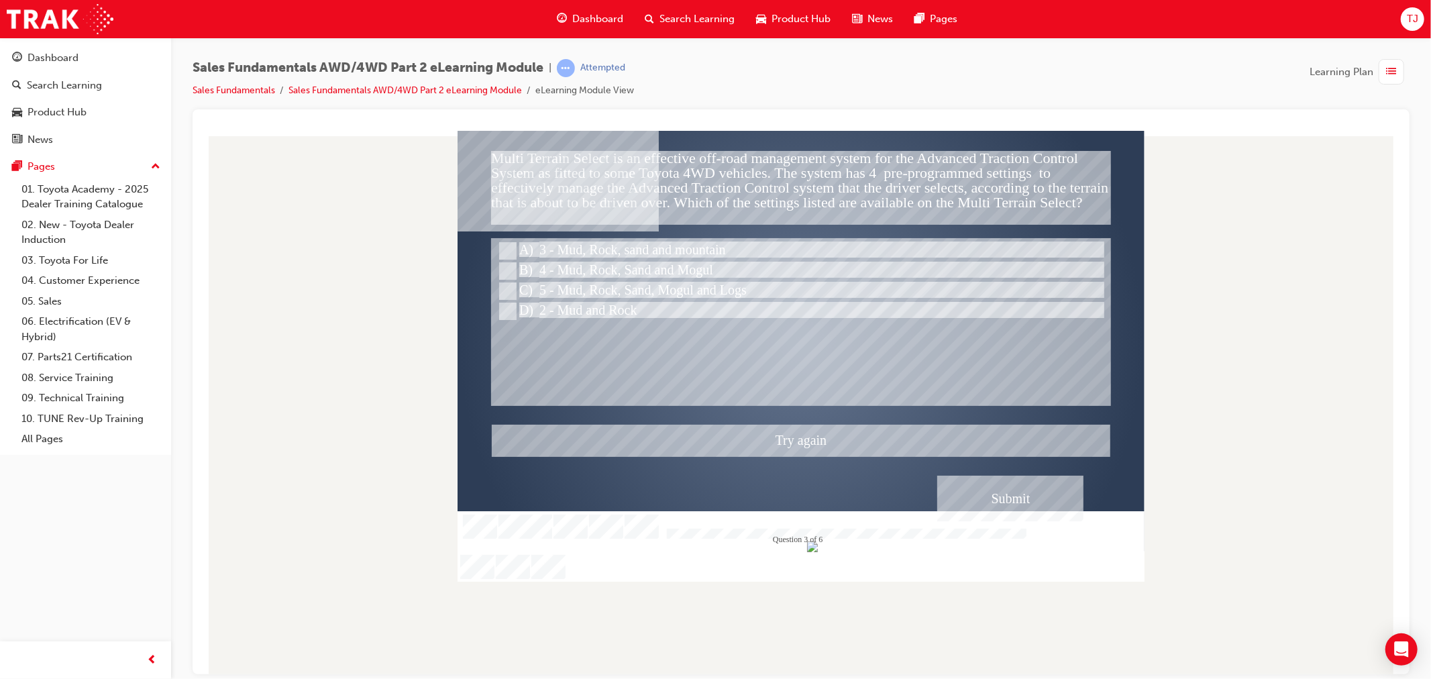
click at [630, 250] on div at bounding box center [800, 355] width 687 height 451
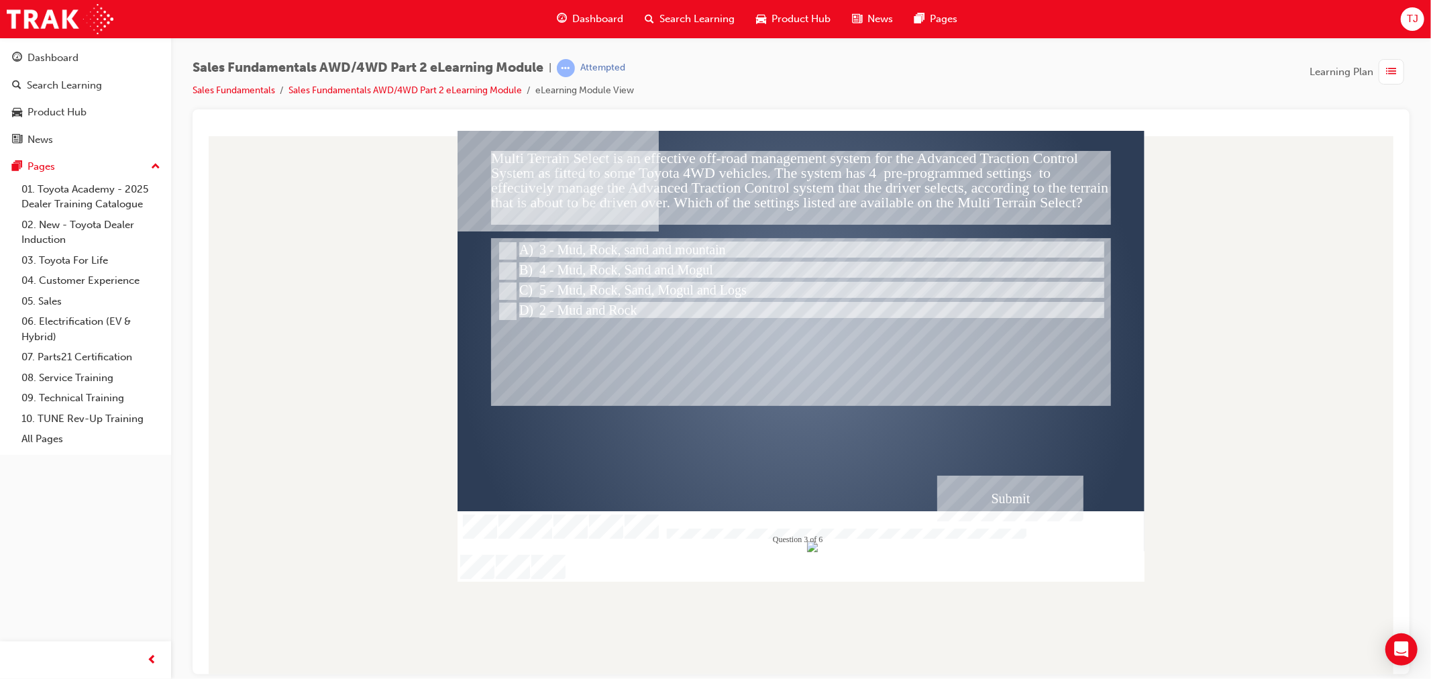
click at [615, 229] on div "" at bounding box center [800, 352] width 687 height 421
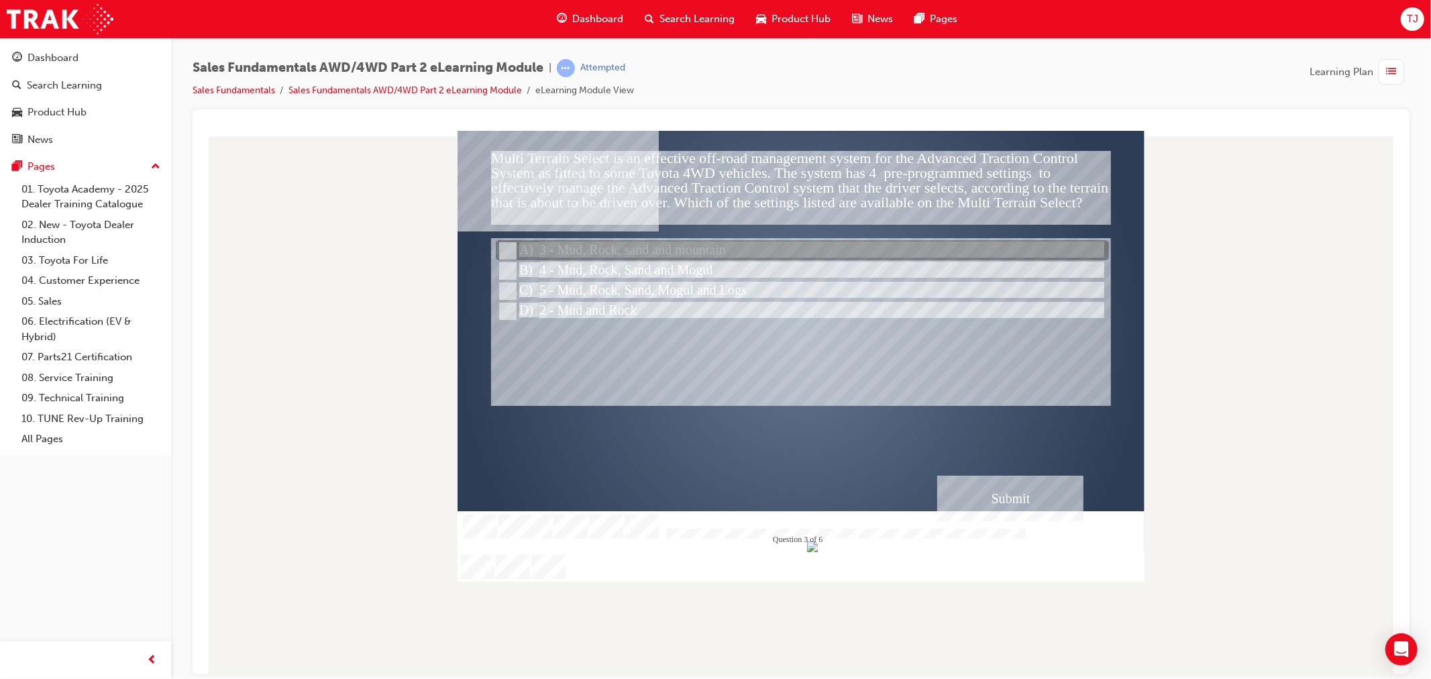
click at [619, 249] on div at bounding box center [801, 251] width 613 height 20
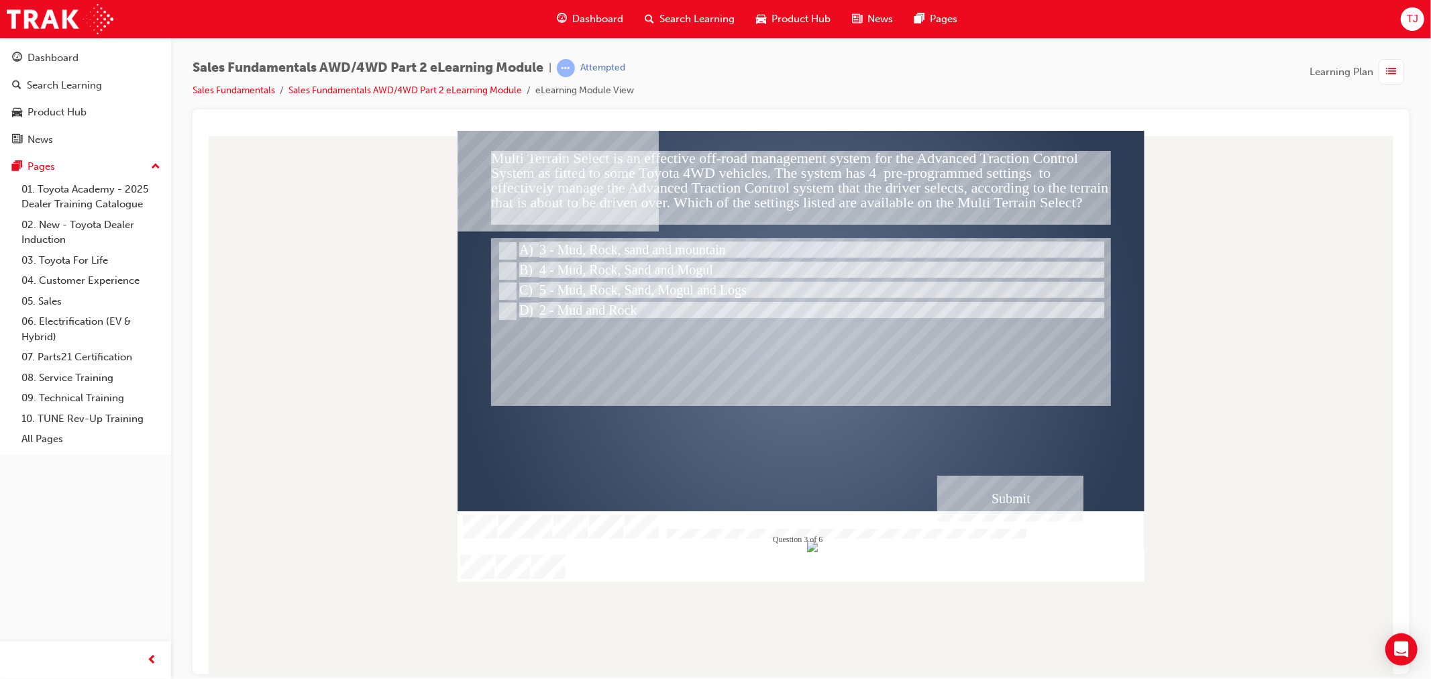
click at [969, 489] on div "Submit" at bounding box center [1009, 498] width 146 height 46
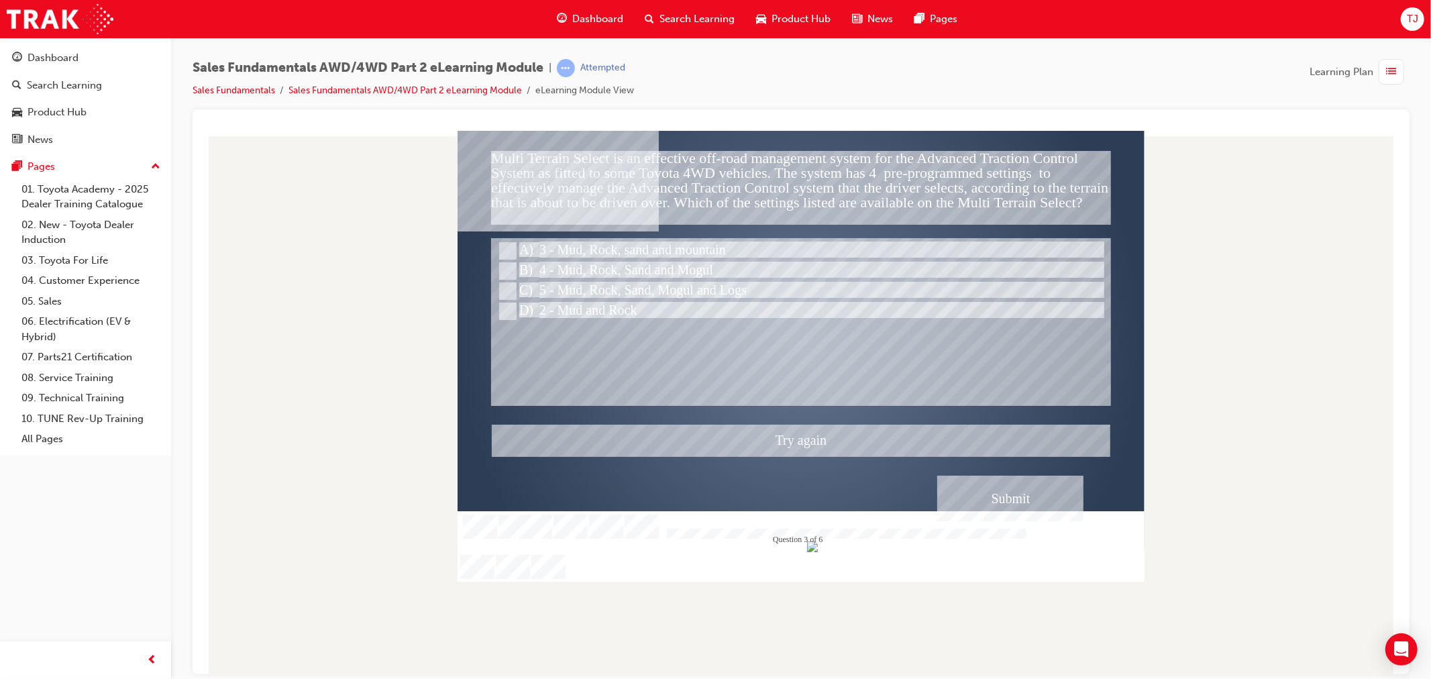
click at [648, 266] on div at bounding box center [800, 355] width 687 height 451
click at [648, 266] on div at bounding box center [801, 271] width 613 height 20
radio input "false"
radio input "true"
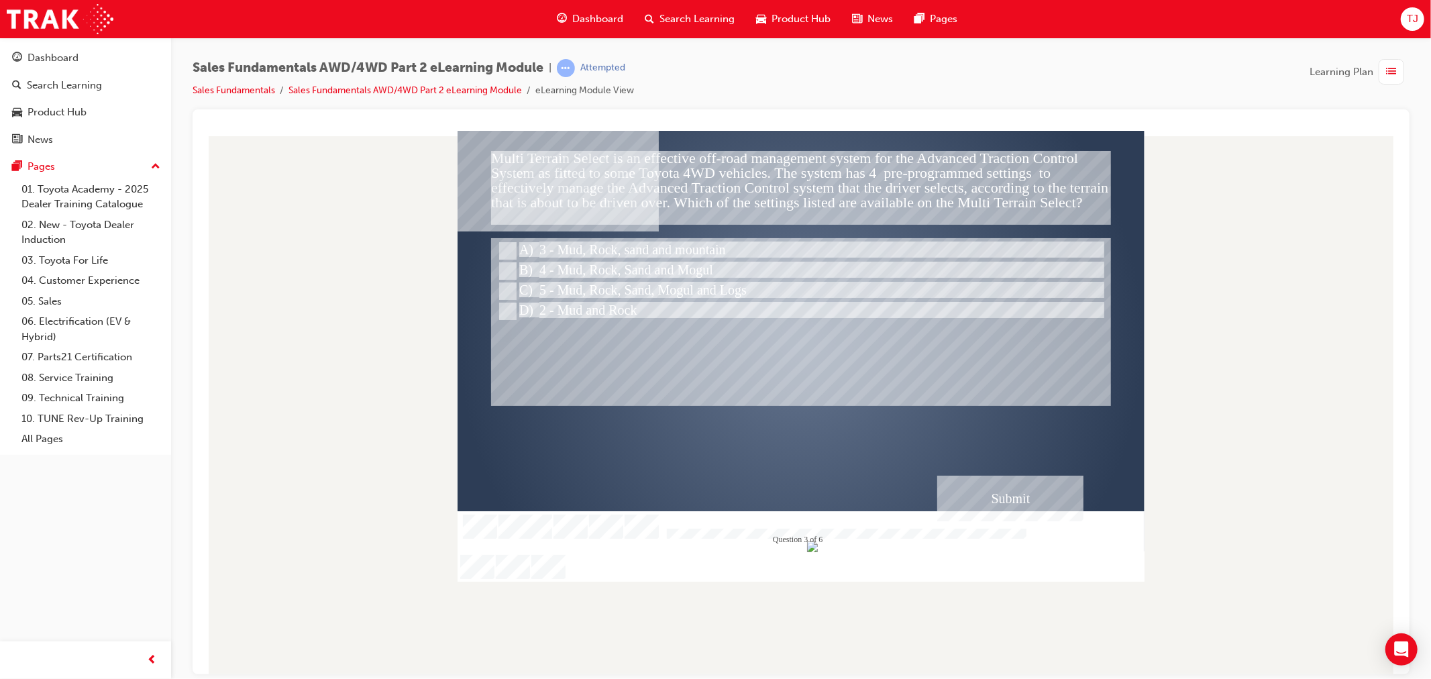
click at [1007, 522] on div "" at bounding box center [800, 352] width 687 height 421
click at [996, 510] on div "Submit" at bounding box center [1009, 498] width 146 height 46
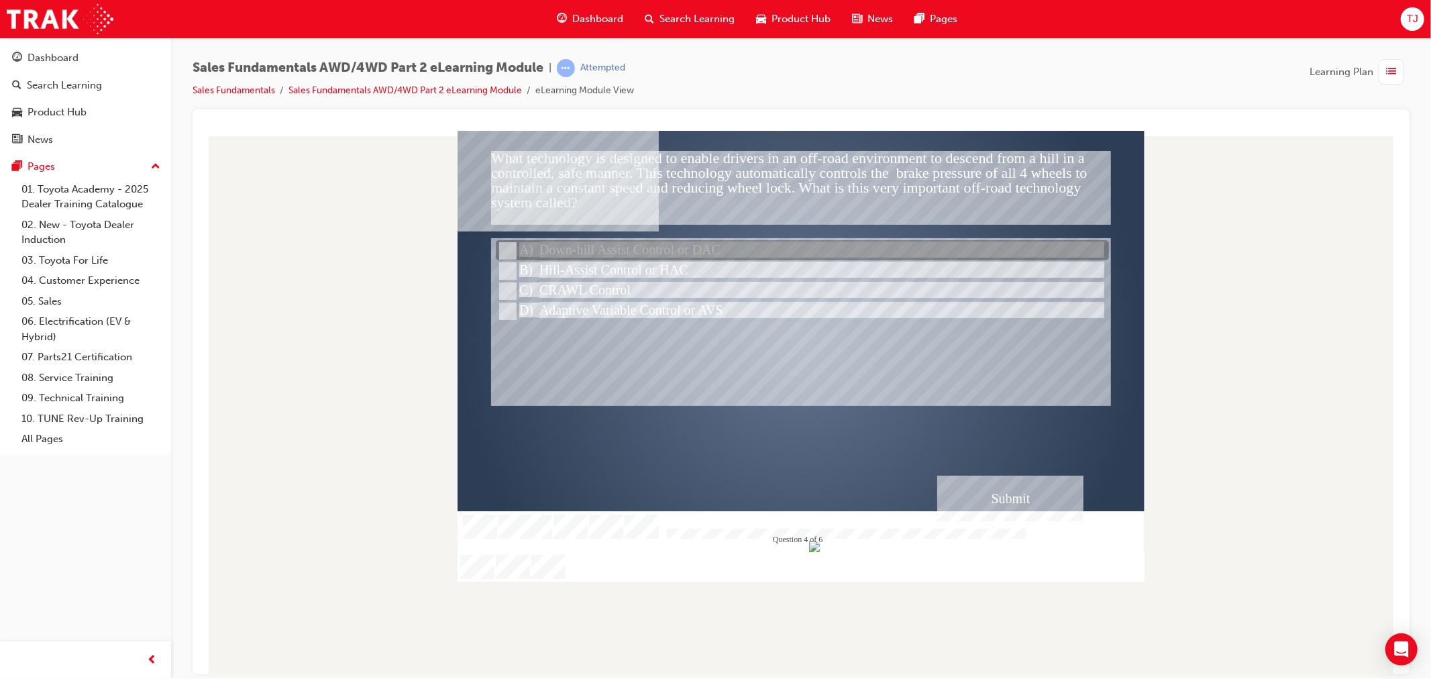
click at [678, 249] on div at bounding box center [801, 251] width 613 height 20
radio input "true"
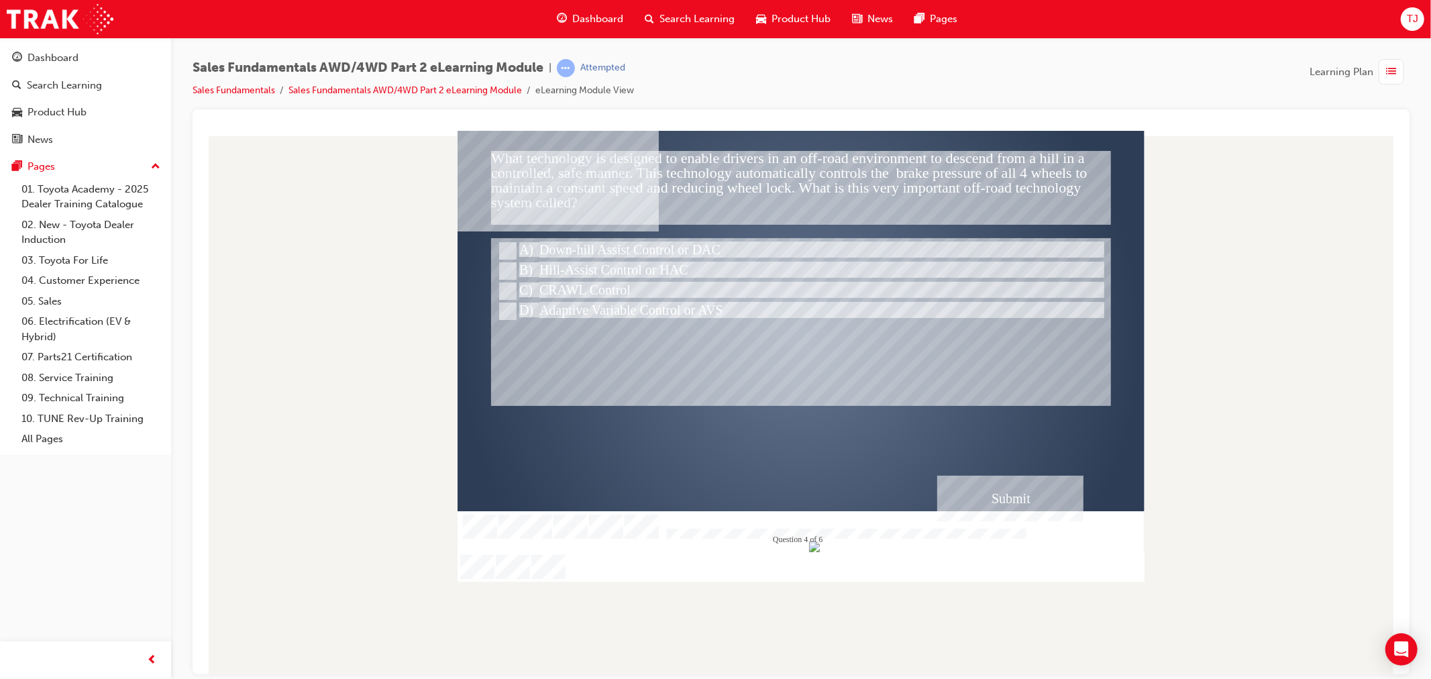
click at [1026, 500] on div "Submit" at bounding box center [1009, 498] width 146 height 46
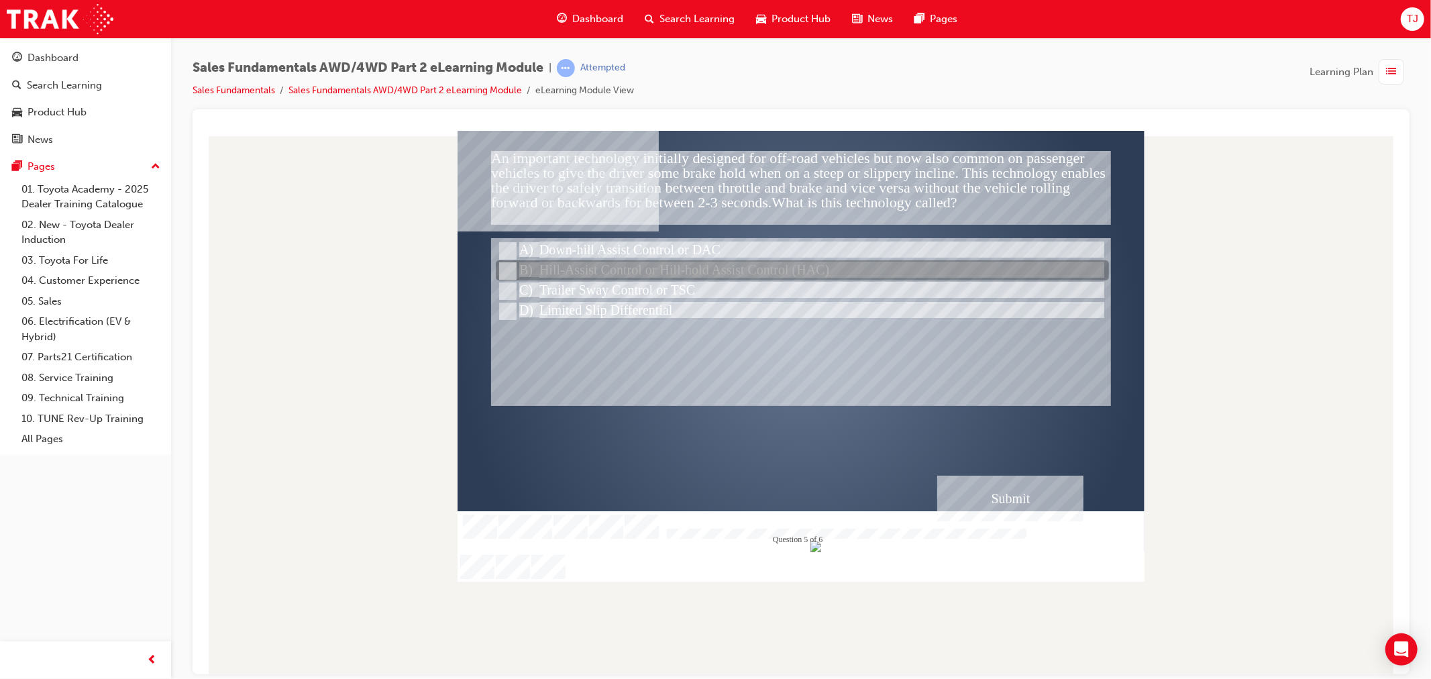
click at [634, 270] on div at bounding box center [801, 271] width 613 height 20
radio input "true"
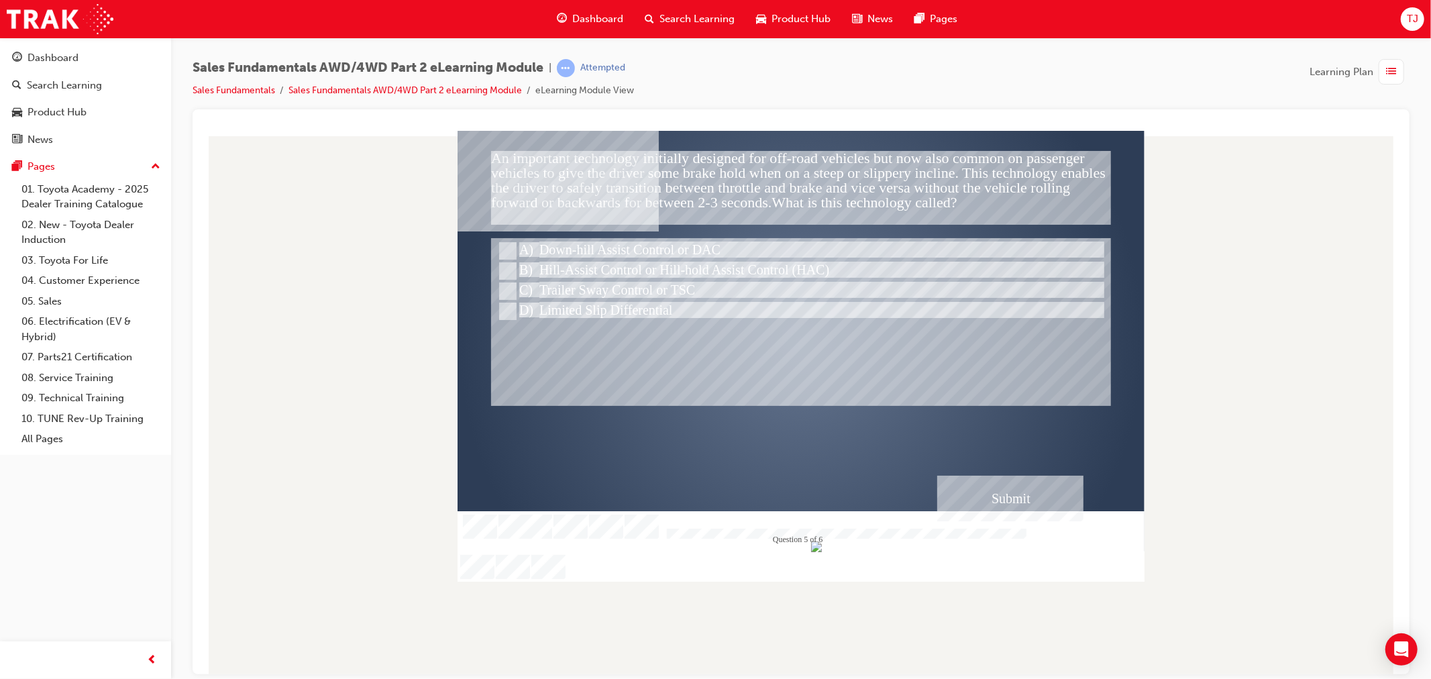
click at [1020, 487] on div "Submit" at bounding box center [1009, 498] width 146 height 46
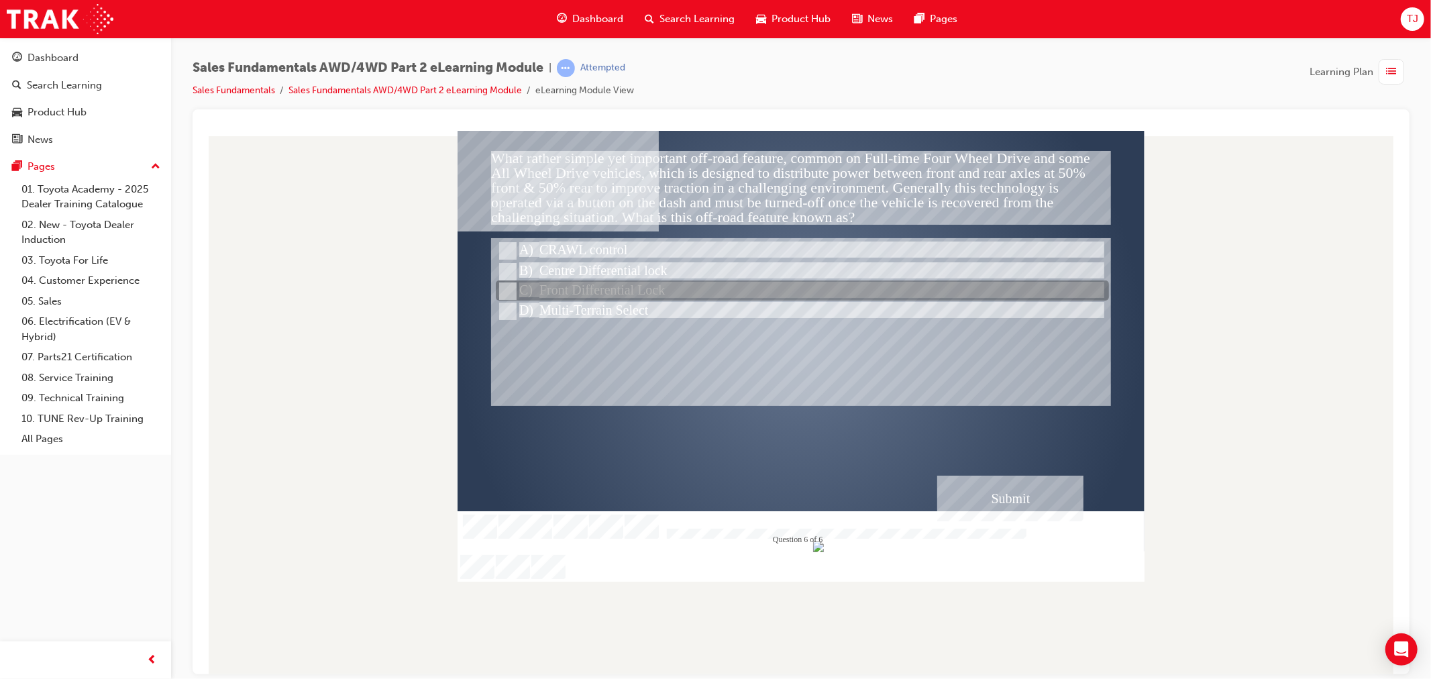
click at [628, 290] on div at bounding box center [801, 291] width 613 height 20
radio input "true"
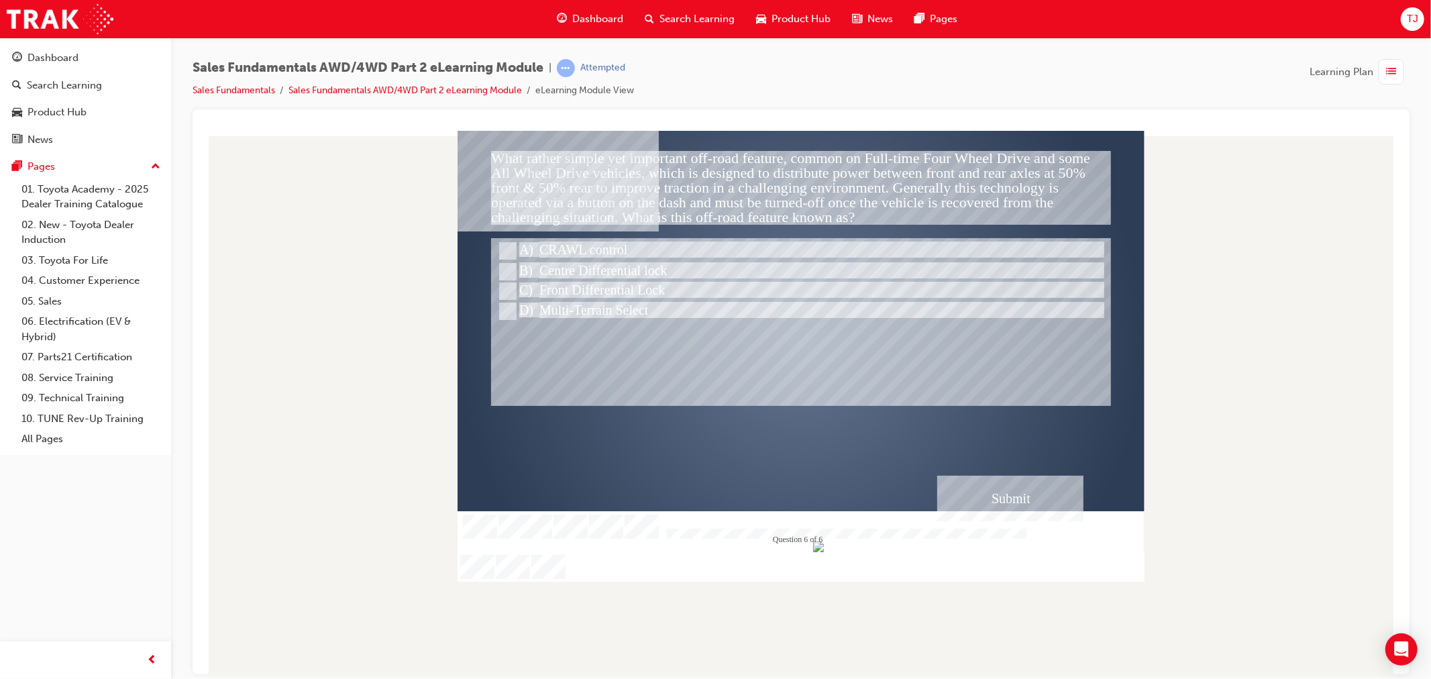
click at [983, 482] on div "Submit" at bounding box center [1009, 498] width 146 height 46
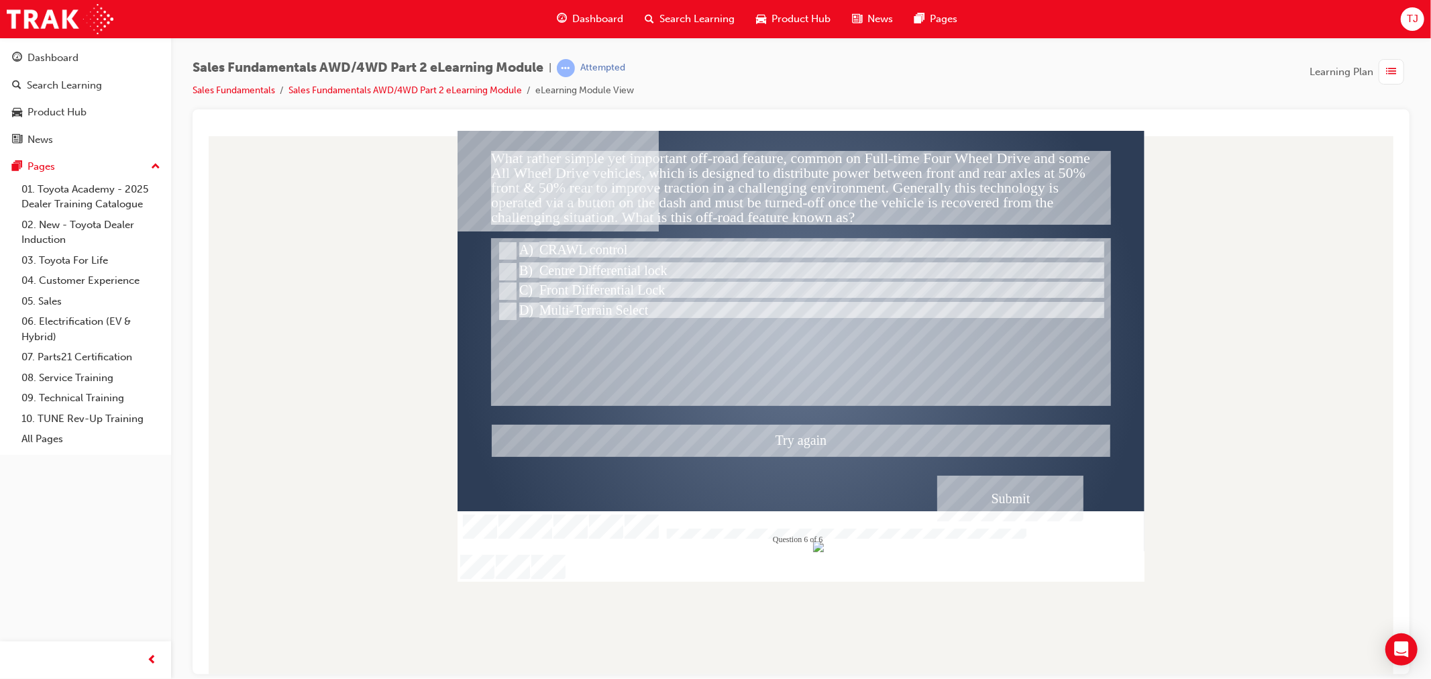
click at [611, 246] on div at bounding box center [800, 355] width 687 height 451
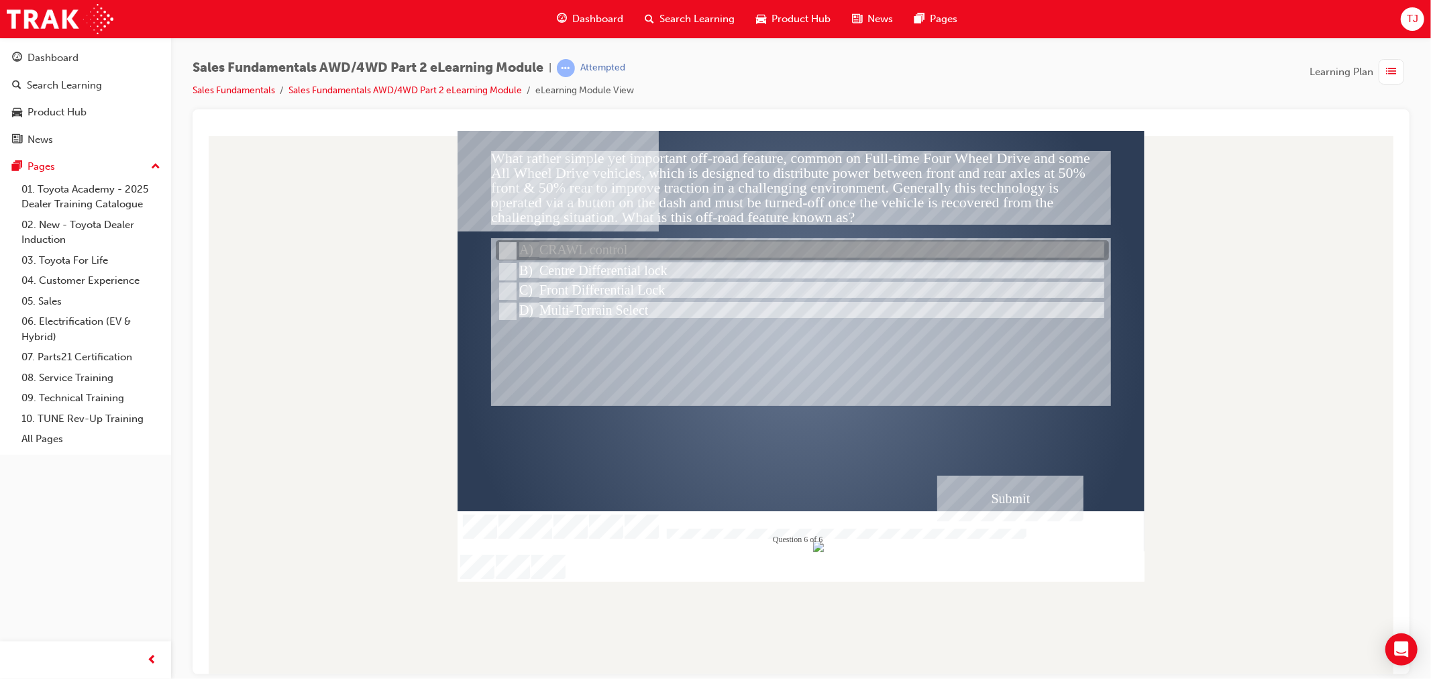
click at [611, 246] on div at bounding box center [801, 251] width 613 height 20
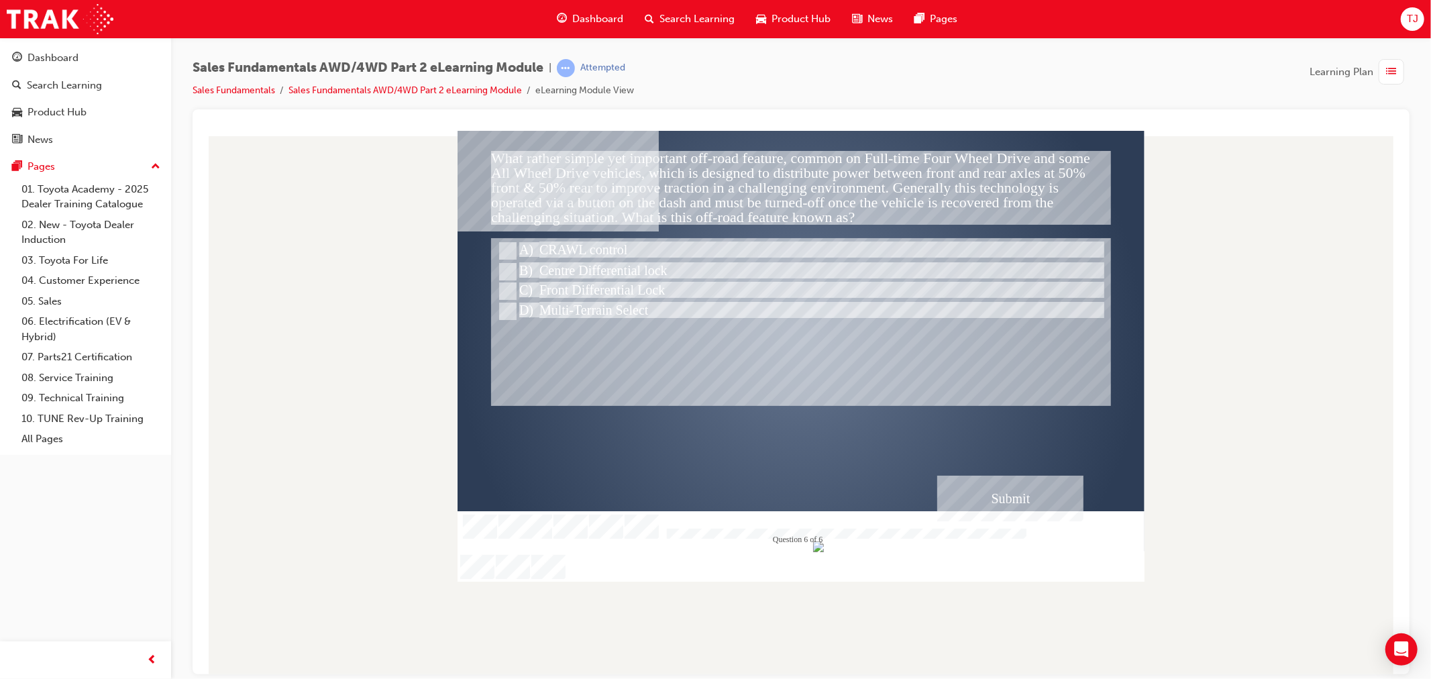
click at [903, 453] on div "Correct - Click anywhere or press ‘y’ to continue." at bounding box center [800, 446] width 619 height 45
click at [965, 478] on div "Submit" at bounding box center [1009, 498] width 146 height 46
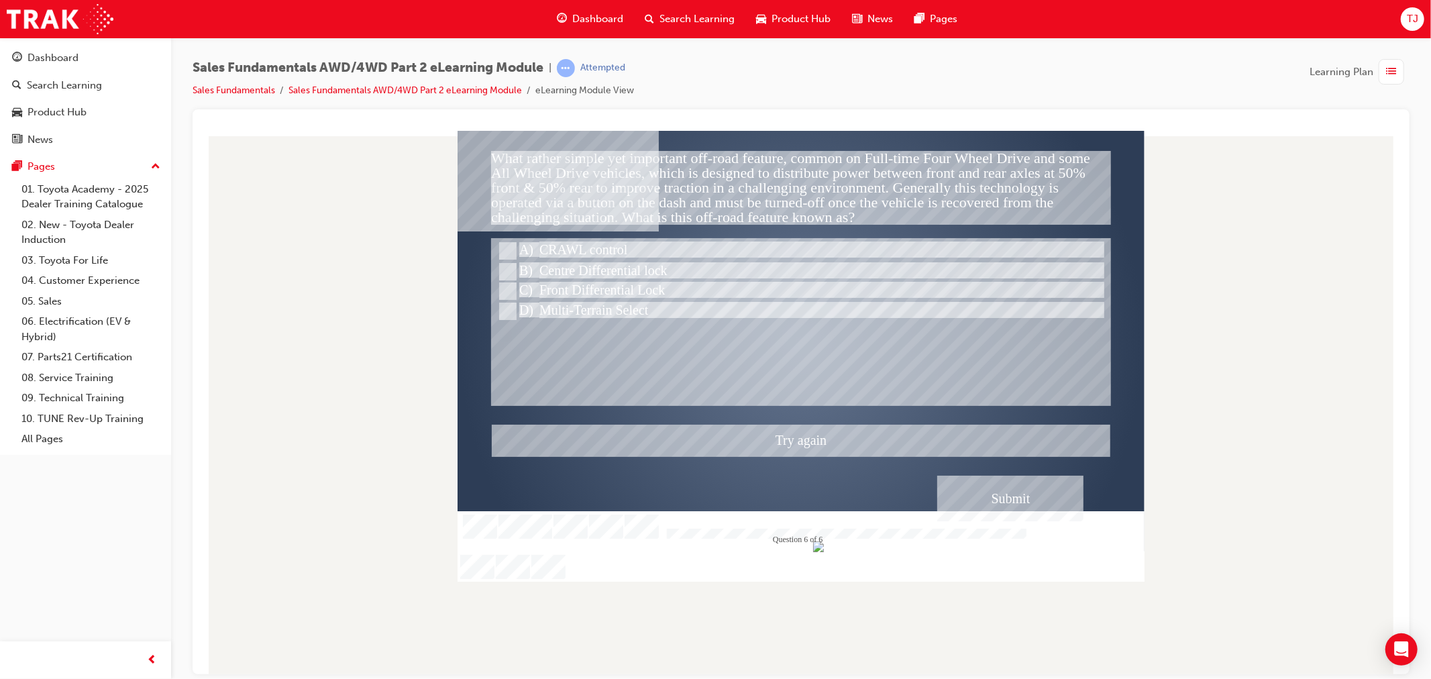
click at [640, 278] on div at bounding box center [800, 355] width 687 height 451
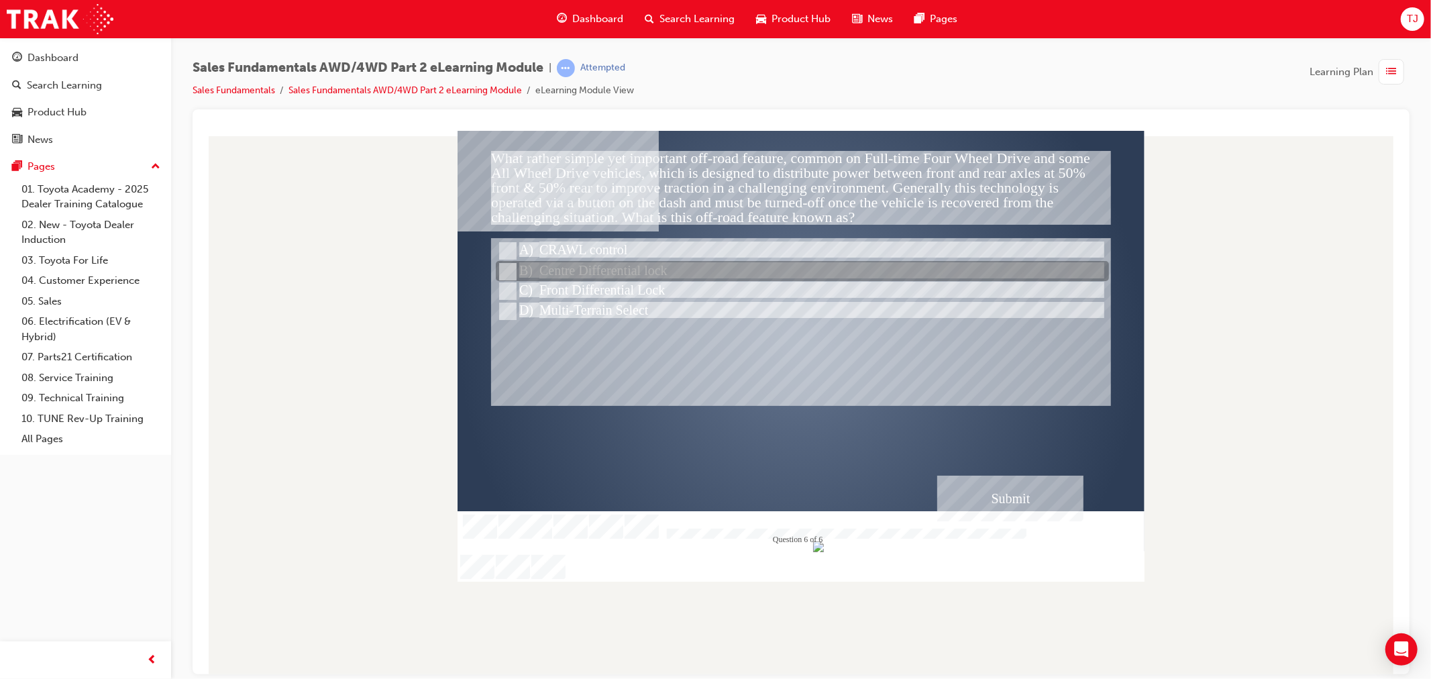
click at [640, 280] on div "What rather simple yet important off-road feature, common on Full-time Four Whe…" at bounding box center [800, 355] width 687 height 451
click at [642, 268] on div at bounding box center [801, 272] width 613 height 20
radio input "false"
radio input "true"
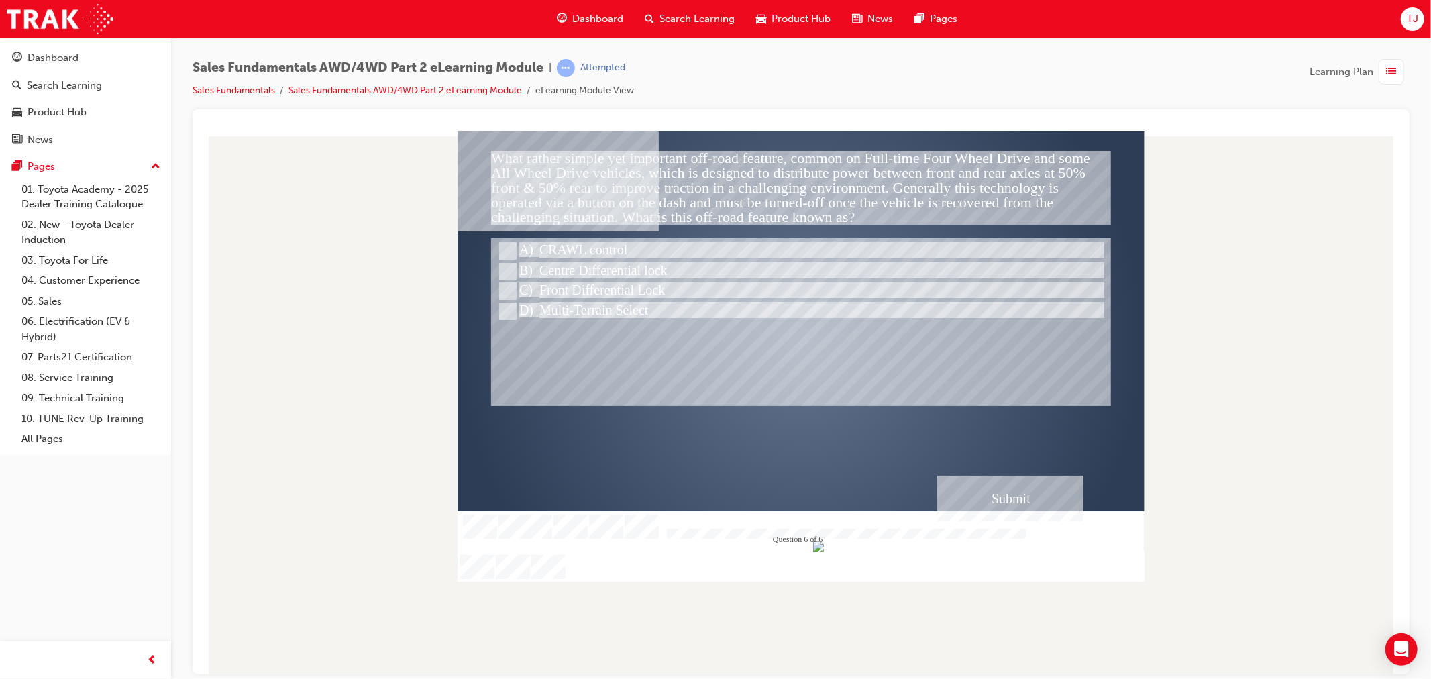
click at [1003, 475] on div "Submit" at bounding box center [1009, 498] width 146 height 46
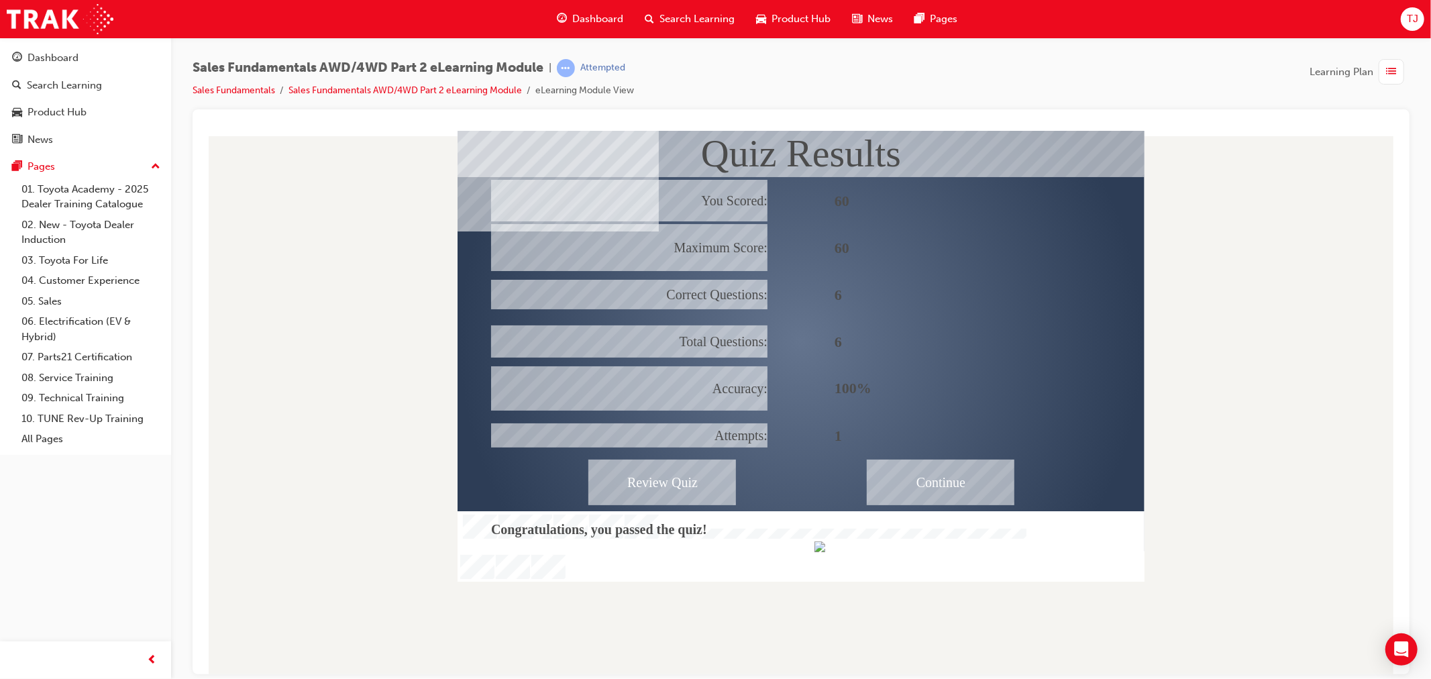
click at [962, 467] on div "Continue" at bounding box center [940, 482] width 148 height 46
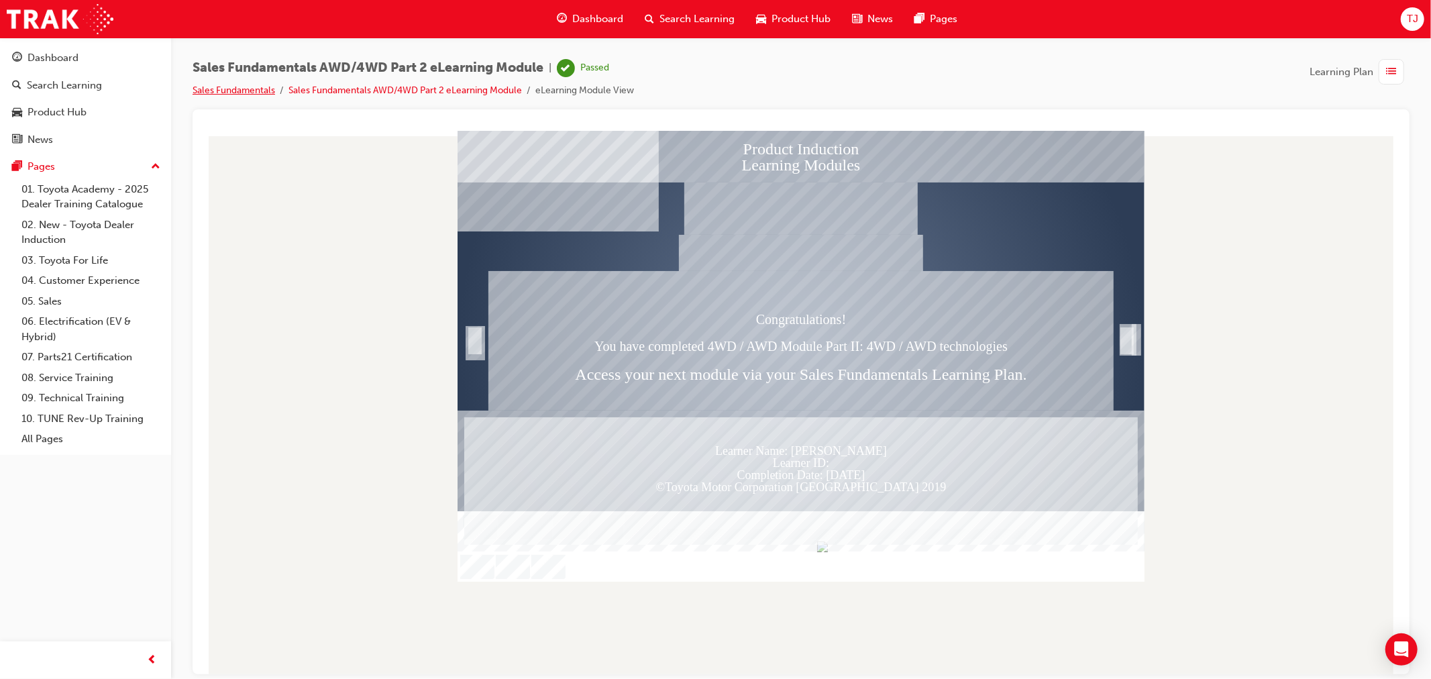
click at [235, 89] on link "Sales Fundamentals" at bounding box center [233, 90] width 82 height 11
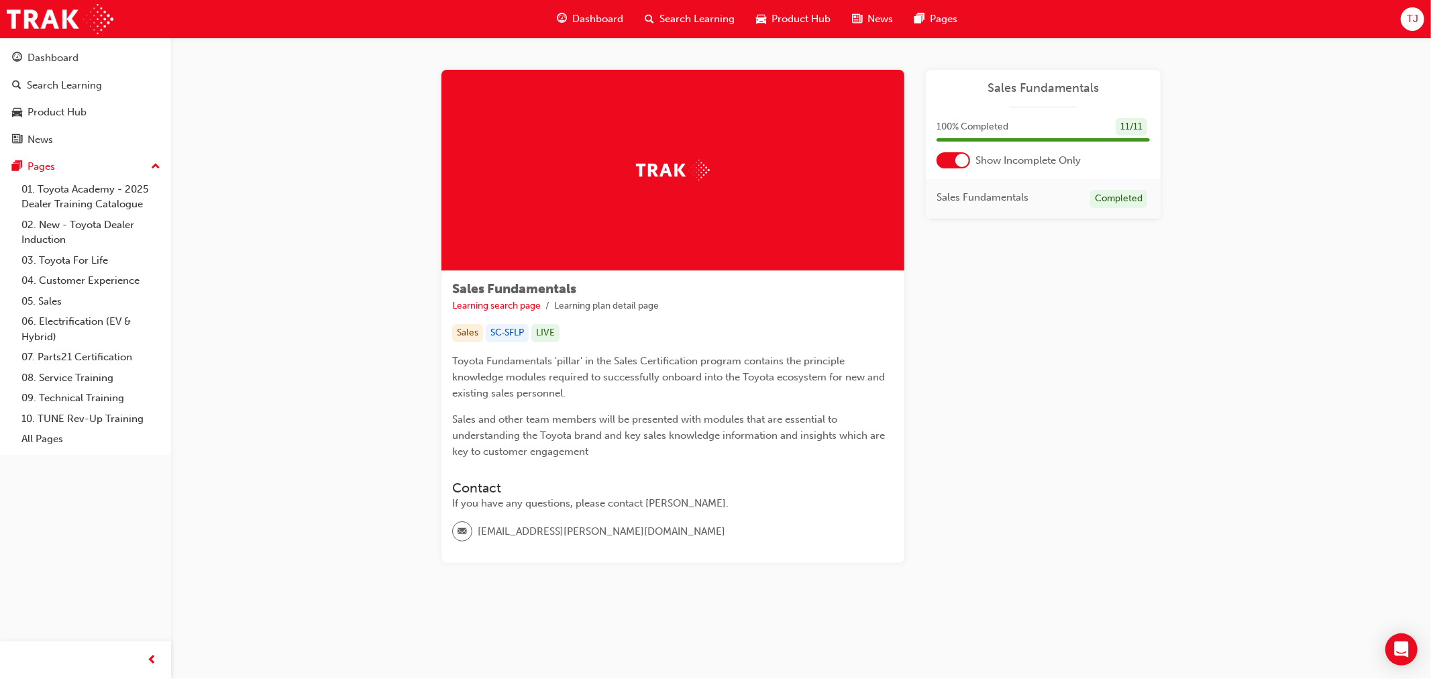
click at [587, 27] on div "Dashboard" at bounding box center [590, 18] width 88 height 27
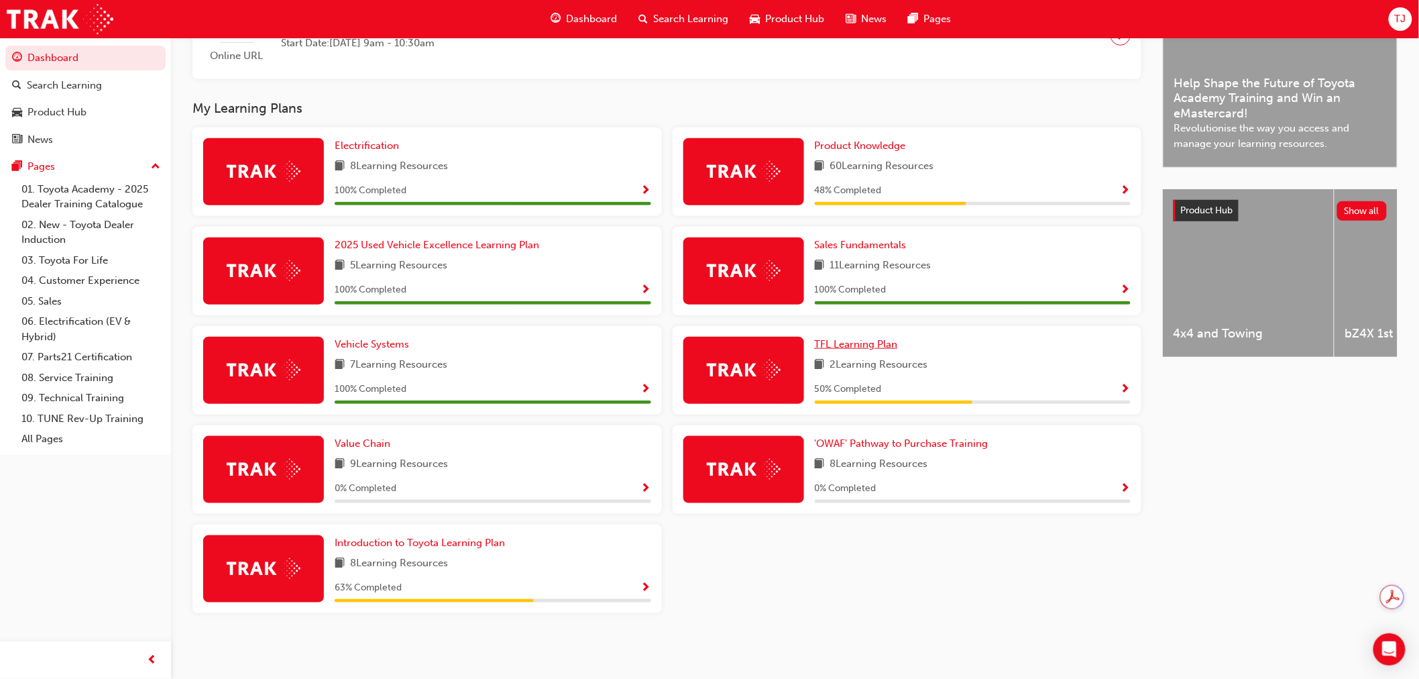
click at [875, 339] on span "TFL Learning Plan" at bounding box center [856, 344] width 83 height 12
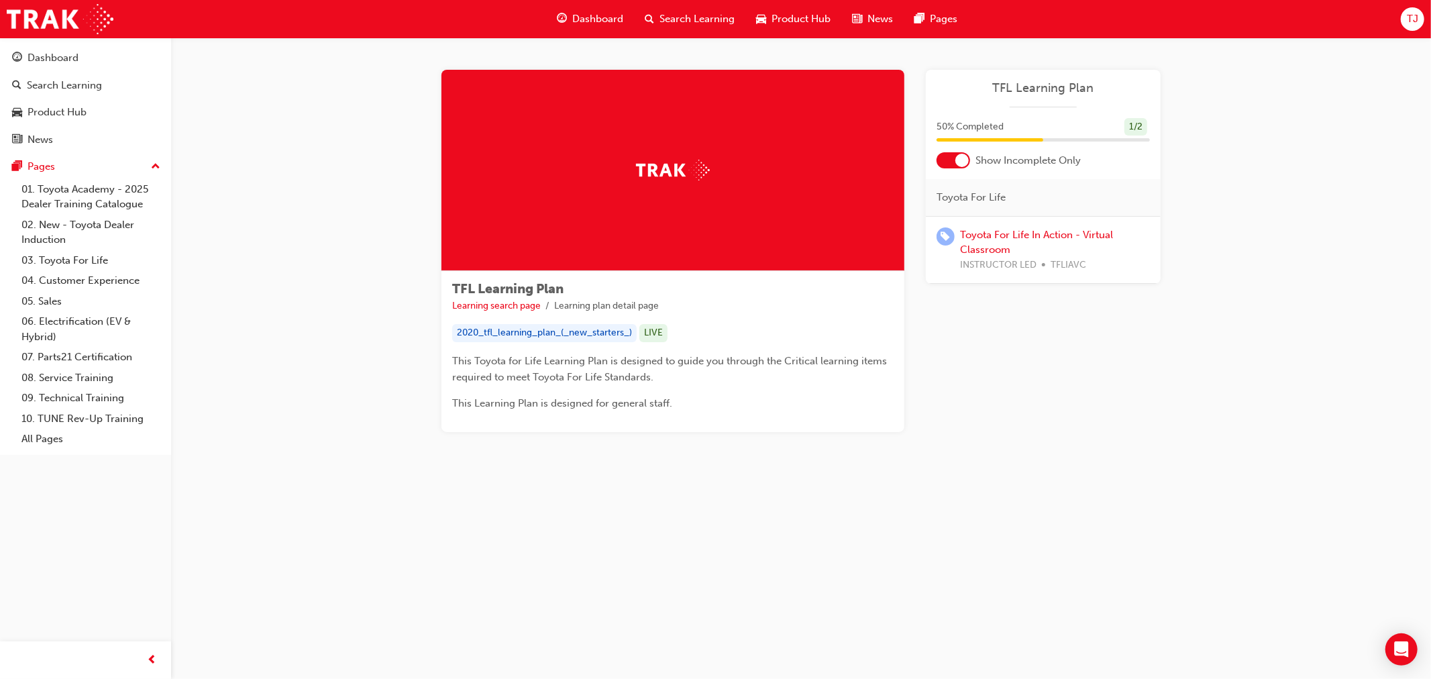
click at [561, 22] on span "guage-icon" at bounding box center [562, 19] width 10 height 17
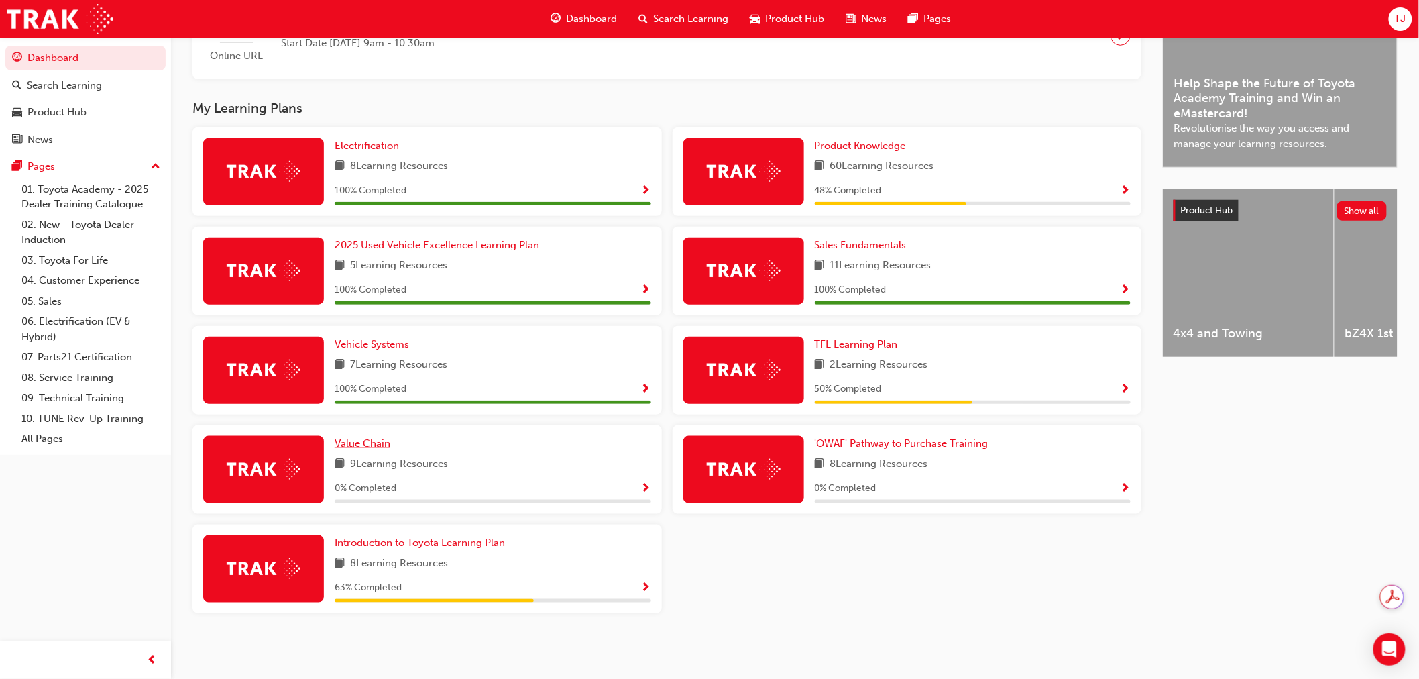
click at [352, 440] on span "Value Chain" at bounding box center [363, 443] width 56 height 12
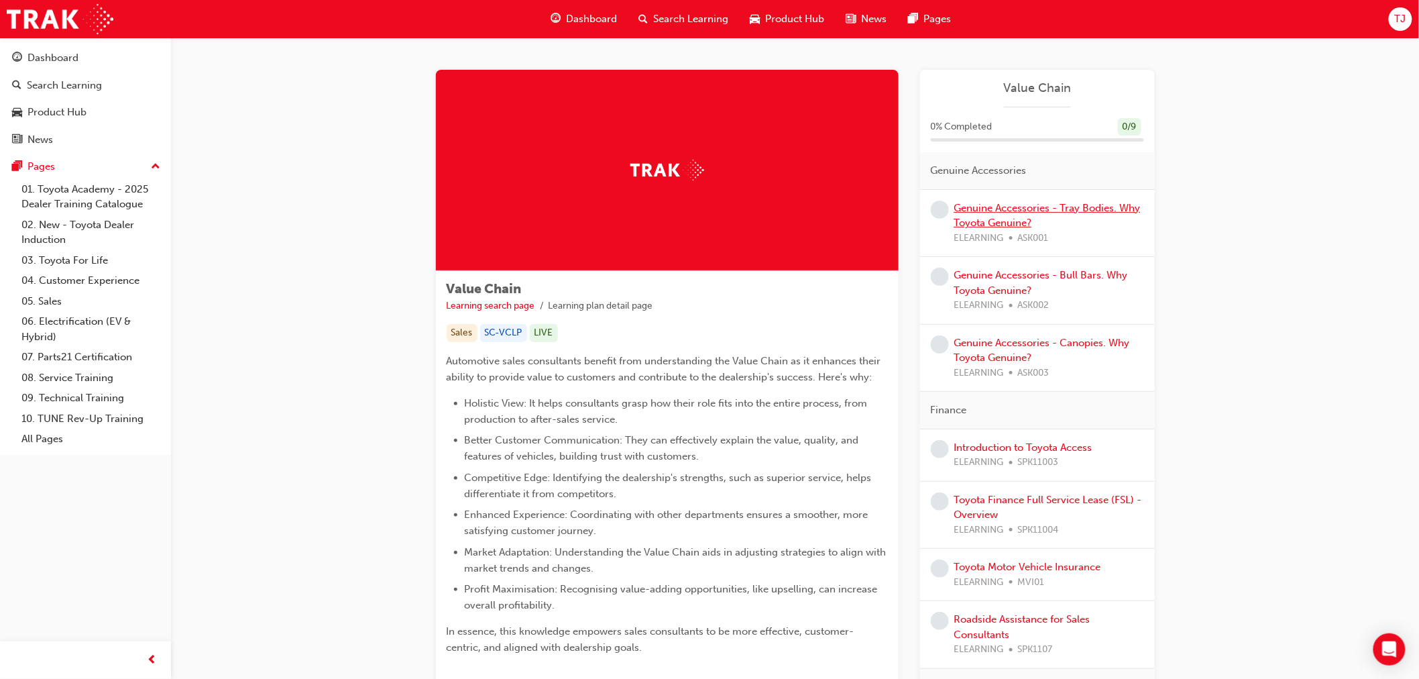
click at [1015, 208] on link "Genuine Accessories - Tray Bodies. Why Toyota Genuine?" at bounding box center [1047, 215] width 186 height 27
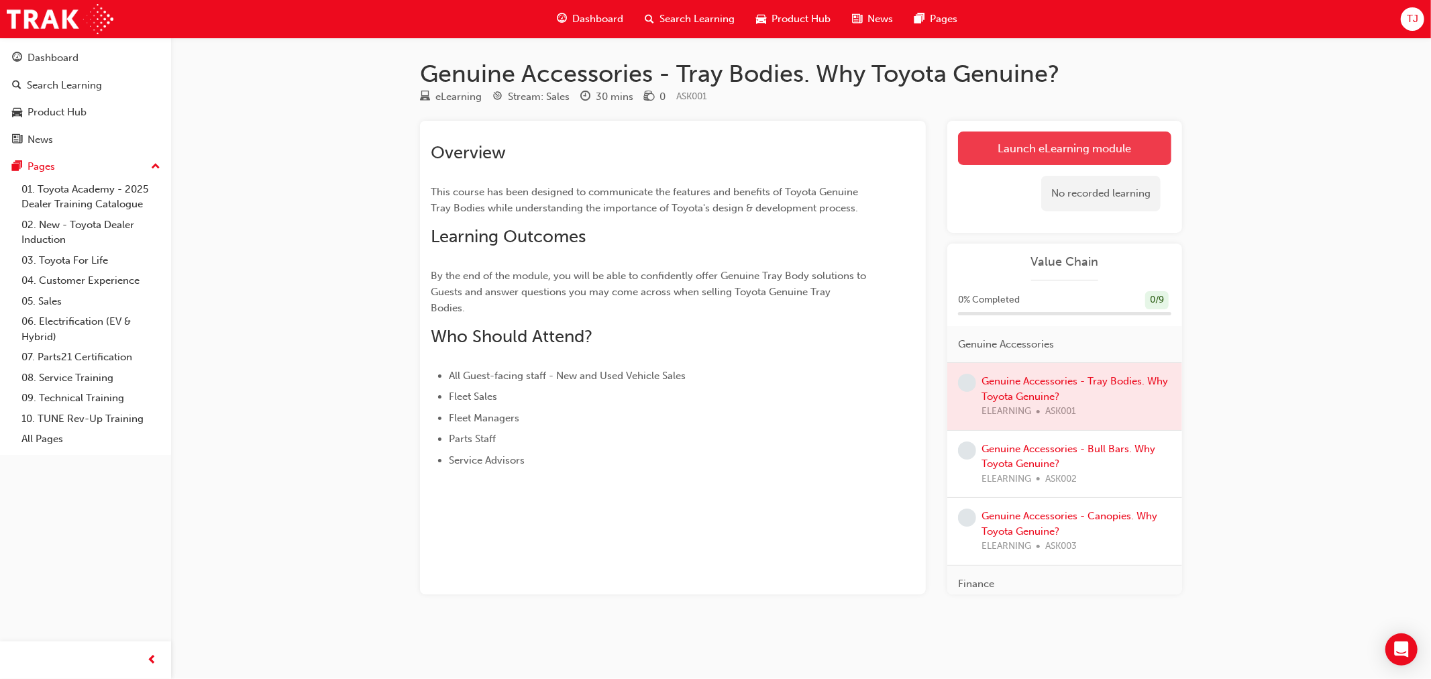
click at [1026, 141] on link "Launch eLearning module" at bounding box center [1064, 148] width 213 height 34
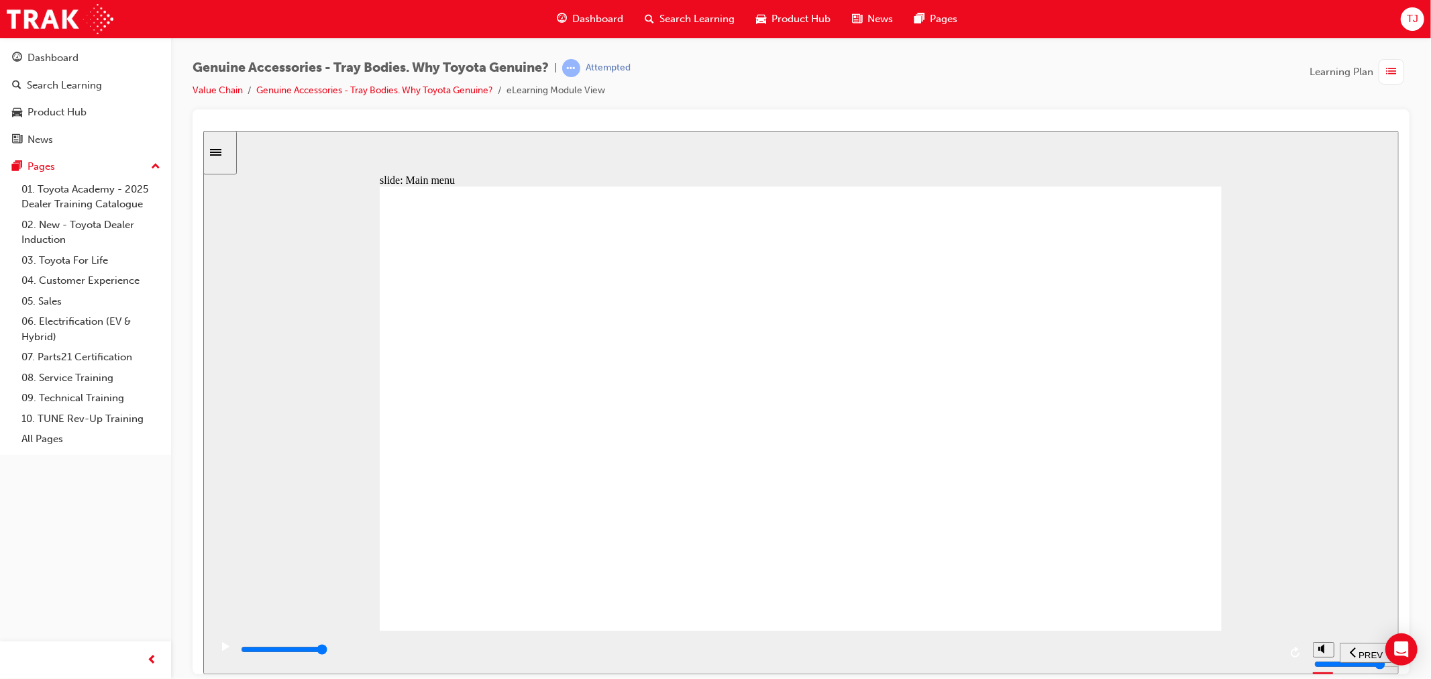
drag, startPoint x: 541, startPoint y: 422, endPoint x: 551, endPoint y: 429, distance: 11.5
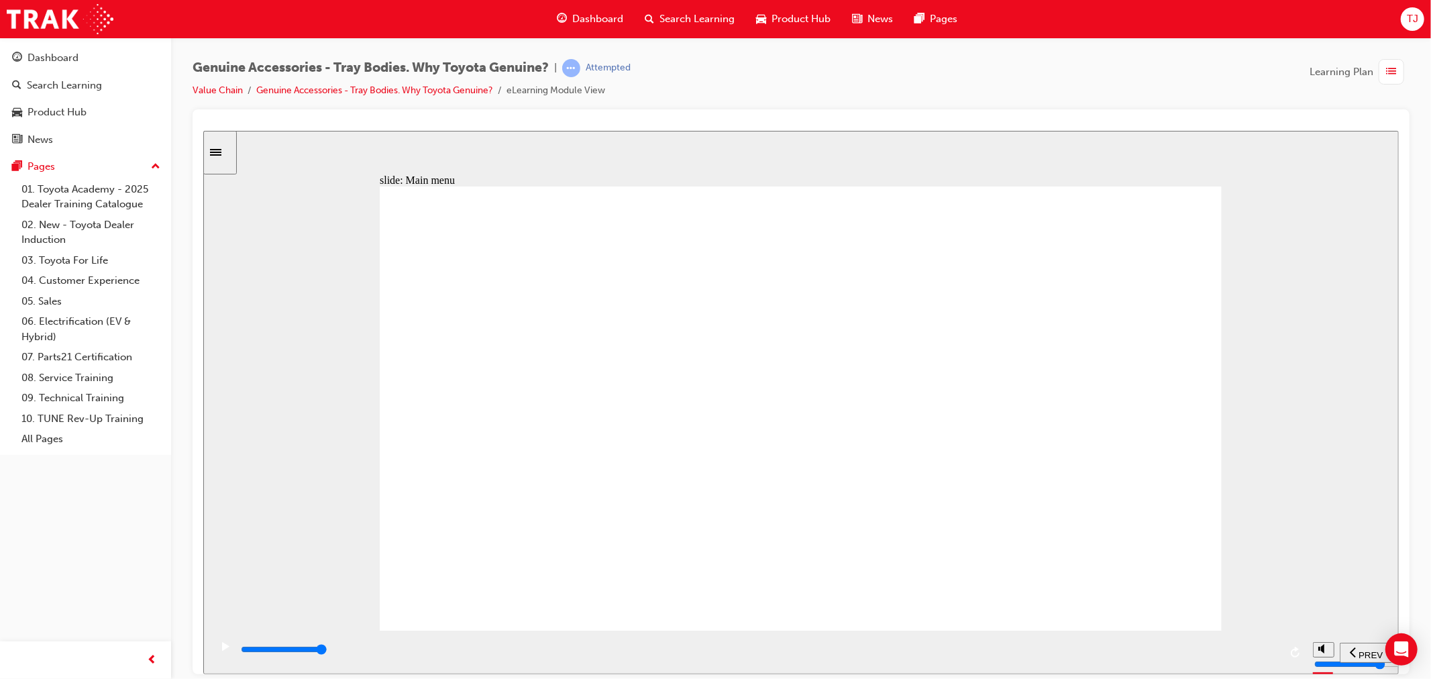
drag, startPoint x: 773, startPoint y: 537, endPoint x: 765, endPoint y: 533, distance: 9.0
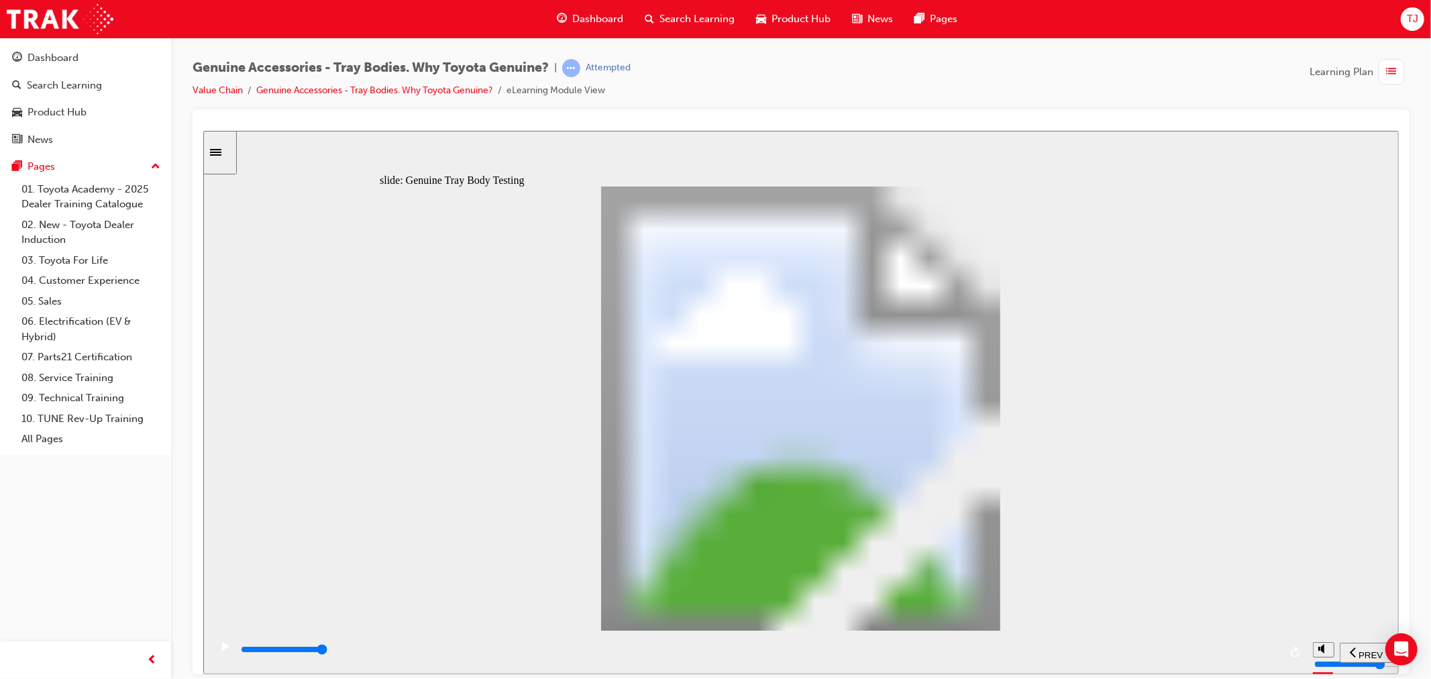
click at [453, 123] on div at bounding box center [800, 125] width 1195 height 11
drag, startPoint x: 653, startPoint y: 304, endPoint x: 695, endPoint y: 323, distance: 46.5
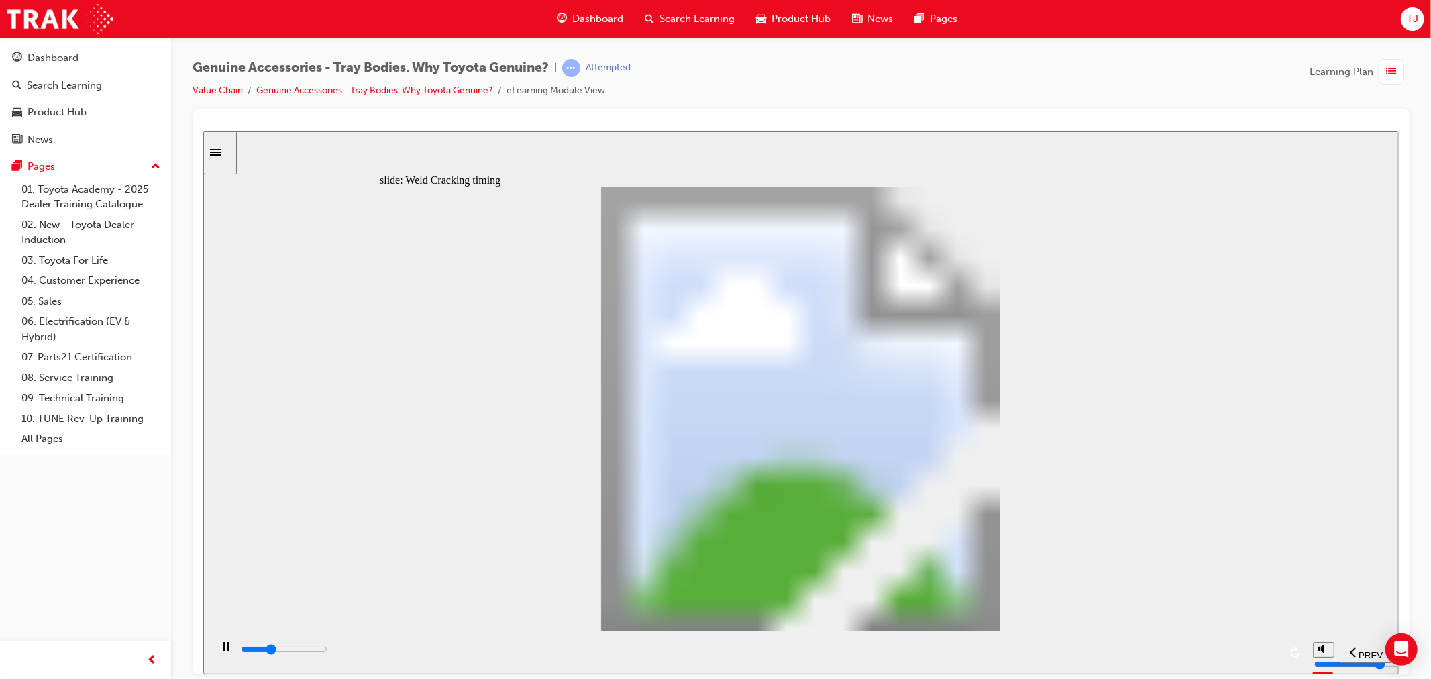
drag, startPoint x: 823, startPoint y: 362, endPoint x: 929, endPoint y: 336, distance: 109.1
click at [327, 651] on input "slide progress" at bounding box center [283, 648] width 87 height 11
type input "21700"
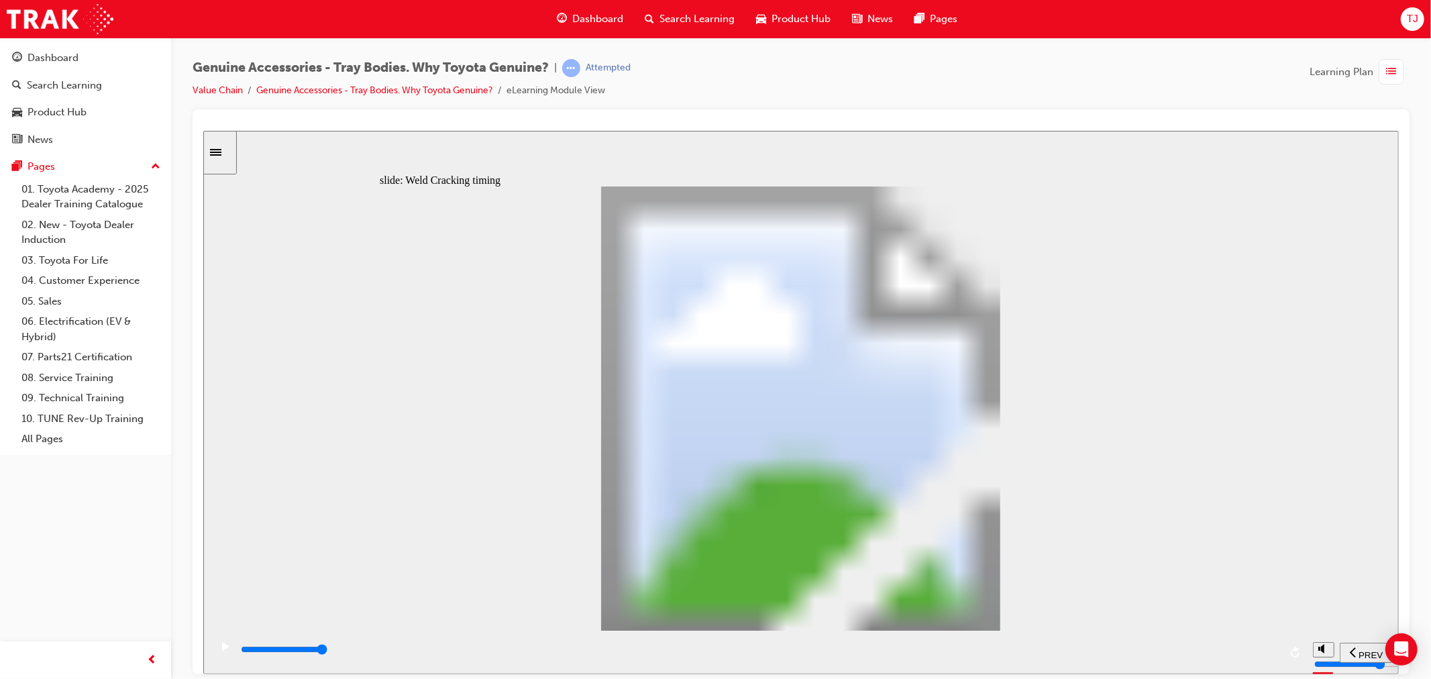
drag, startPoint x: 645, startPoint y: 490, endPoint x: 767, endPoint y: 579, distance: 150.8
type input "9"
drag, startPoint x: 697, startPoint y: 498, endPoint x: 714, endPoint y: 473, distance: 29.4
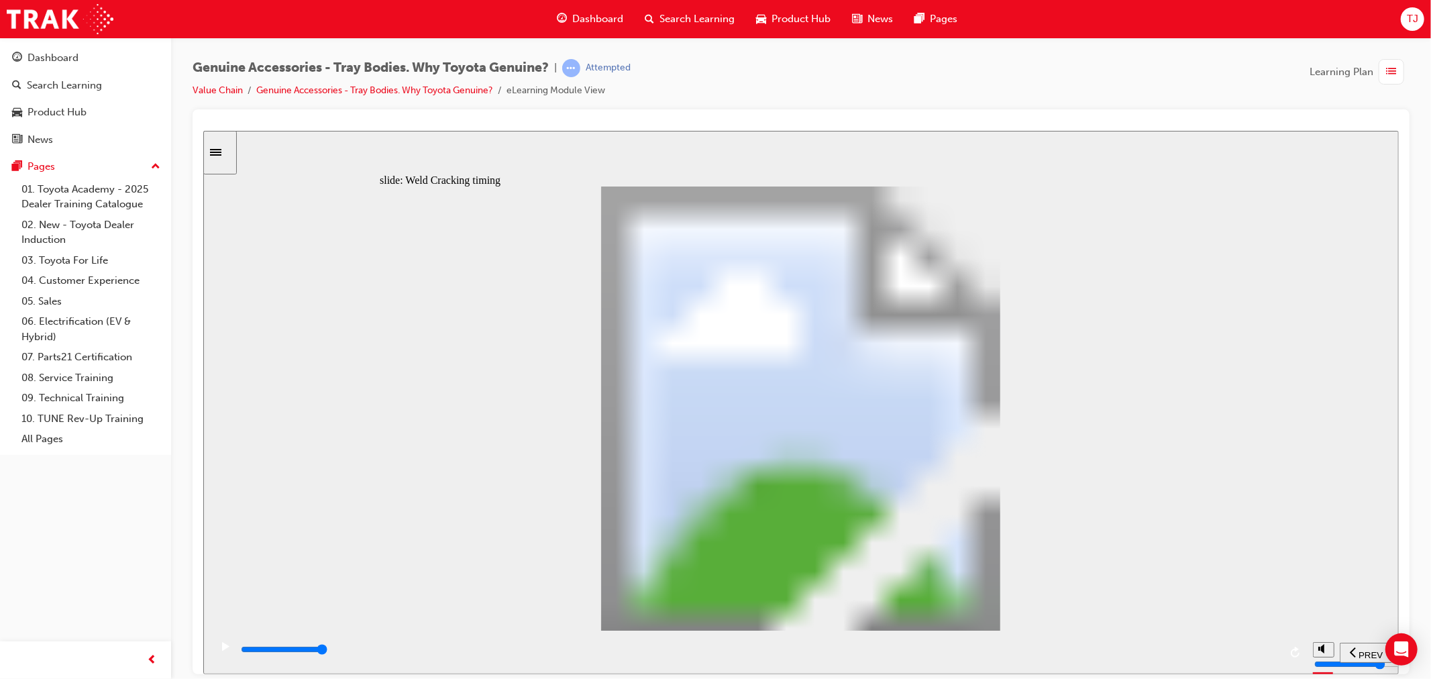
drag, startPoint x: 672, startPoint y: 466, endPoint x: 620, endPoint y: 451, distance: 54.4
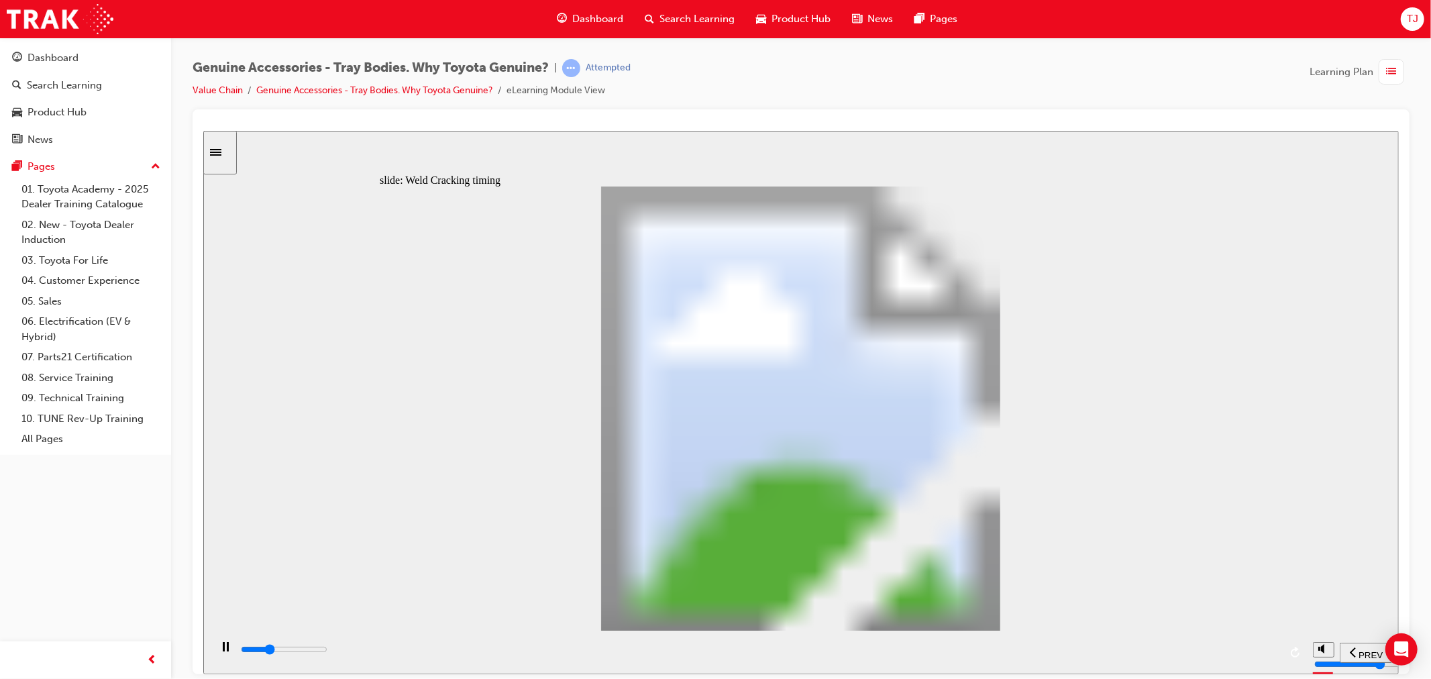
drag, startPoint x: 815, startPoint y: 649, endPoint x: 1194, endPoint y: 645, distance: 379.6
click at [1192, 646] on div "playback controls" at bounding box center [759, 649] width 1040 height 15
click at [327, 651] on input "slide progress" at bounding box center [283, 648] width 87 height 11
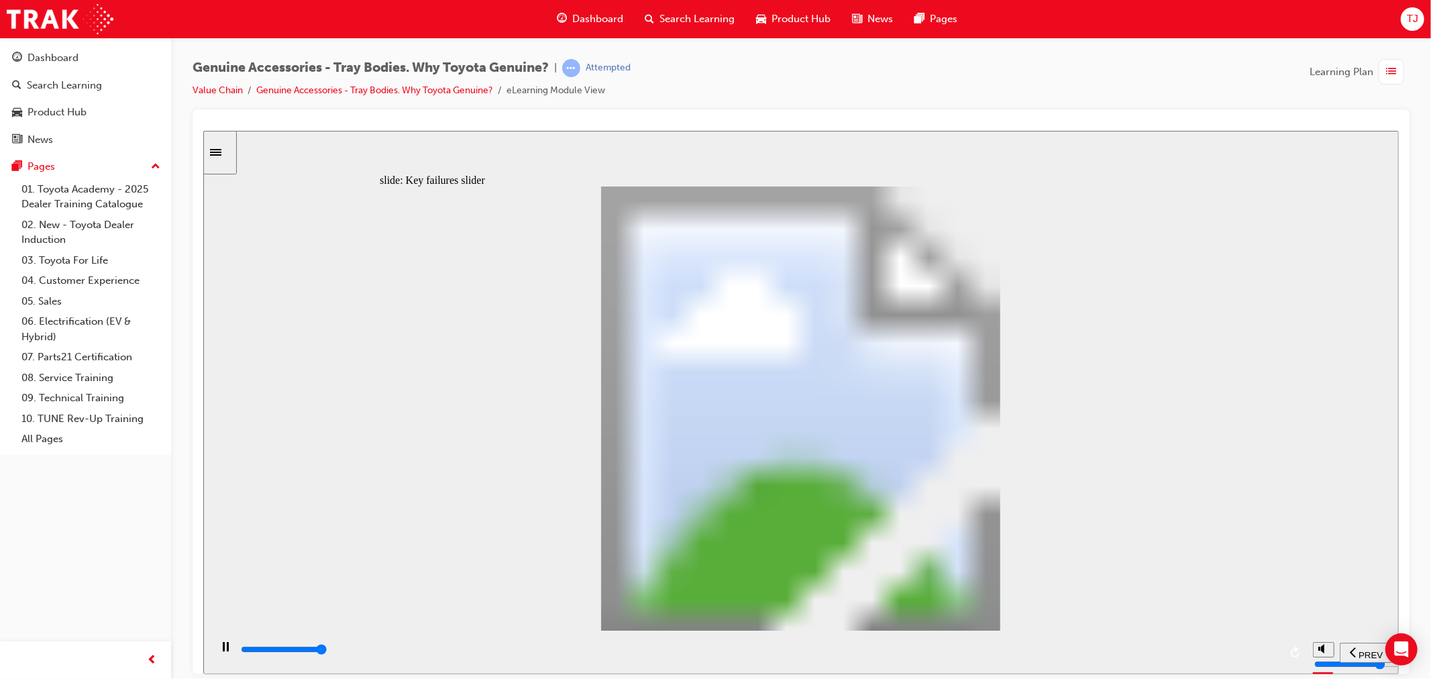
type input "8200"
drag, startPoint x: 415, startPoint y: 498, endPoint x: 494, endPoint y: 501, distance: 78.5
type input "2"
drag, startPoint x: 496, startPoint y: 496, endPoint x: 557, endPoint y: 497, distance: 61.0
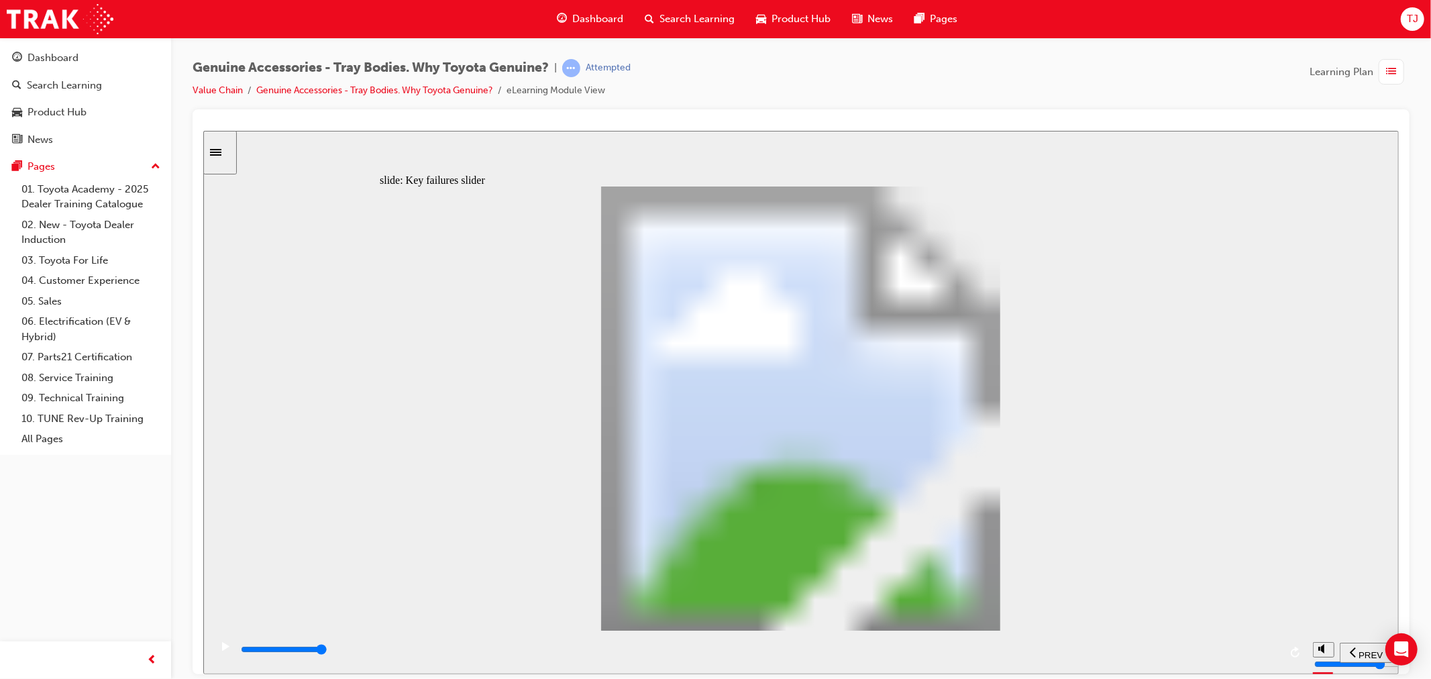
type input "0"
type input "3"
drag, startPoint x: 584, startPoint y: 492, endPoint x: 647, endPoint y: 496, distance: 63.2
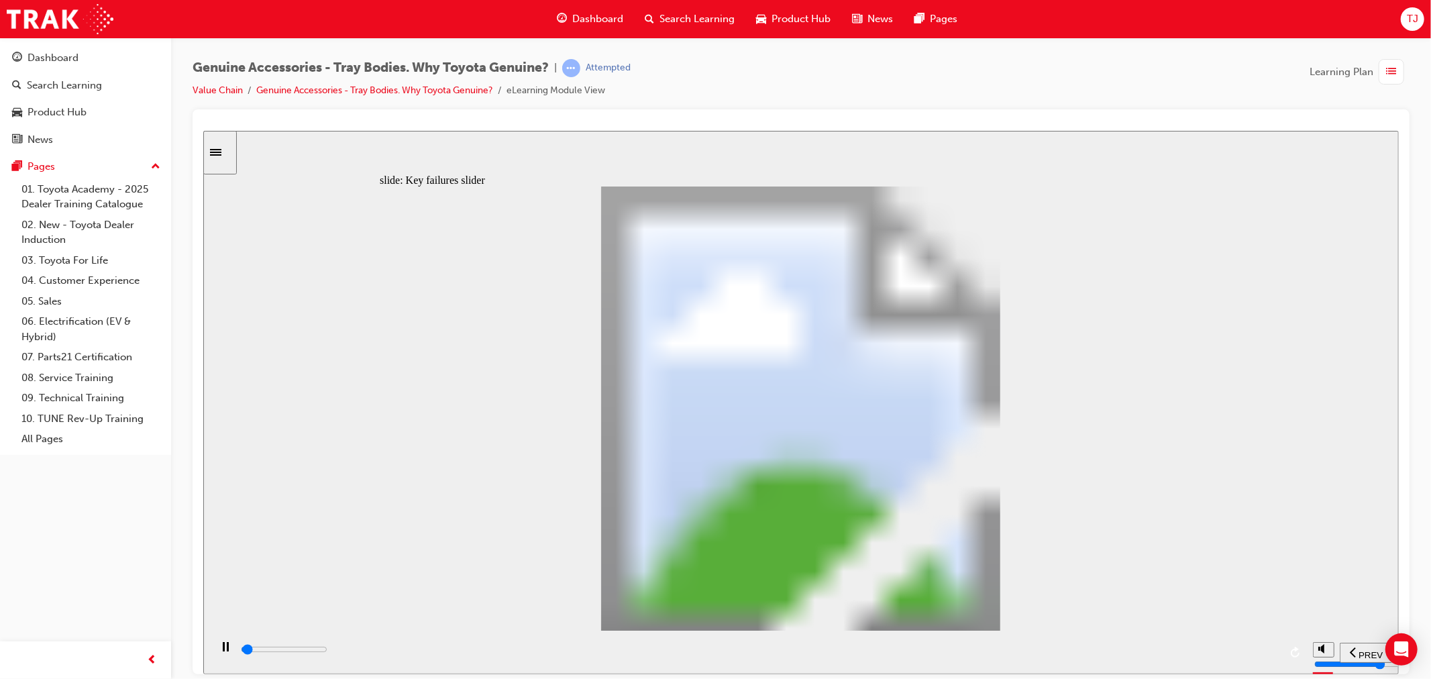
drag, startPoint x: 660, startPoint y: 496, endPoint x: 934, endPoint y: 494, distance: 273.6
drag, startPoint x: 657, startPoint y: 492, endPoint x: 935, endPoint y: 494, distance: 278.3
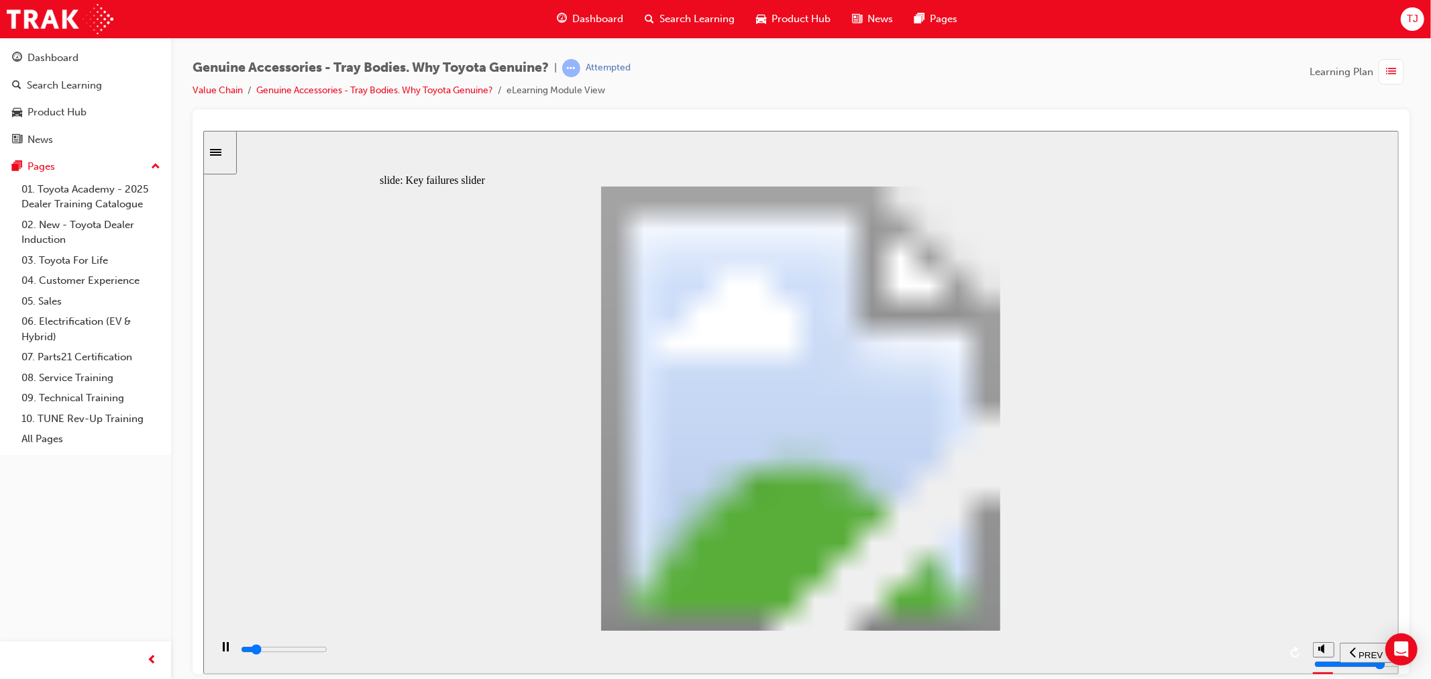
drag, startPoint x: 960, startPoint y: 408, endPoint x: 950, endPoint y: 404, distance: 11.1
click at [950, 404] on div "Oval 2 siren icon 1 Freeform 6 Freeform 4 Freeform 1 Freeform 2 Freeform 3 Free…" at bounding box center [800, 414] width 842 height 456
click at [1235, 645] on div "playback controls" at bounding box center [759, 649] width 1040 height 15
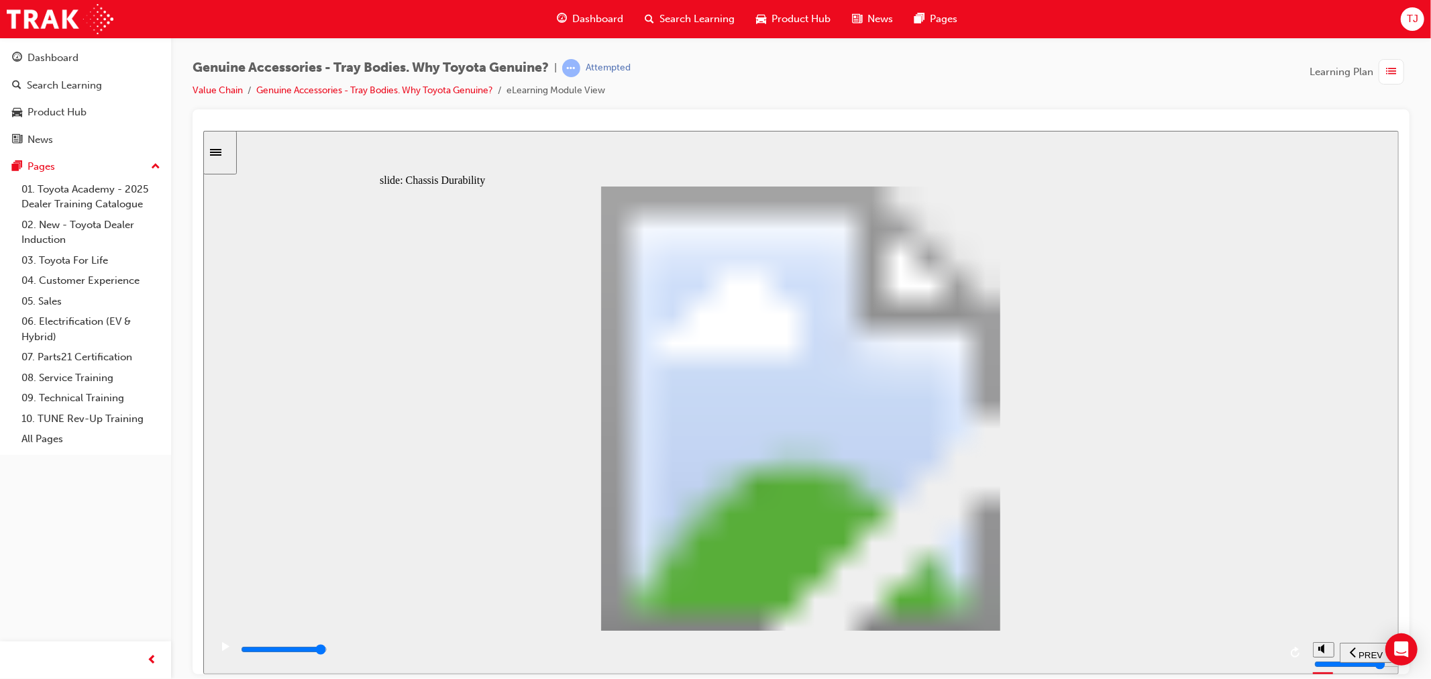
click at [327, 651] on input "slide progress" at bounding box center [283, 648] width 87 height 11
click at [1258, 656] on div "playback controls" at bounding box center [759, 649] width 1040 height 15
click at [1239, 648] on div "playback controls" at bounding box center [759, 649] width 1040 height 15
click at [1262, 653] on div "playback controls" at bounding box center [759, 649] width 1040 height 15
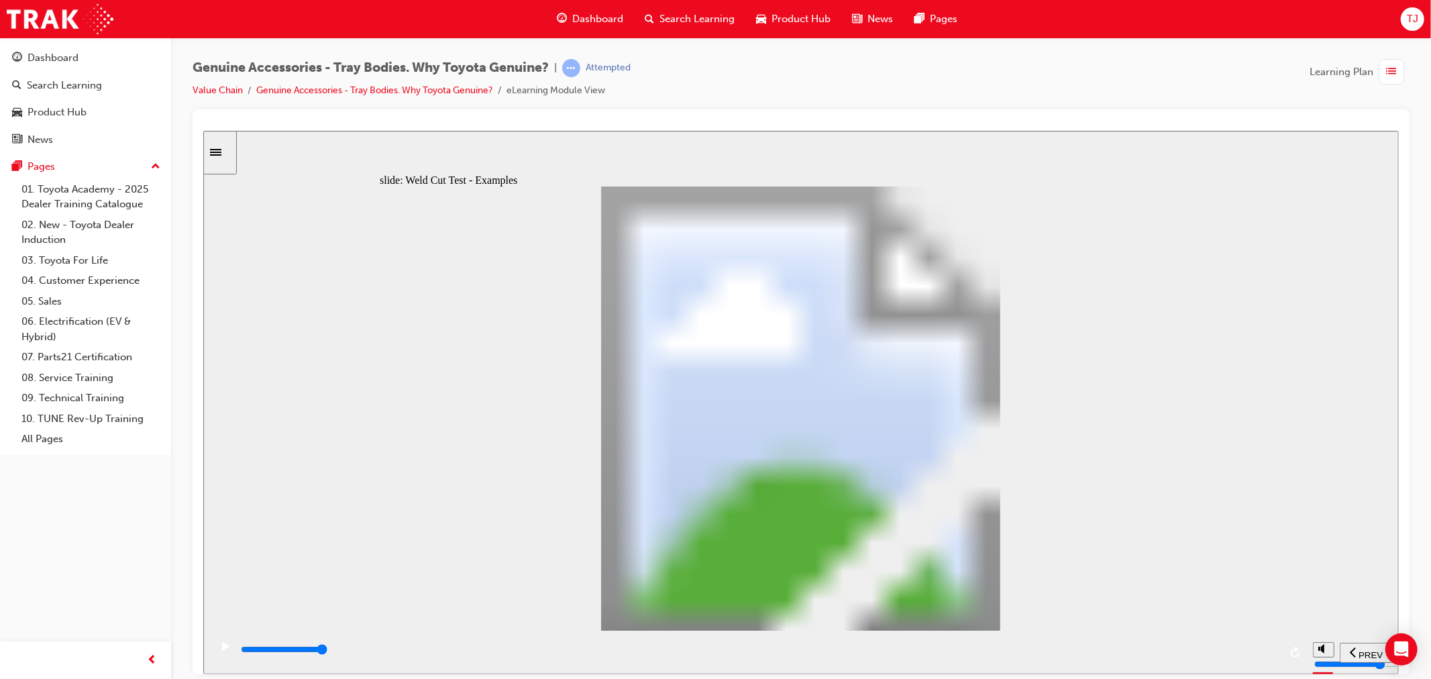
click at [1251, 646] on div "playback controls" at bounding box center [759, 652] width 1040 height 20
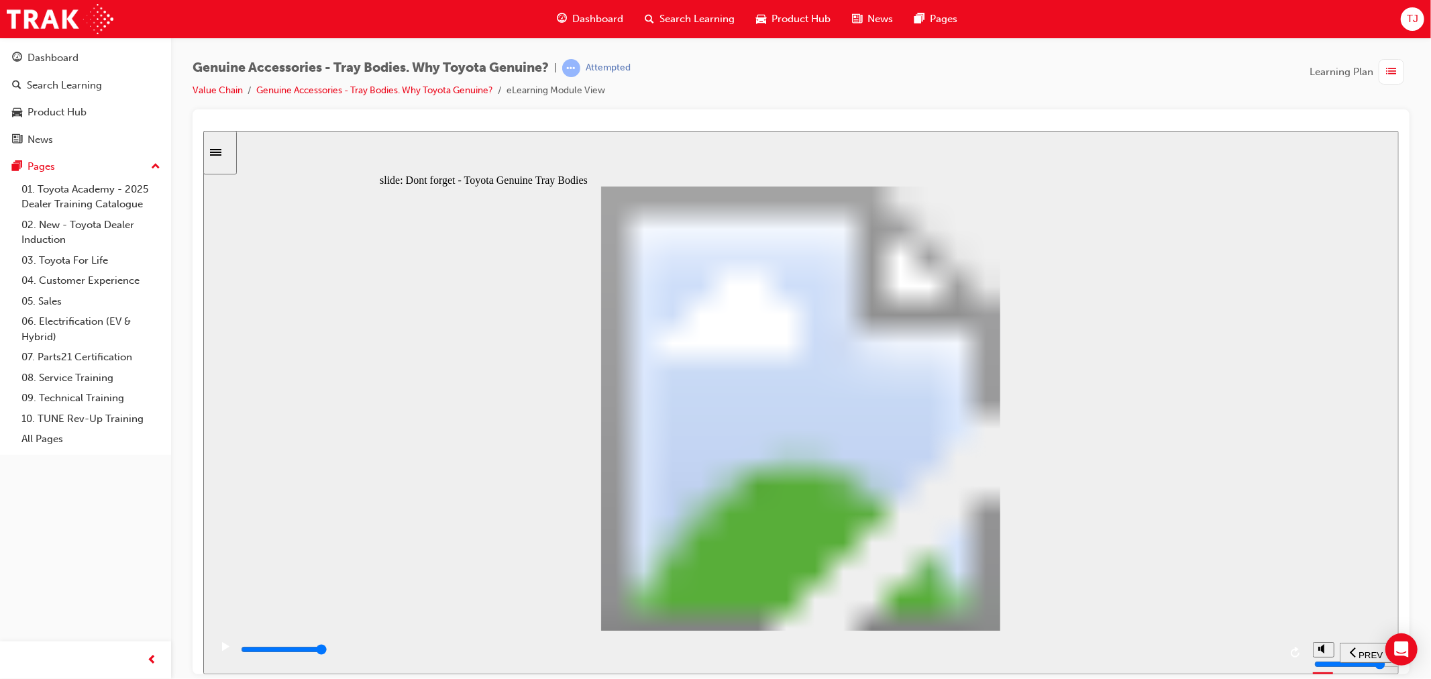
click at [1242, 657] on div "playback controls" at bounding box center [759, 649] width 1040 height 15
drag, startPoint x: 1133, startPoint y: 255, endPoint x: 1131, endPoint y: 234, distance: 20.9
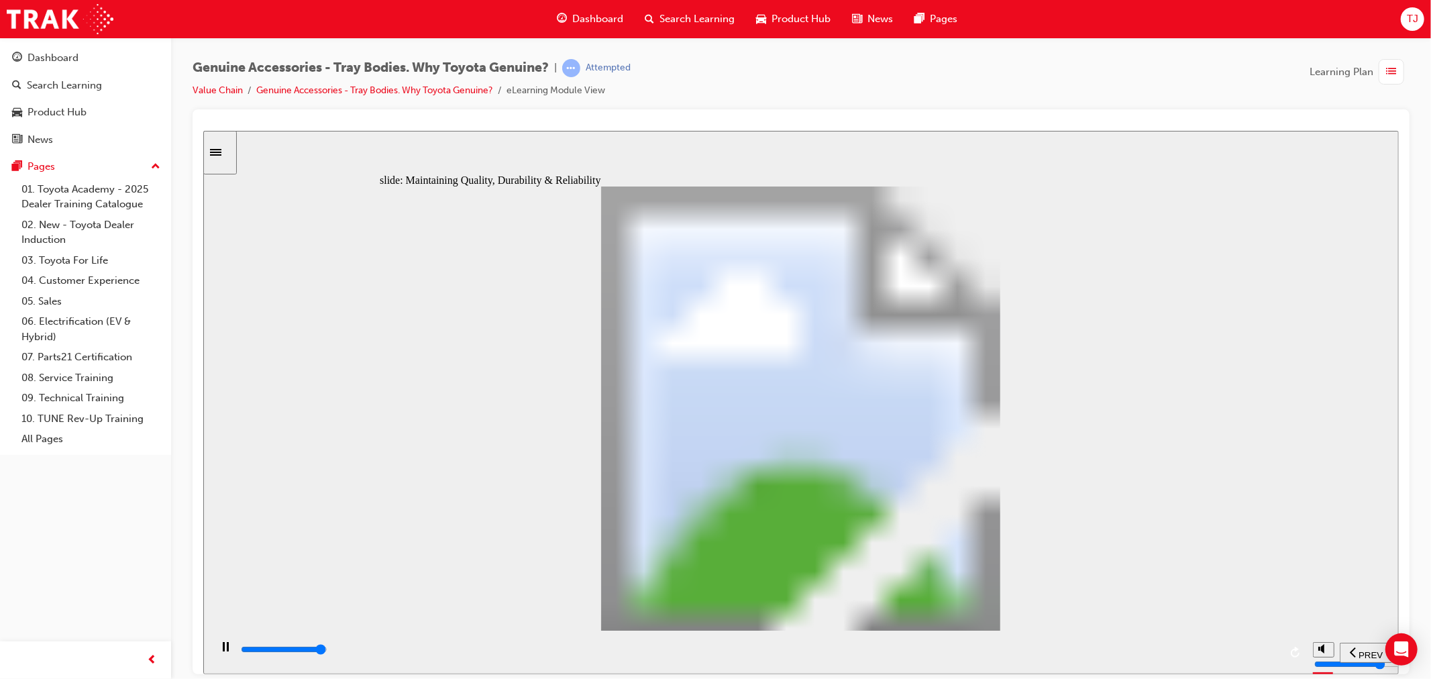
click at [1255, 649] on div "playback controls" at bounding box center [759, 649] width 1040 height 15
click at [327, 652] on input "slide progress" at bounding box center [283, 648] width 87 height 11
drag, startPoint x: 987, startPoint y: 549, endPoint x: 1044, endPoint y: 437, distance: 125.7
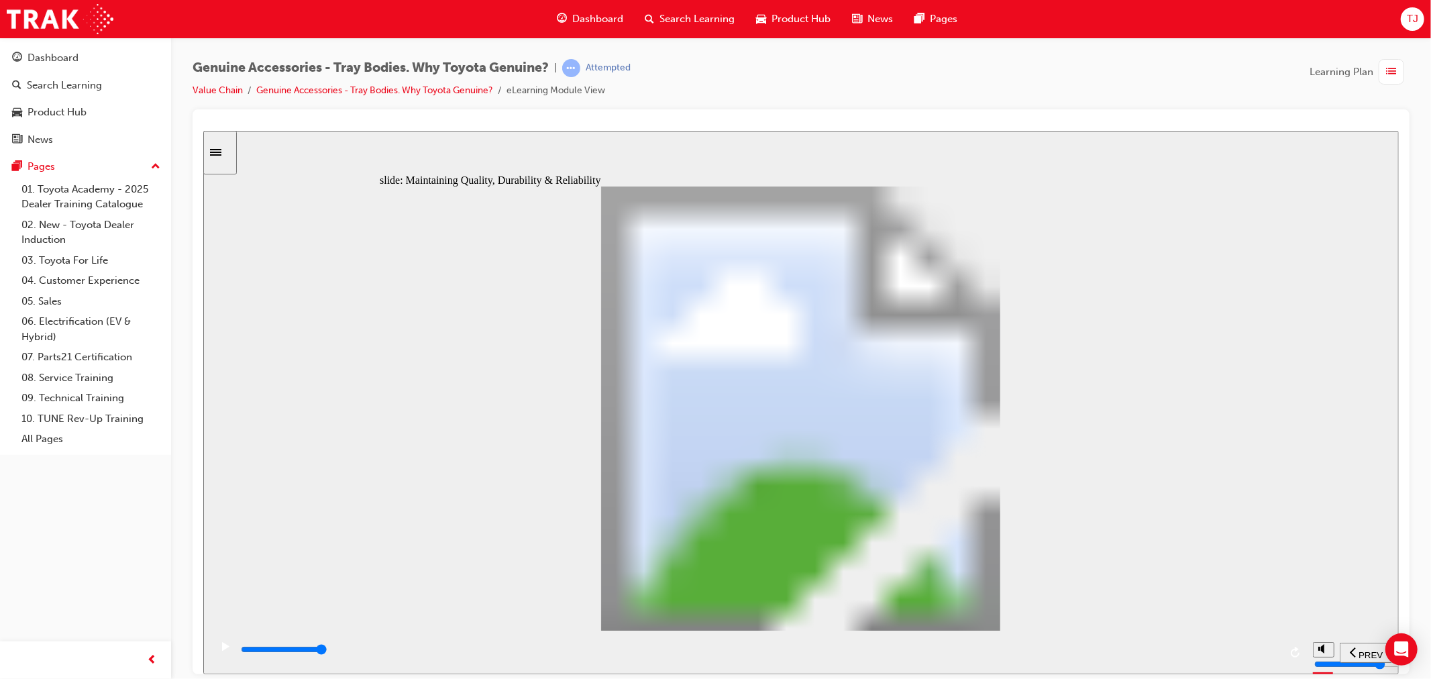
click at [1250, 649] on div "playback controls" at bounding box center [759, 649] width 1040 height 15
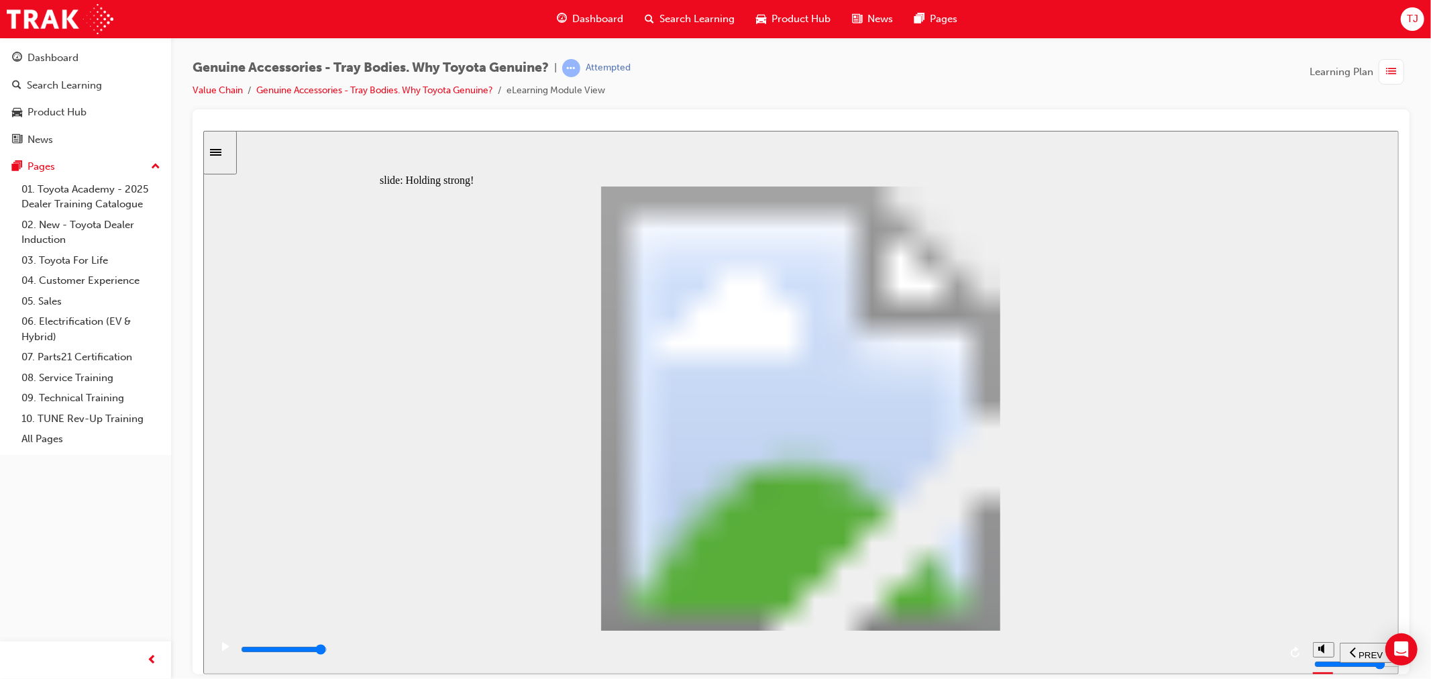
drag, startPoint x: 1262, startPoint y: 648, endPoint x: 1298, endPoint y: 580, distance: 77.1
click at [1265, 644] on div "playback controls" at bounding box center [759, 652] width 1040 height 20
click at [1252, 644] on div "playback controls" at bounding box center [759, 652] width 1040 height 20
type input "12300"
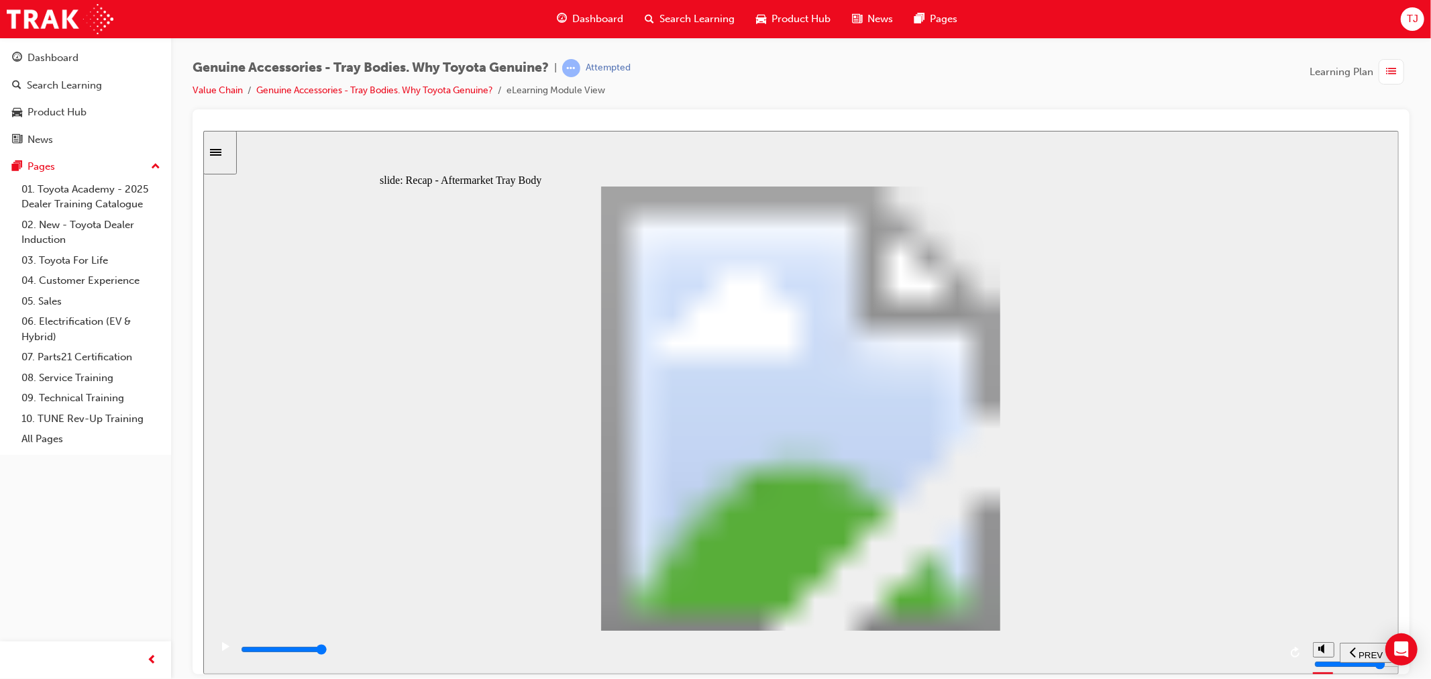
radio input "true"
click at [327, 651] on input "slide progress" at bounding box center [283, 648] width 87 height 11
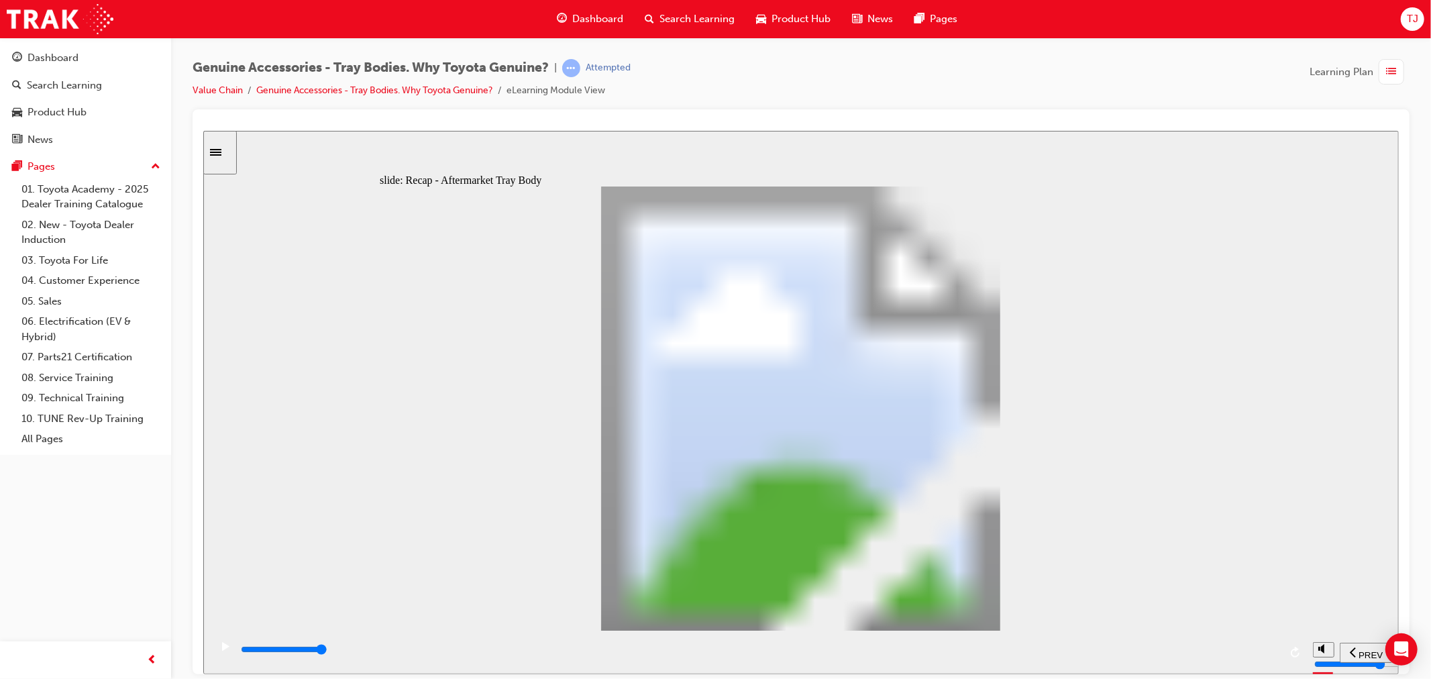
click at [1241, 657] on div "playback controls" at bounding box center [759, 649] width 1040 height 15
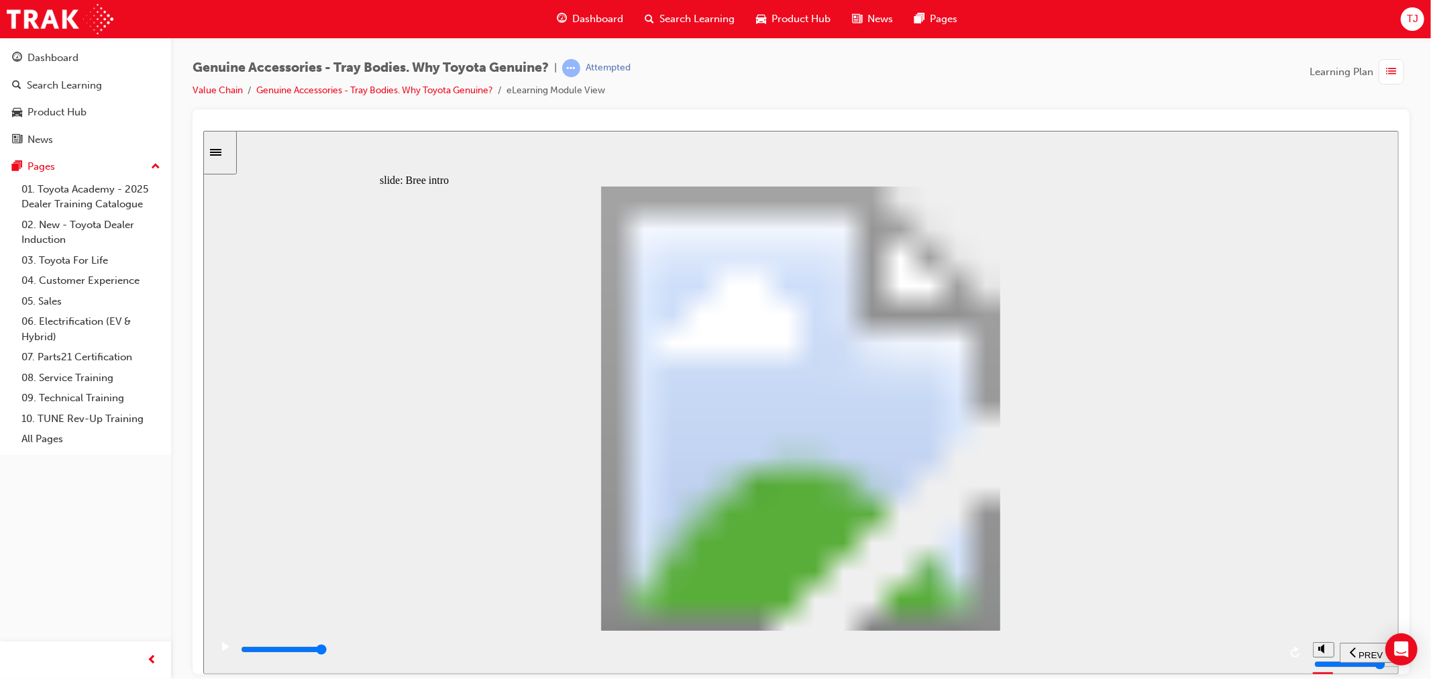
click at [1270, 643] on div "playback controls" at bounding box center [759, 652] width 1040 height 20
click at [1248, 647] on div "playback controls" at bounding box center [759, 649] width 1040 height 15
drag, startPoint x: 725, startPoint y: 528, endPoint x: 755, endPoint y: 534, distance: 30.7
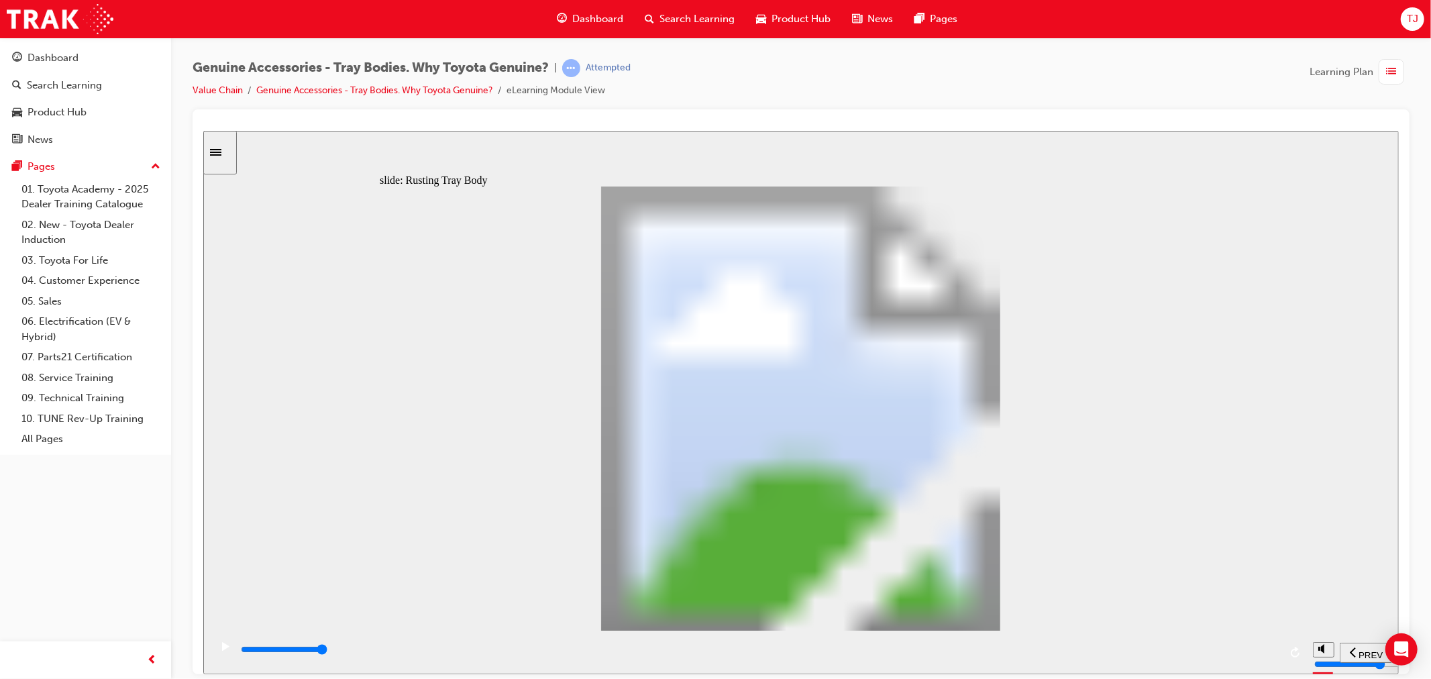
click at [1264, 657] on div "playback controls" at bounding box center [759, 649] width 1040 height 15
click at [1249, 654] on div "playback controls" at bounding box center [759, 649] width 1040 height 15
drag, startPoint x: 608, startPoint y: 563, endPoint x: 610, endPoint y: 573, distance: 10.3
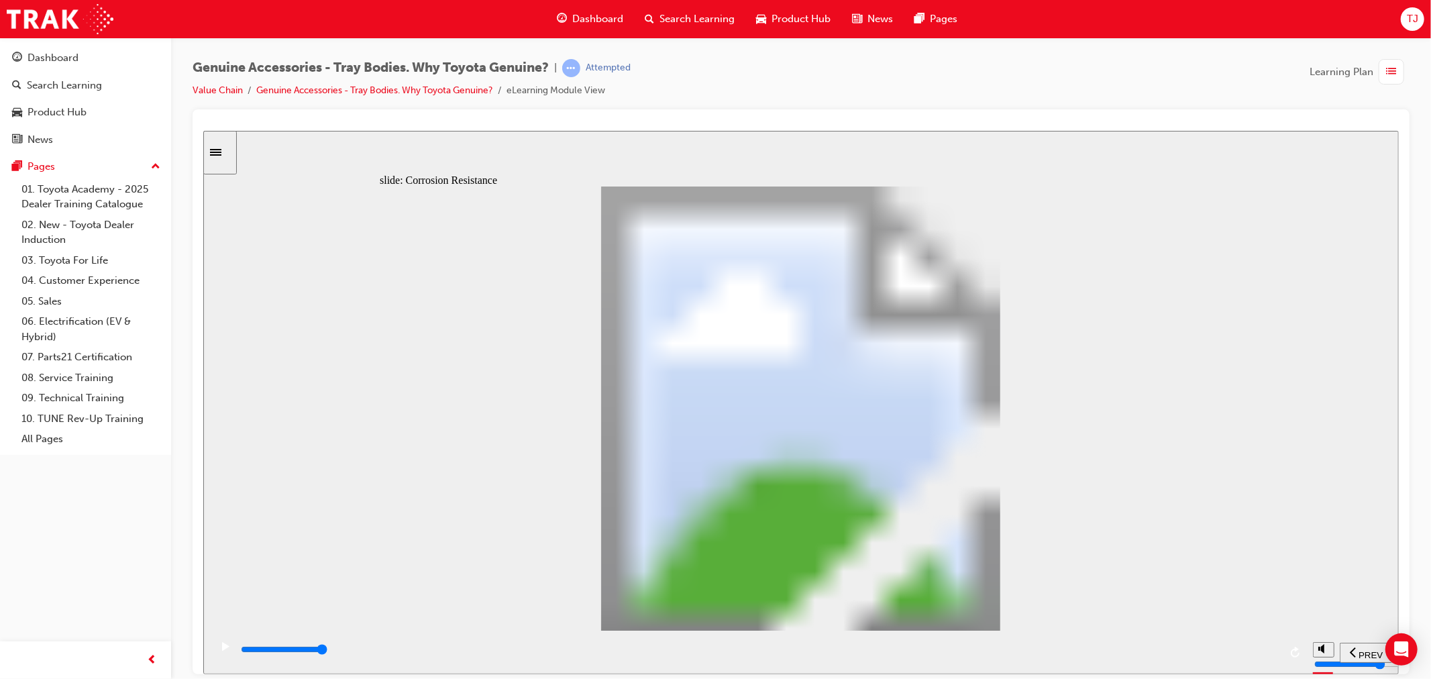
click at [1253, 654] on div "playback controls" at bounding box center [759, 649] width 1040 height 15
type input "0"
type input "1"
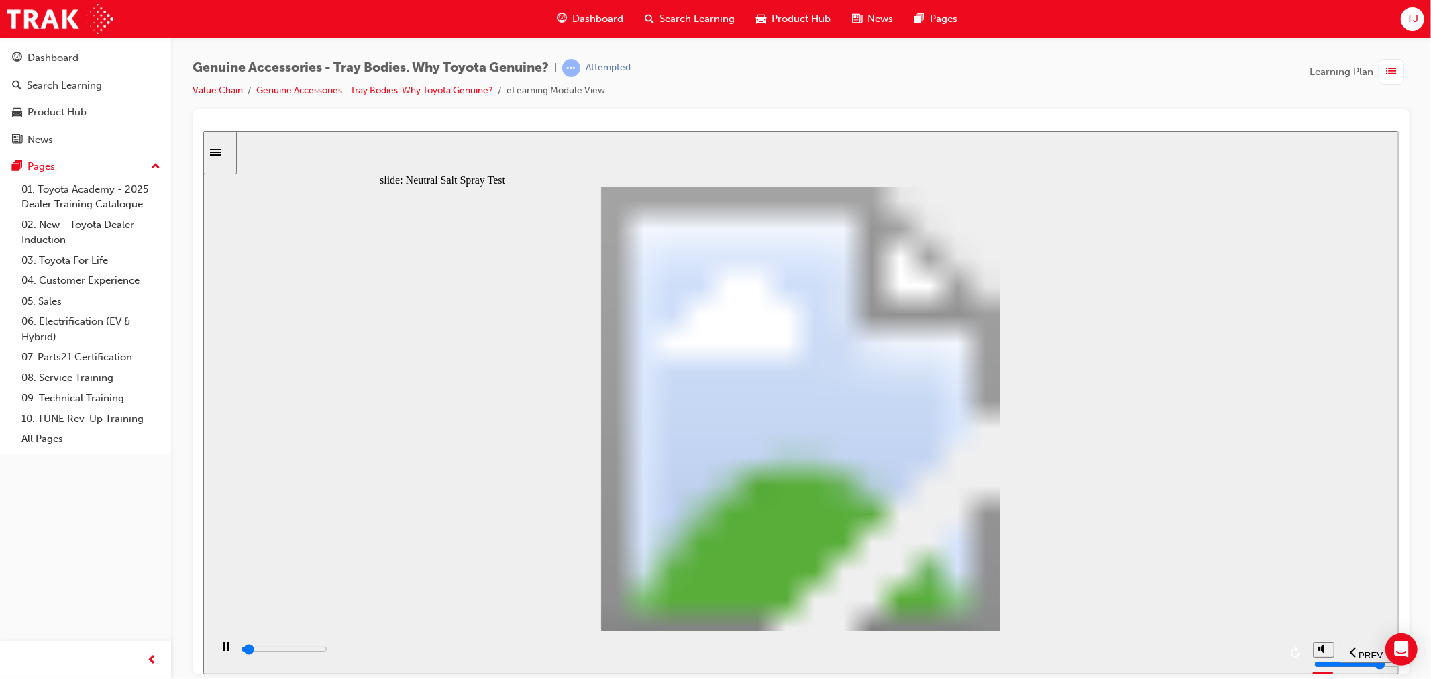
drag, startPoint x: 531, startPoint y: 488, endPoint x: 587, endPoint y: 495, distance: 56.2
type input "900"
type input "2"
type input "900"
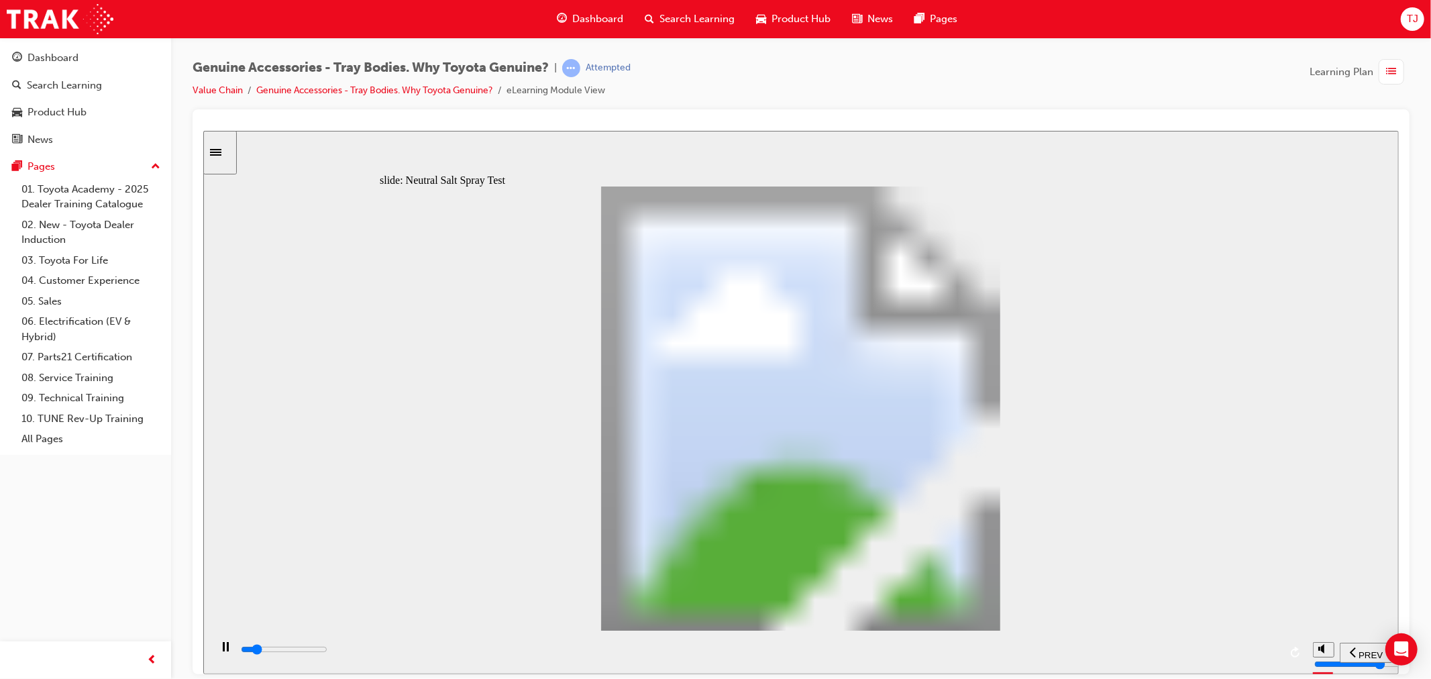
type input "3"
type input "900"
type input "4"
type input "1000"
type input "5"
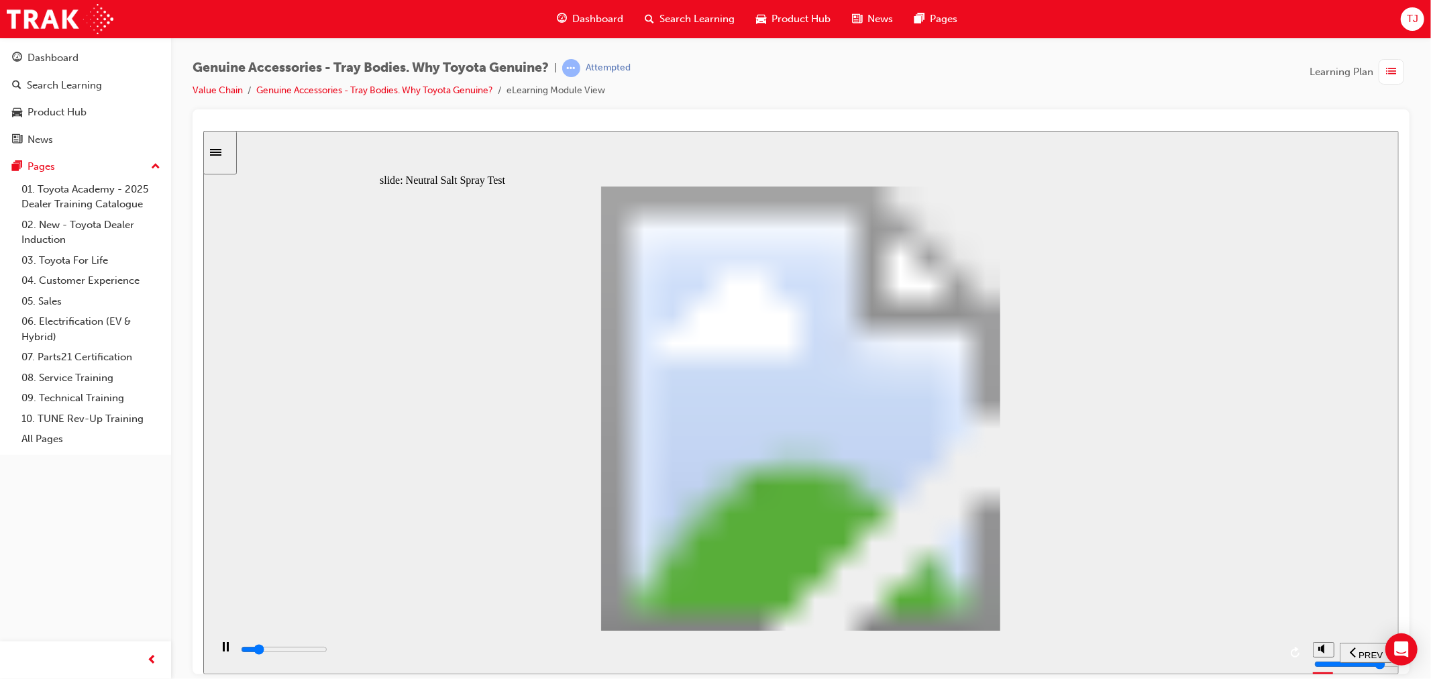
type input "0"
type input "6"
drag, startPoint x: 580, startPoint y: 491, endPoint x: 832, endPoint y: 506, distance: 252.0
type input "900"
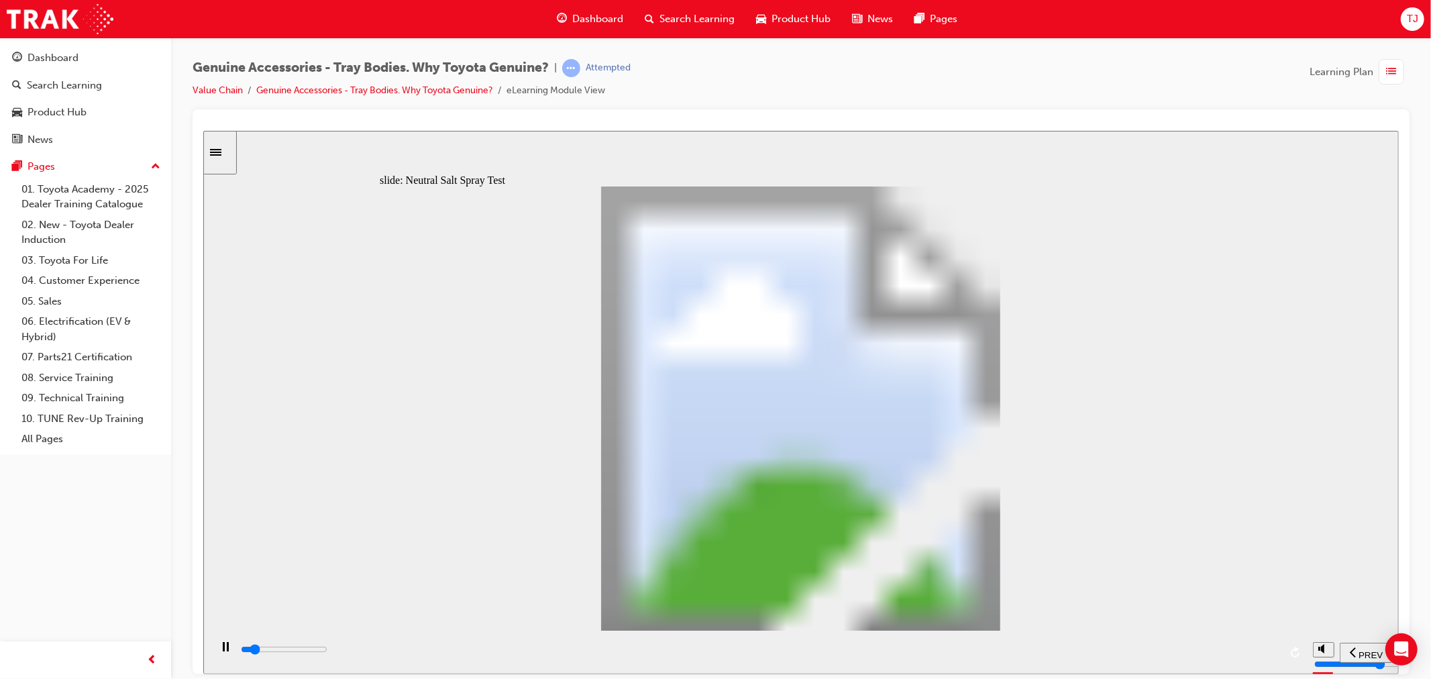
type input "7"
type input "0"
type input "8"
drag, startPoint x: 820, startPoint y: 491, endPoint x: 952, endPoint y: 489, distance: 132.8
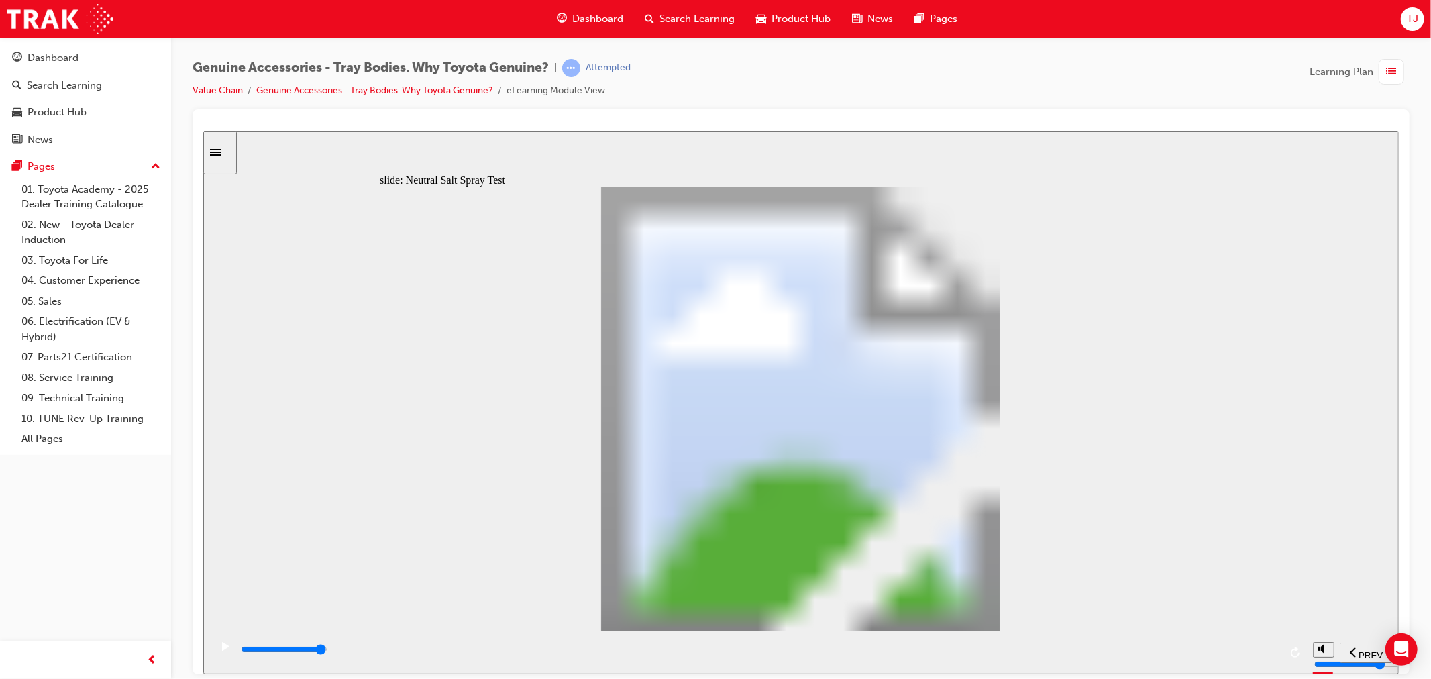
click at [1258, 653] on div "playback controls" at bounding box center [759, 649] width 1040 height 15
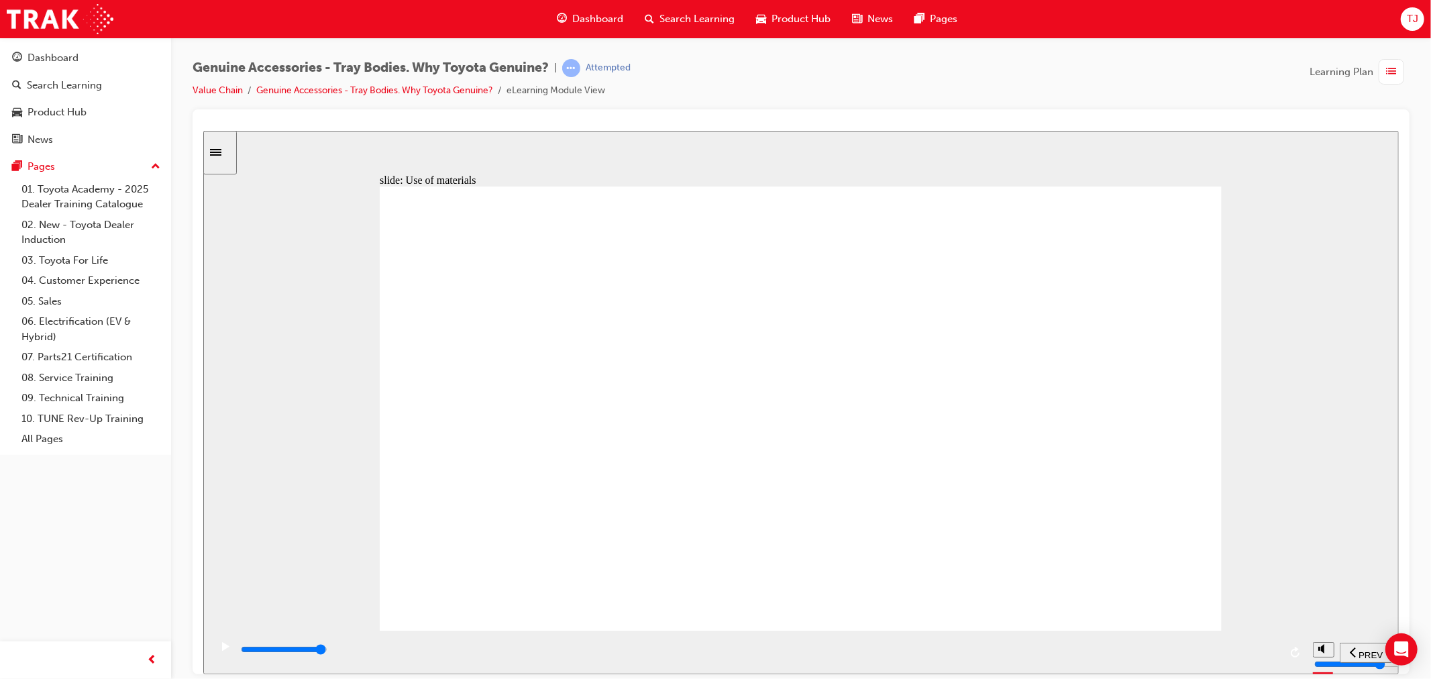
click at [327, 650] on input "slide progress" at bounding box center [283, 648] width 87 height 11
click at [1256, 645] on div "playback controls" at bounding box center [759, 649] width 1040 height 15
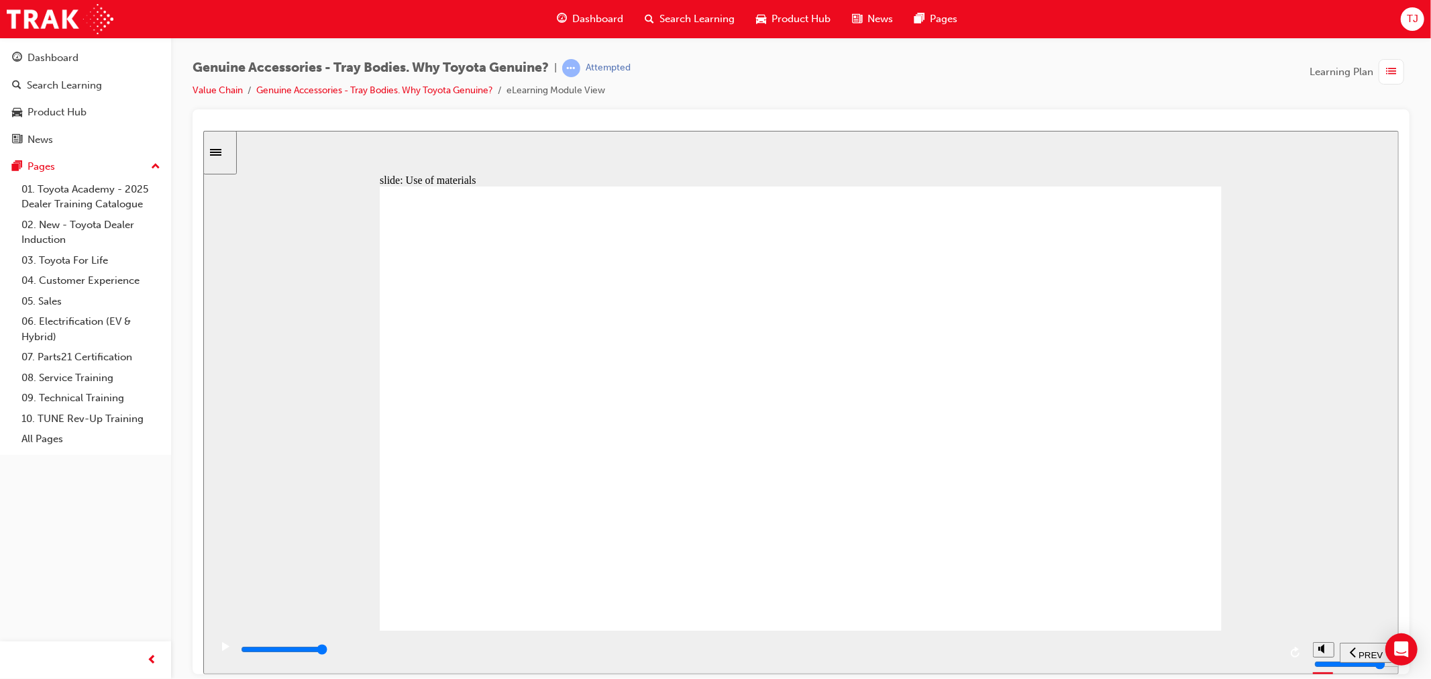
click at [327, 651] on input "slide progress" at bounding box center [283, 648] width 87 height 11
drag, startPoint x: 1171, startPoint y: 202, endPoint x: 1089, endPoint y: 266, distance: 103.7
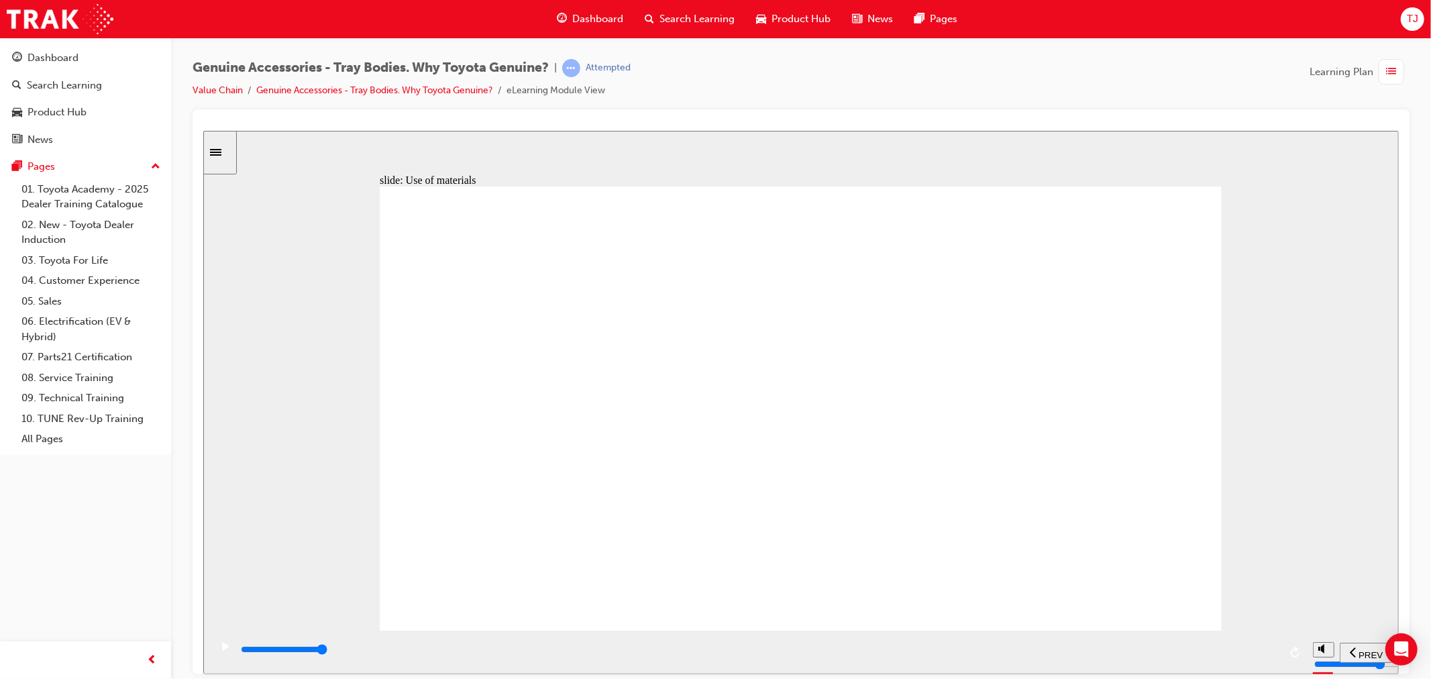
click at [1140, 171] on div "slide: Use of materials Rectangle Rectangle 1 Multiply 1 Close What is Zytel ® …" at bounding box center [800, 401] width 1195 height 543
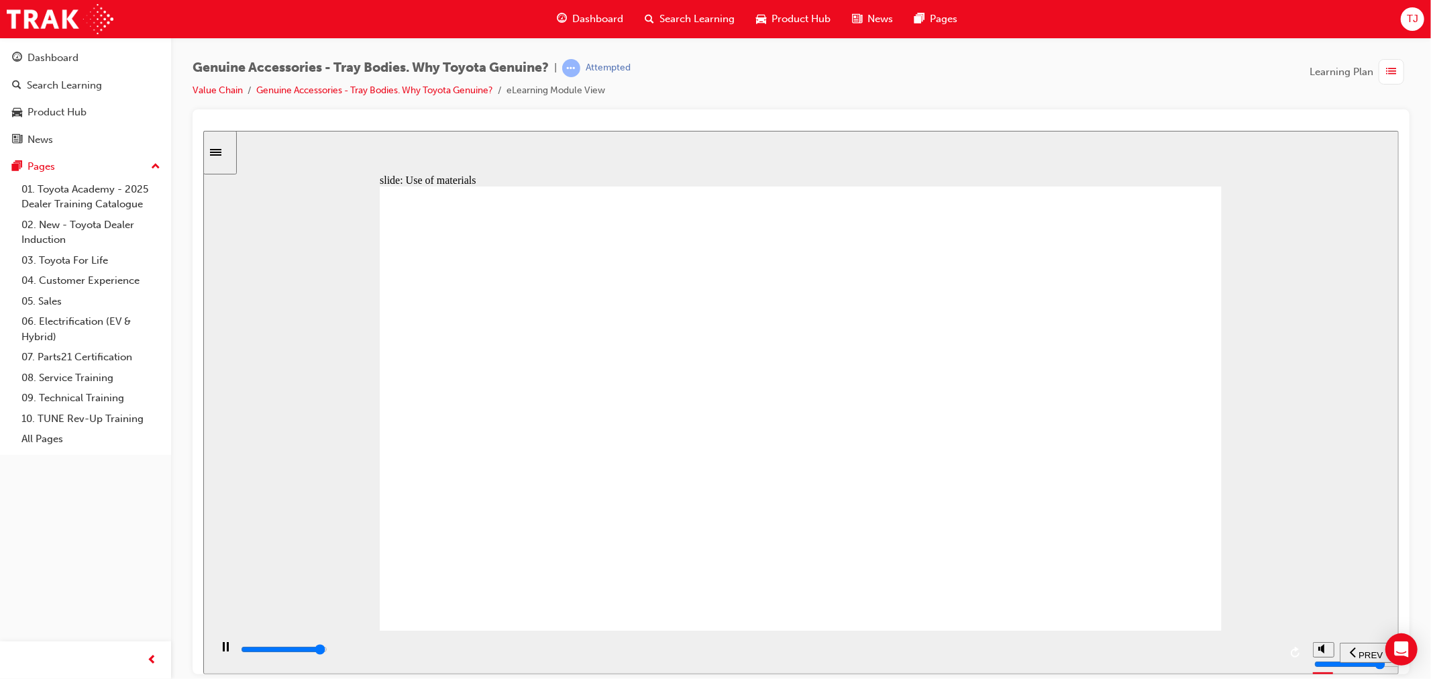
click at [327, 652] on input "slide progress" at bounding box center [283, 648] width 87 height 11
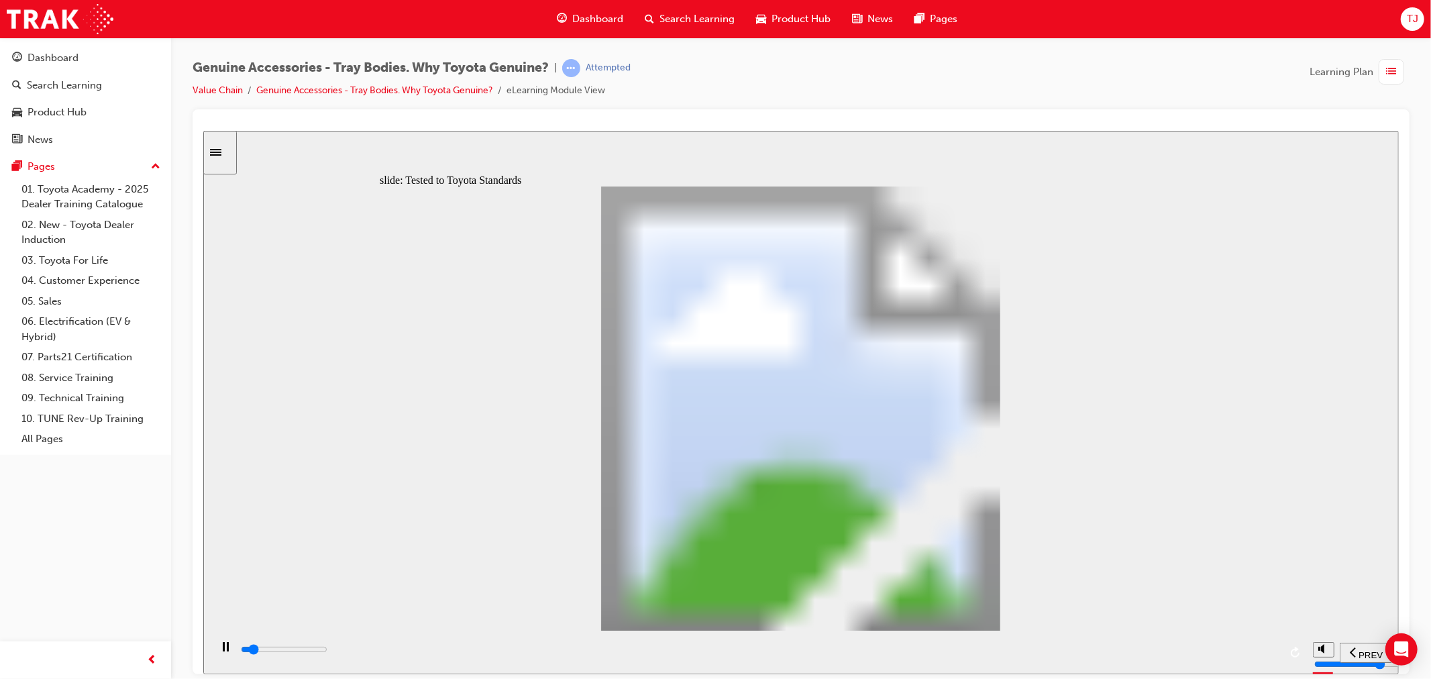
click at [327, 651] on input "slide progress" at bounding box center [283, 648] width 87 height 11
click at [327, 652] on input "slide progress" at bounding box center [283, 648] width 87 height 11
type input "13400"
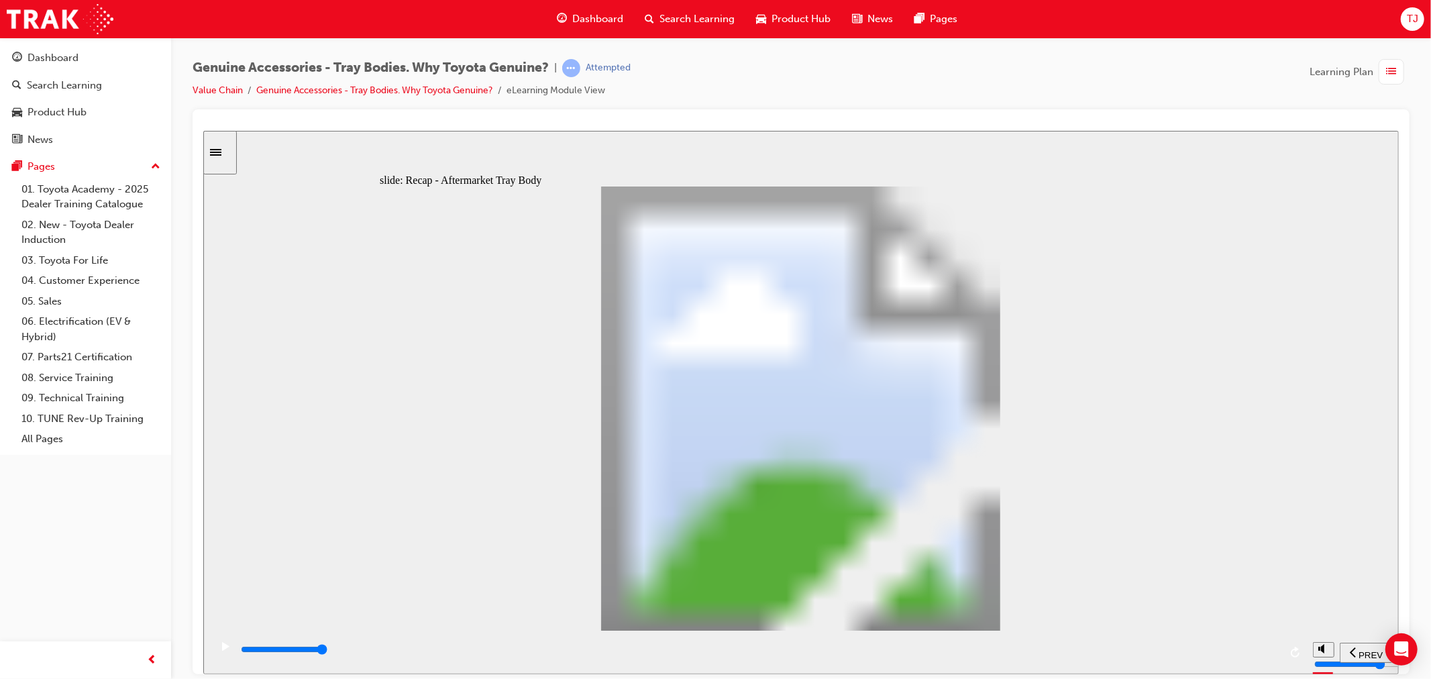
radio input "true"
click at [1282, 648] on div "playback controls" at bounding box center [757, 652] width 1096 height 44
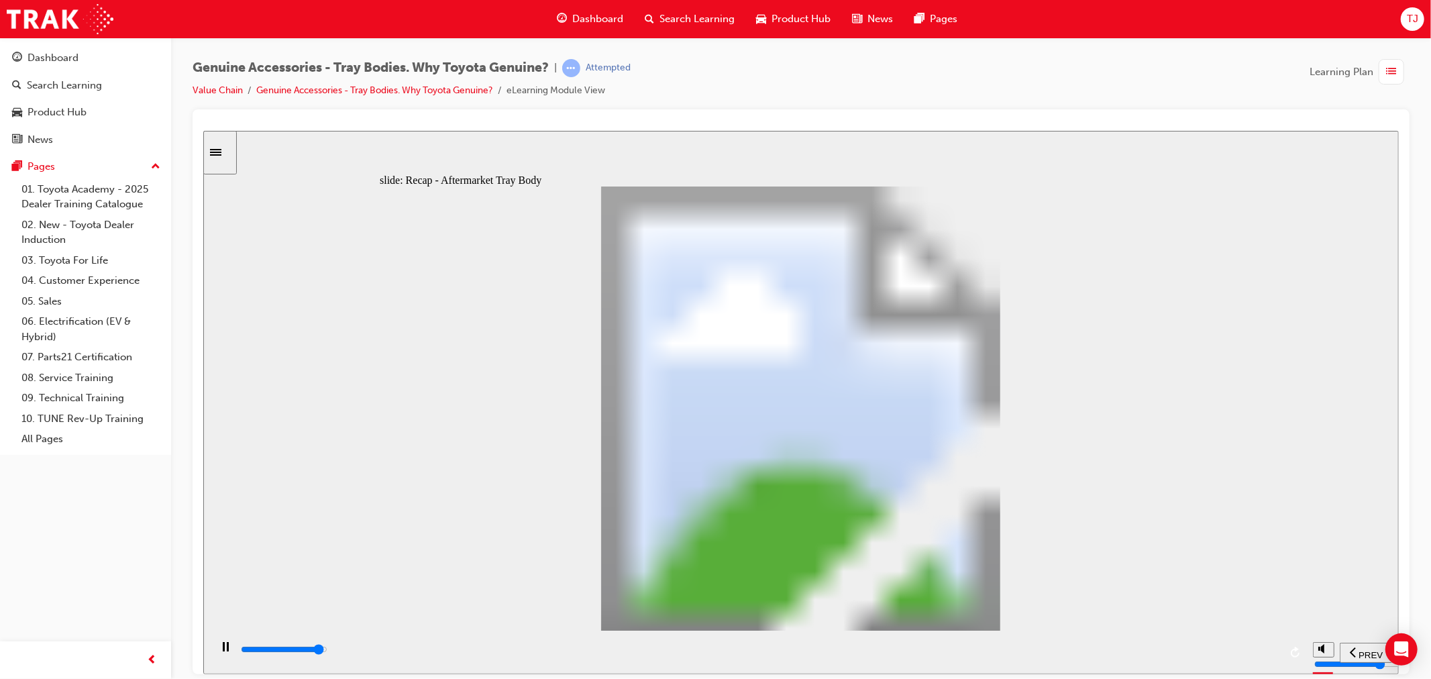
click at [1228, 649] on div "playback controls" at bounding box center [759, 649] width 1040 height 15
click at [1251, 647] on div "playback controls" at bounding box center [759, 649] width 1040 height 15
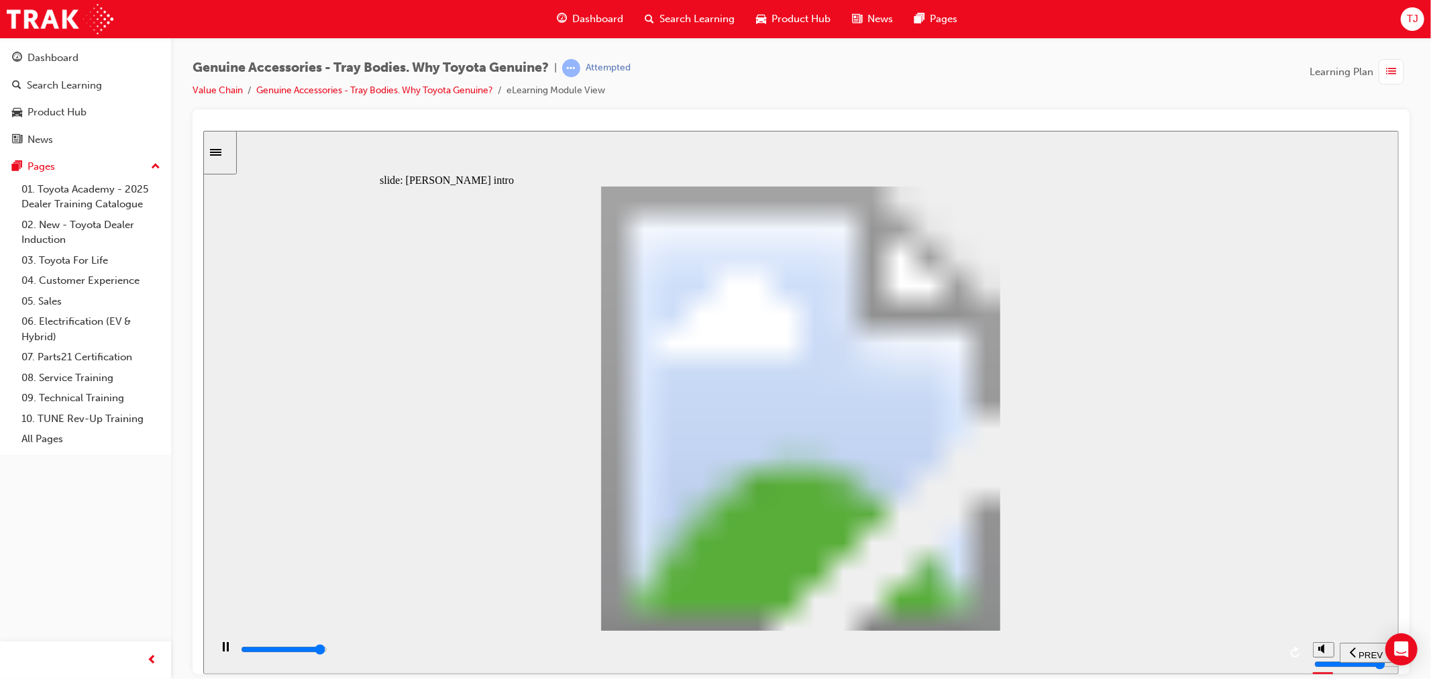
click at [1250, 653] on div "playback controls" at bounding box center [759, 649] width 1040 height 15
click at [1243, 649] on div "playback controls" at bounding box center [759, 649] width 1040 height 15
drag, startPoint x: 1225, startPoint y: 653, endPoint x: 1190, endPoint y: 612, distance: 53.7
click at [1225, 654] on div "playback controls" at bounding box center [759, 649] width 1040 height 15
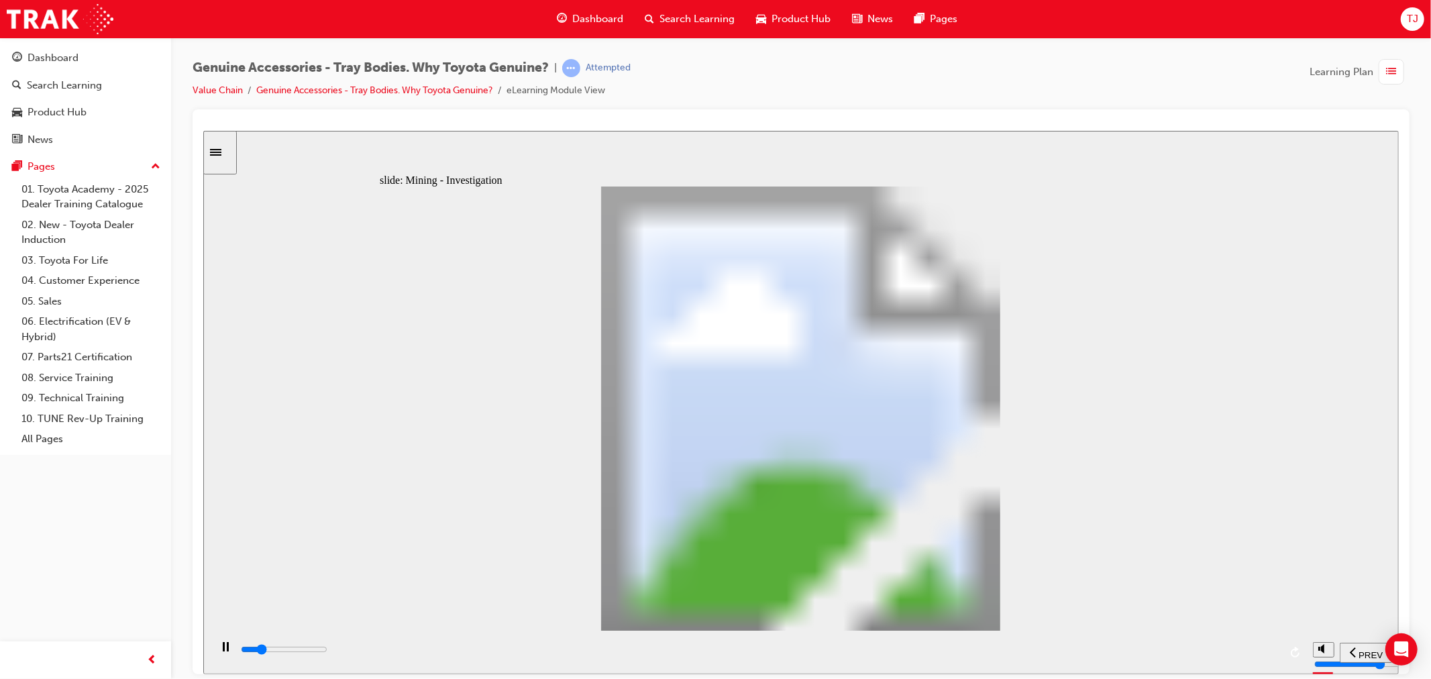
click at [327, 651] on input "slide progress" at bounding box center [283, 648] width 87 height 11
click at [1236, 653] on div "playback controls" at bounding box center [759, 649] width 1040 height 15
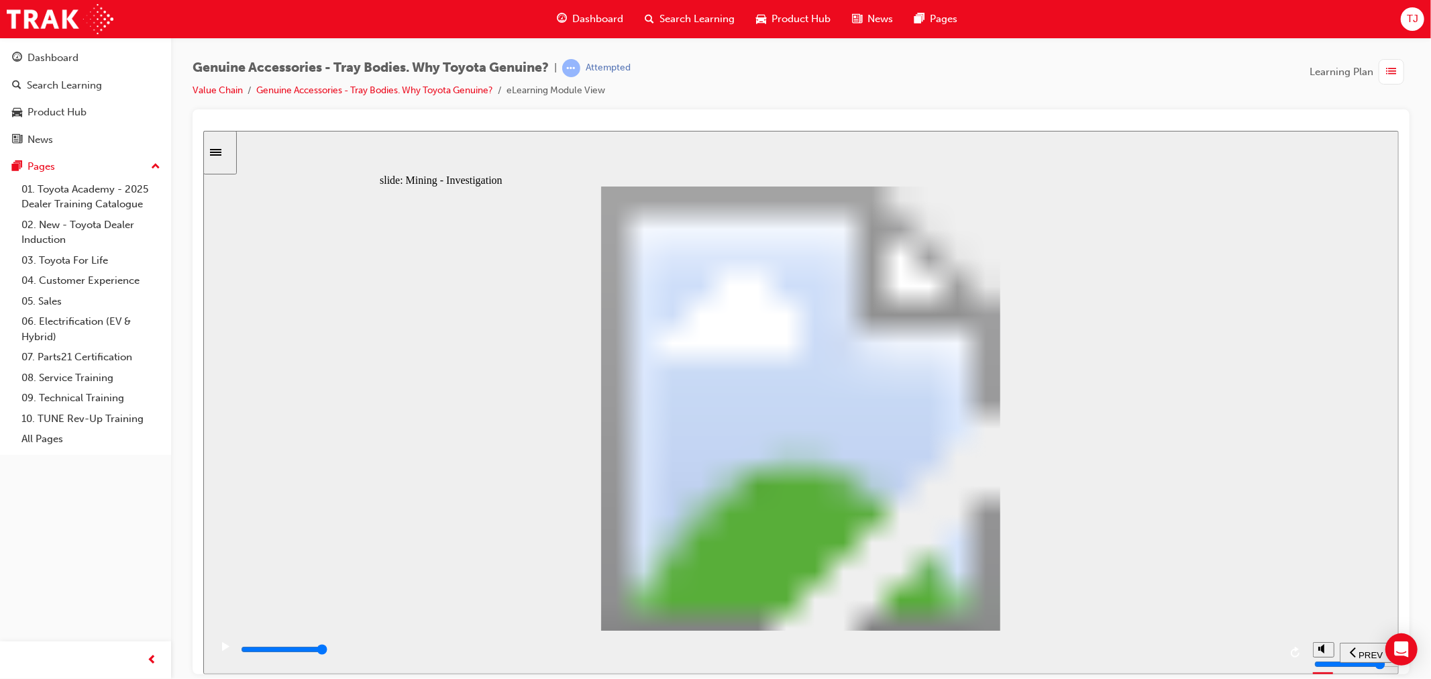
click at [1218, 649] on div "playback controls" at bounding box center [759, 649] width 1040 height 15
click at [327, 651] on input "slide progress" at bounding box center [283, 648] width 87 height 11
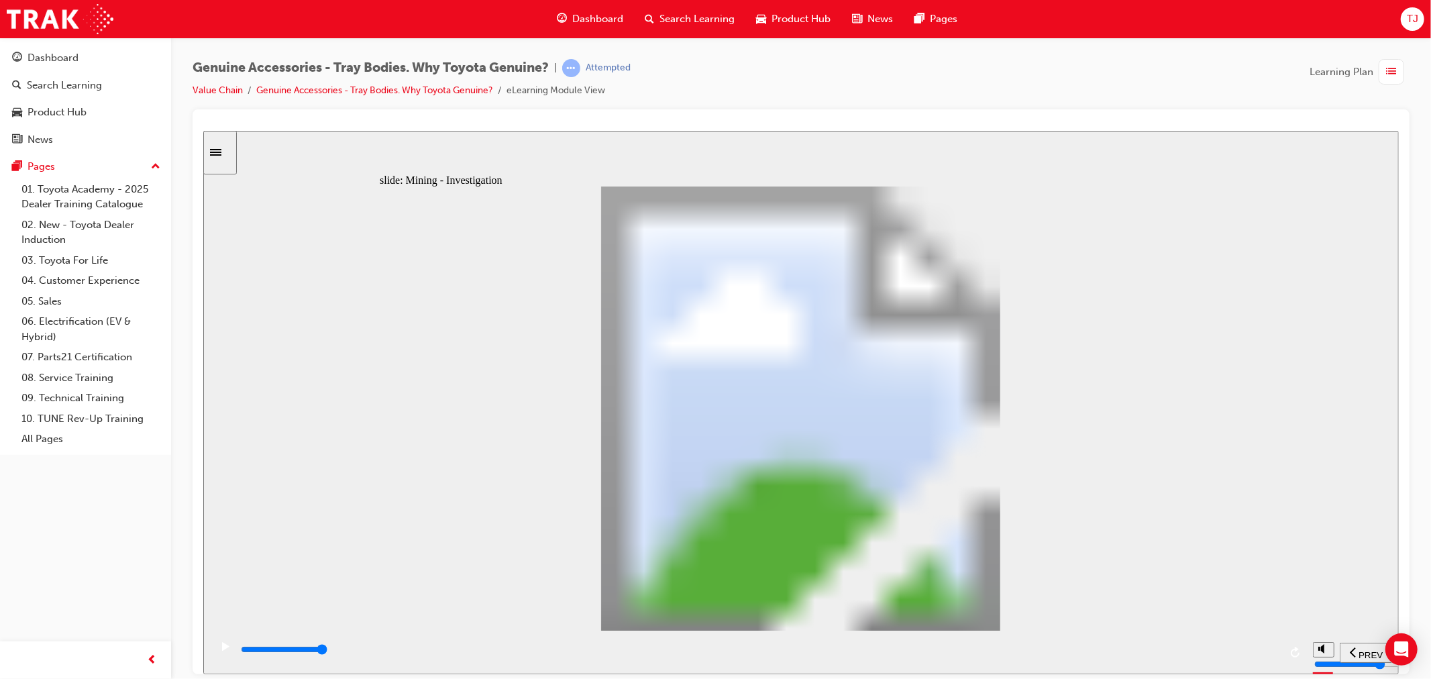
click at [1228, 647] on div "playback controls" at bounding box center [759, 649] width 1040 height 15
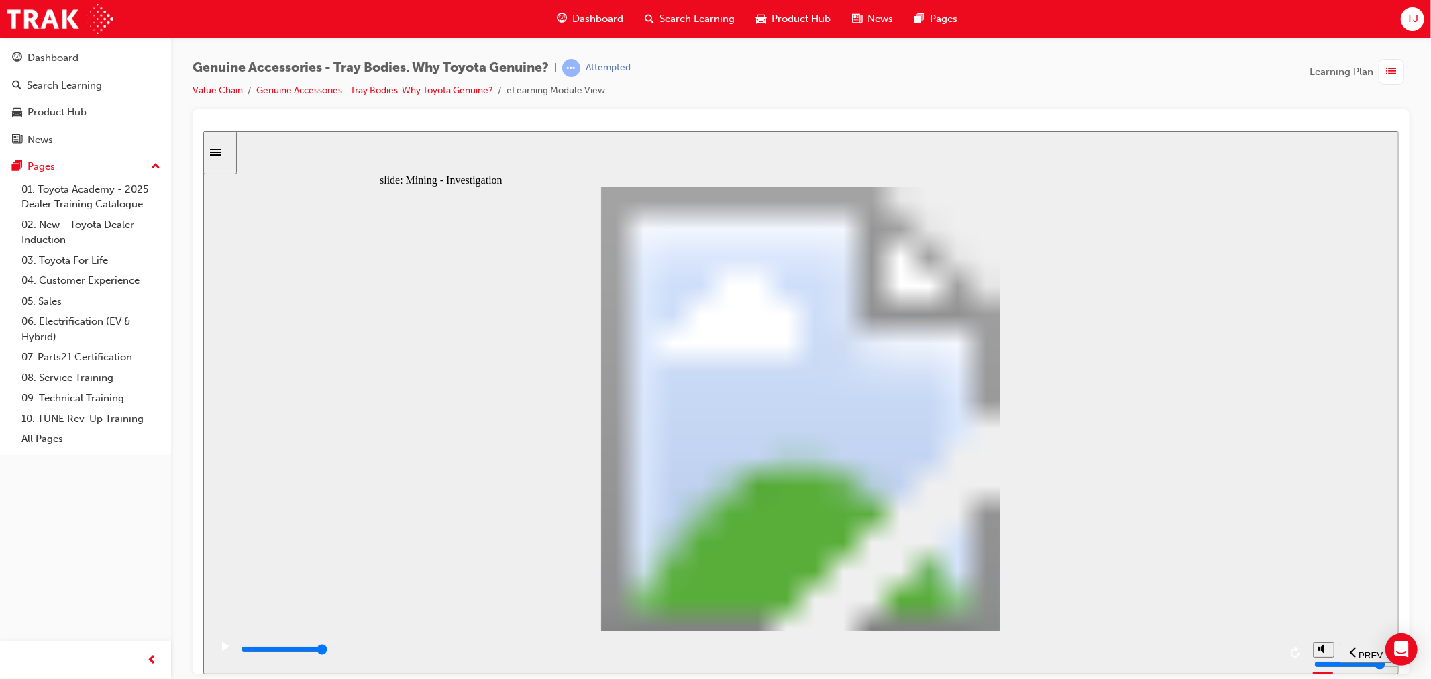
click at [327, 651] on input "slide progress" at bounding box center [283, 648] width 87 height 11
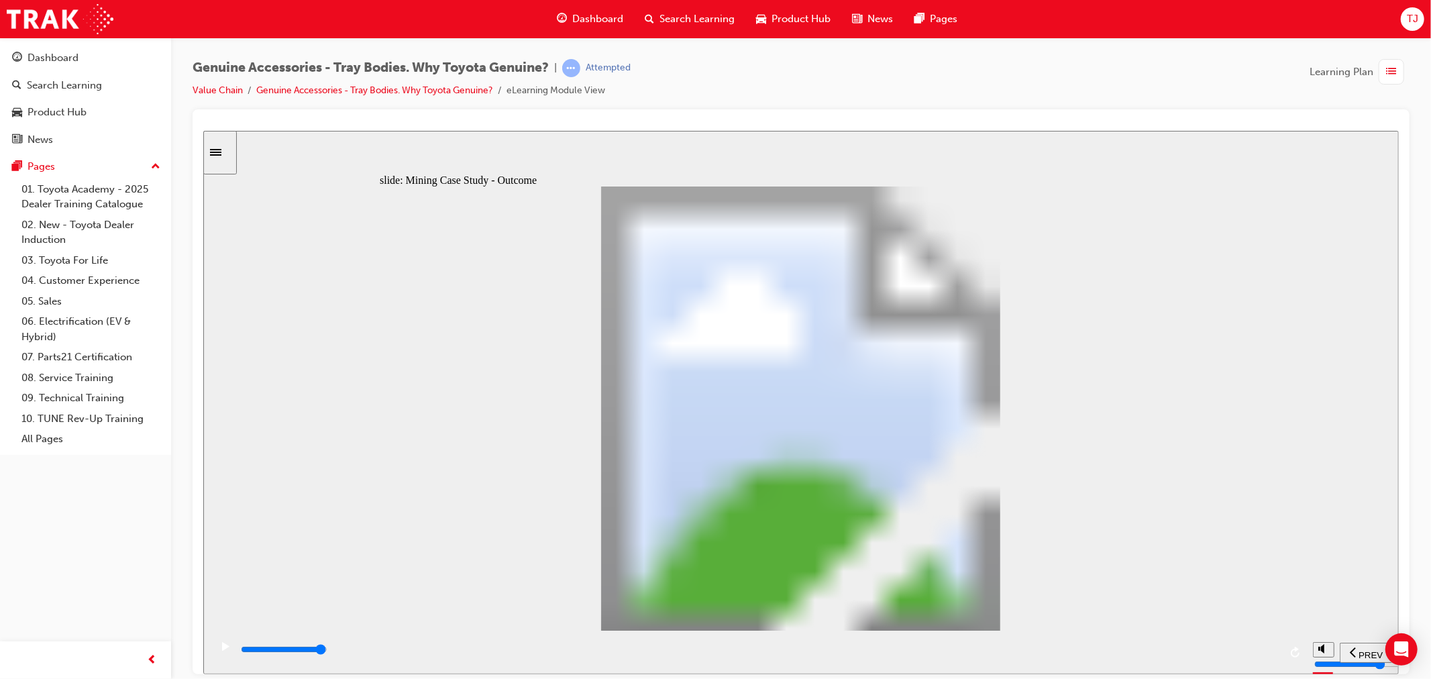
click at [1255, 653] on div "playback controls" at bounding box center [759, 649] width 1040 height 15
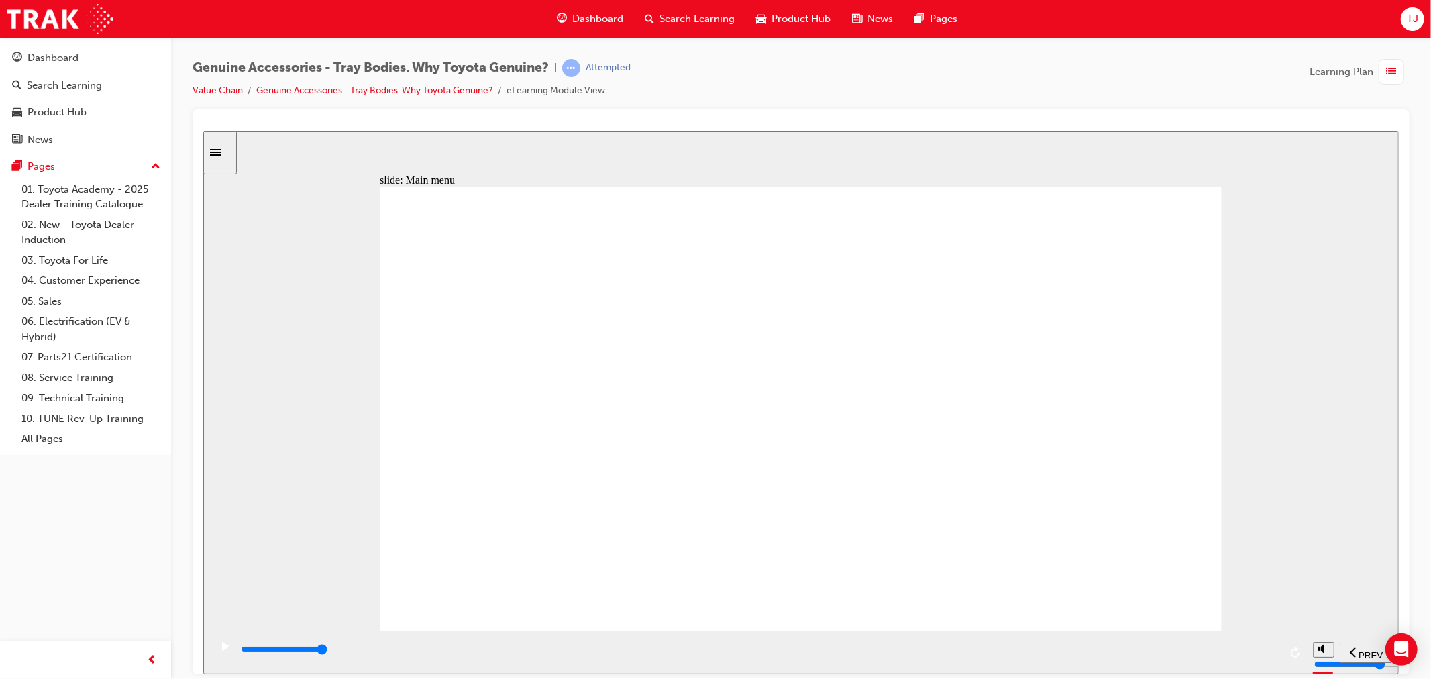
click at [327, 652] on input "slide progress" at bounding box center [283, 648] width 87 height 11
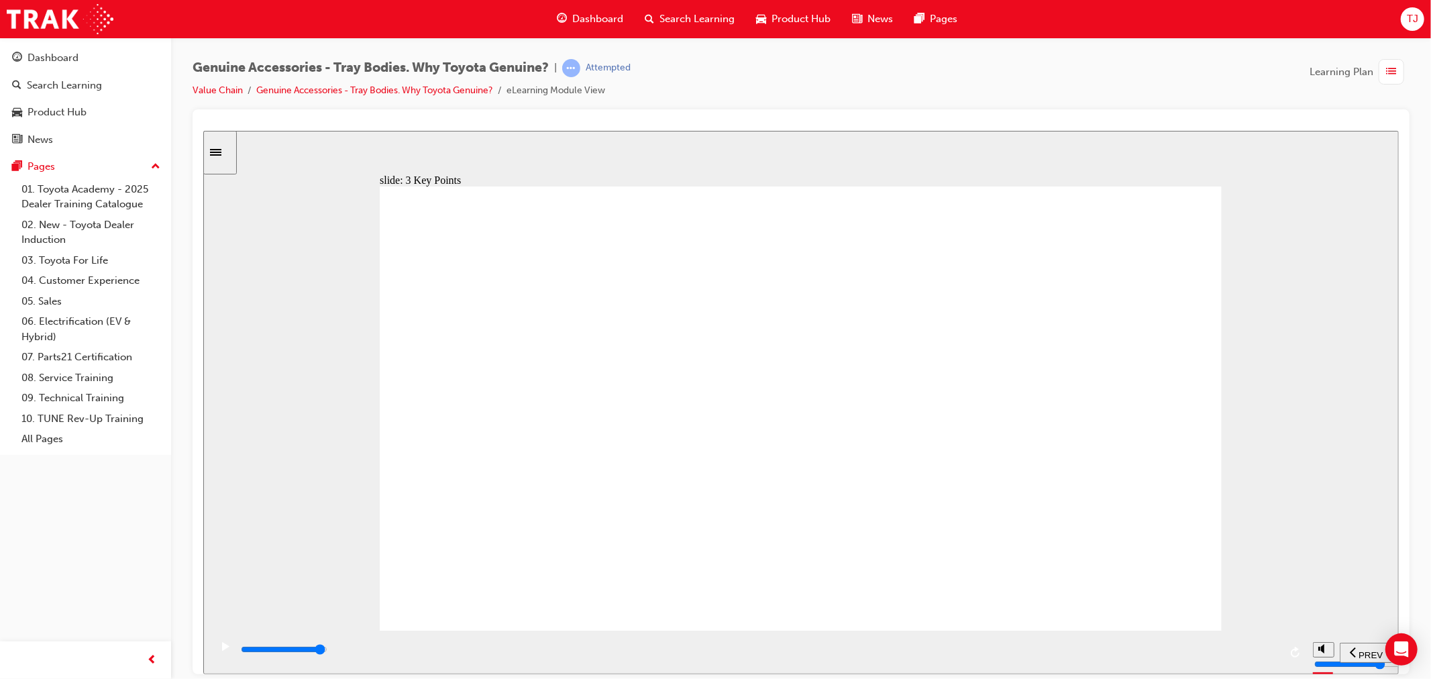
click at [1235, 648] on div "playback controls" at bounding box center [759, 649] width 1040 height 15
click at [1264, 648] on div "playback controls" at bounding box center [759, 649] width 1040 height 15
click at [1238, 645] on div "playback controls" at bounding box center [759, 649] width 1040 height 15
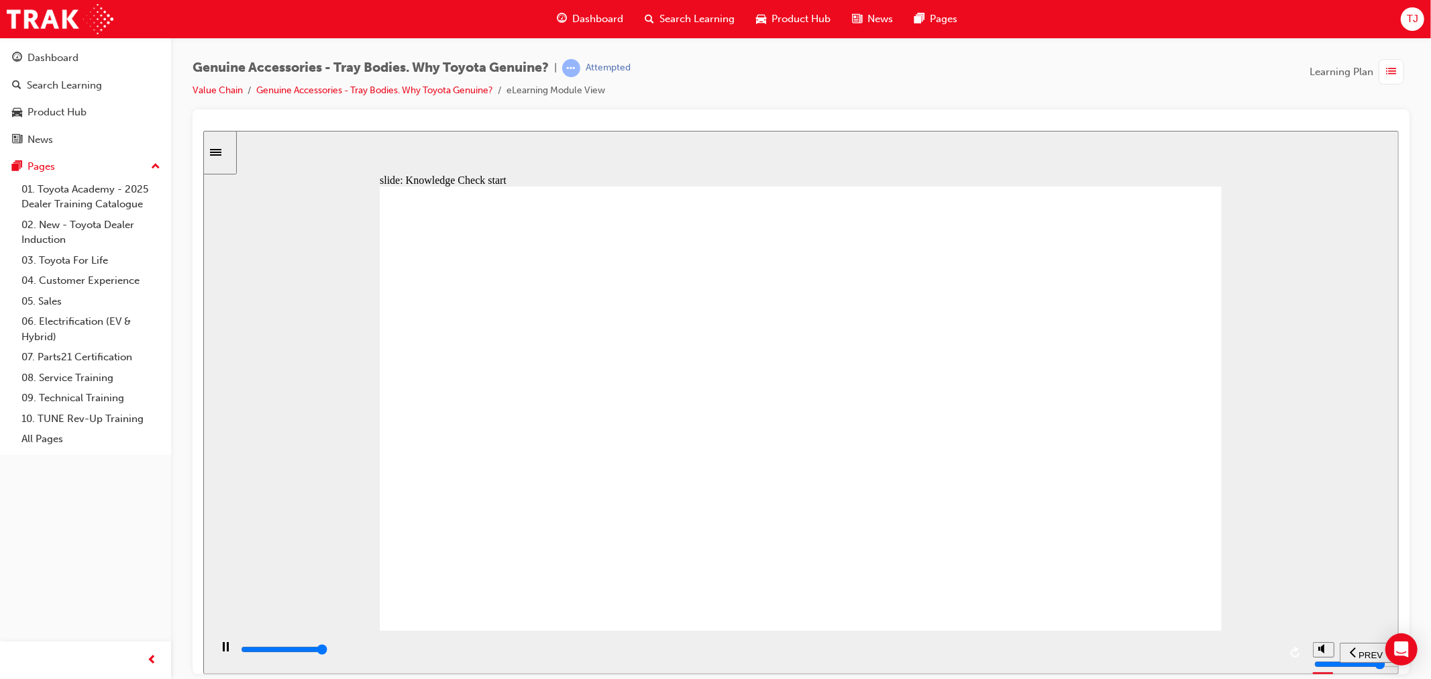
type input "9000"
radio input "true"
click at [1312, 637] on section "PREV NEXT SUBMIT" at bounding box center [800, 652] width 1195 height 44
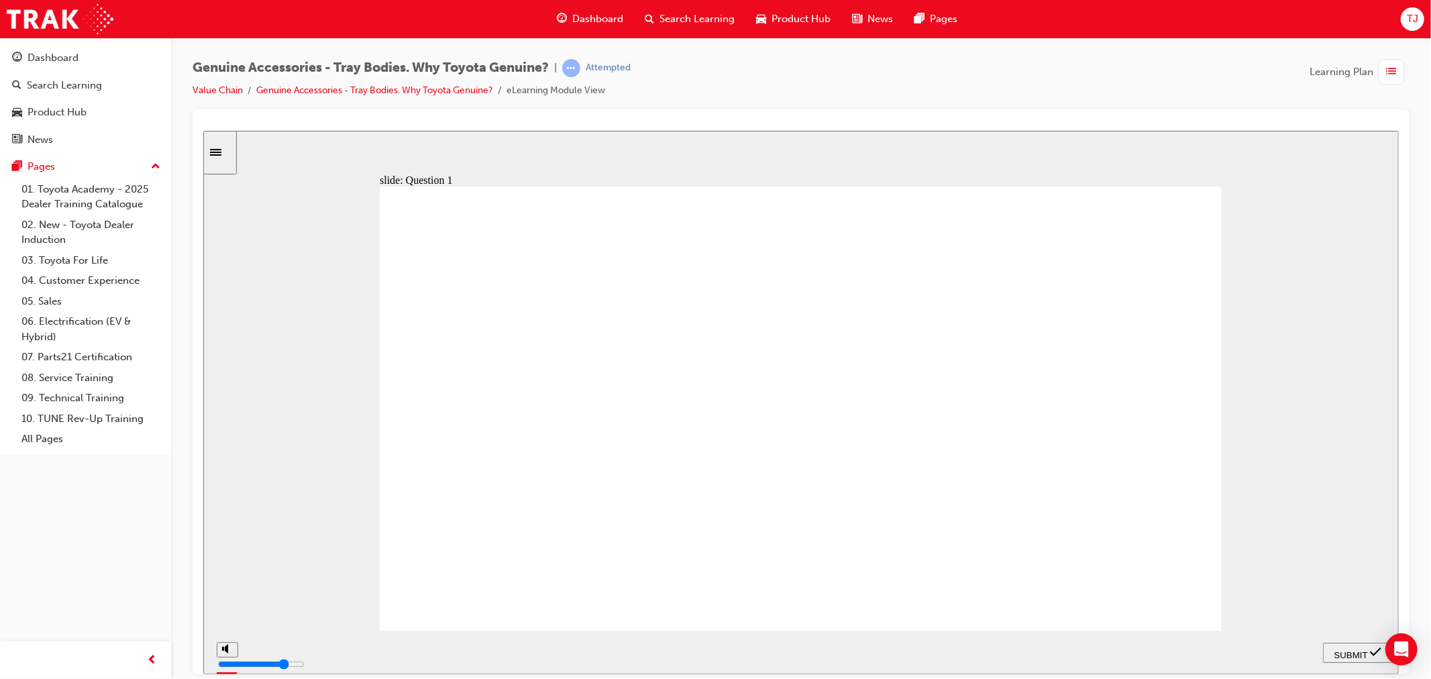
click at [1349, 651] on span "SUBMIT" at bounding box center [1350, 654] width 34 height 10
radio input "false"
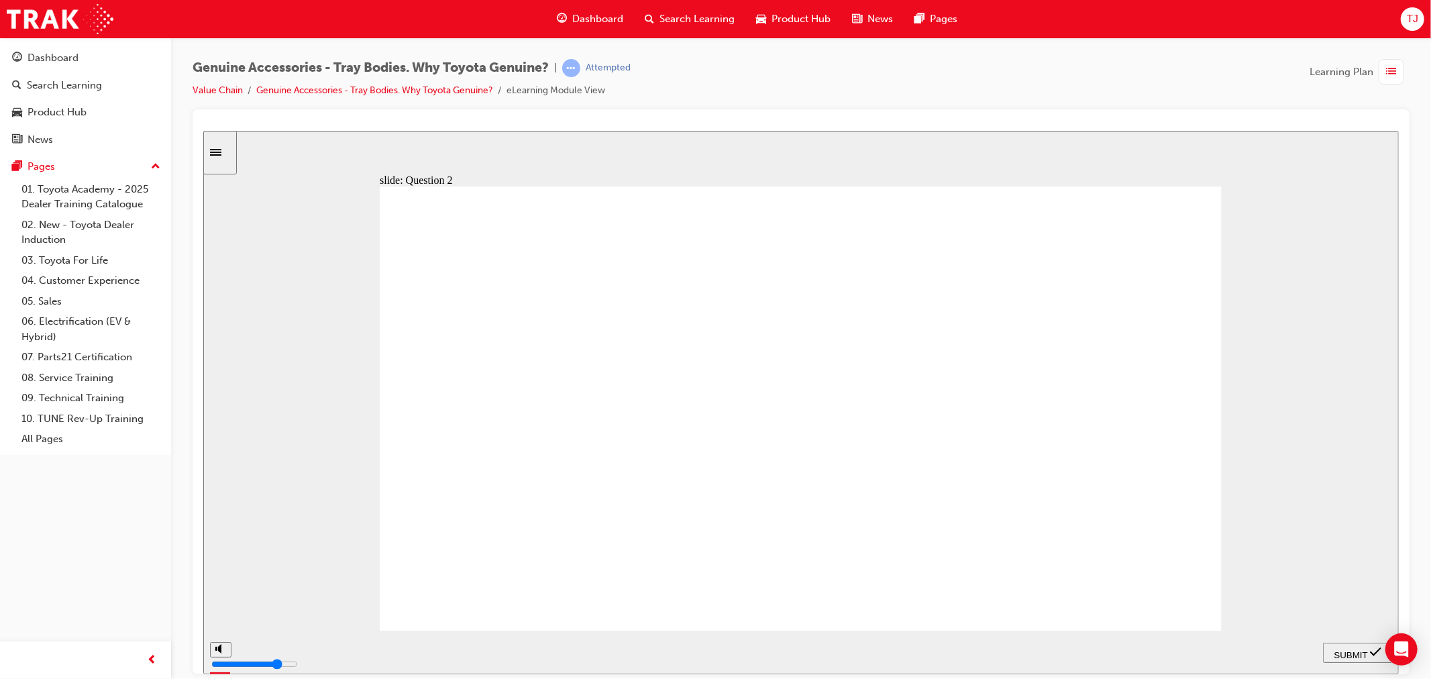
radio input "true"
drag, startPoint x: 1363, startPoint y: 651, endPoint x: 1342, endPoint y: 654, distance: 21.0
click at [1363, 652] on span "SUBMIT" at bounding box center [1350, 654] width 34 height 10
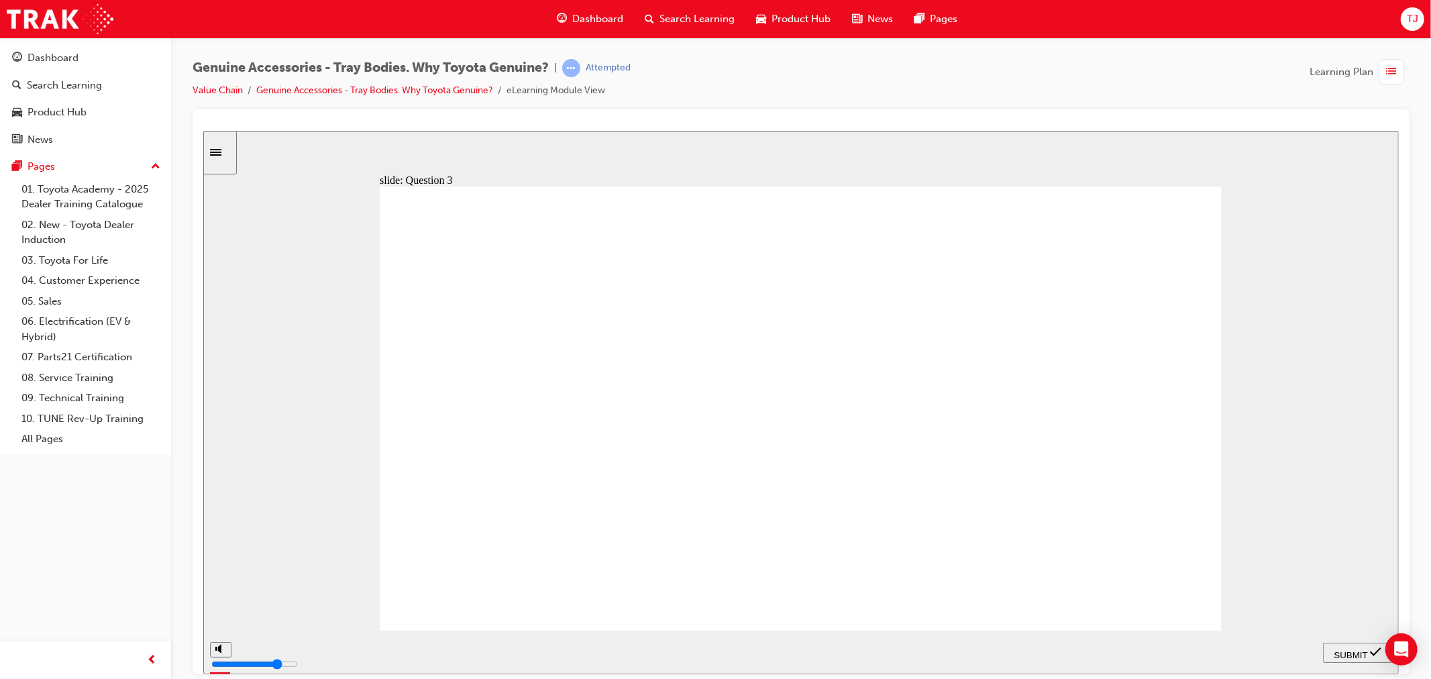
radio input "true"
click at [1333, 642] on nav "PREV NEXT SUBMIT" at bounding box center [1357, 652] width 70 height 44
click at [1336, 649] on span "SUBMIT" at bounding box center [1350, 654] width 34 height 10
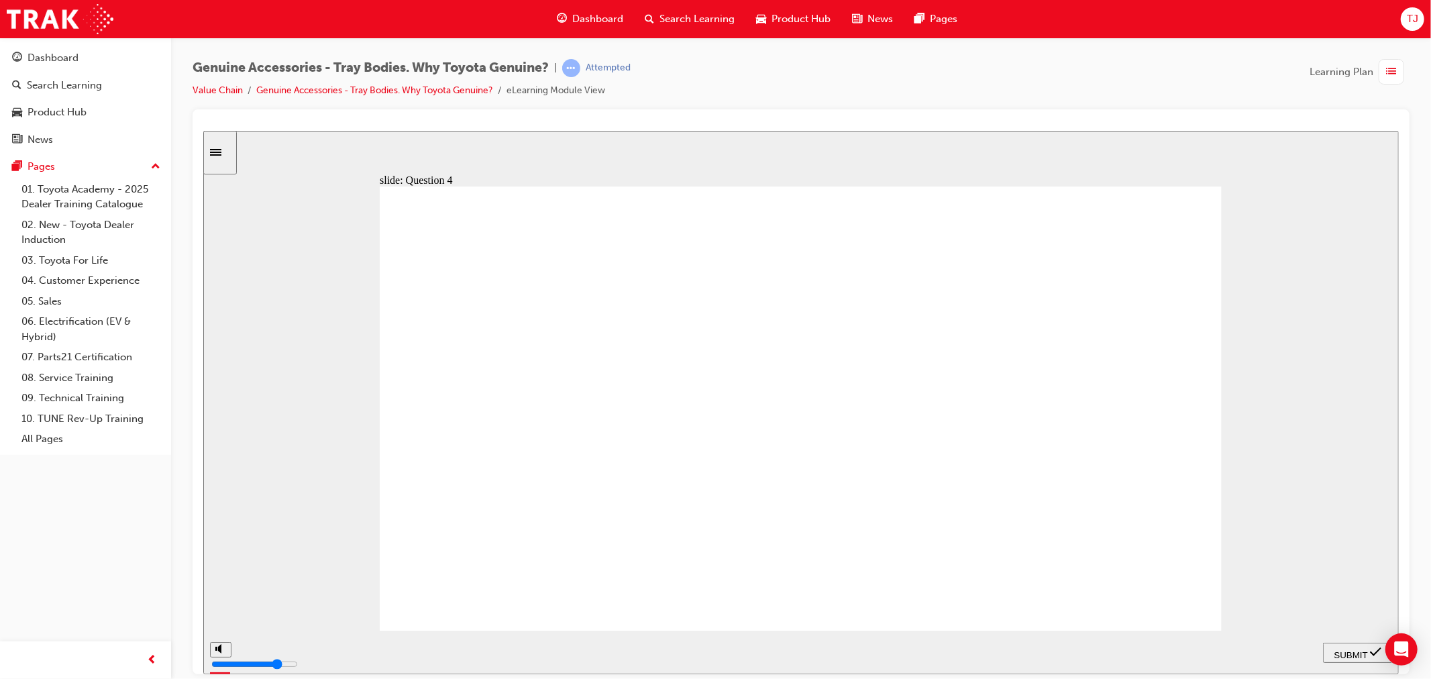
radio input "true"
click at [1345, 649] on span "SUBMIT" at bounding box center [1350, 654] width 34 height 10
radio input "true"
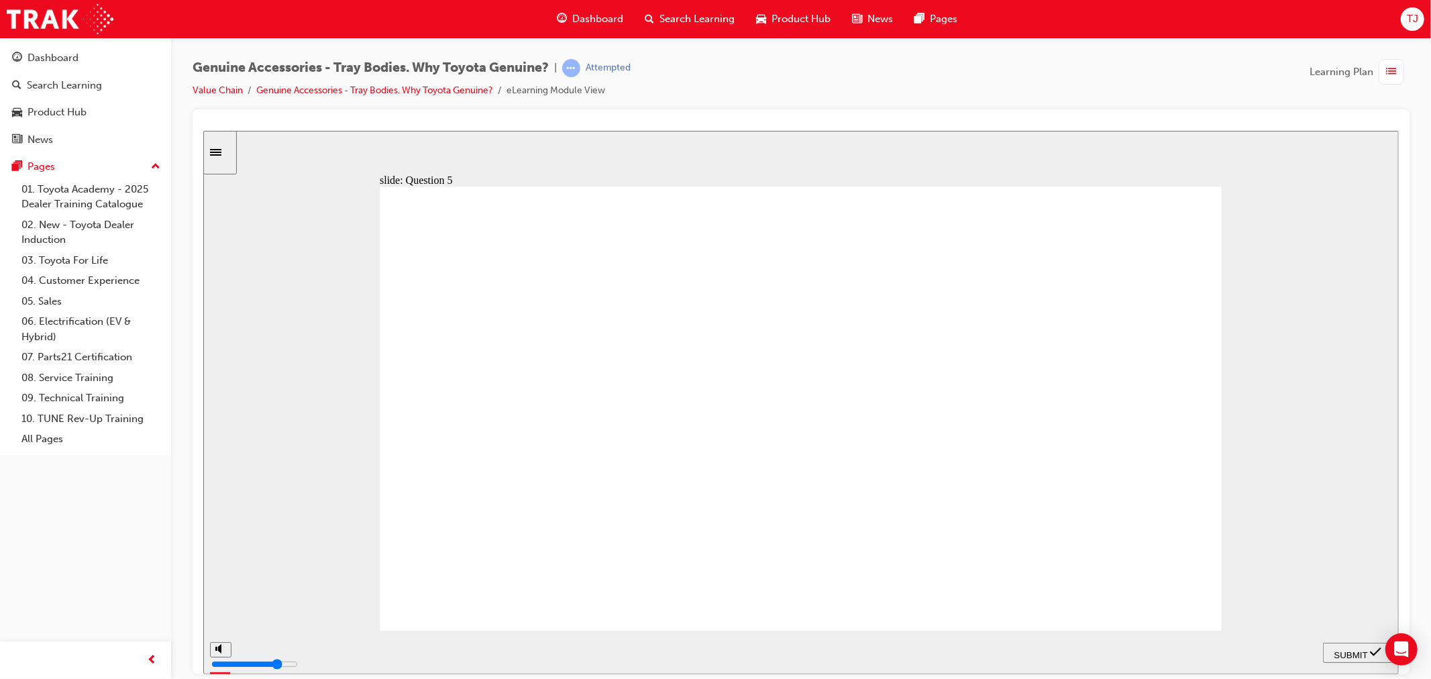
radio input "true"
click at [1327, 646] on div "SUBMIT" at bounding box center [1356, 652] width 59 height 14
radio input "true"
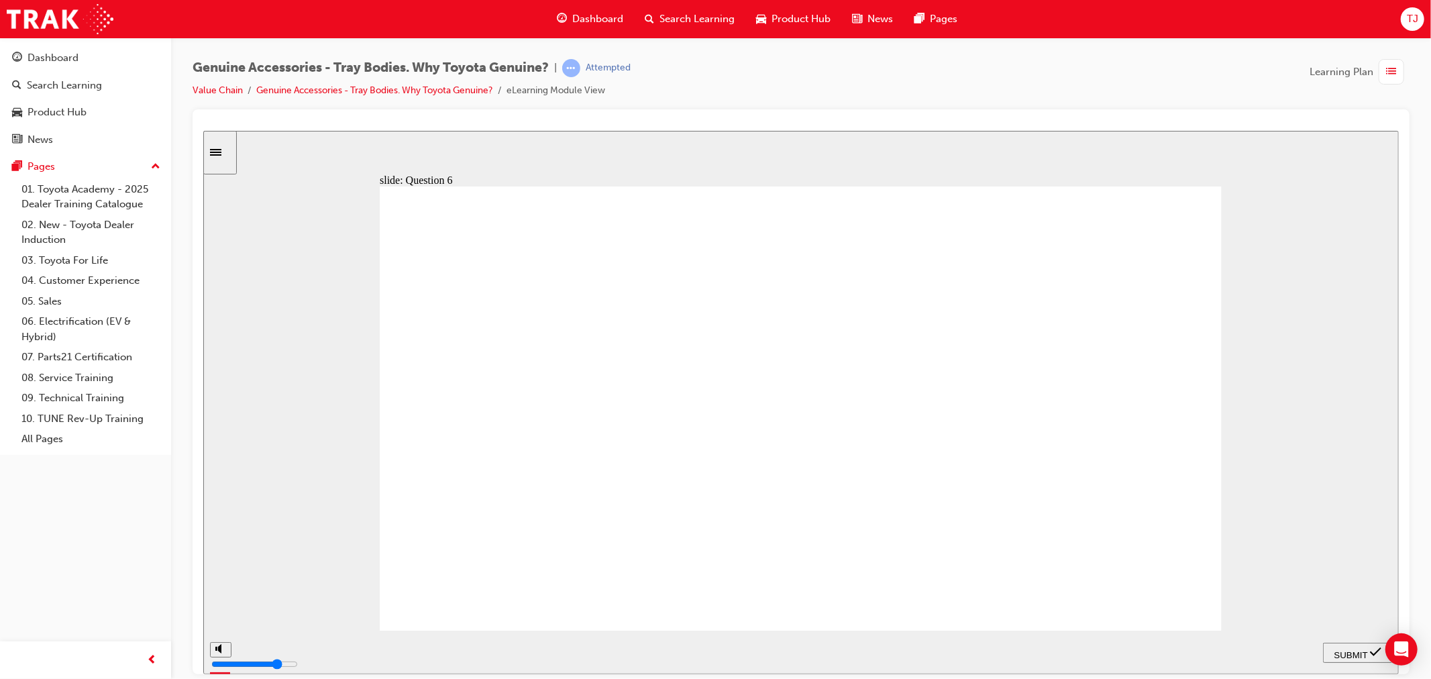
click at [1371, 650] on icon "submit" at bounding box center [1374, 651] width 11 height 12
radio input "true"
click at [1339, 669] on nav "PREV NEXT SUBMIT" at bounding box center [1357, 652] width 70 height 44
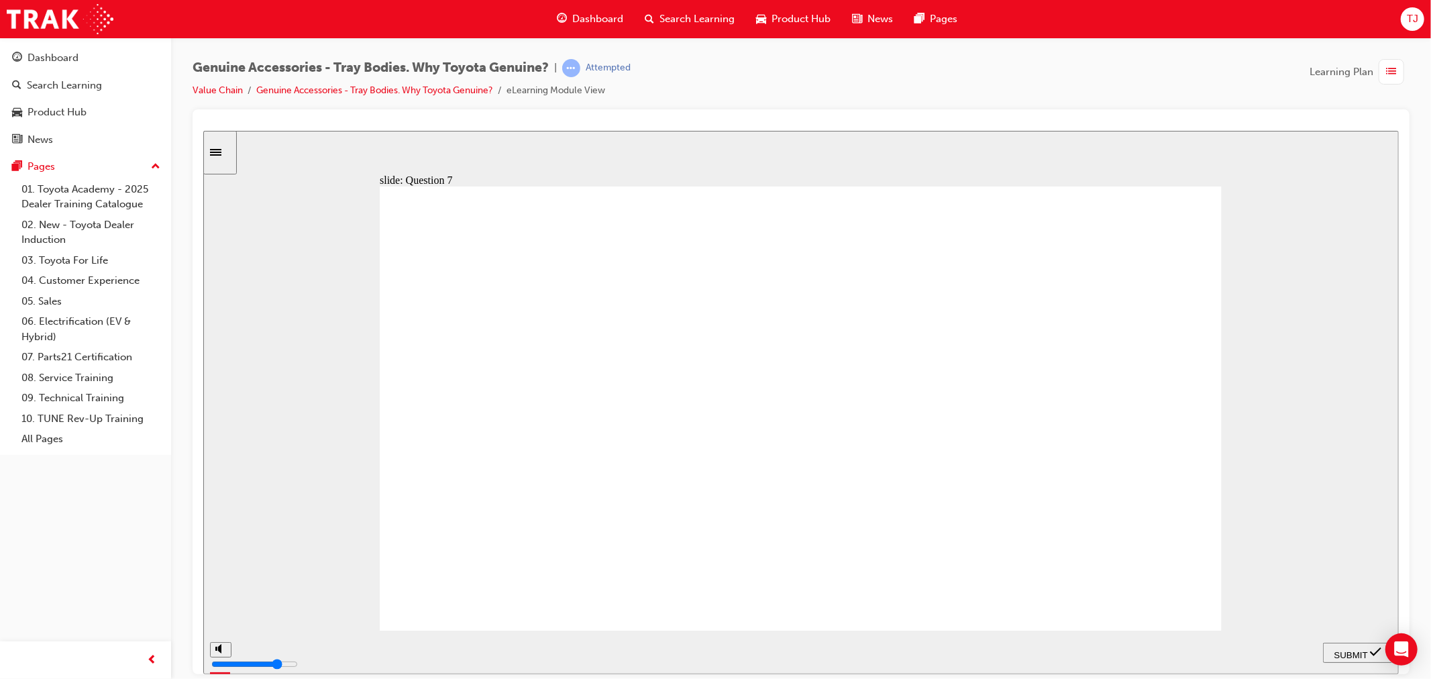
click at [1344, 659] on div "SUBMIT" at bounding box center [1356, 652] width 59 height 14
radio input "true"
click at [1380, 656] on icon "submit" at bounding box center [1374, 651] width 11 height 12
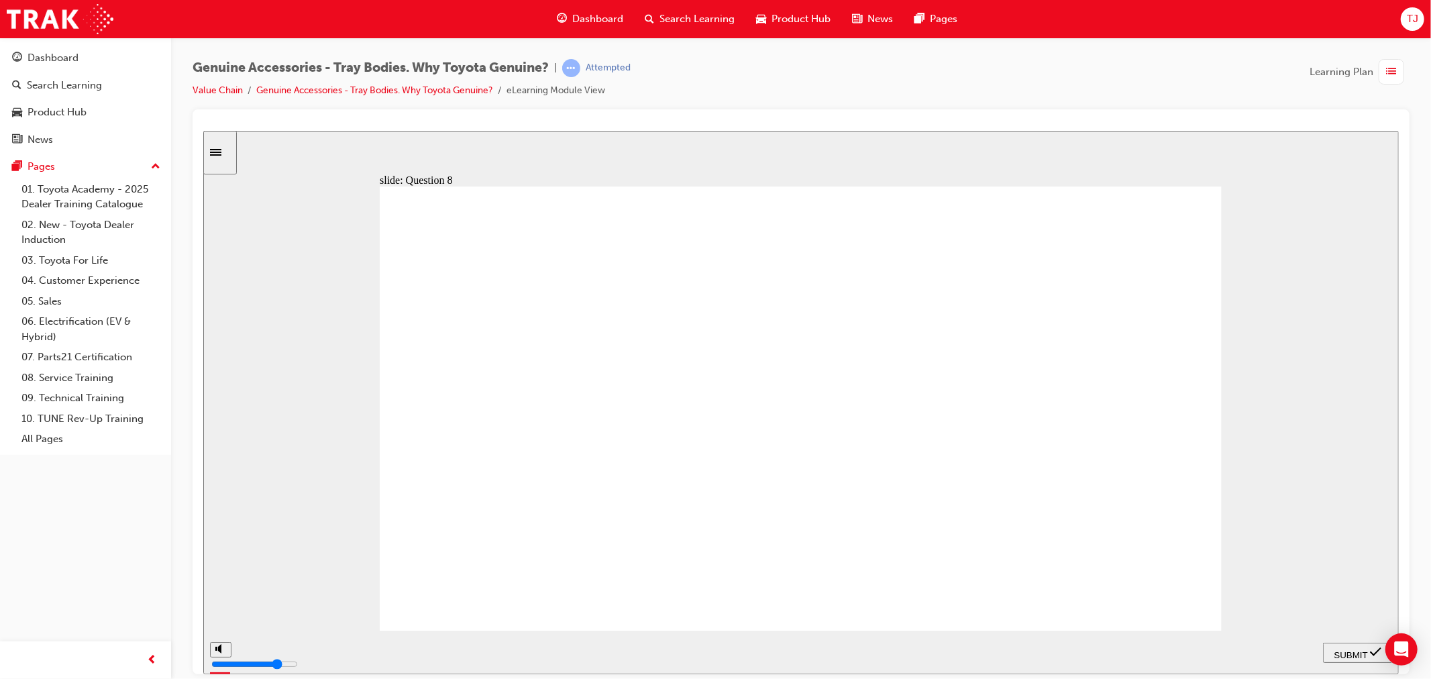
radio input "true"
click at [1348, 657] on div "SUBMIT" at bounding box center [1356, 652] width 59 height 14
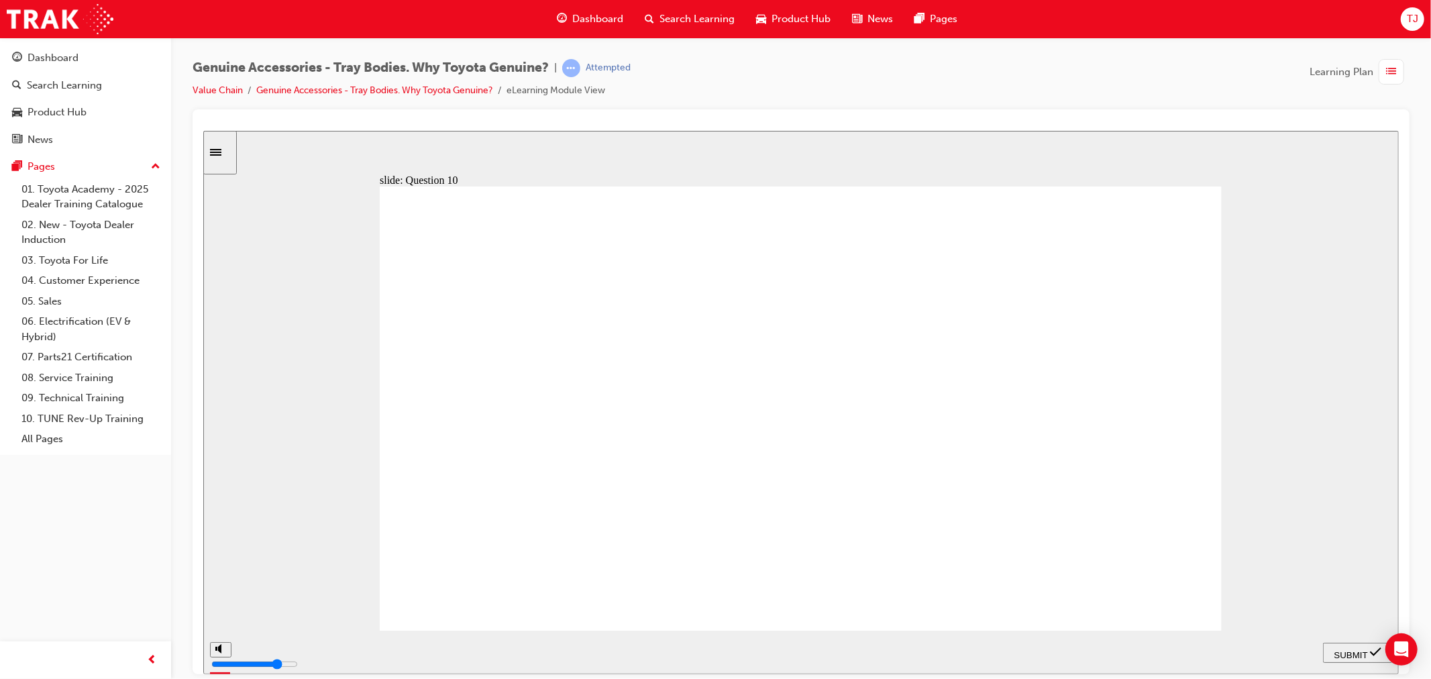
radio input "true"
click at [1330, 648] on div "SUBMIT" at bounding box center [1356, 652] width 59 height 14
click at [1242, 654] on div "playback controls" at bounding box center [759, 649] width 1040 height 15
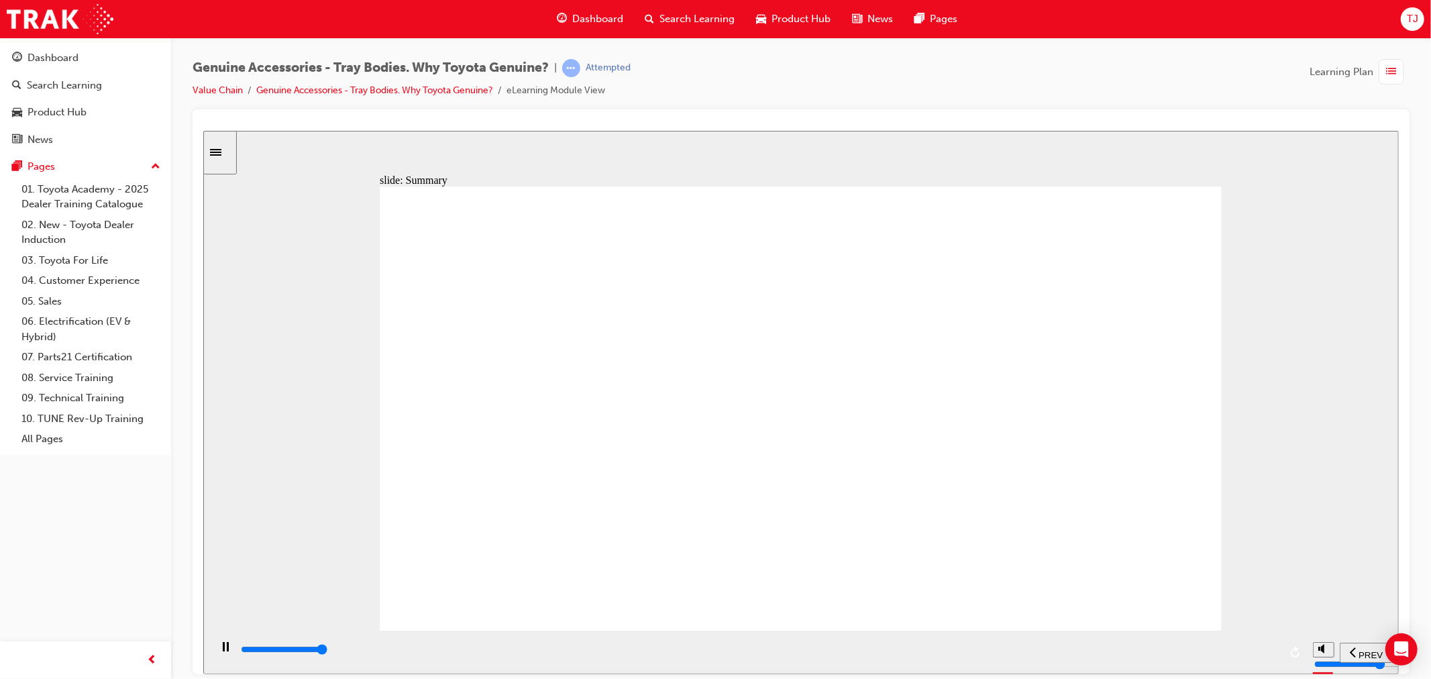
type input "21500"
click at [218, 89] on link "Value Chain" at bounding box center [217, 90] width 50 height 11
